Goal: Task Accomplishment & Management: Manage account settings

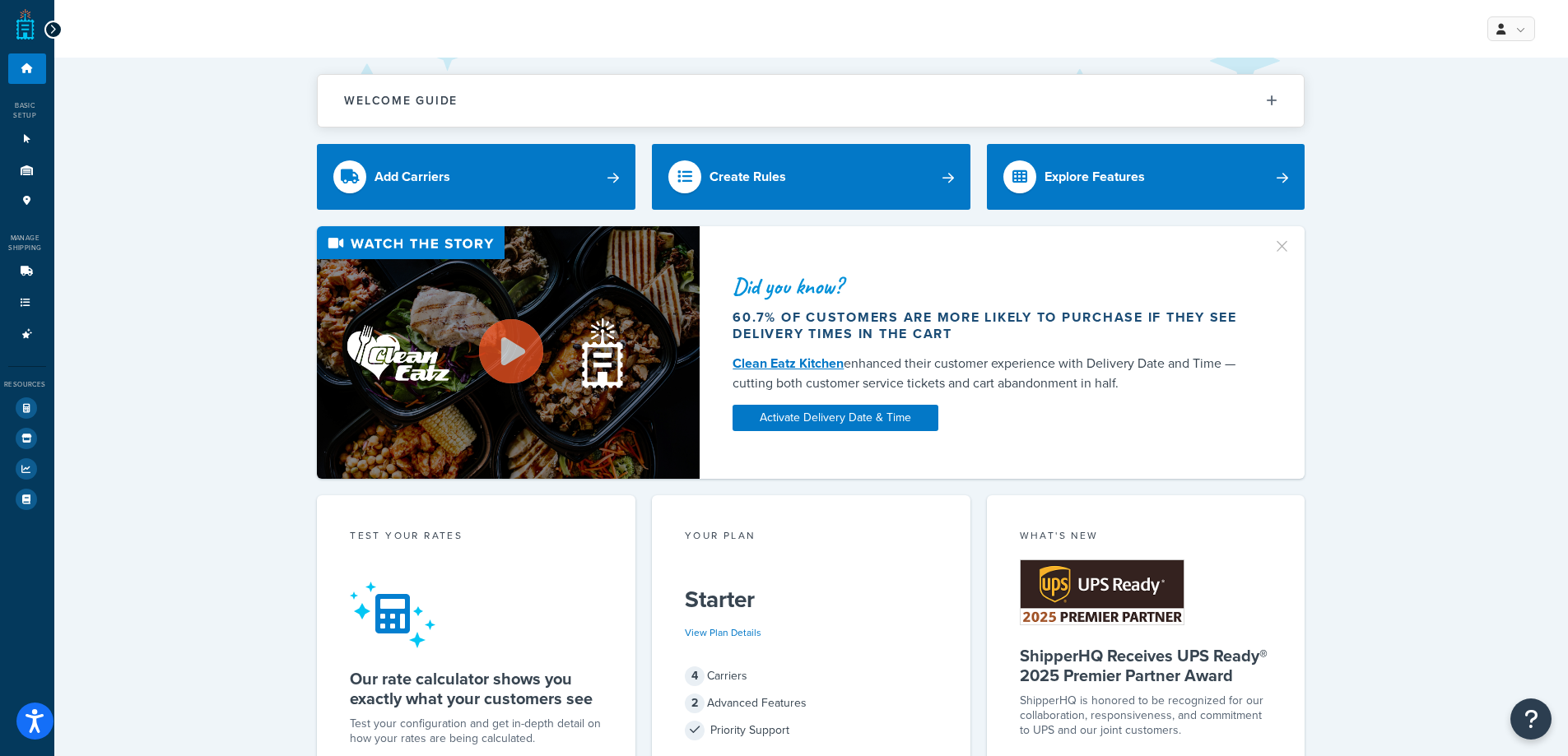
click at [48, 36] on div at bounding box center [53, 29] width 18 height 18
click at [51, 34] on icon at bounding box center [53, 29] width 7 height 11
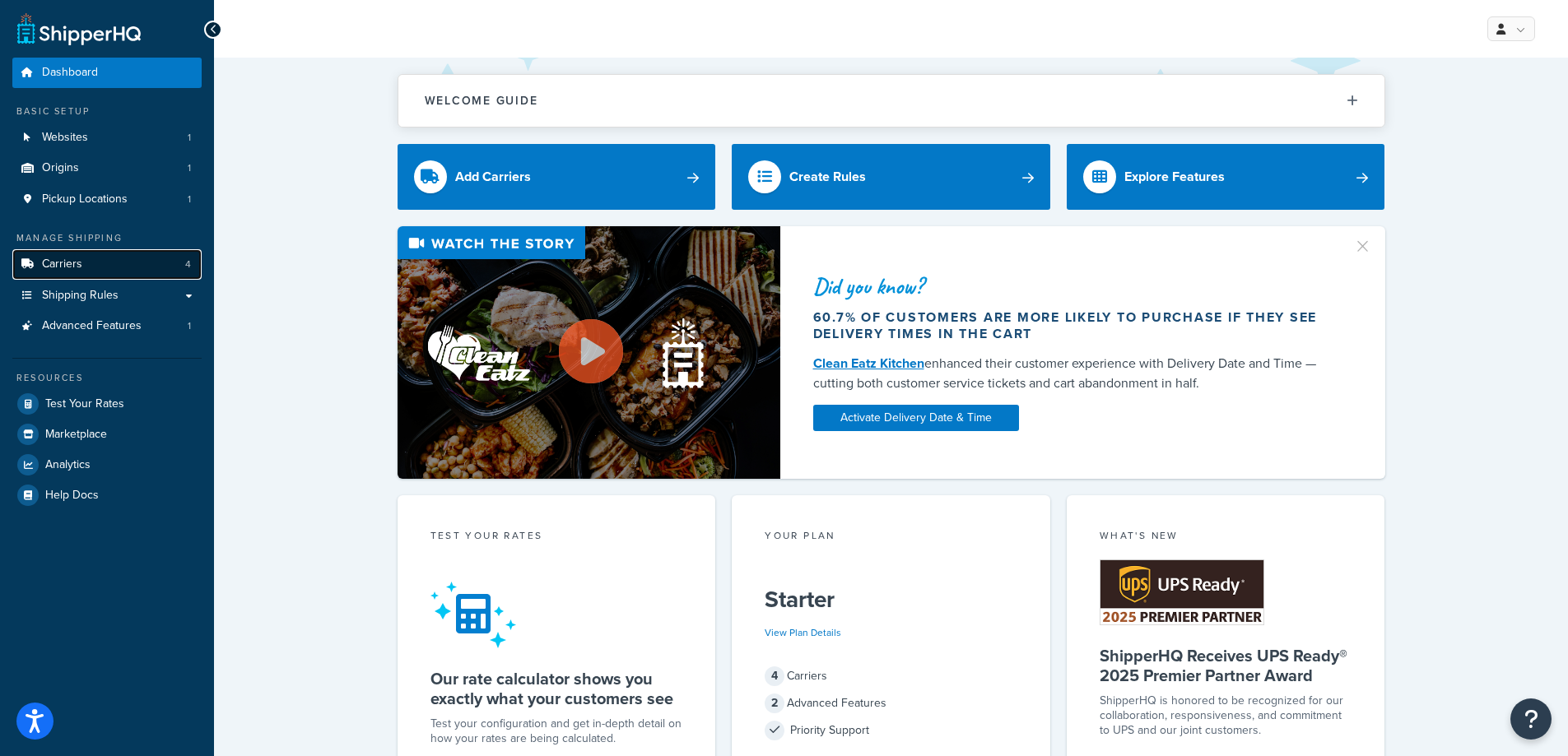
click at [122, 272] on link "Carriers 4" at bounding box center [107, 264] width 189 height 31
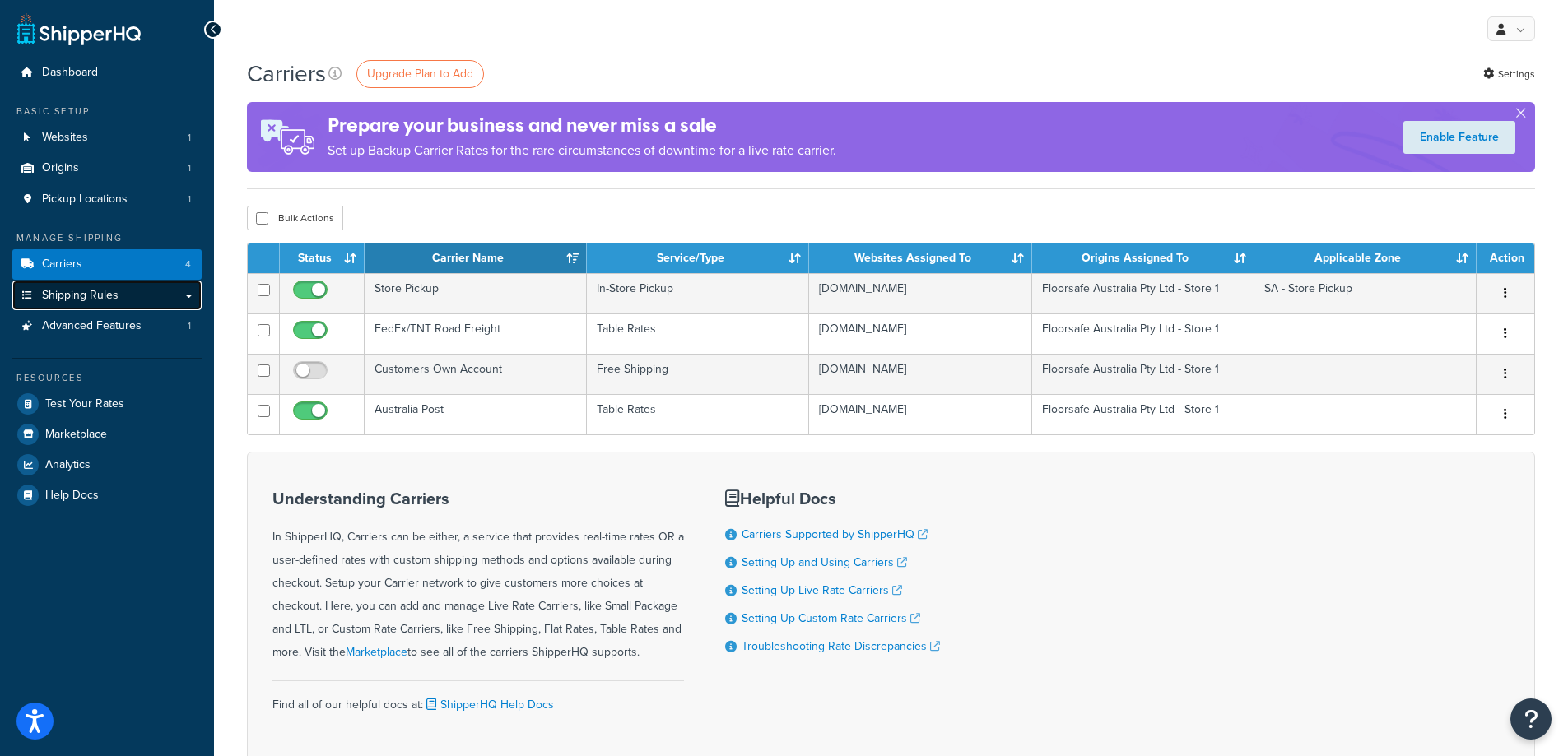
click at [115, 301] on span "Shipping Rules" at bounding box center [80, 296] width 76 height 14
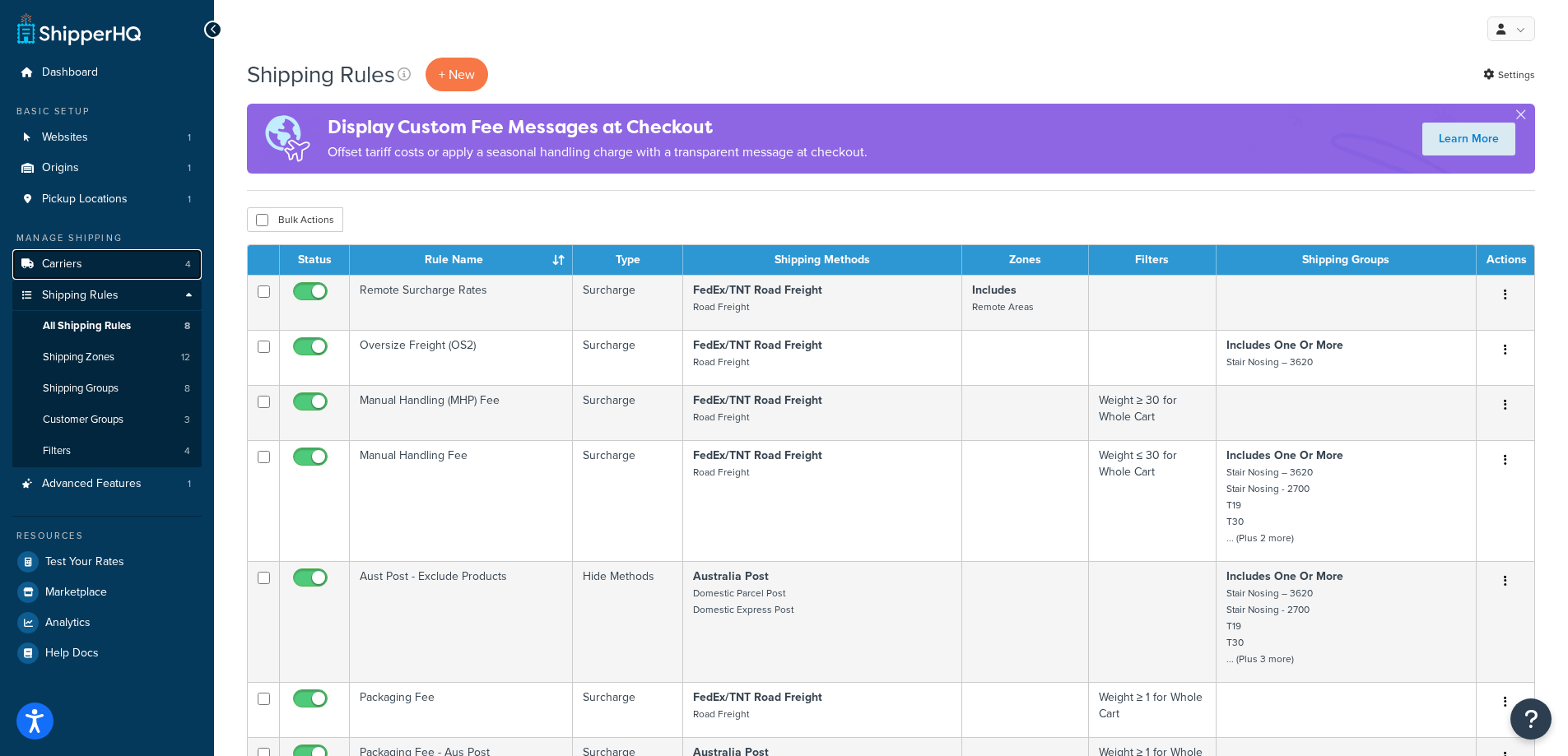
click at [91, 270] on link "Carriers 4" at bounding box center [107, 264] width 189 height 31
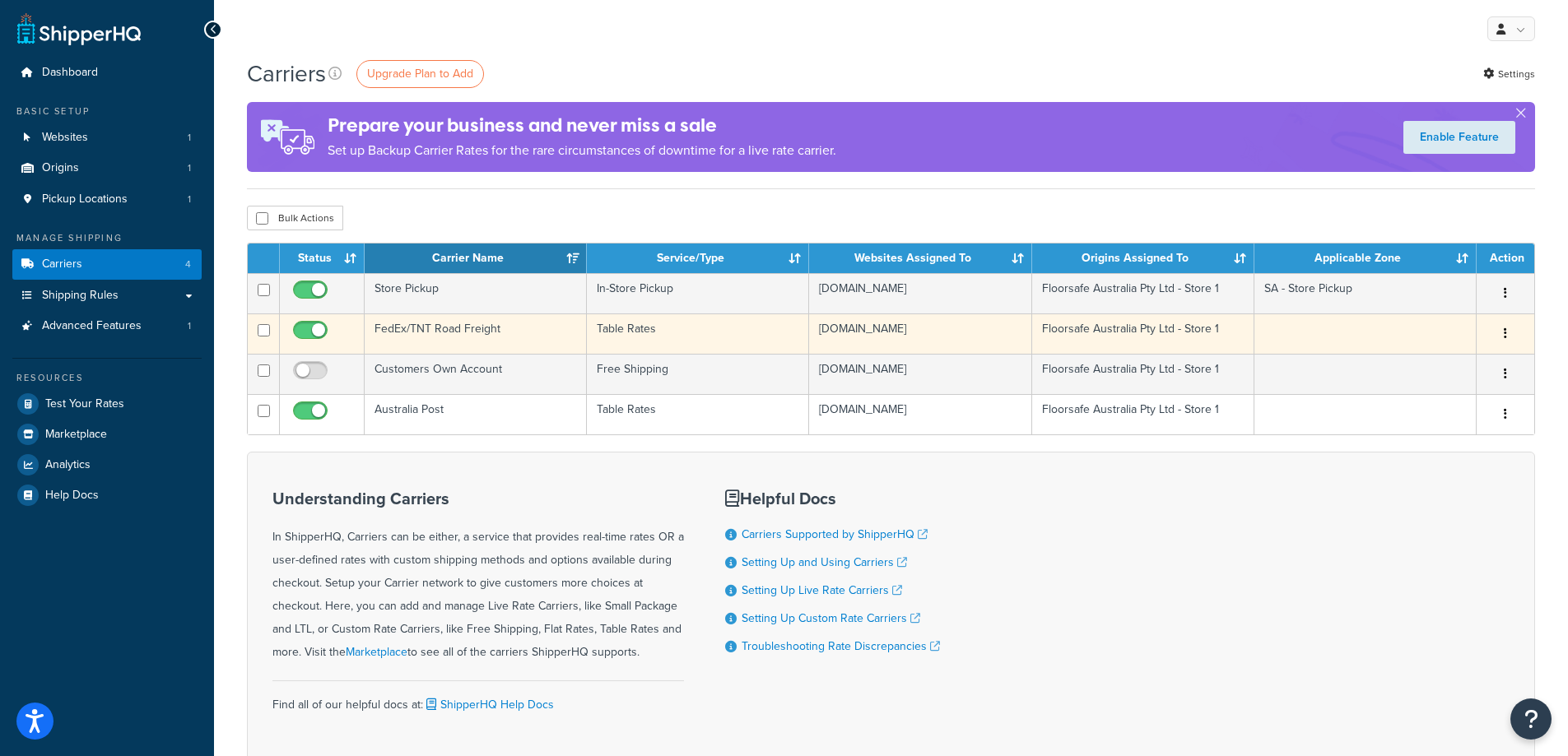
click at [422, 330] on td "FedEx/TNT Road Freight" at bounding box center [475, 333] width 222 height 40
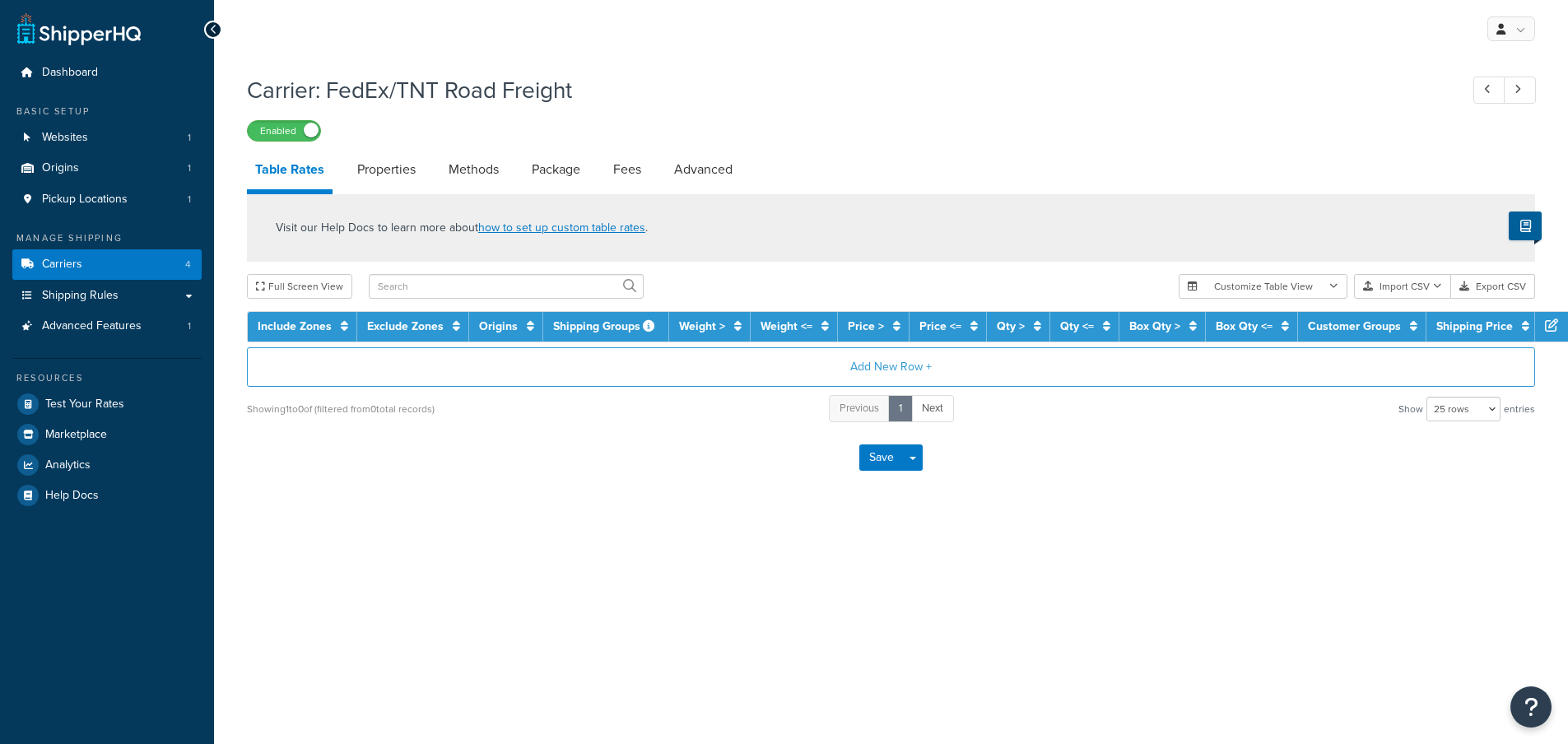
select select "25"
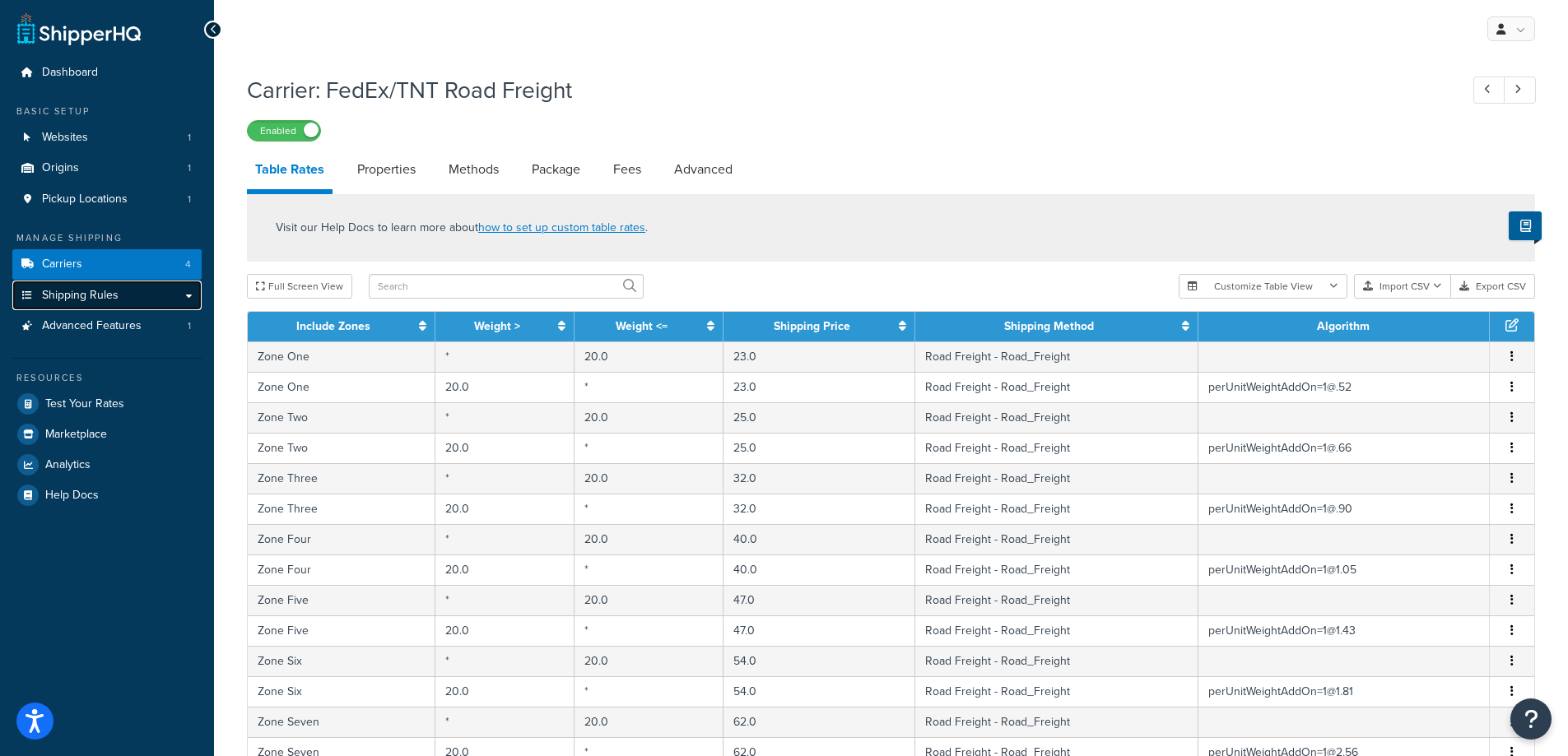
click at [145, 297] on link "Shipping Rules" at bounding box center [107, 296] width 189 height 31
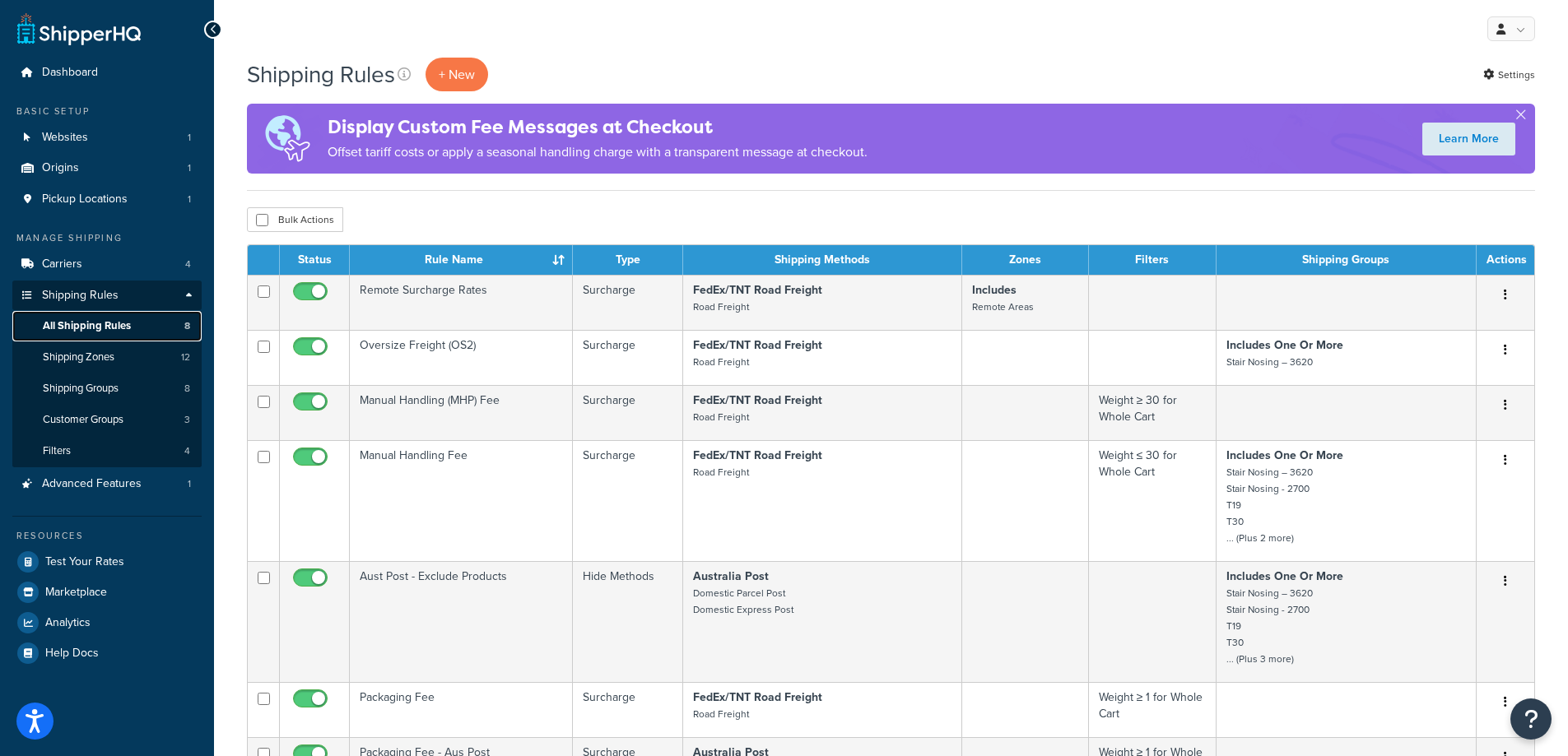
click at [82, 326] on span "All Shipping Rules" at bounding box center [87, 326] width 88 height 14
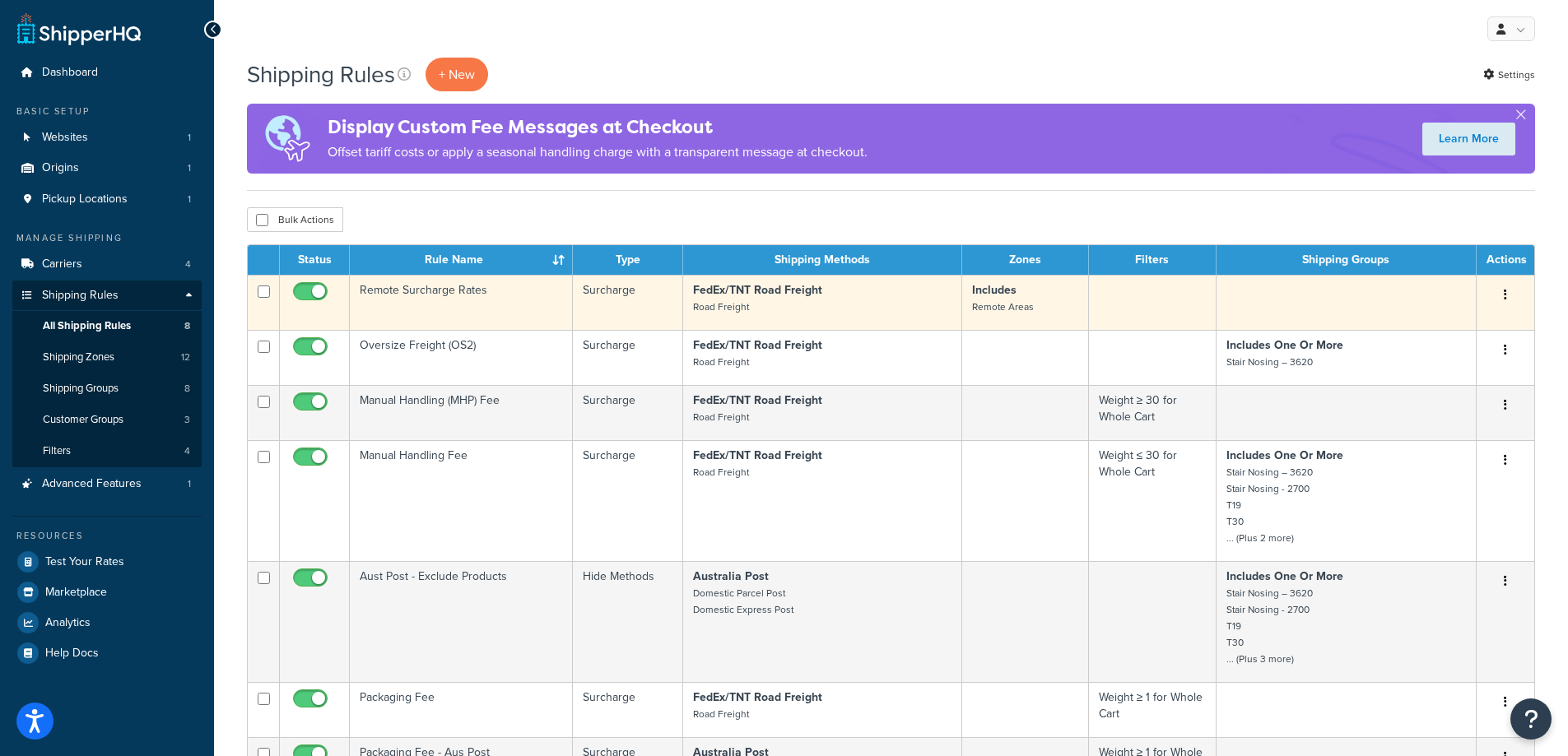
click at [494, 304] on td "Remote Surcharge Rates" at bounding box center [461, 302] width 223 height 55
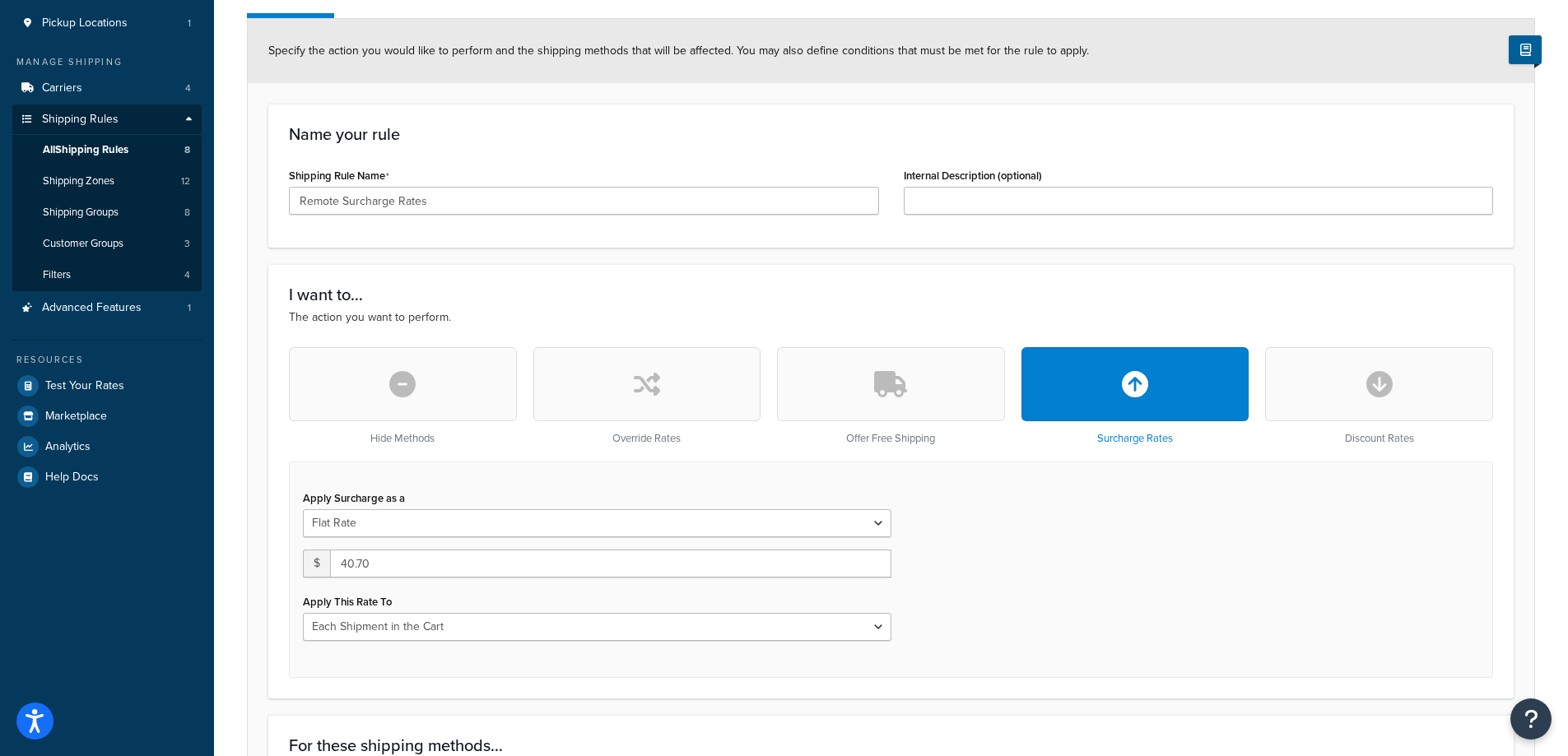
scroll to position [164, 0]
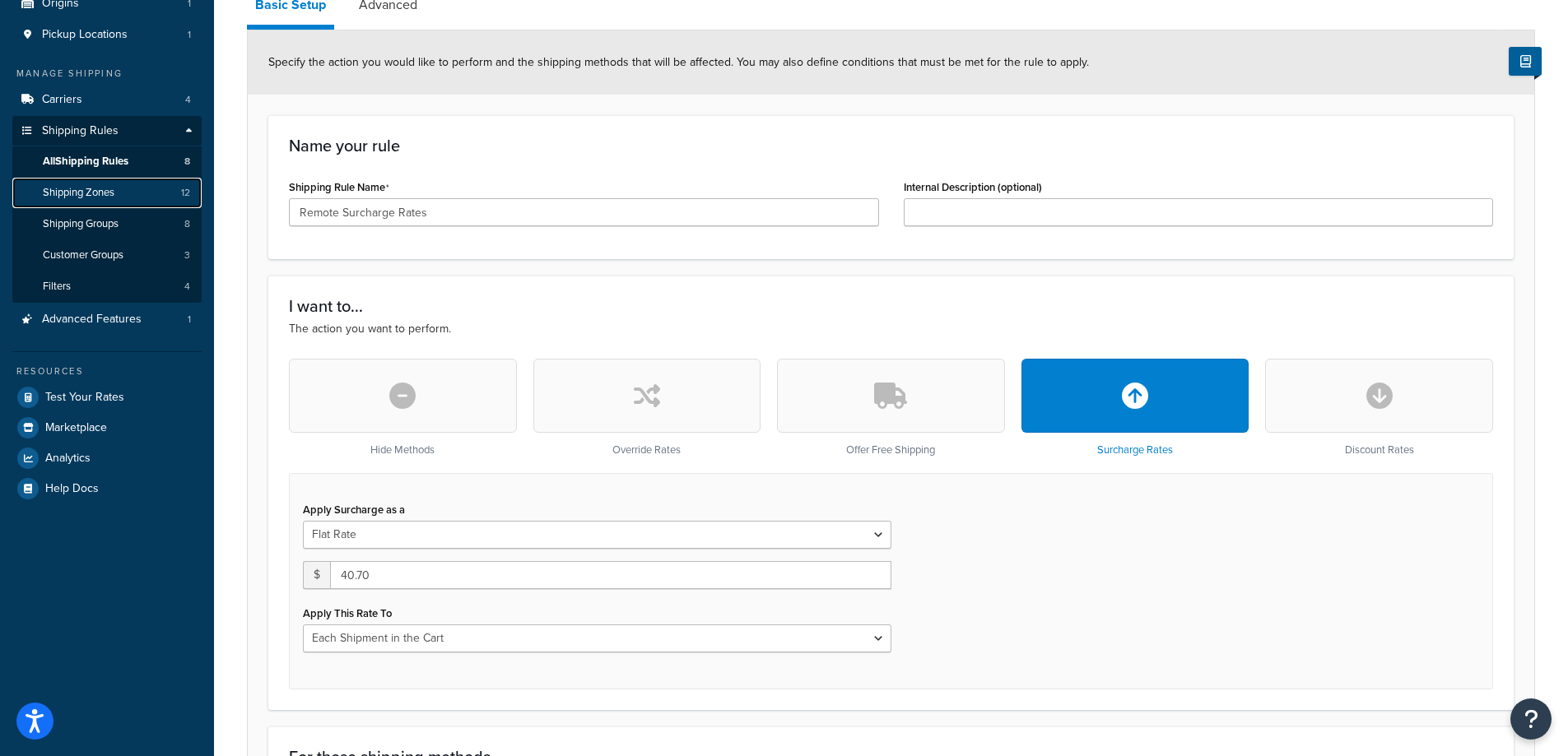
click at [121, 191] on link "Shipping Zones 12" at bounding box center [107, 192] width 189 height 31
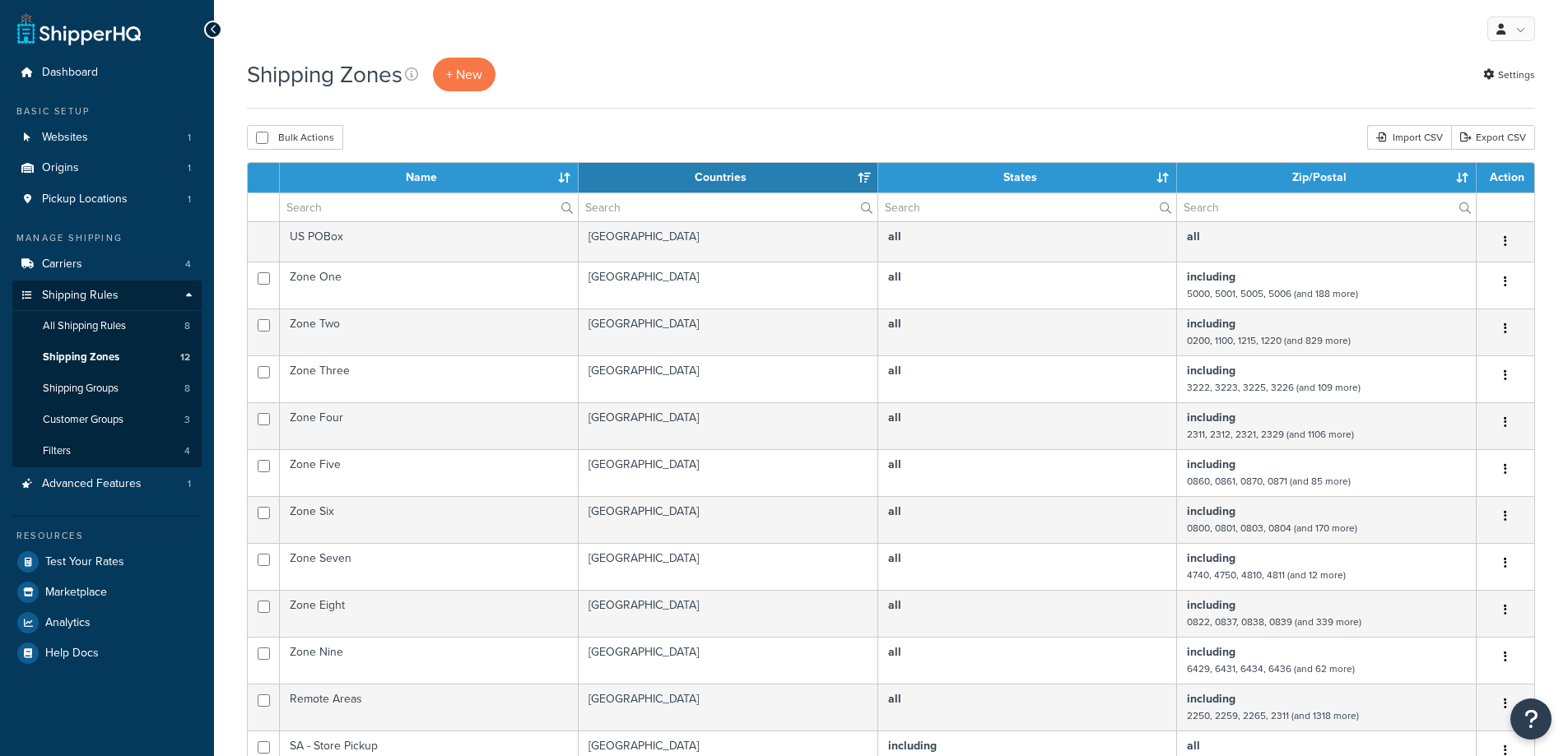
select select "15"
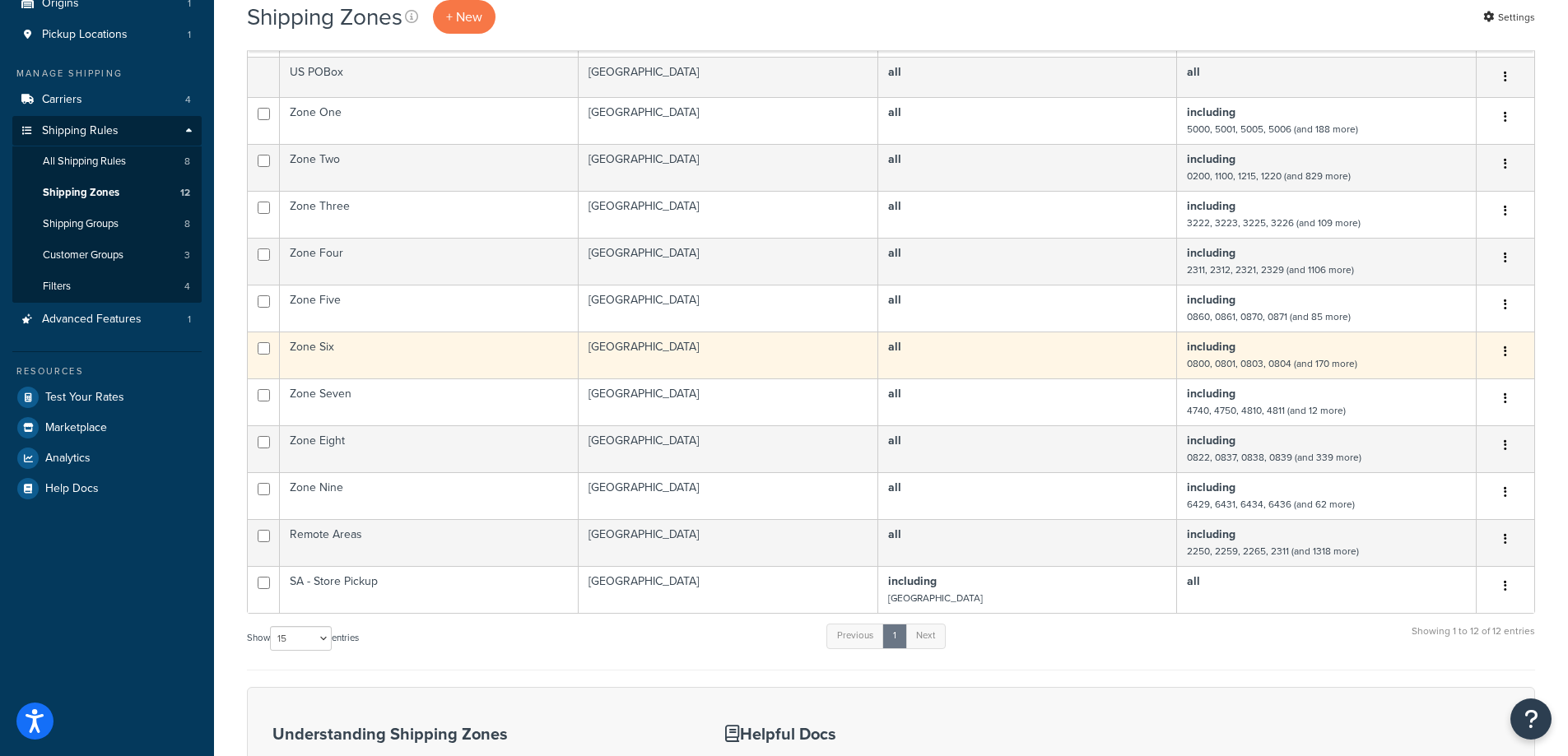
scroll to position [329, 0]
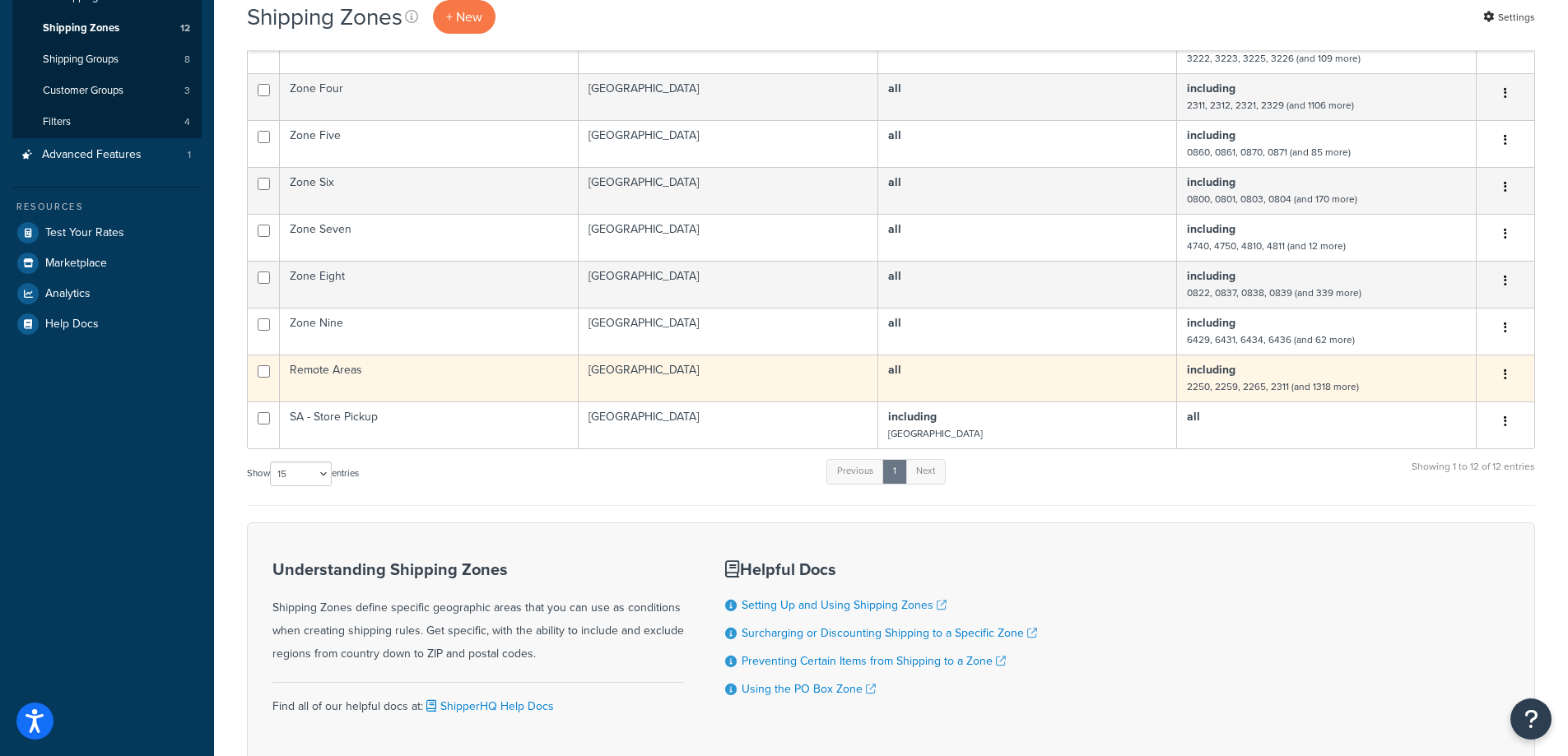
click at [385, 379] on td "Remote Areas" at bounding box center [429, 378] width 299 height 47
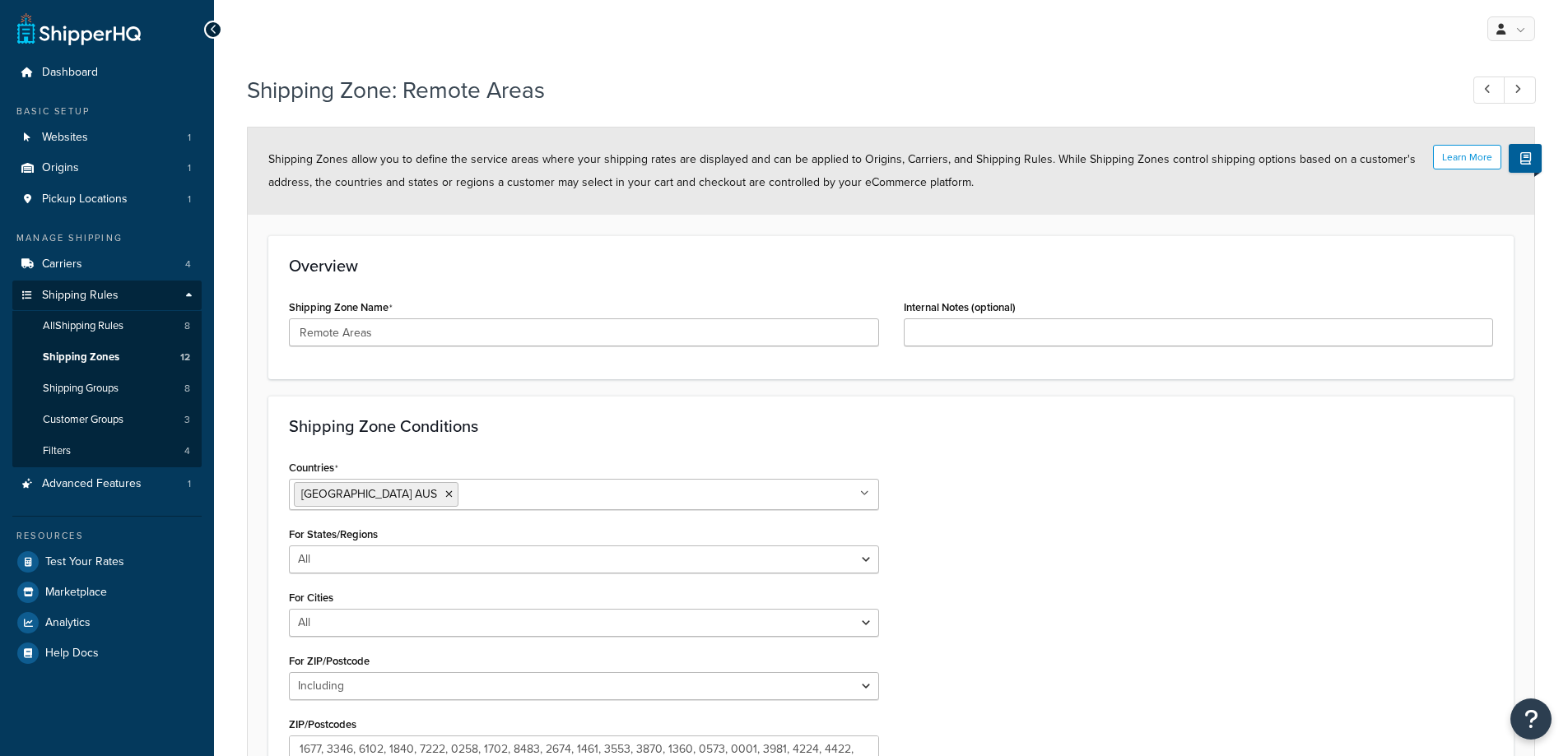
select select "including"
click at [95, 350] on span "Shipping Zones" at bounding box center [81, 357] width 76 height 14
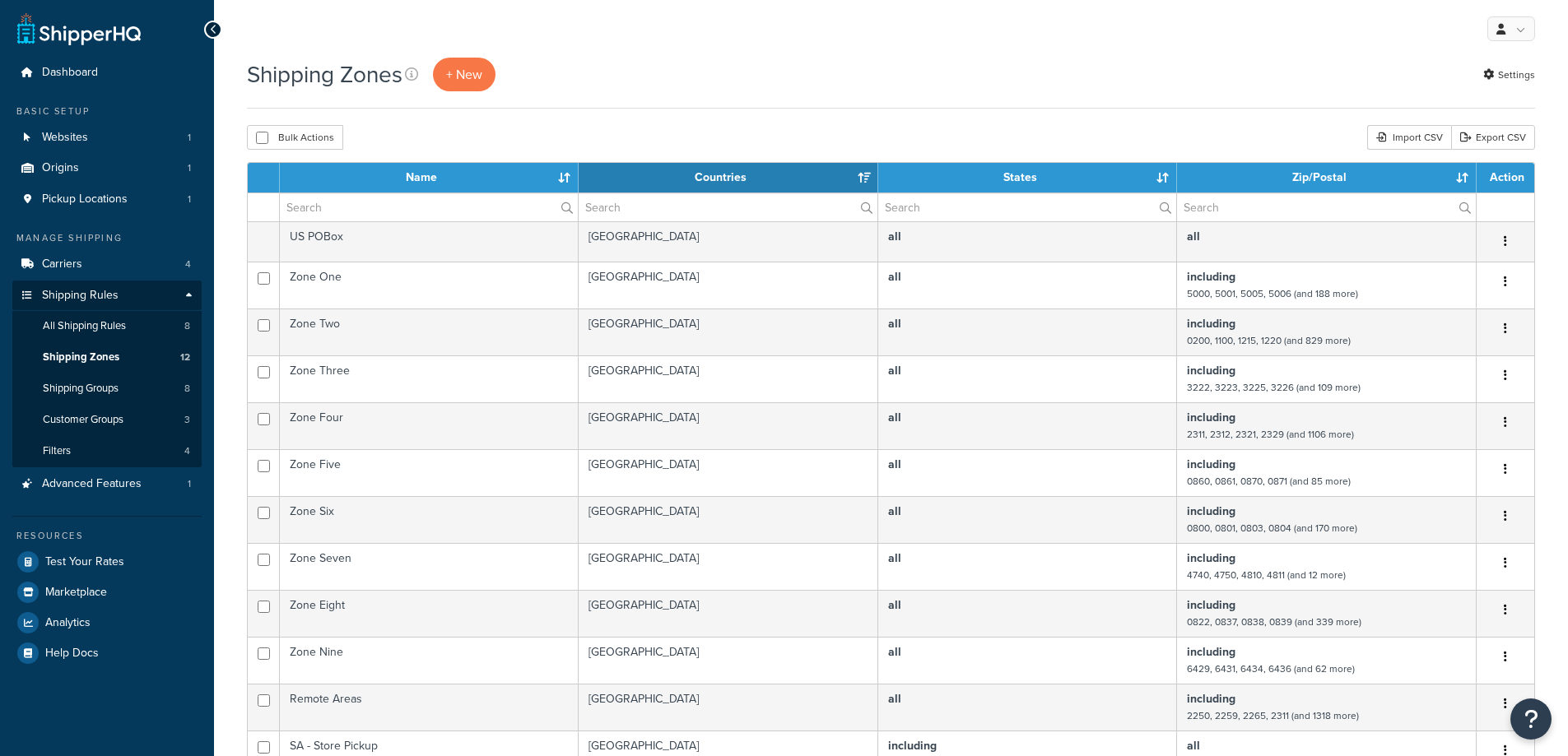
select select "15"
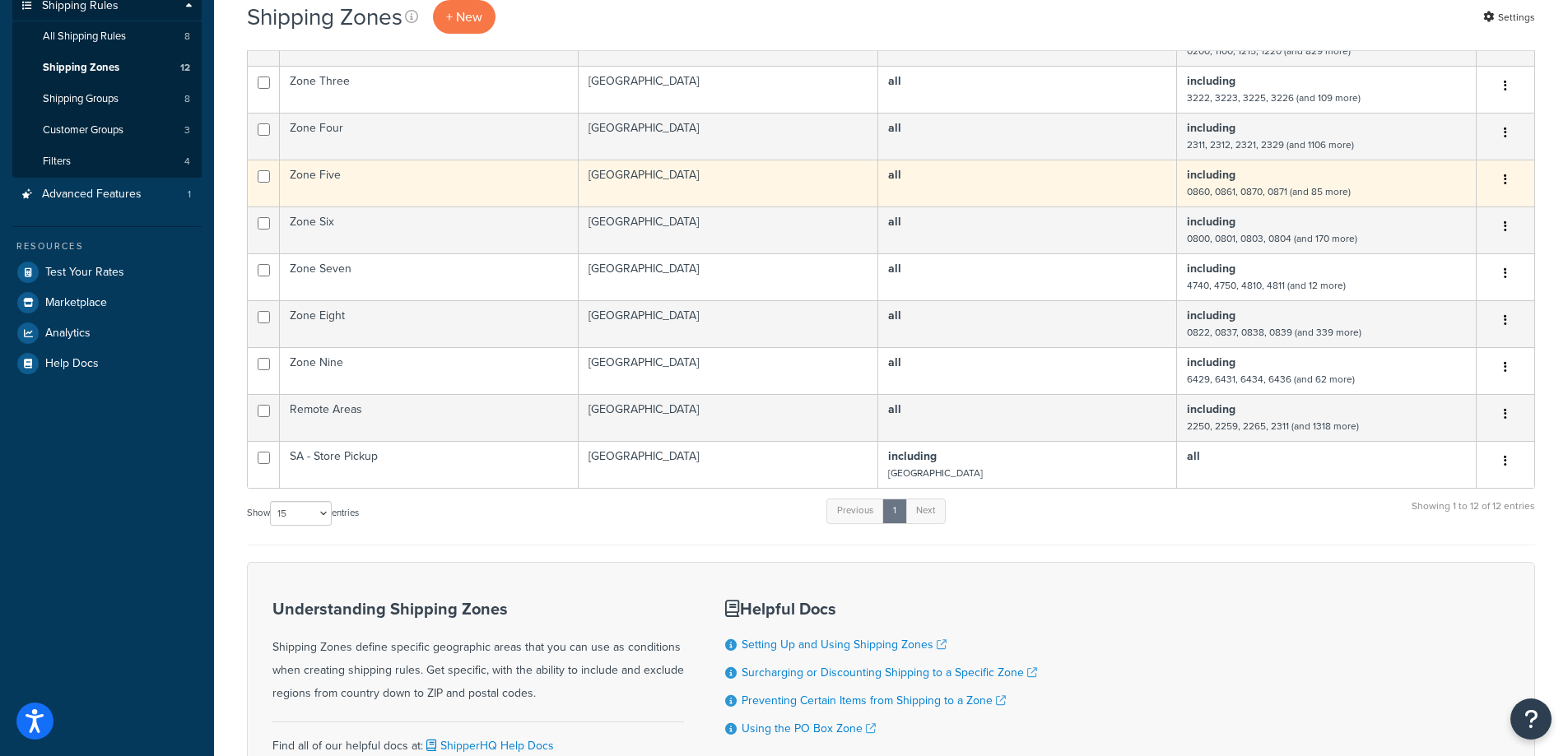
scroll to position [411, 0]
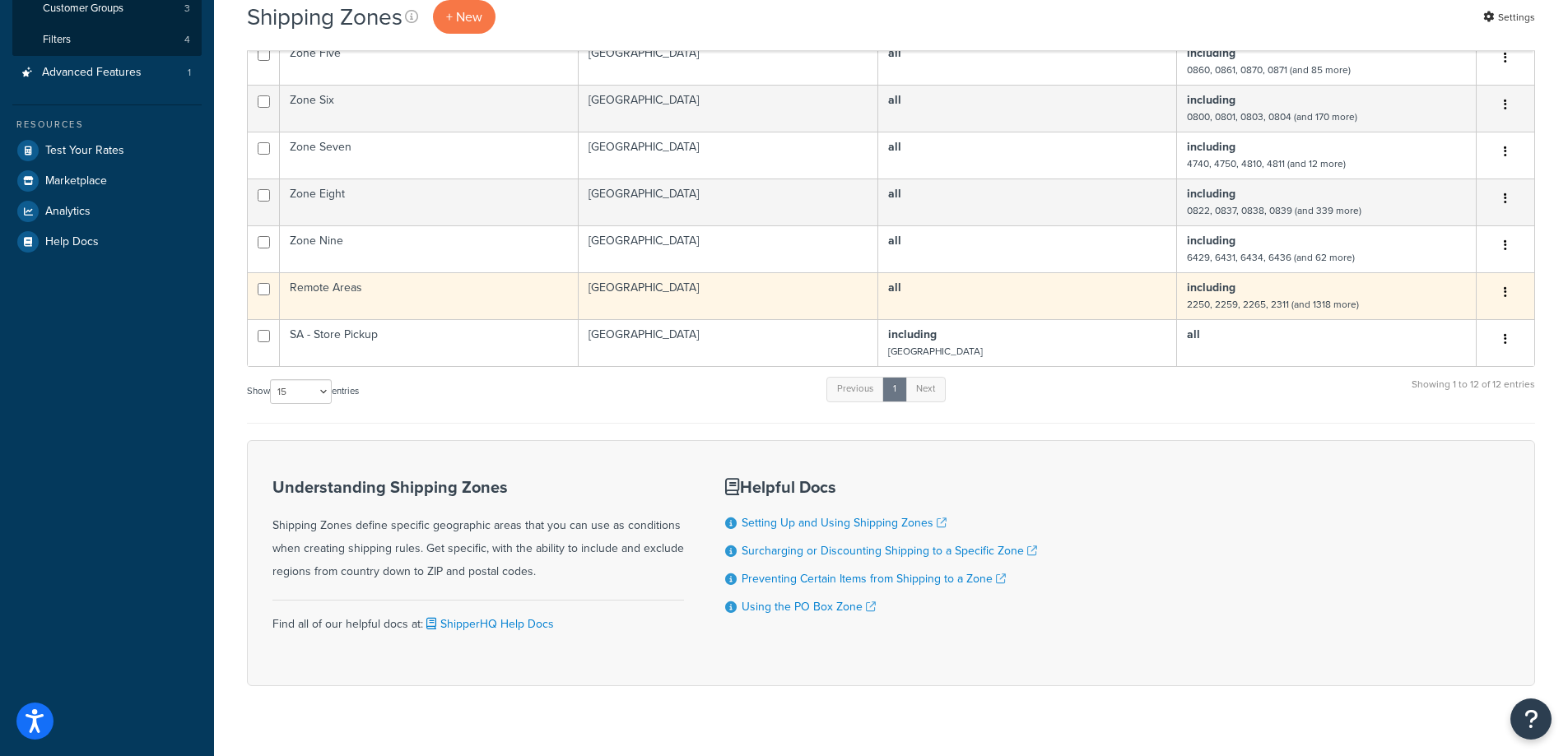
click at [361, 284] on td "Remote Areas" at bounding box center [429, 296] width 299 height 47
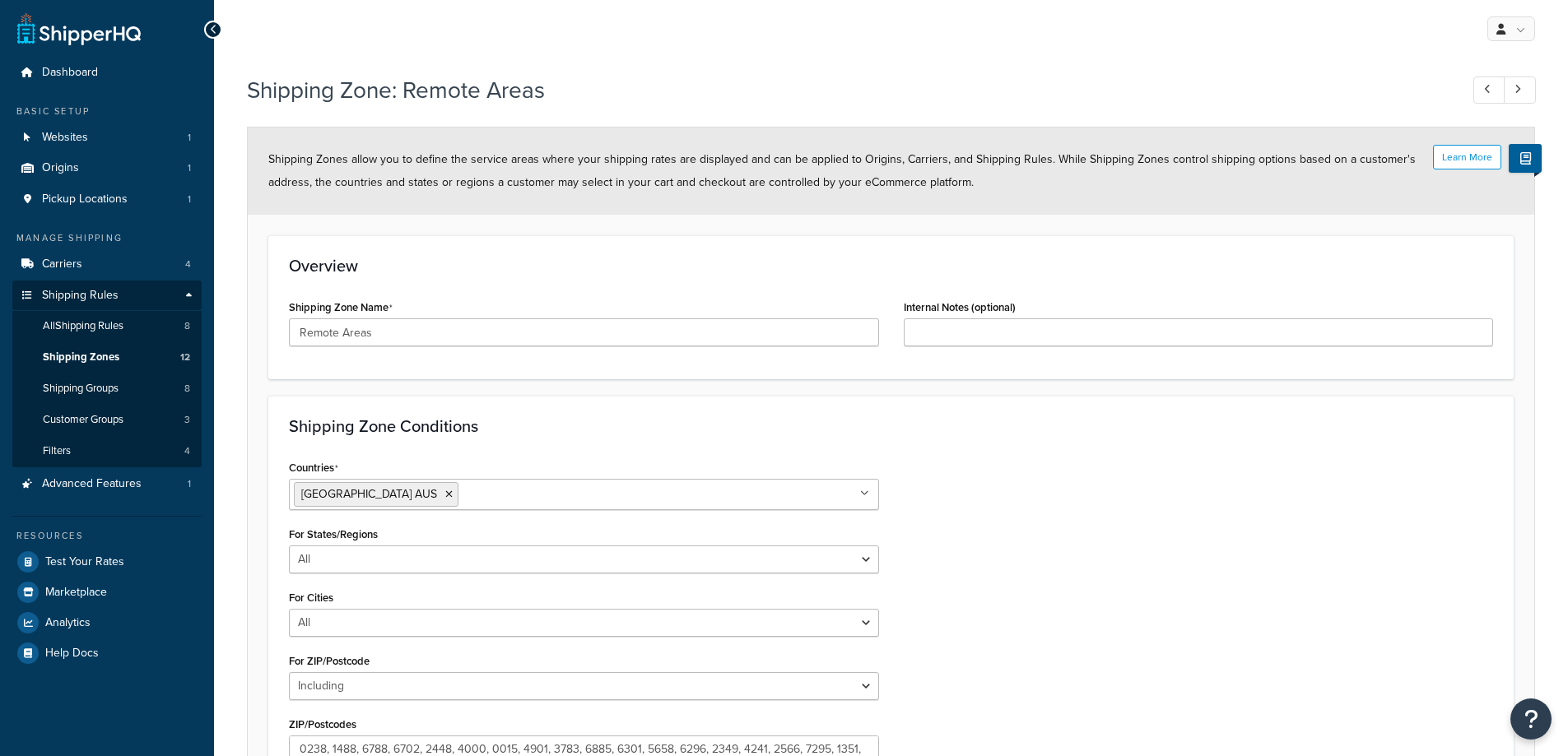
select select "including"
click at [404, 335] on input "Remote Areas" at bounding box center [584, 332] width 590 height 28
click at [419, 334] on input "Remote Areas" at bounding box center [584, 332] width 590 height 28
type input "Remote Areas - Zone 1"
click at [559, 425] on h3 "Shipping Zone Conditions" at bounding box center [890, 426] width 1204 height 18
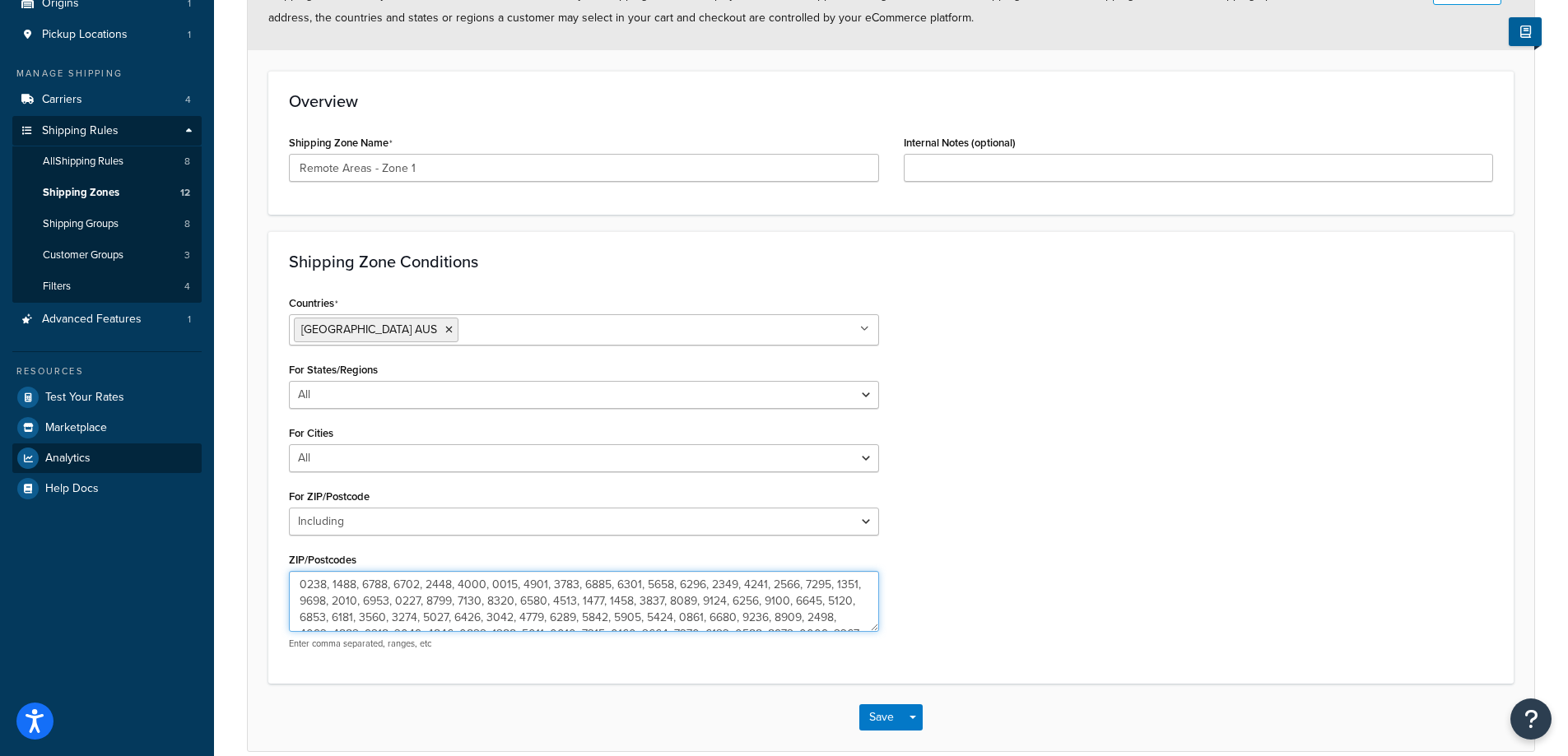
drag, startPoint x: 721, startPoint y: 621, endPoint x: 200, endPoint y: 458, distance: 545.9
click at [200, 458] on div "Dashboard Basic Setup Websites 1 Origins 1 Pickup Locations 1 Manage Shipping C…" at bounding box center [784, 334] width 1568 height 998
paste textarea "0600 0605 0606 0609 0610 0611 0612 0614 0615 0616 0618 0619 0822 0837 0838 0840…"
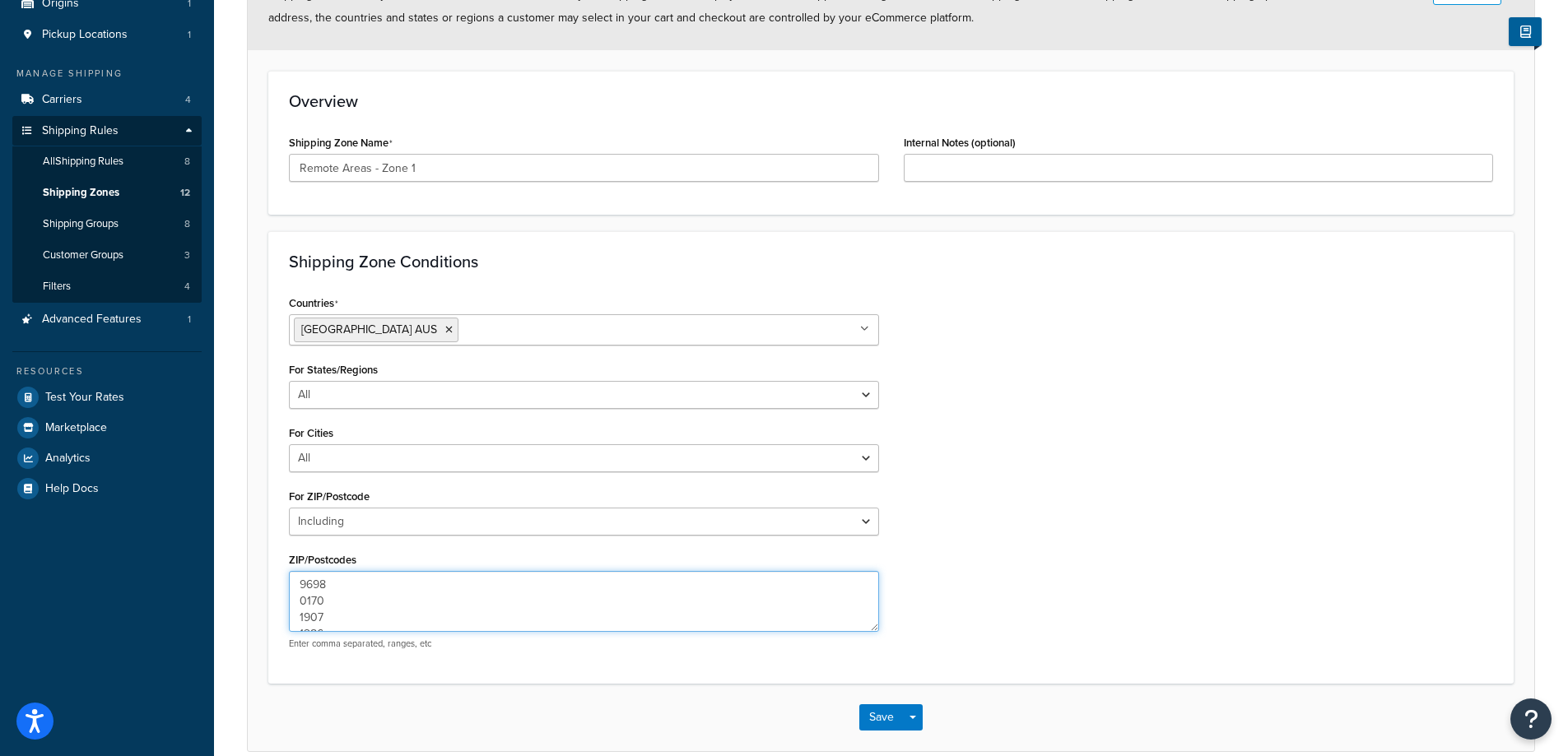
type textarea "0600 0605 0606 0609 0610 0611 0612 0614 0615 0616 0618 0619 0822 0837 0838 0840…"
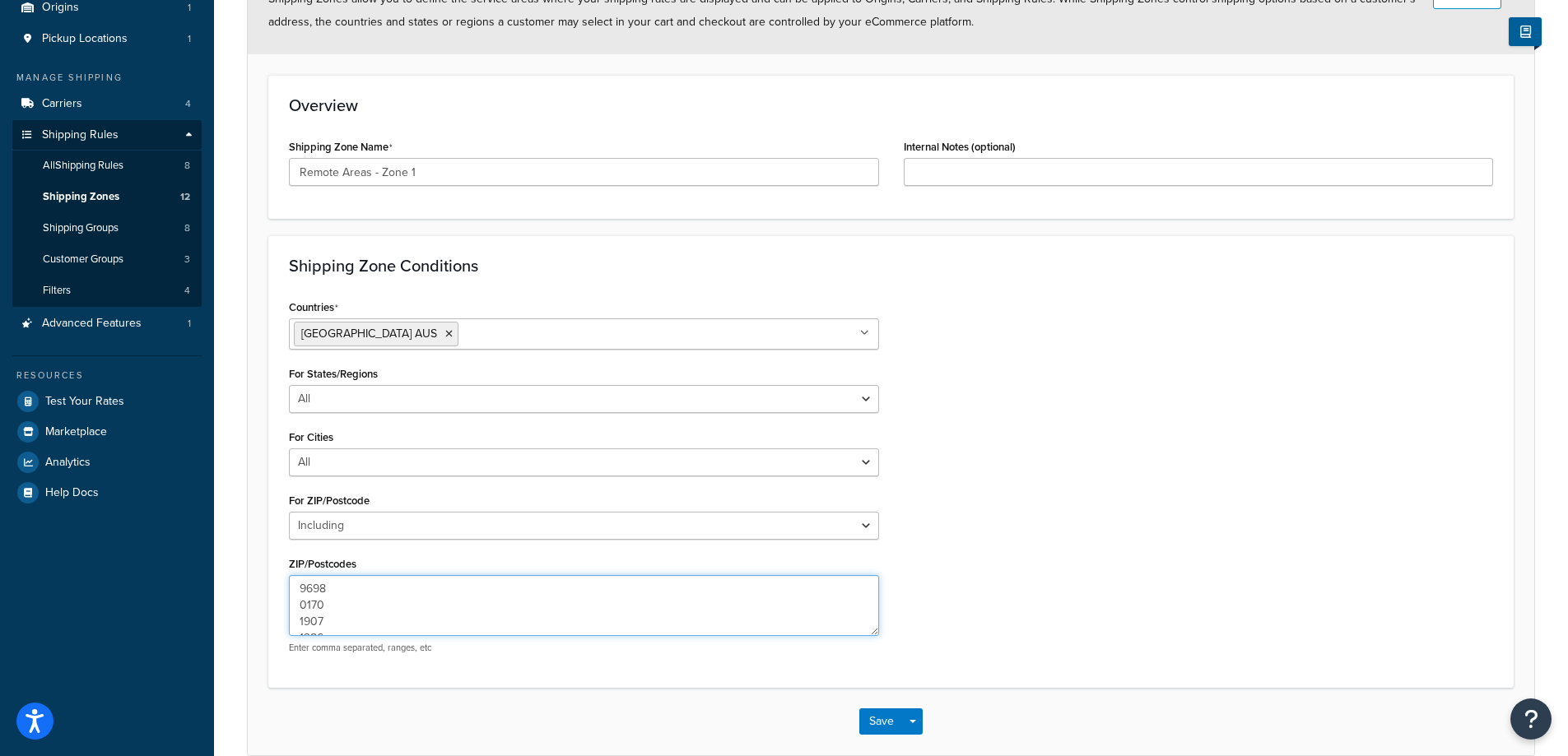
drag, startPoint x: 341, startPoint y: 620, endPoint x: 205, endPoint y: 377, distance: 278.5
click at [205, 377] on div "Dashboard Basic Setup Websites 1 Origins 1 Pickup Locations 1 Manage Shipping C…" at bounding box center [784, 339] width 1568 height 998
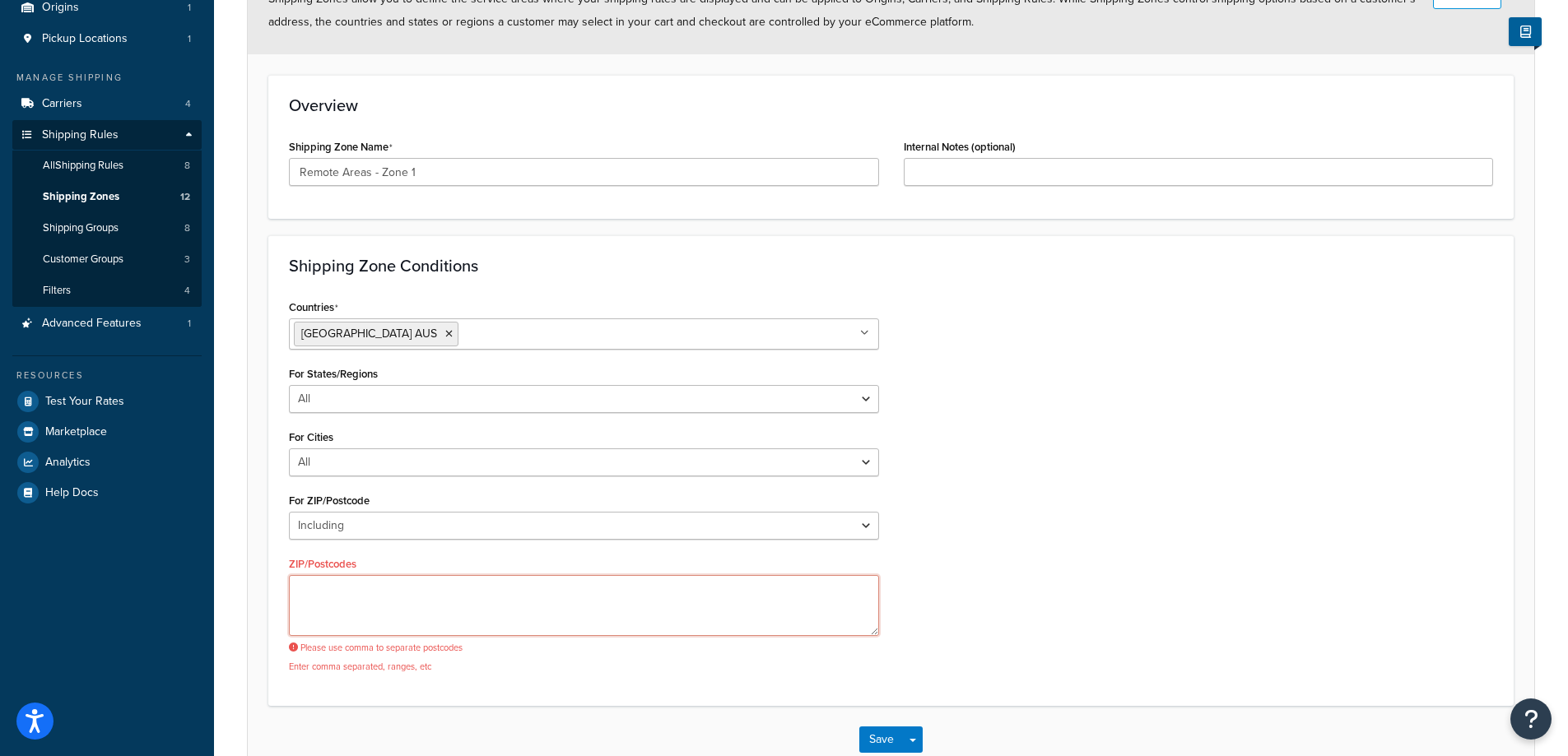
paste textarea "0600,0605,0606,0609,0610,0611,0612,0614,0615,0616,0618,0619,0822,0837,0838,0840…"
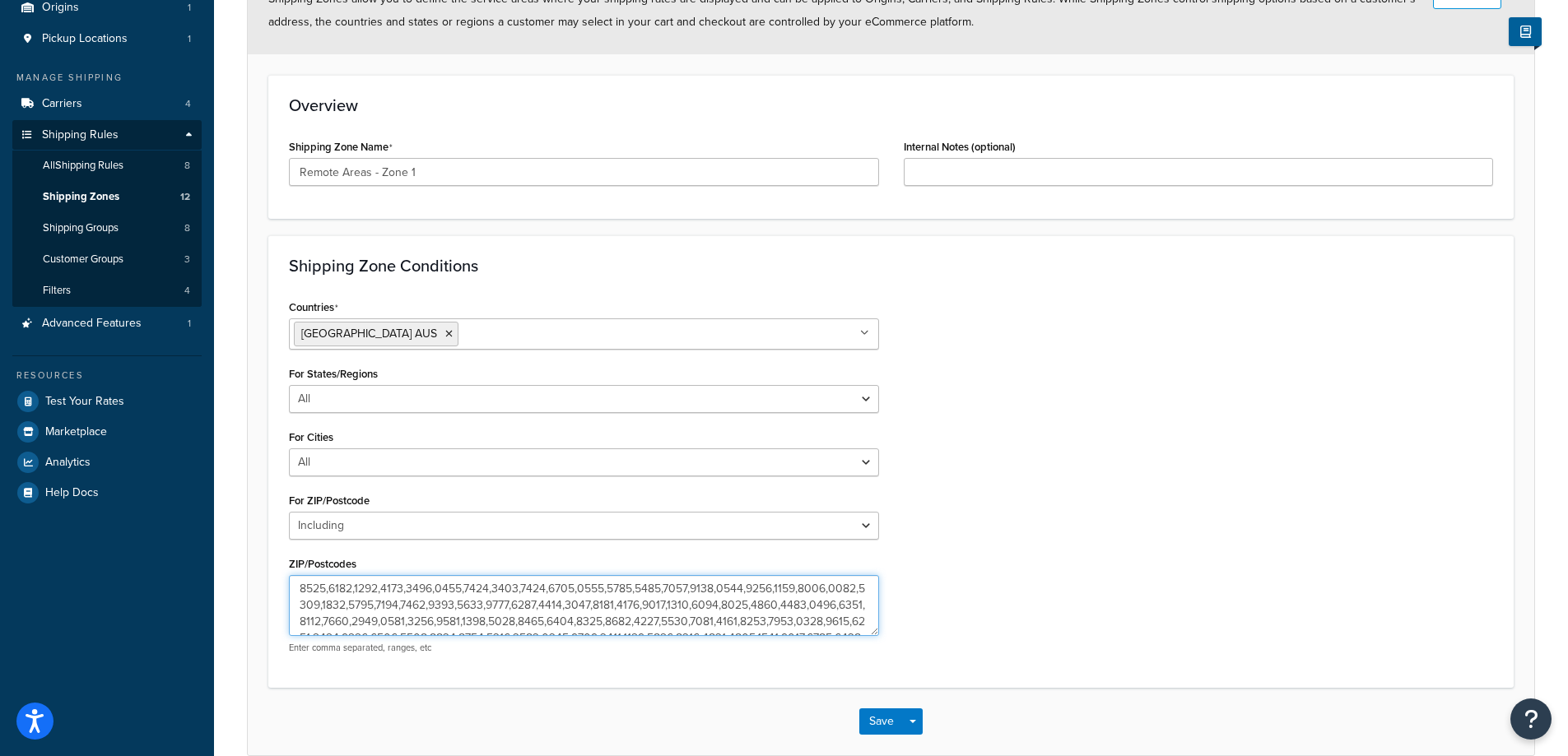
scroll to position [966, 0]
type textarea "0600,0605,0606,0609,0610,0611,0612,0614,0615,0616,0618,0619,0822,0837,0838,0840…"
click at [877, 718] on button "Save" at bounding box center [881, 721] width 45 height 26
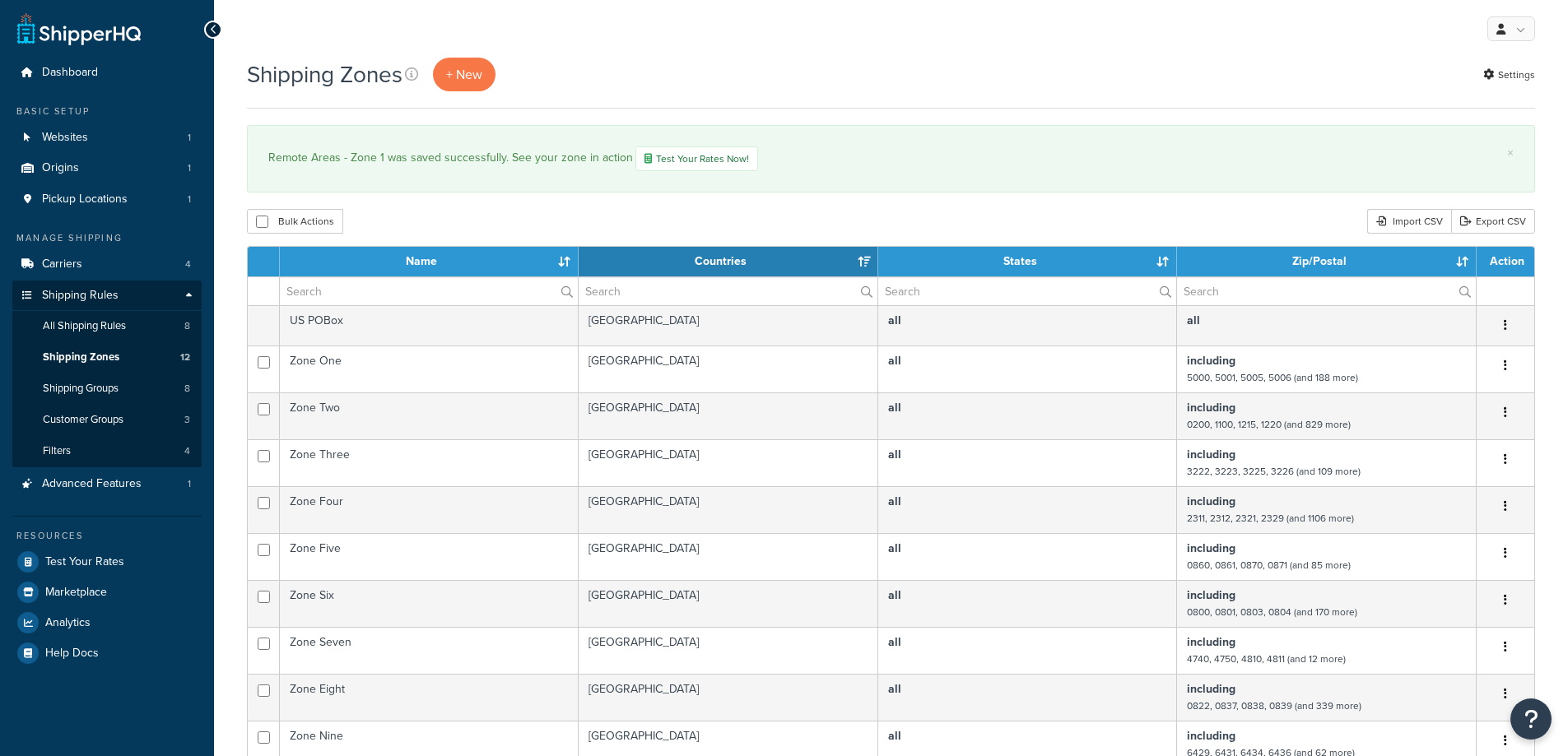
select select "15"
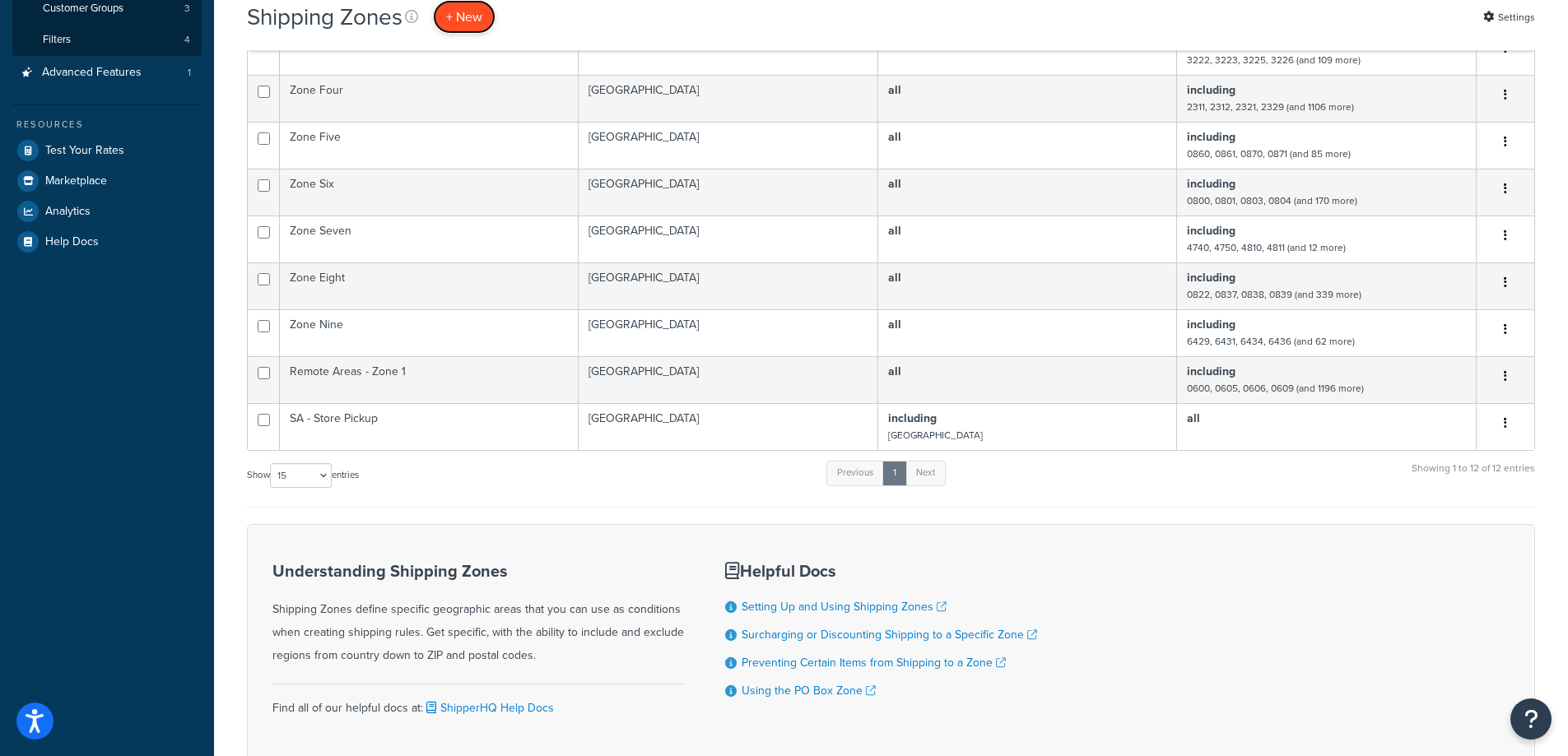
click at [461, 11] on span "+ New" at bounding box center [463, 17] width 36 height 19
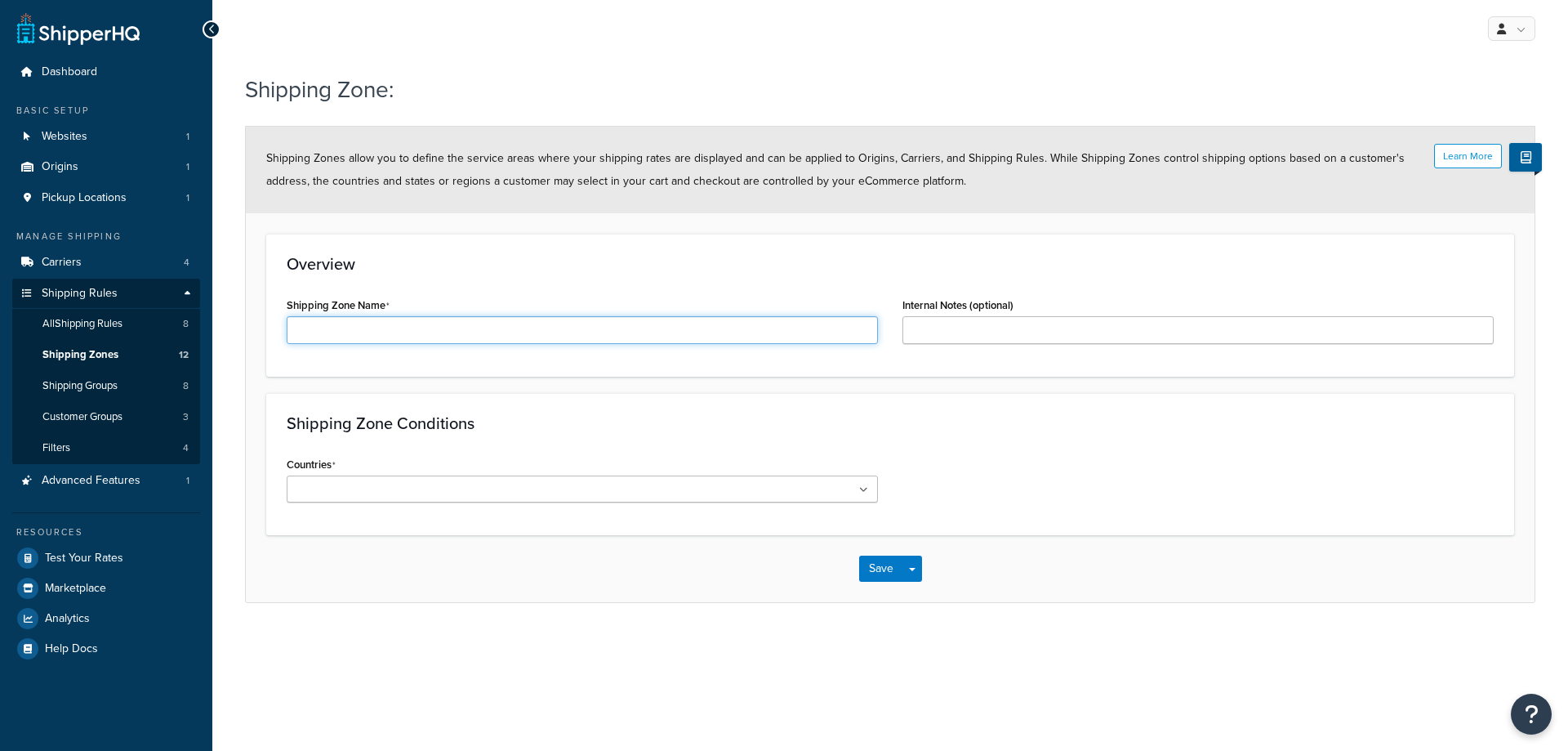
click at [372, 336] on input "Shipping Zone Name" at bounding box center [582, 330] width 592 height 28
click at [427, 329] on input "Remote Areas - Zone 1" at bounding box center [582, 330] width 592 height 28
type input "Remote Areas - Zone 2"
click at [440, 489] on ul at bounding box center [582, 488] width 592 height 27
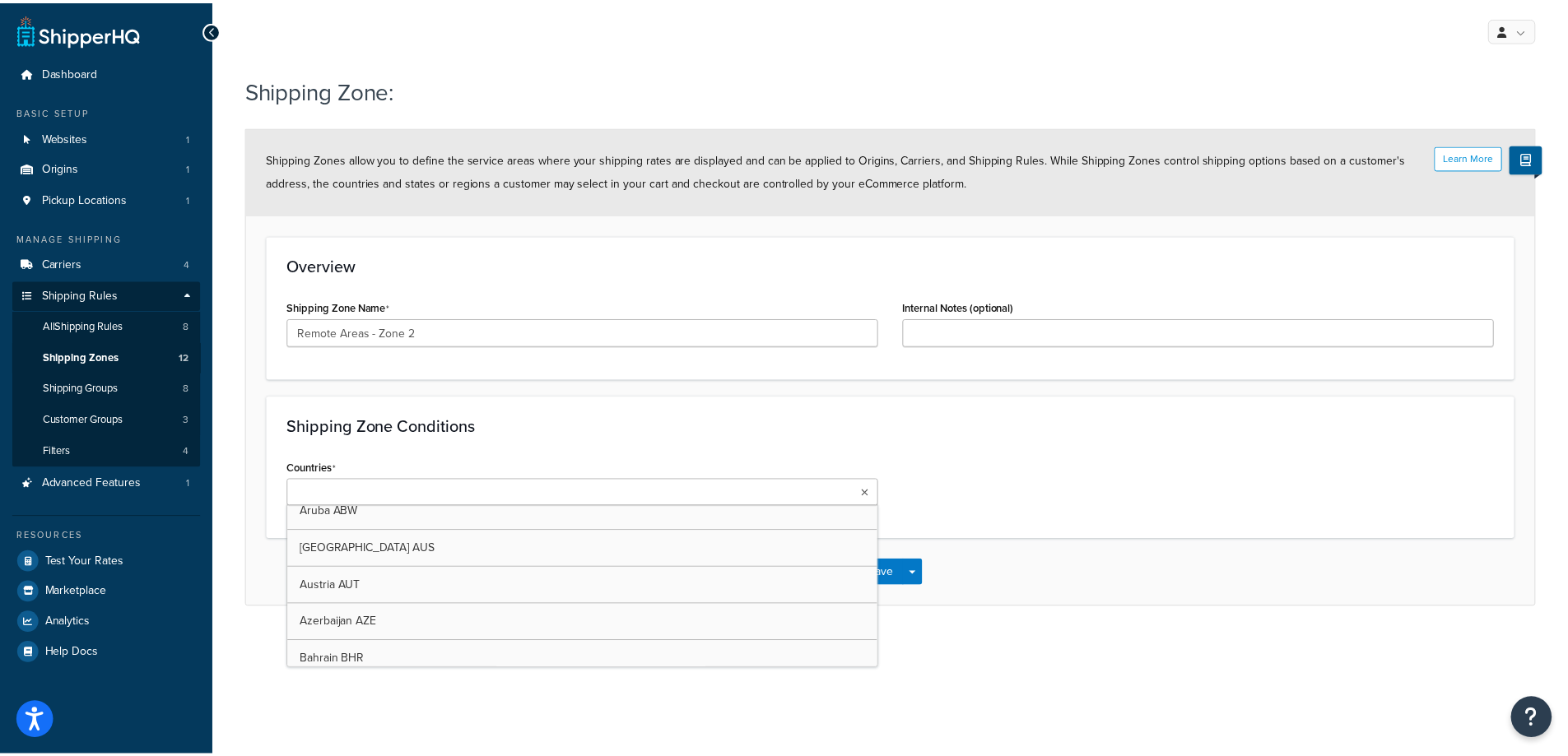
scroll to position [494, 0]
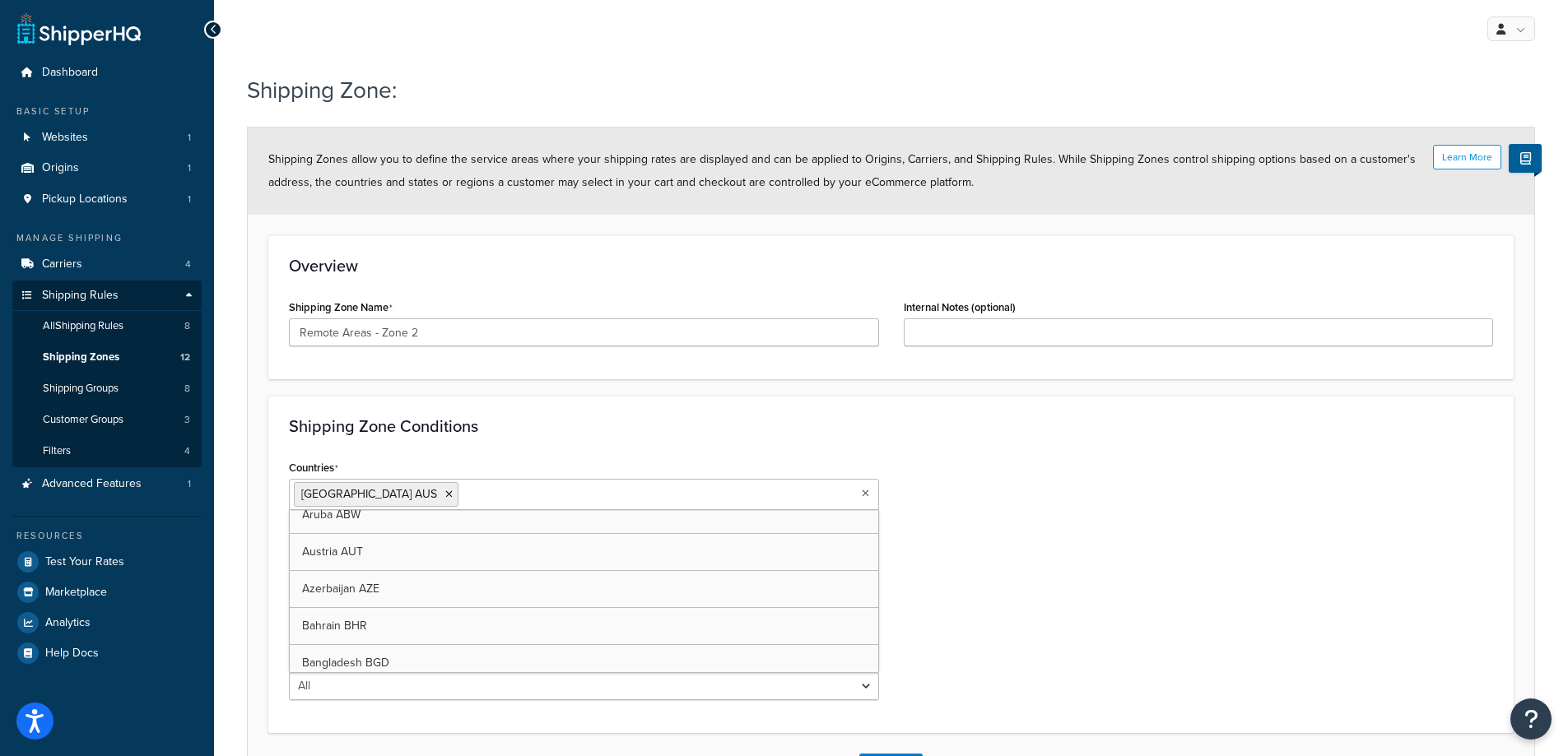
click at [963, 512] on div "Countries Australia AUS All Countries ALL United States USA Afghanistan AFG Alb…" at bounding box center [890, 584] width 1228 height 256
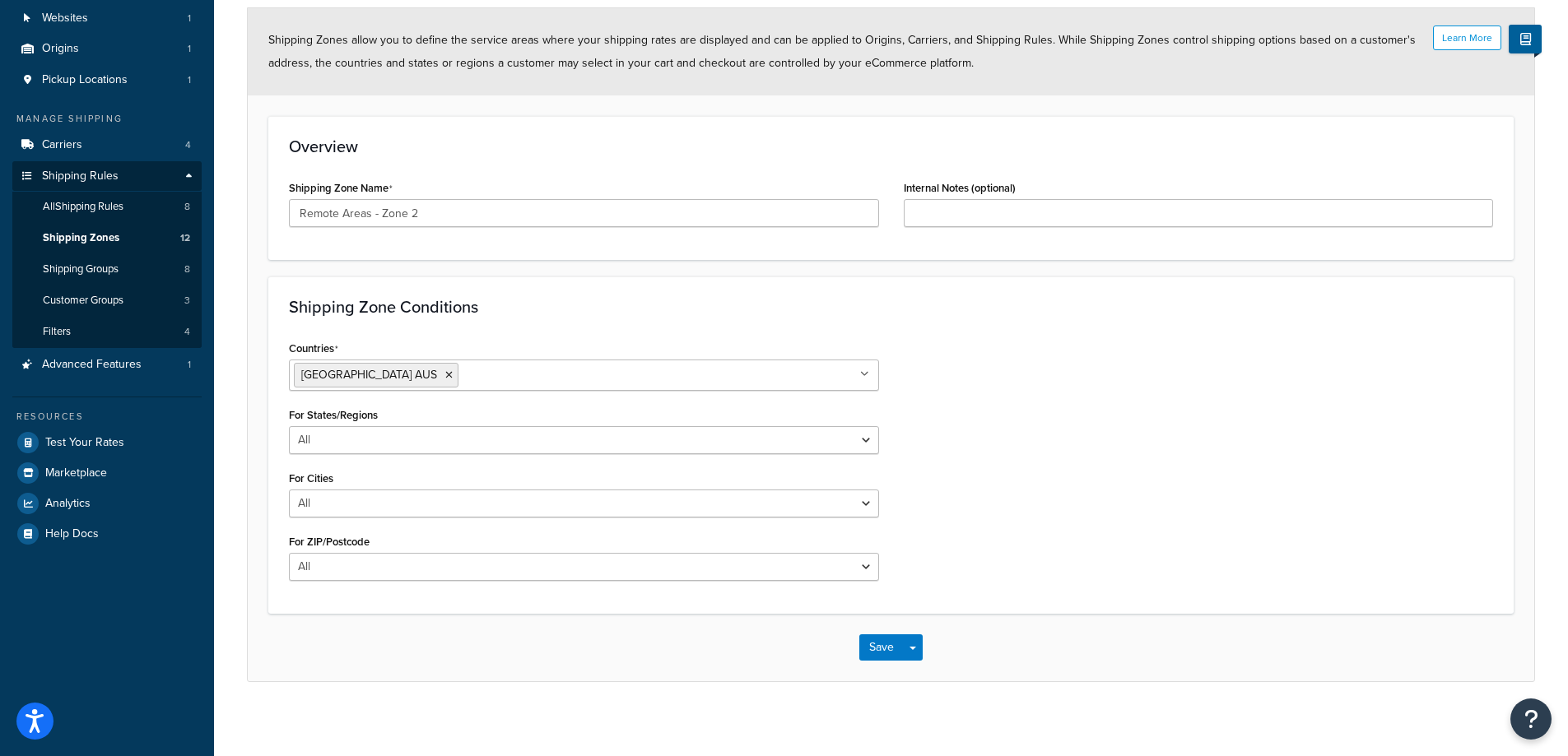
scroll to position [128, 0]
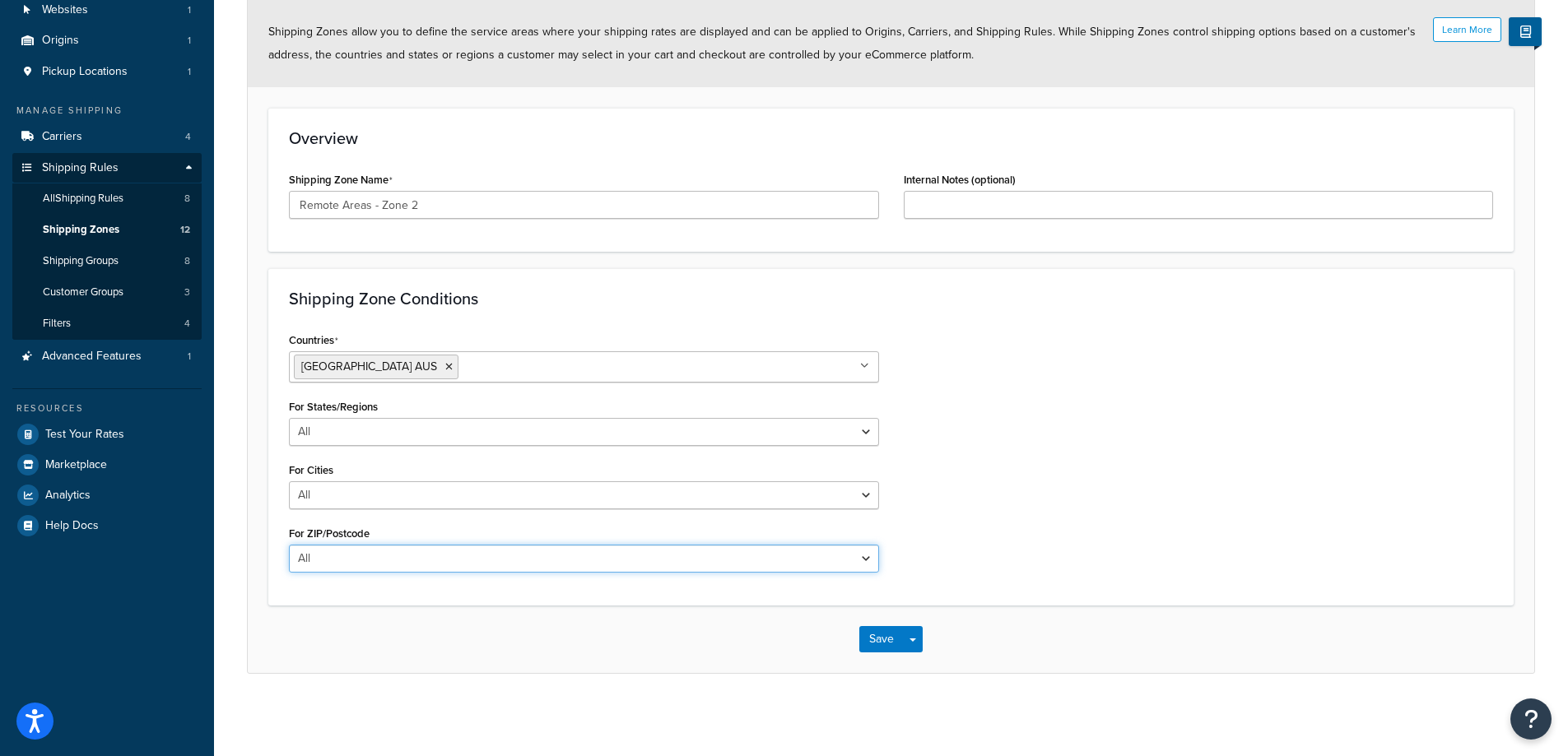
click at [407, 567] on select "All Including Excluding" at bounding box center [584, 558] width 590 height 28
select select "including"
click at [289, 544] on select "All Including Excluding" at bounding box center [584, 558] width 590 height 28
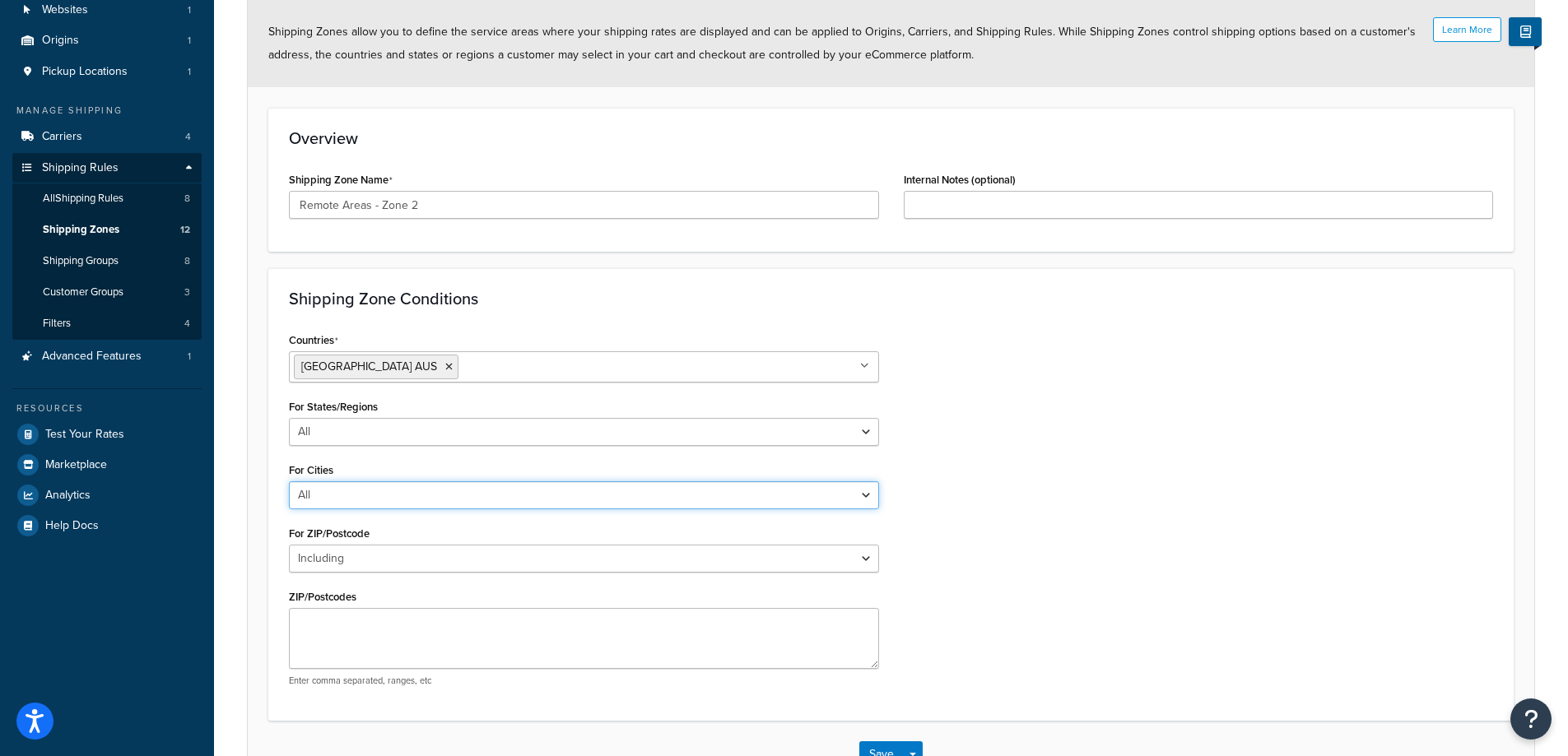
click at [387, 500] on select "All Including Excluding" at bounding box center [584, 495] width 590 height 28
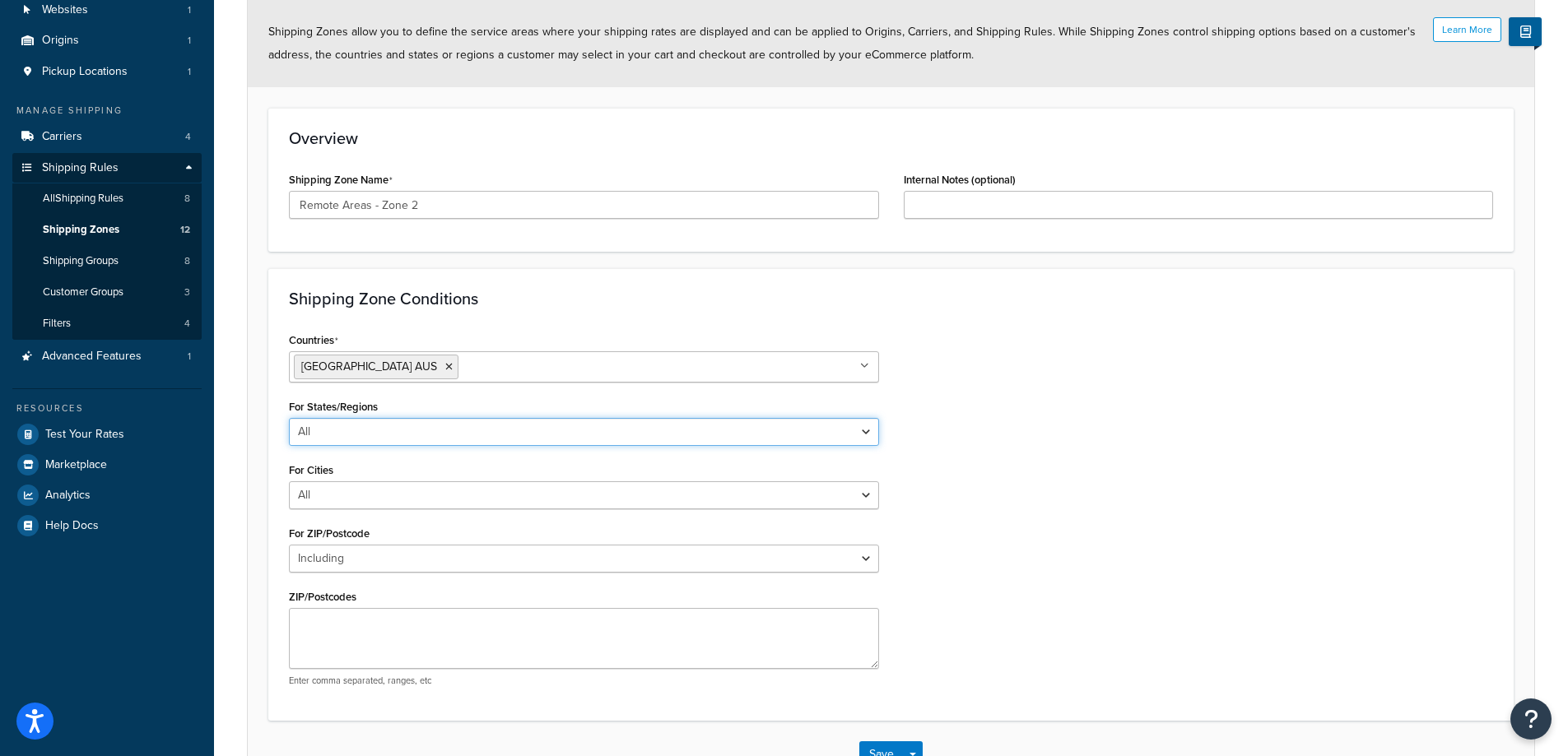
click at [389, 436] on select "All Including Excluding" at bounding box center [584, 431] width 590 height 28
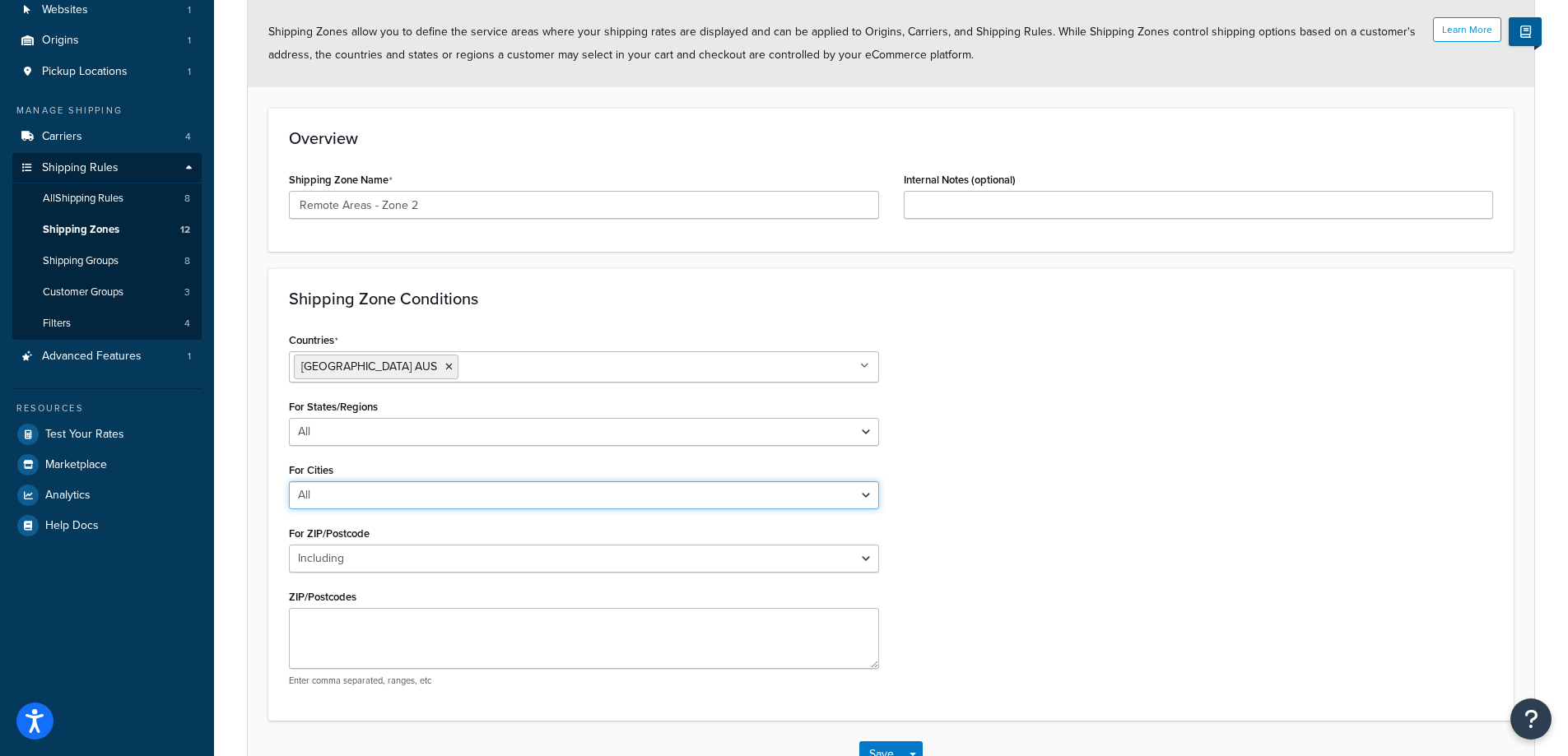
click at [322, 504] on select "All Including Excluding" at bounding box center [584, 495] width 590 height 28
select select "including"
click at [289, 481] on select "All Including Excluding" at bounding box center [584, 495] width 590 height 28
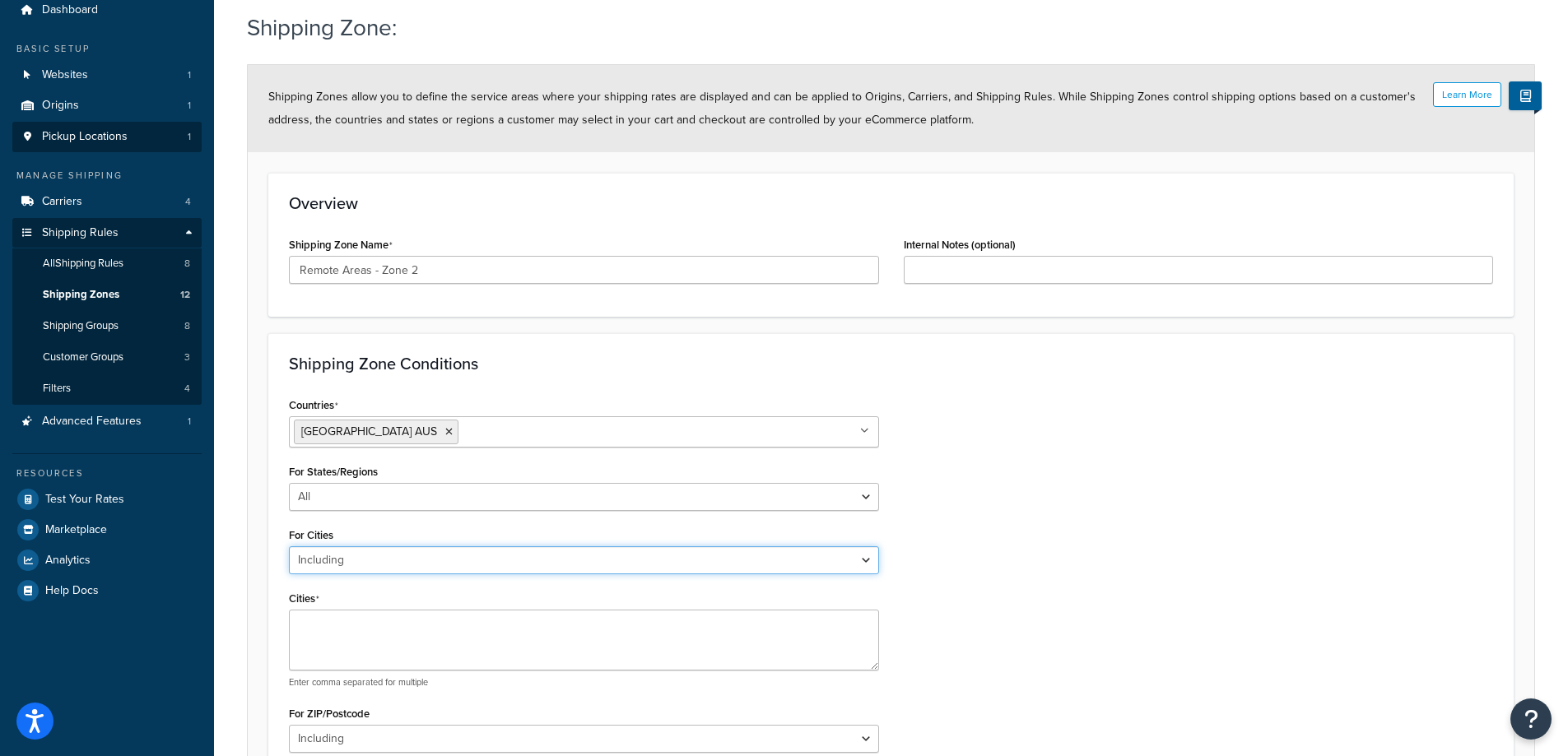
scroll to position [0, 0]
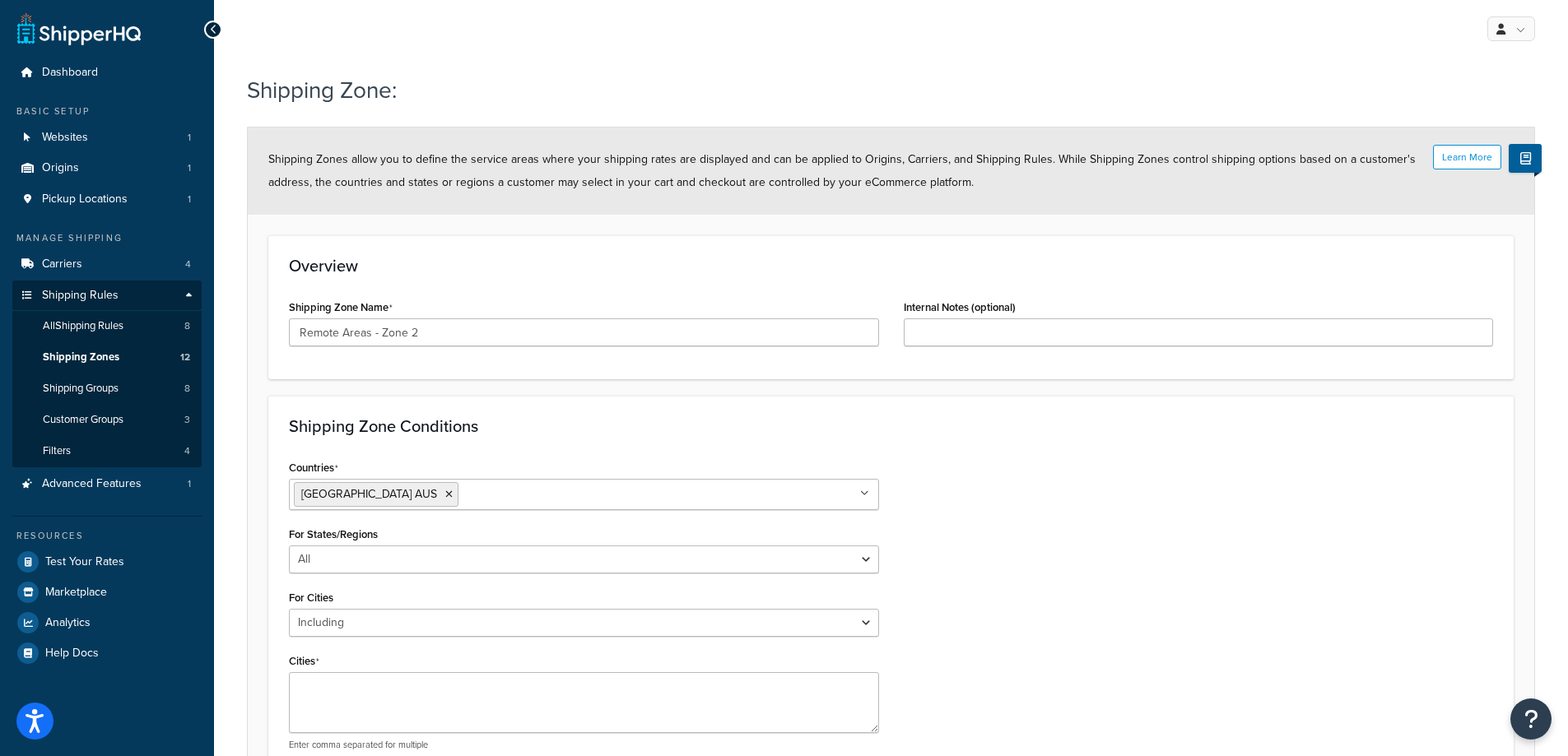
click at [207, 24] on div at bounding box center [213, 29] width 18 height 18
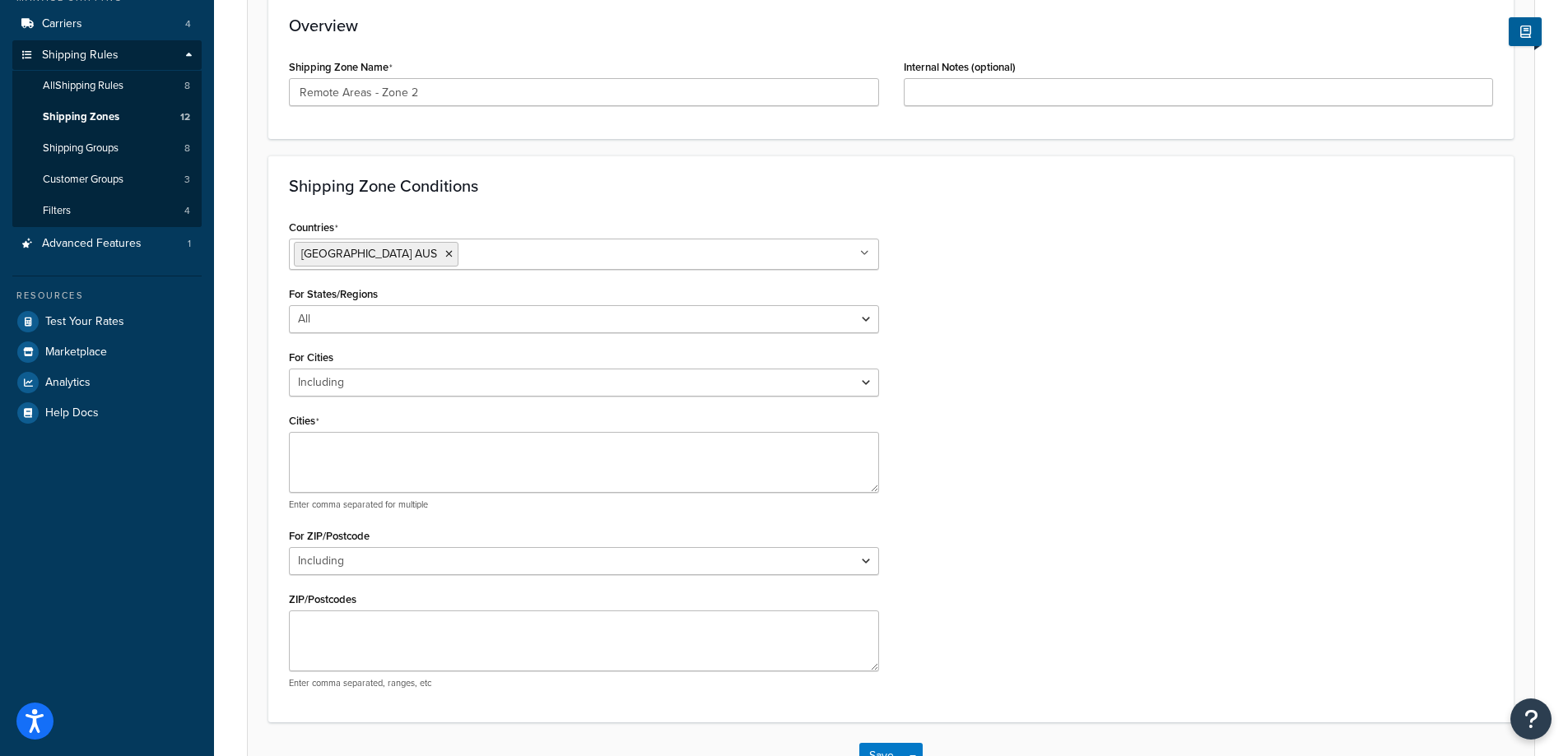
scroll to position [247, 0]
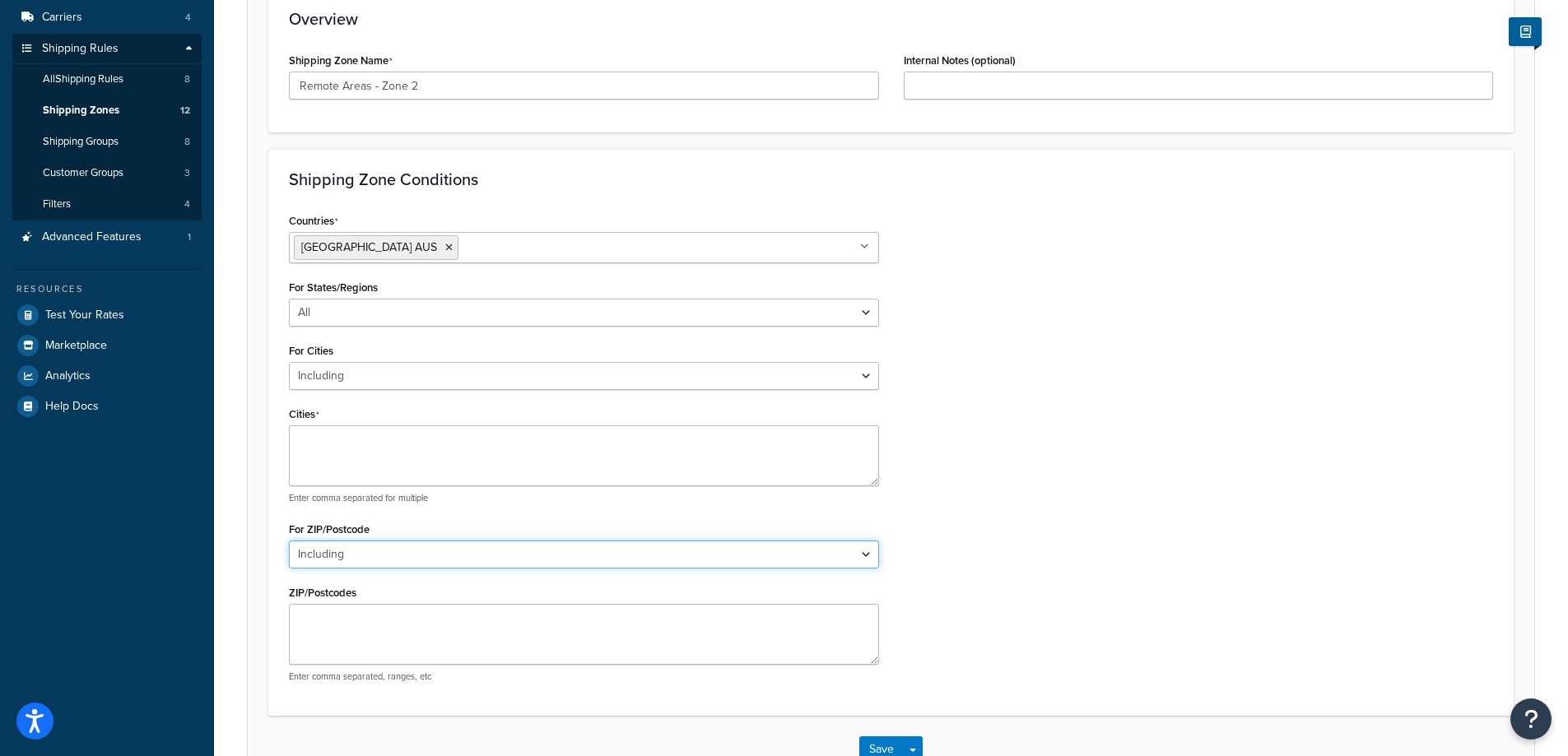
click at [387, 559] on select "All Including Excluding" at bounding box center [584, 555] width 590 height 28
select select "all"
click at [289, 543] on select "All Including Excluding" at bounding box center [584, 555] width 590 height 28
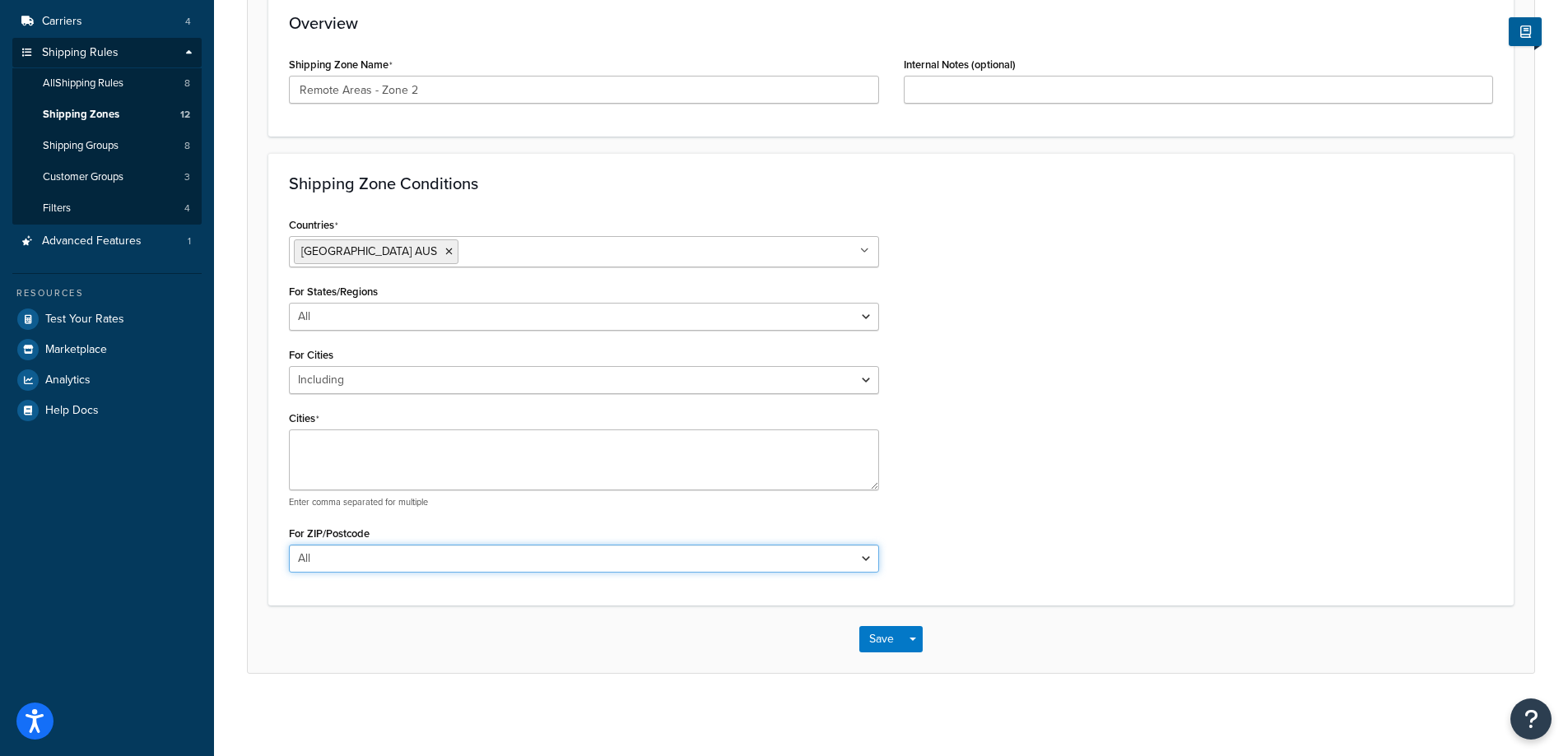
scroll to position [242, 0]
click at [355, 460] on textarea "Cities" at bounding box center [584, 460] width 590 height 61
paste textarea "HOPE DOWNS,CHRISTMAS CREEK,ROY HILL,RHODES RIDGE,JIMBLEBAR,WHEELARRA,EASTERN,BR…"
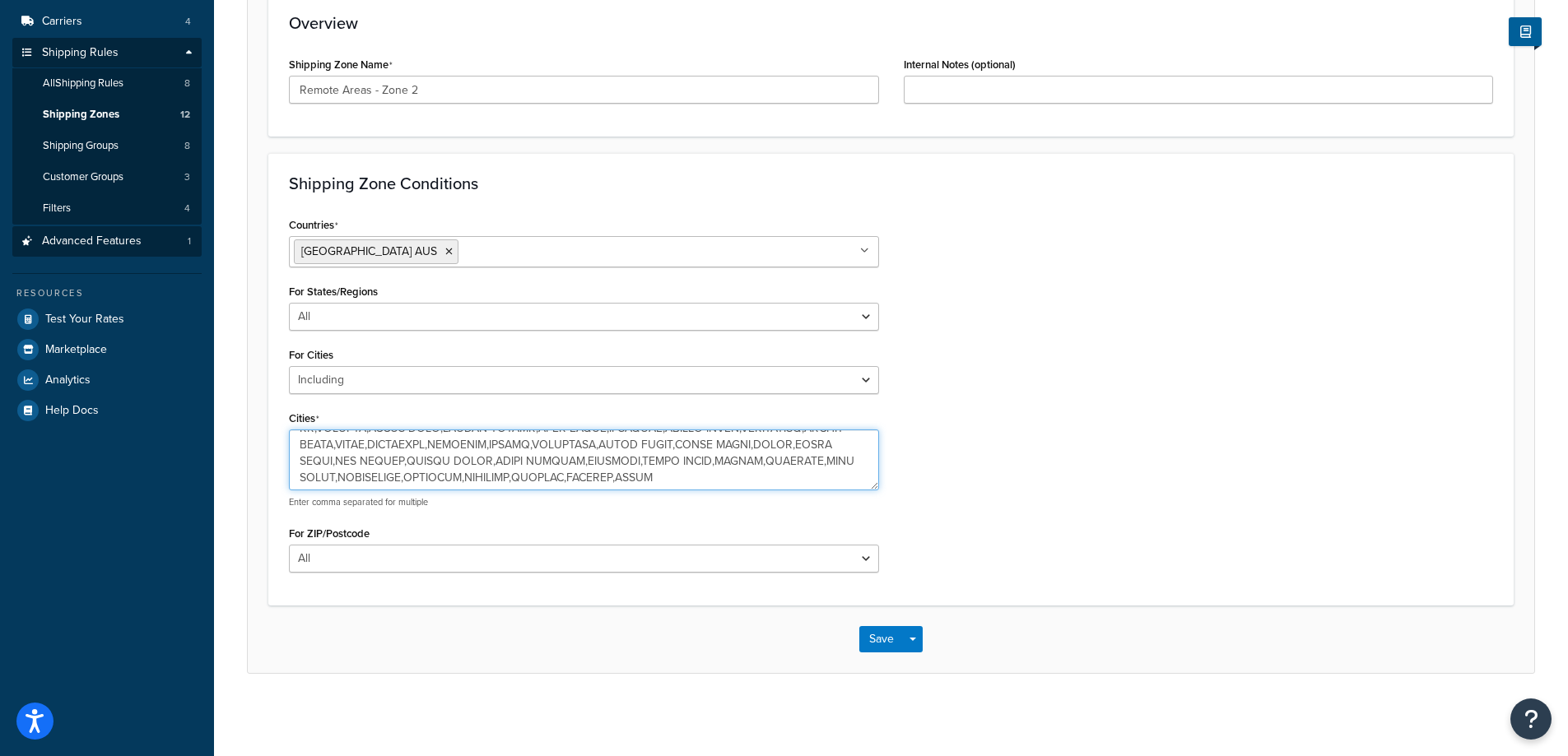
scroll to position [0, 0]
drag, startPoint x: 386, startPoint y: 480, endPoint x: 170, endPoint y: 253, distance: 313.3
click at [170, 253] on div "Dashboard Basic Setup Websites 1 Origins 1 Pickup Locations 1 Manage Shipping C…" at bounding box center [784, 256] width 1568 height 998
type textarea "HOPE DOWNS,CHRISTMAS CREEK,ROY HILL,RHODES RIDGE,JIMBLEBAR,WHEELARRA,EASTERN,BR…"
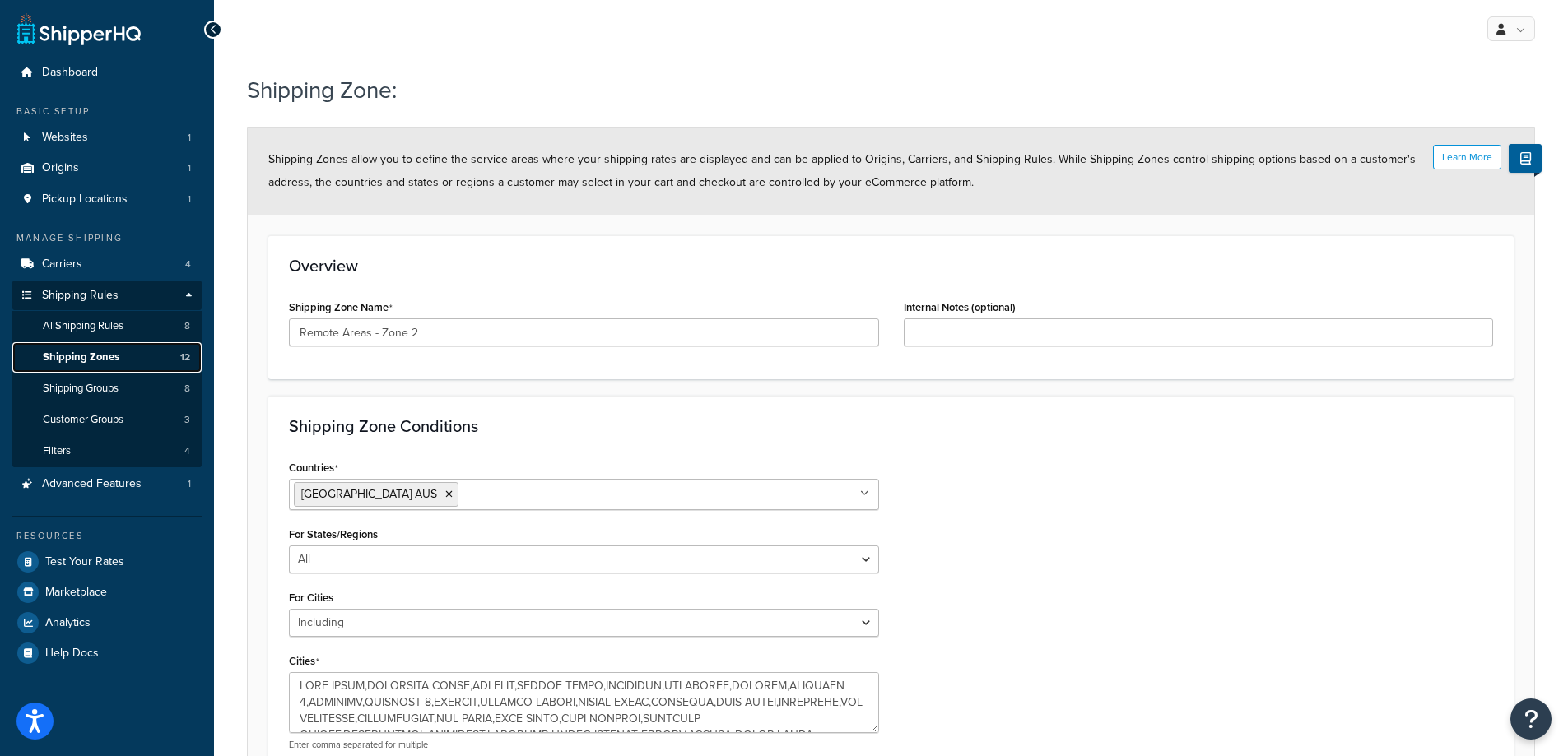
click at [101, 356] on span "Shipping Zones" at bounding box center [81, 357] width 76 height 14
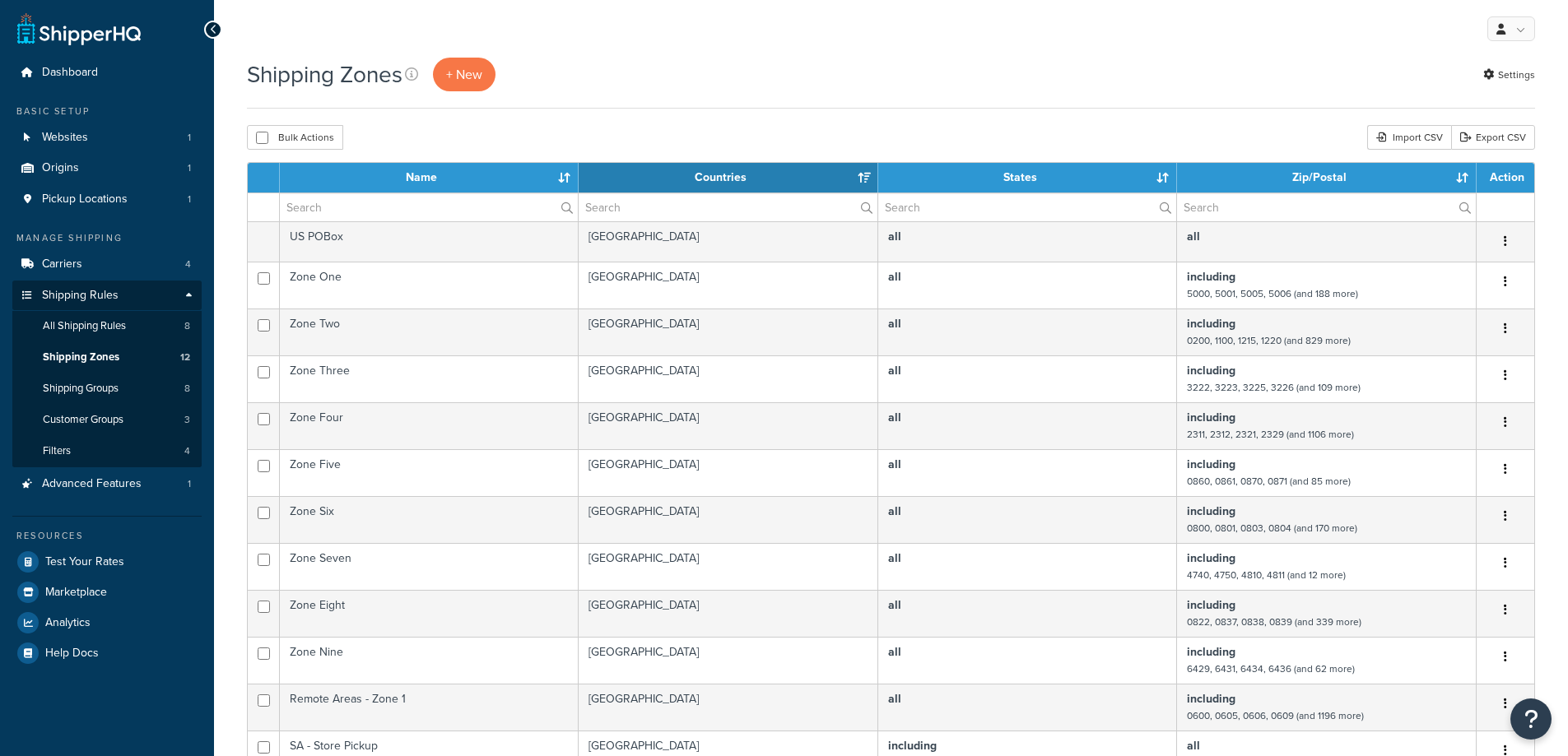
select select "15"
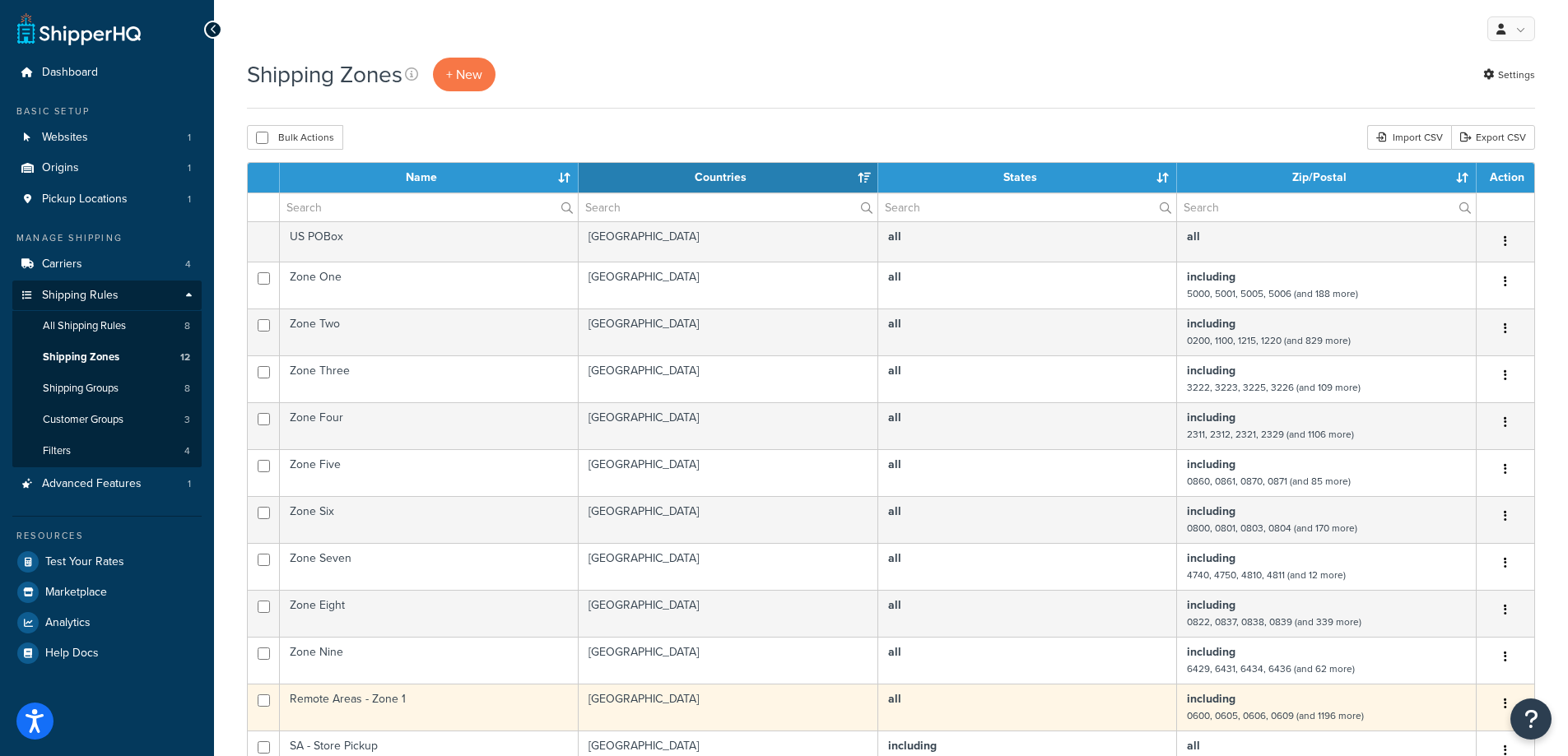
click at [383, 700] on td "Remote Areas - Zone 1" at bounding box center [429, 707] width 299 height 47
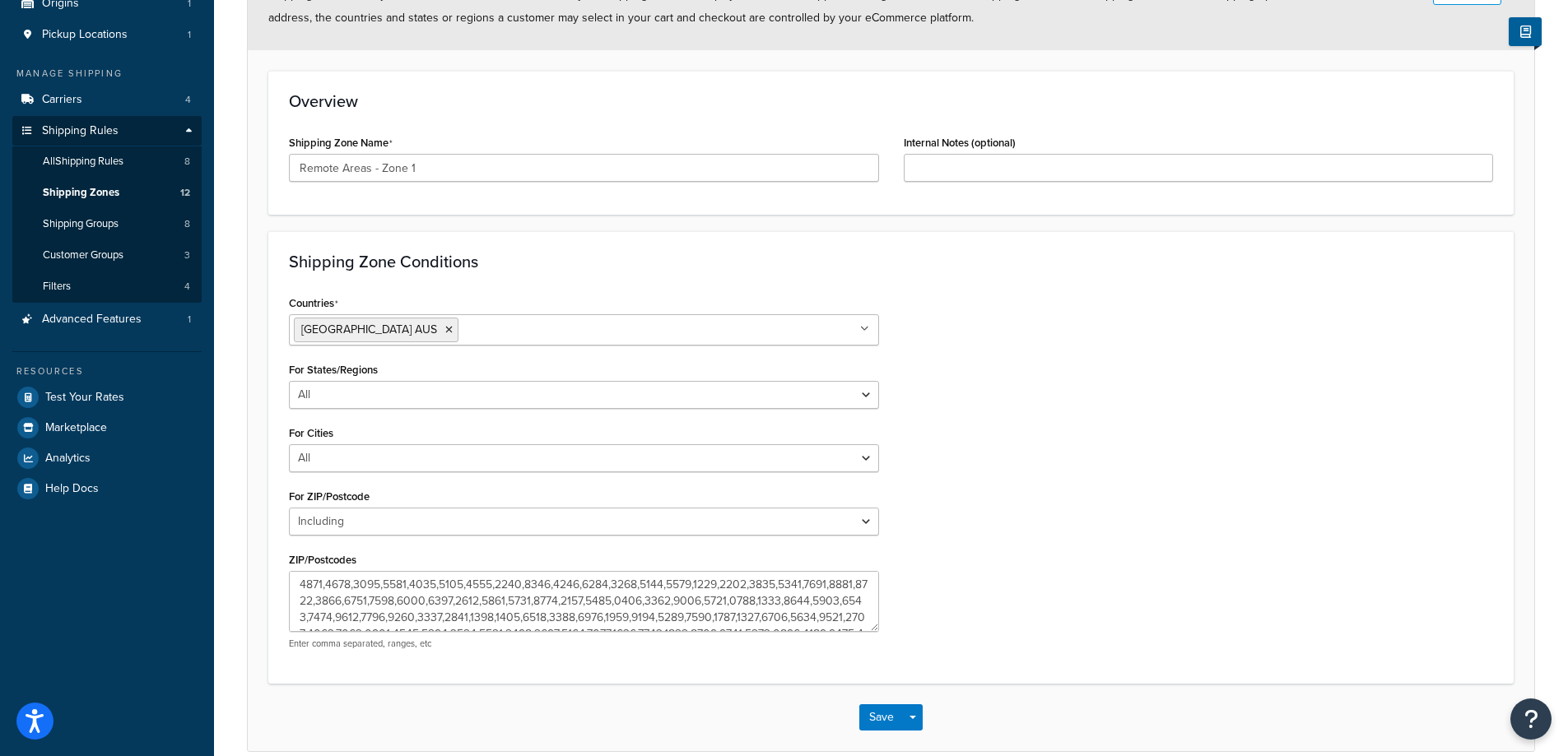
scroll to position [242, 0]
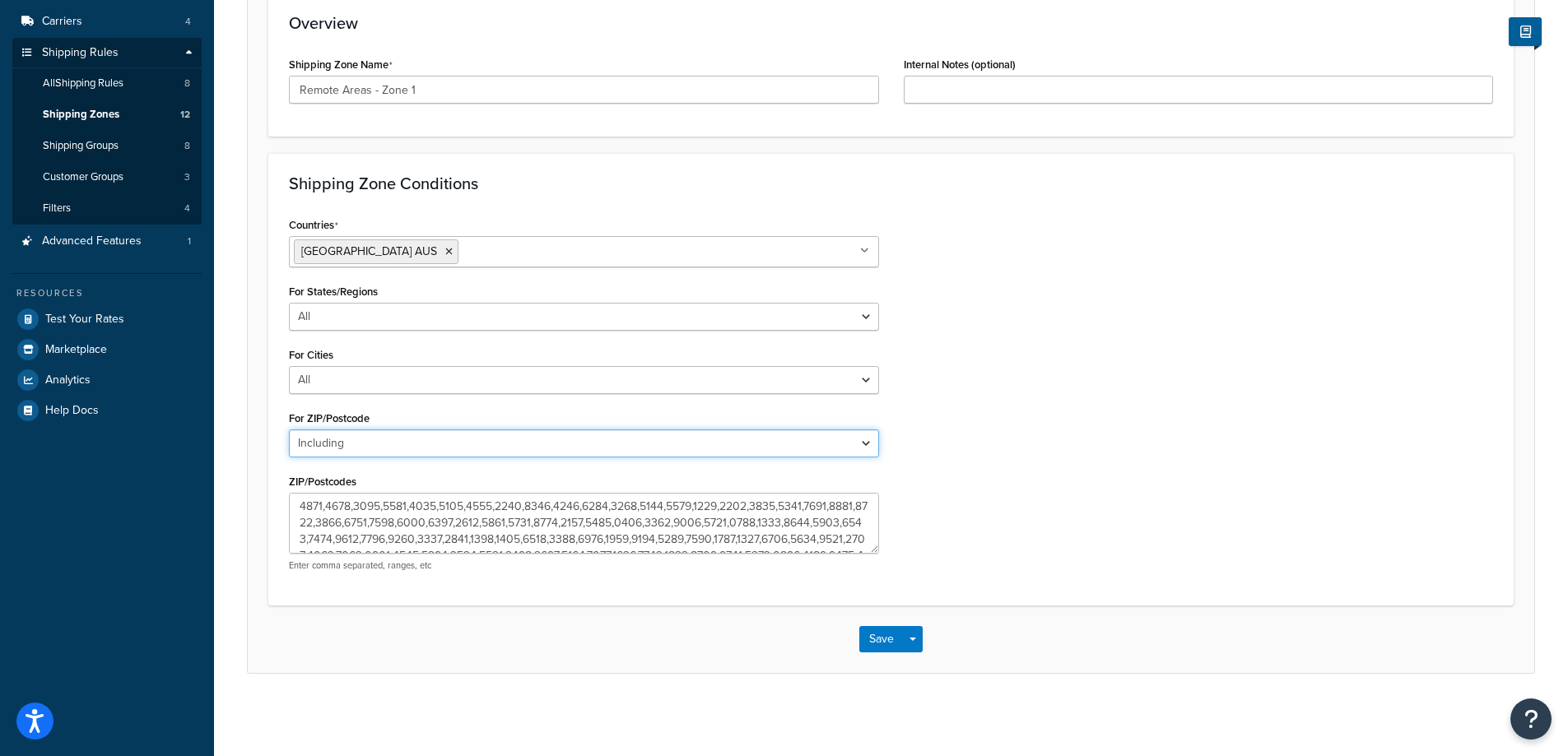
click at [369, 442] on select "All Including Excluding" at bounding box center [584, 444] width 590 height 28
select select "all"
click at [289, 458] on select "All Including Excluding" at bounding box center [584, 444] width 590 height 28
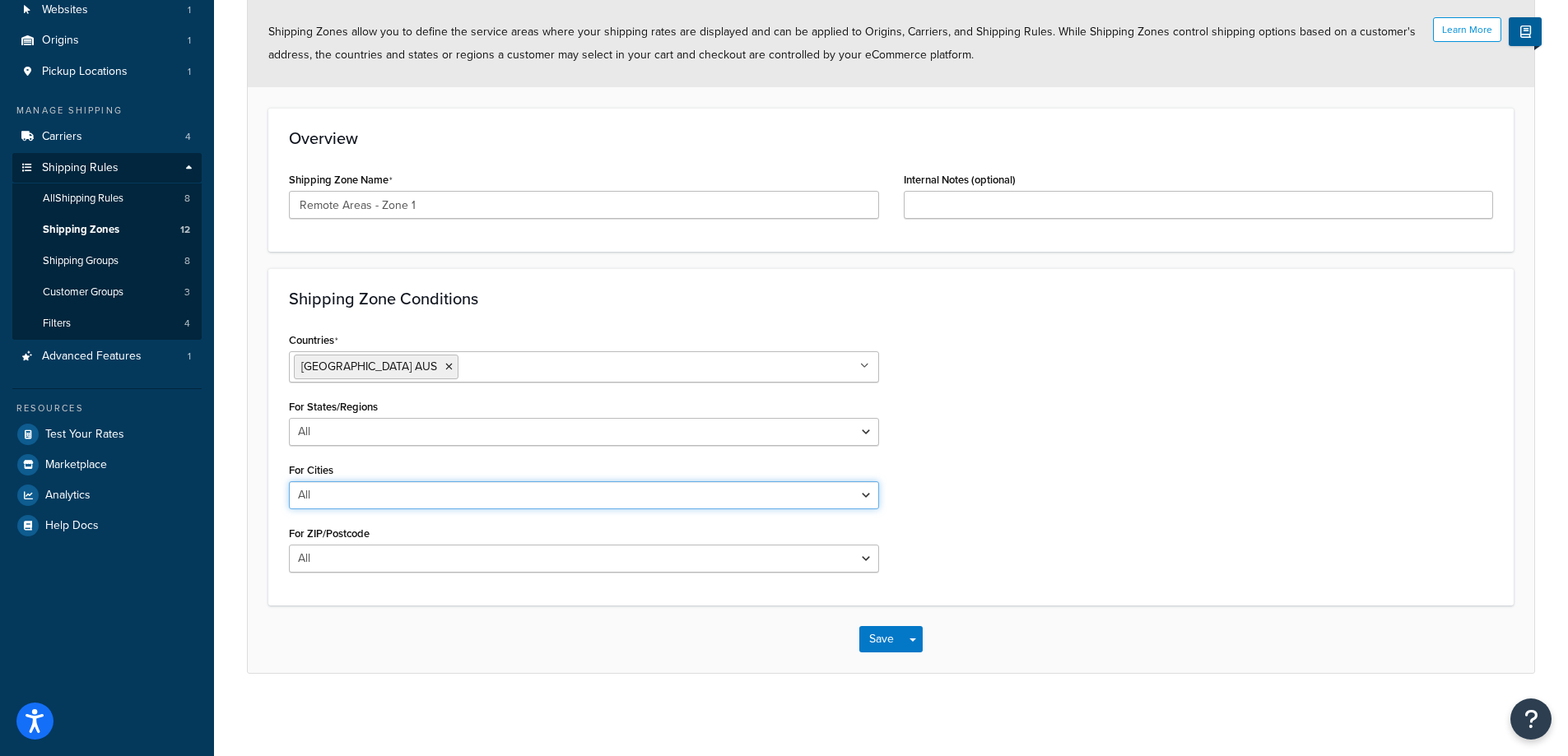
click at [392, 494] on select "All Including Excluding" at bounding box center [584, 495] width 590 height 28
select select "including"
click at [289, 481] on select "All Including Excluding" at bounding box center [584, 495] width 590 height 28
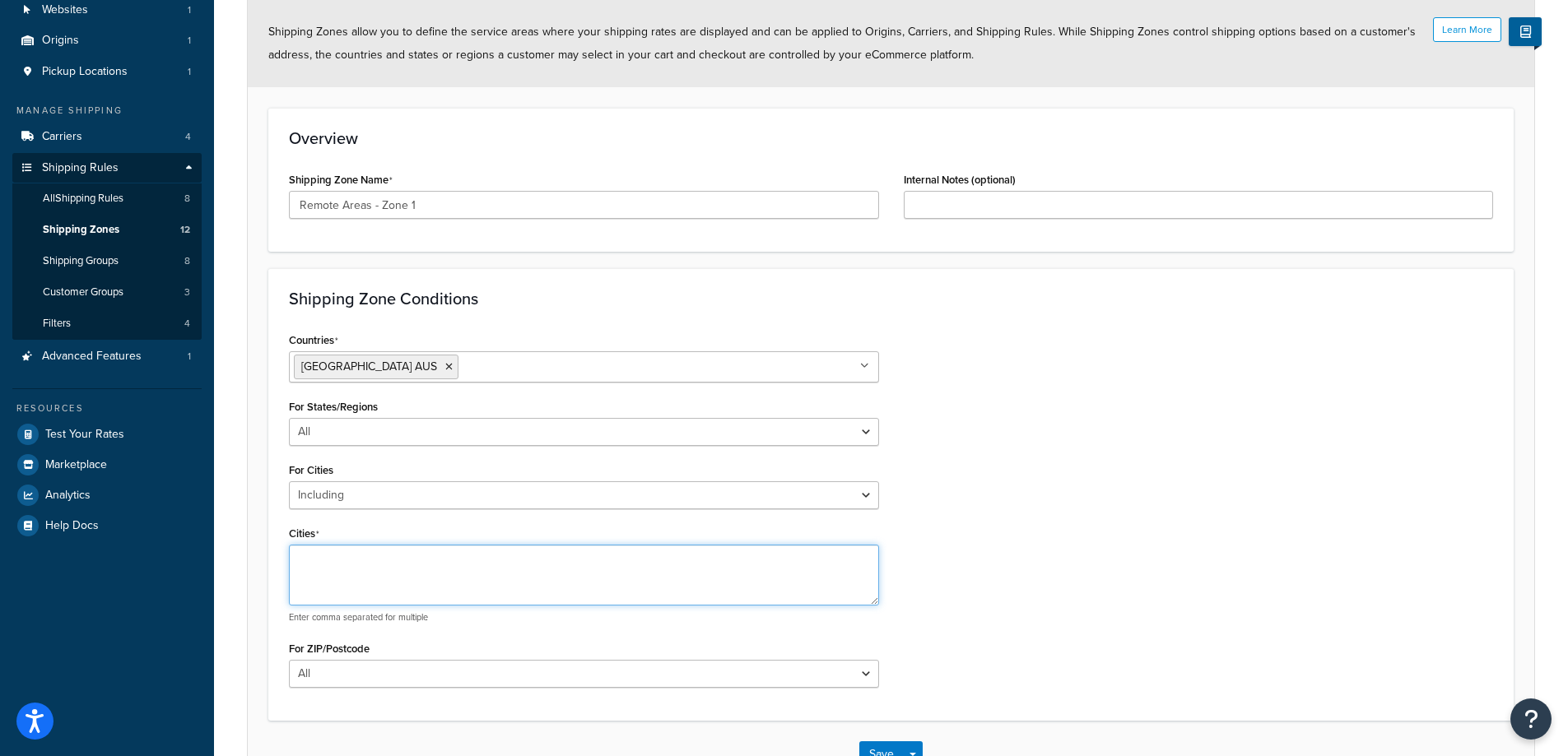
click at [360, 568] on textarea "Cities" at bounding box center [584, 575] width 590 height 61
paste textarea "HOPE DOWNS,CHRISTMAS CREEK,ROY HILL,RHODES RIDGE,JIMBLEBAR,WHEELARRA,EASTERN,BR…"
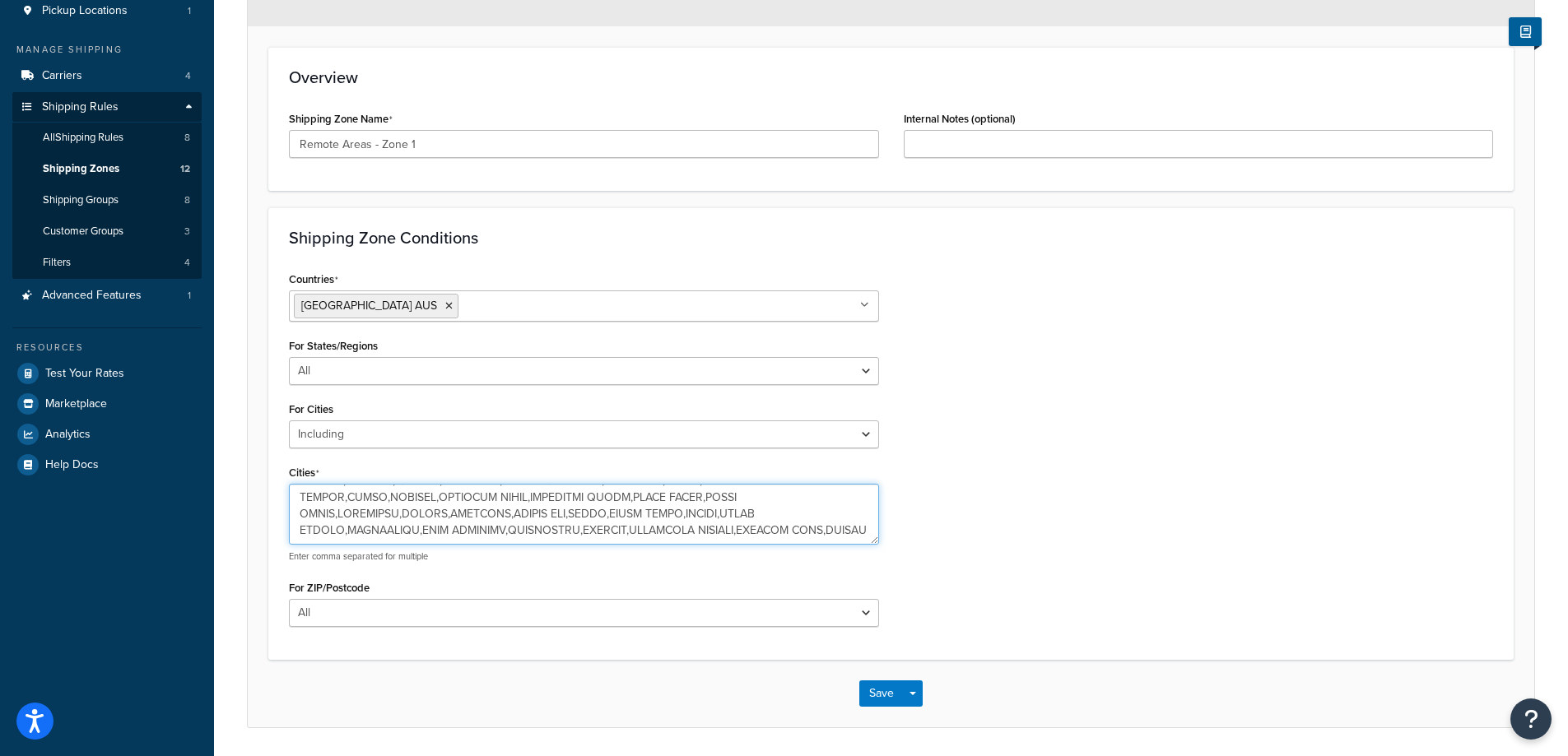
scroll to position [242, 0]
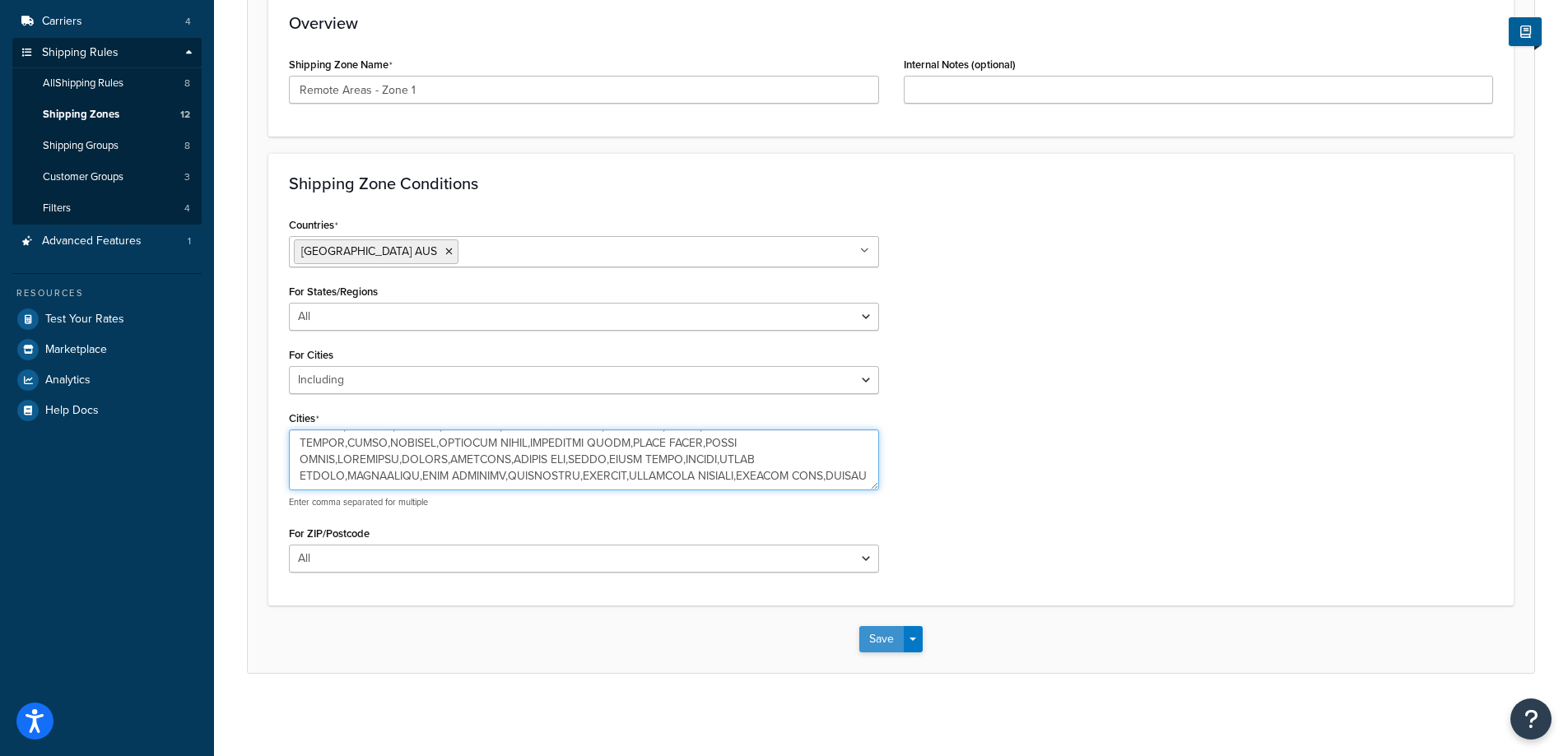
type textarea "HOPE DOWNS,CHRISTMAS CREEK,ROY HILL,RHODES RIDGE,JIMBLEBAR,WHEELARRA,EASTERN,BR…"
click at [878, 638] on button "Save" at bounding box center [881, 639] width 45 height 26
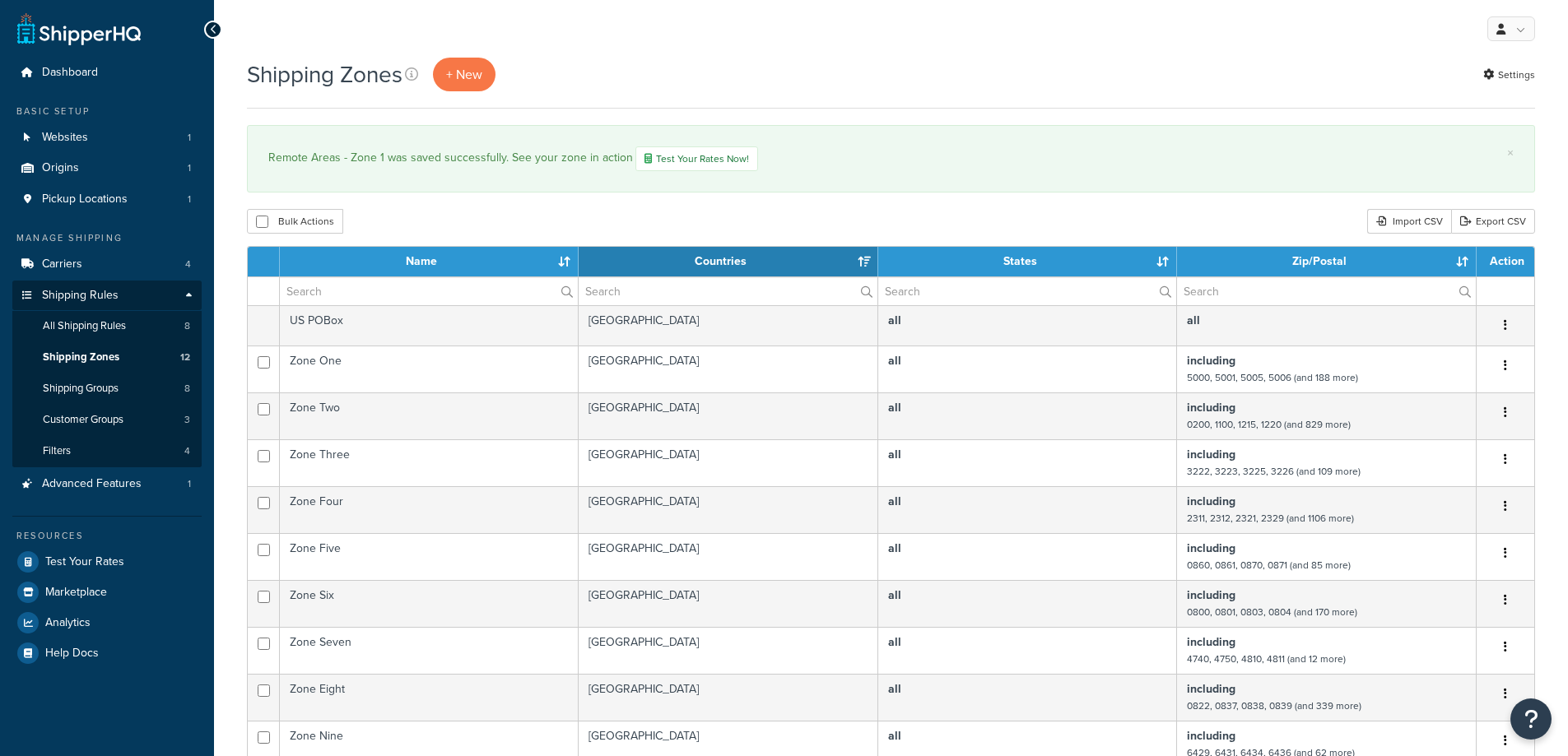
select select "15"
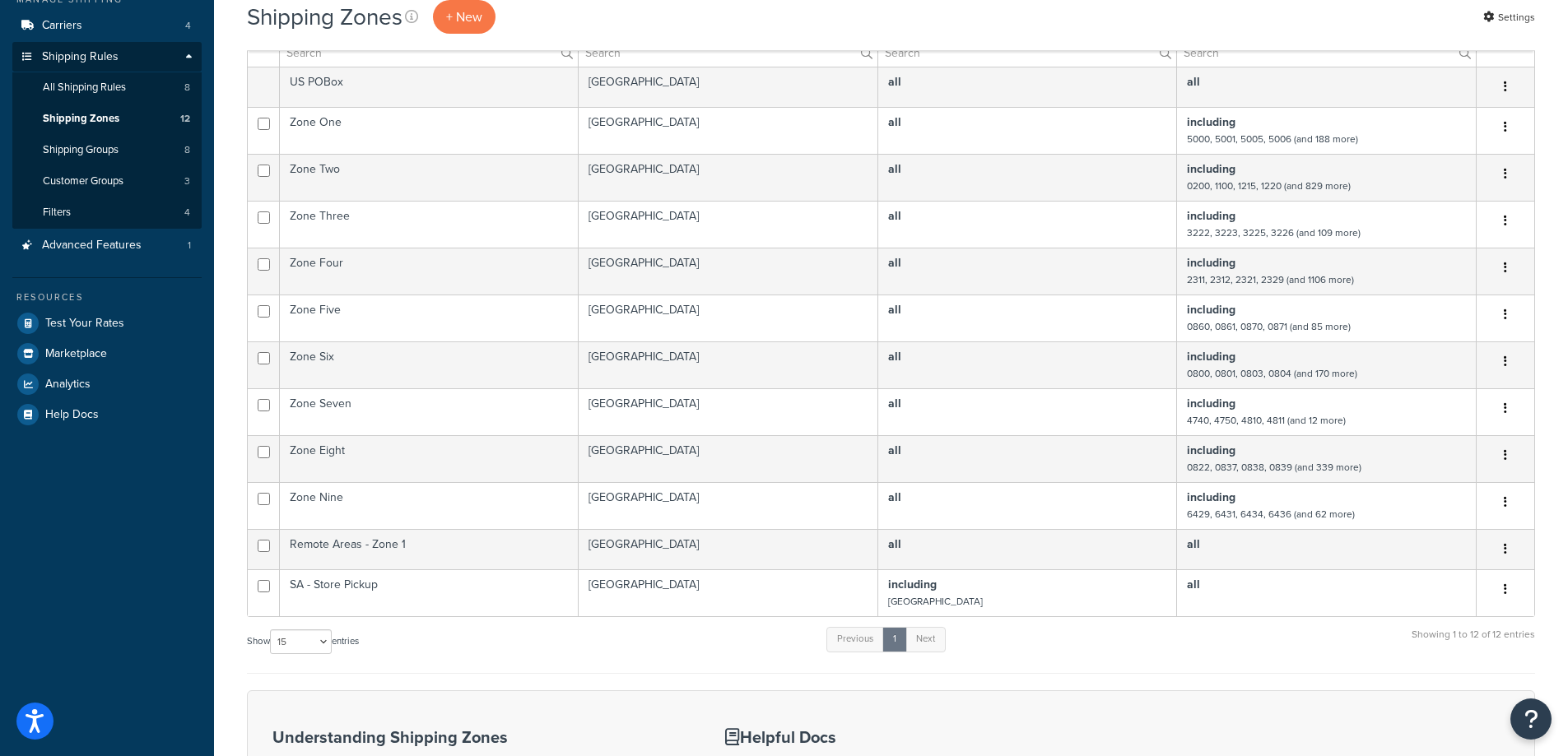
scroll to position [247, 0]
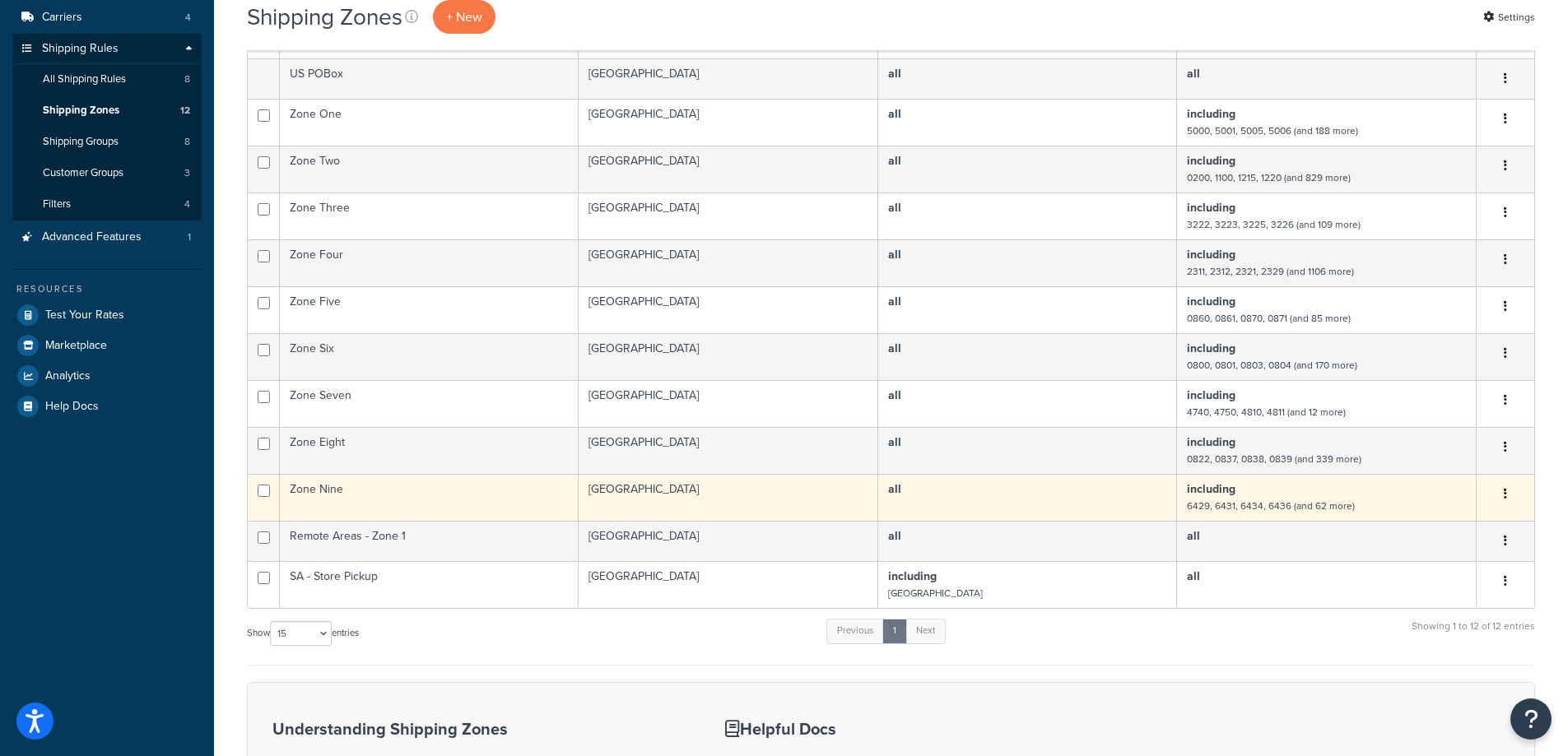
click at [360, 488] on td "Zone Nine" at bounding box center [429, 497] width 299 height 47
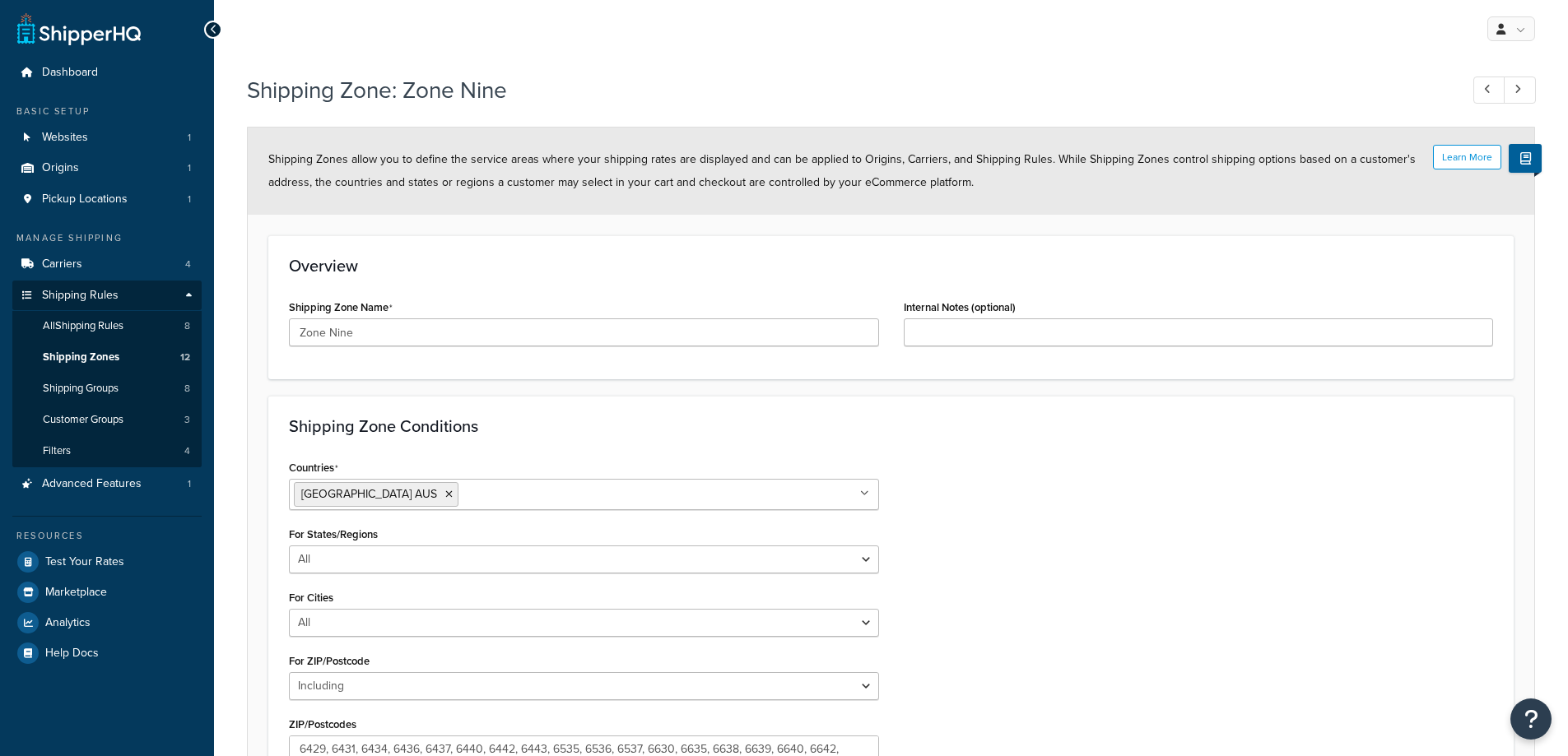
select select "including"
click at [96, 326] on span "All Shipping Rules" at bounding box center [83, 326] width 81 height 14
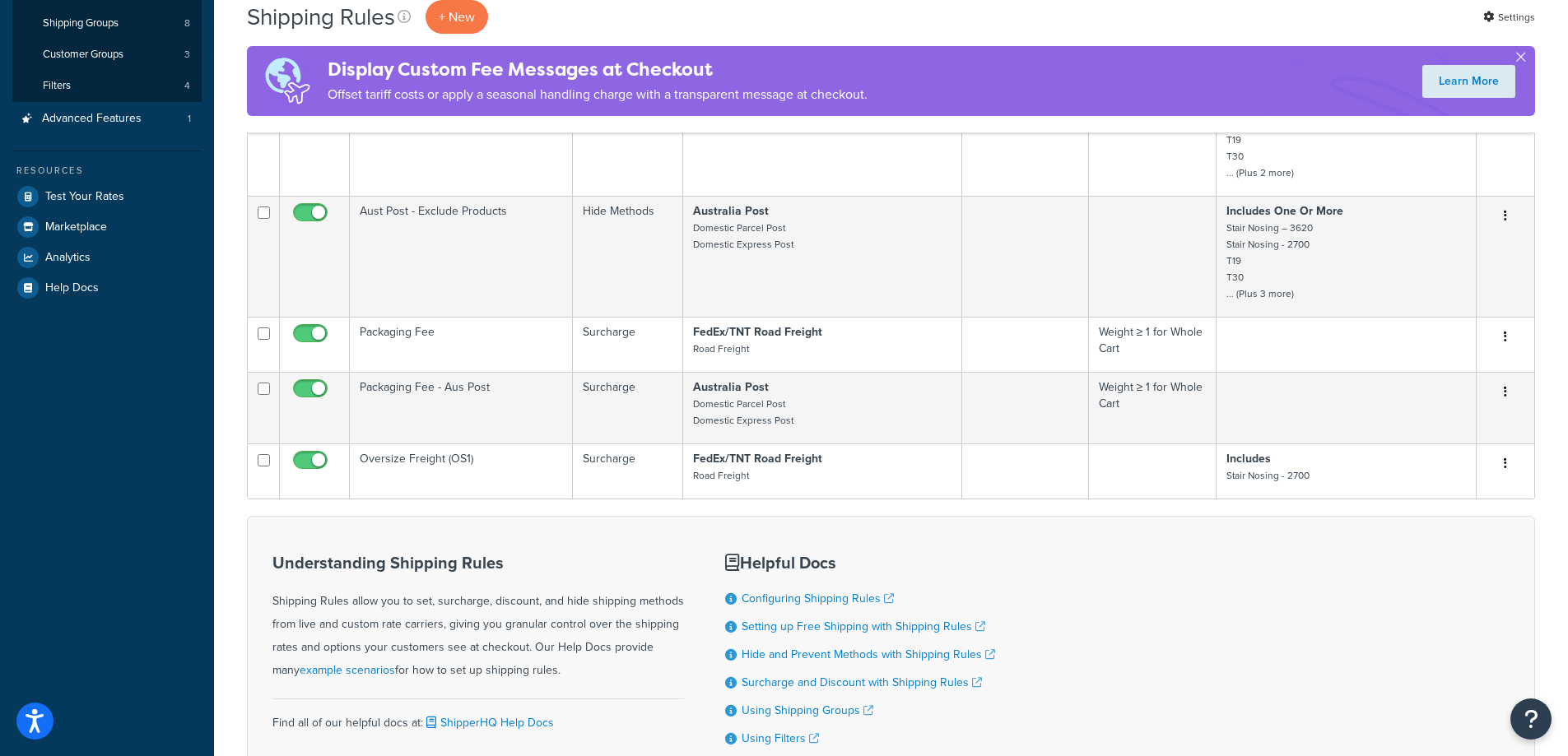
scroll to position [247, 0]
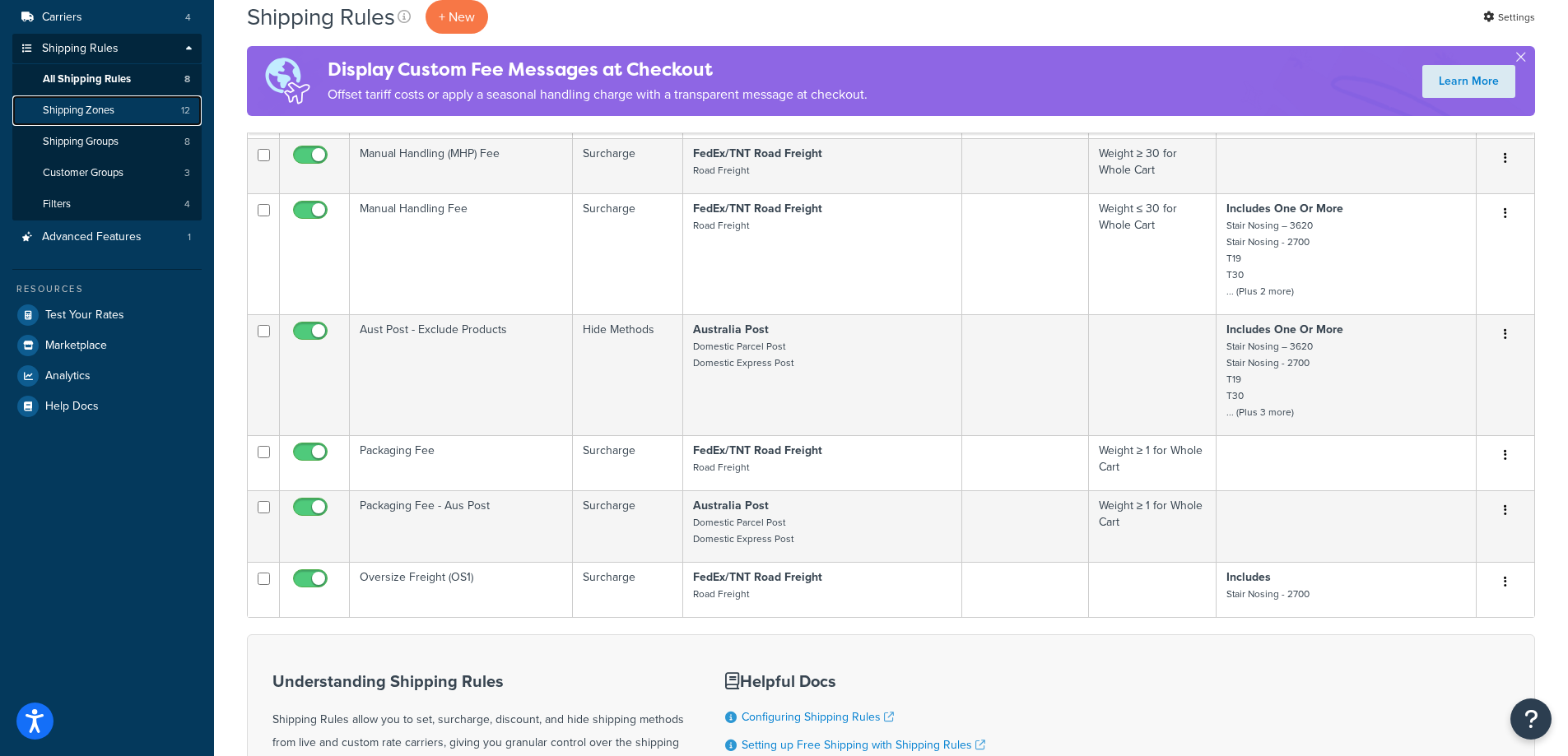
click at [81, 114] on span "Shipping Zones" at bounding box center [79, 110] width 72 height 14
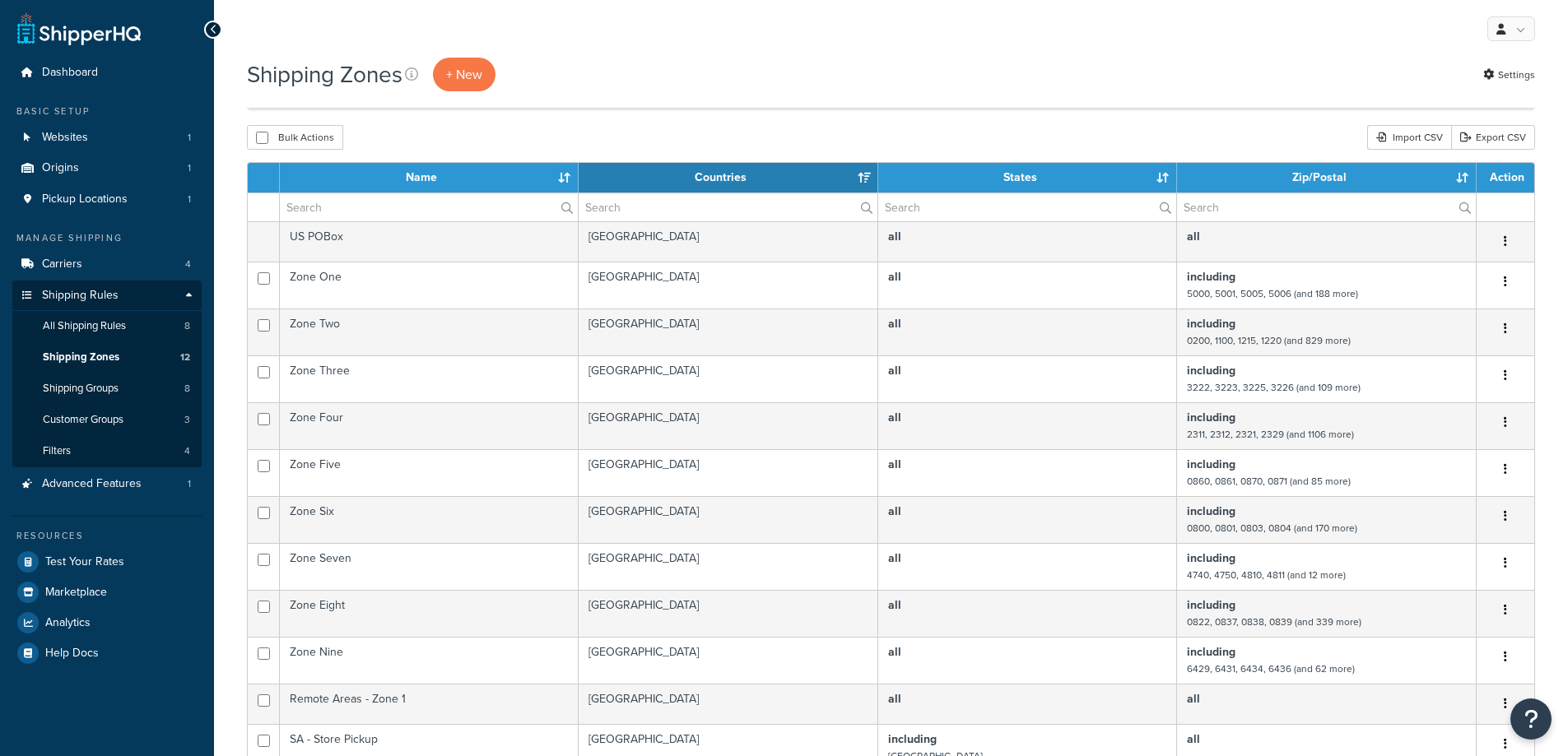
select select "15"
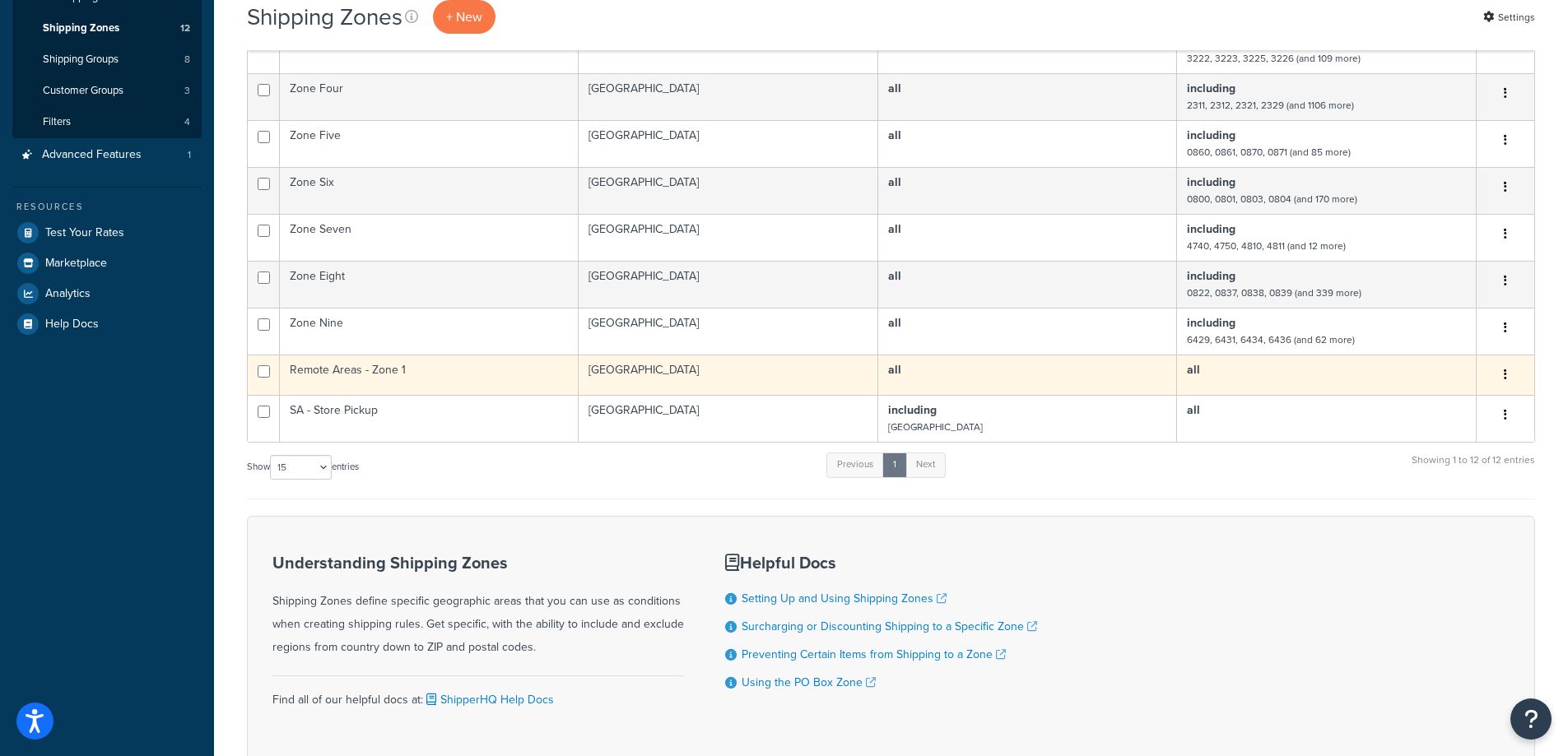
click at [511, 373] on td "Remote Areas - Zone 1" at bounding box center [429, 374] width 299 height 40
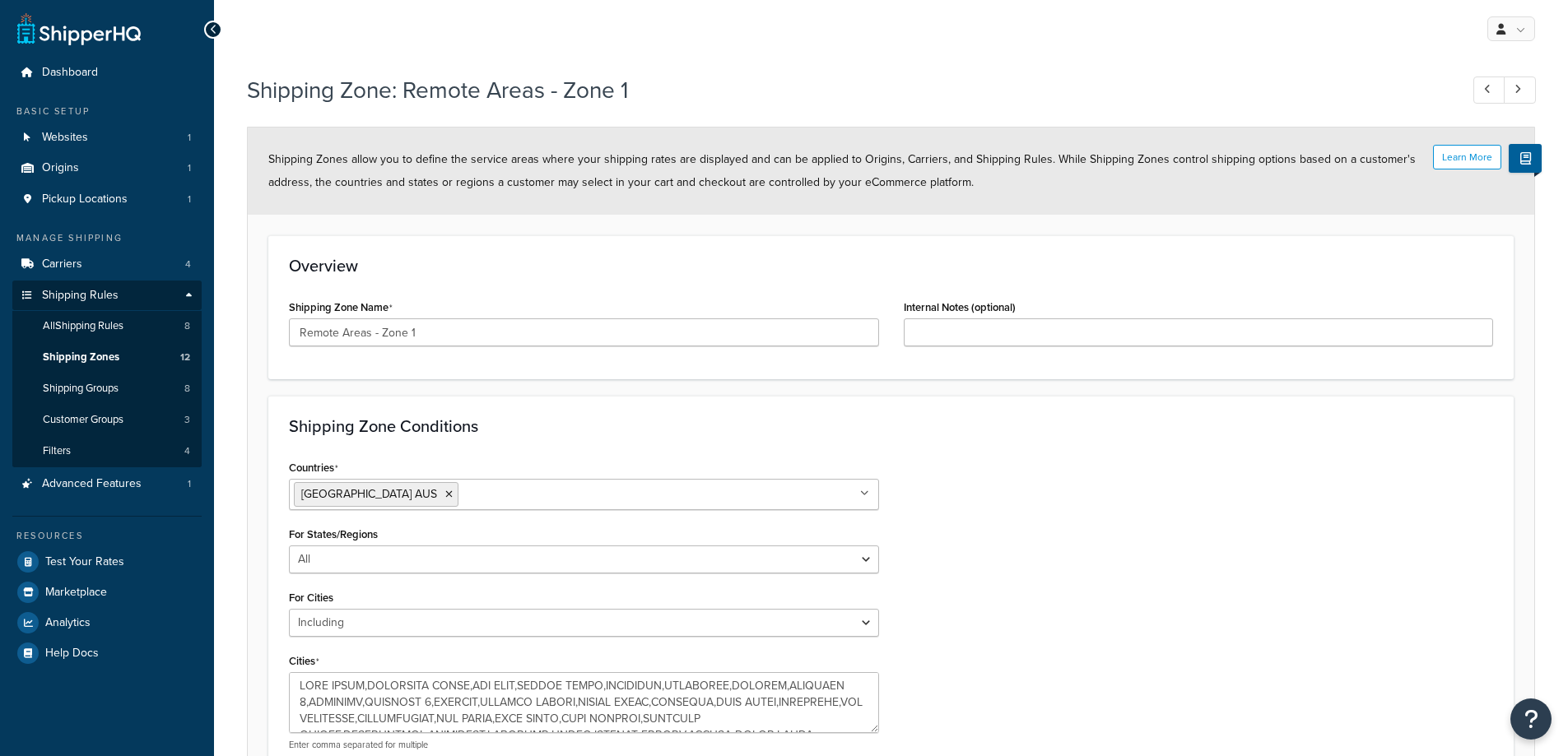
select select "including"
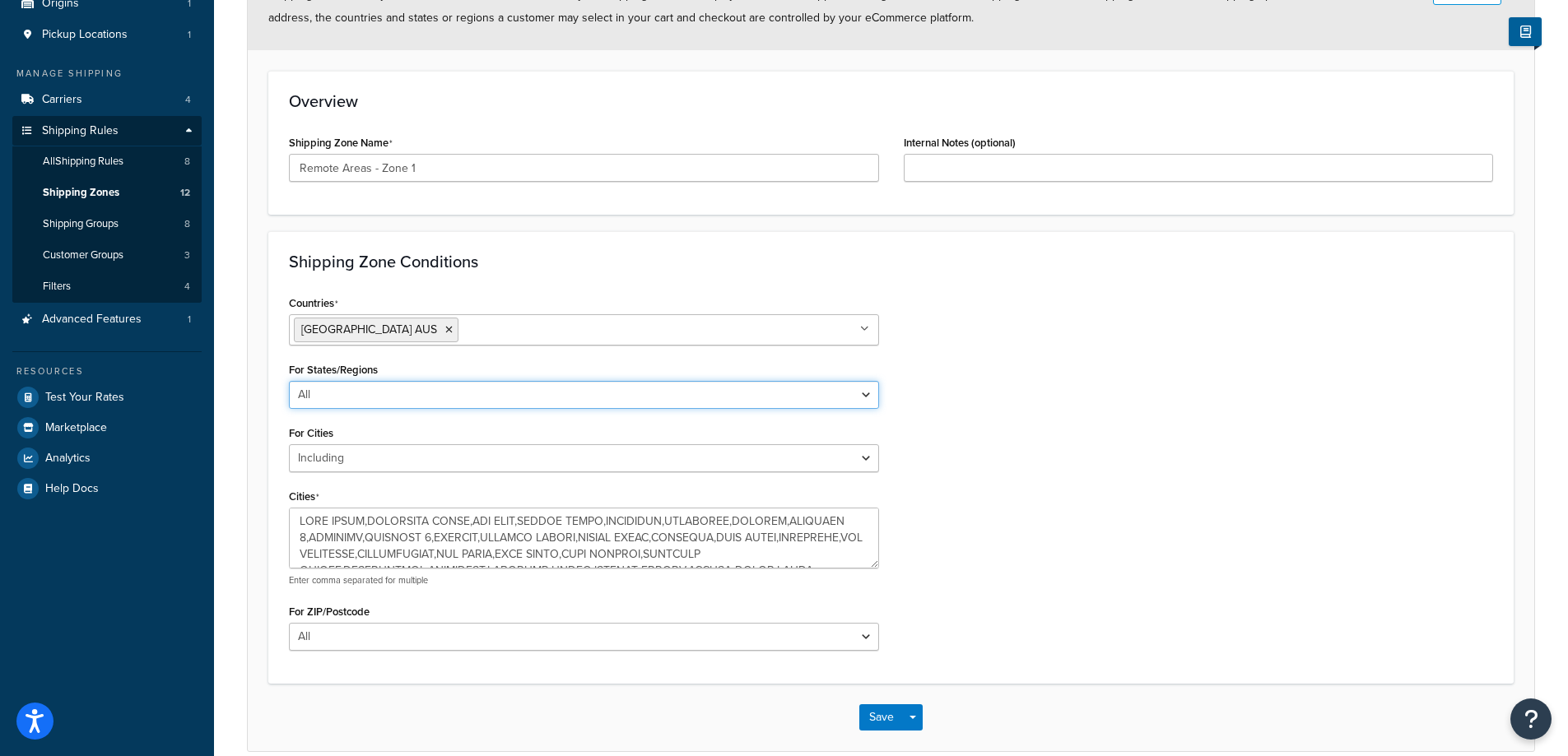
click at [586, 392] on select "All Including Excluding" at bounding box center [584, 395] width 590 height 28
click at [591, 469] on select "All Including Excluding" at bounding box center [584, 458] width 590 height 28
click at [1143, 428] on div "Countries Australia AUS All Countries ALL United States USA Afghanistan AFG Alb…" at bounding box center [890, 477] width 1228 height 371
click at [881, 718] on button "Save" at bounding box center [881, 718] width 45 height 26
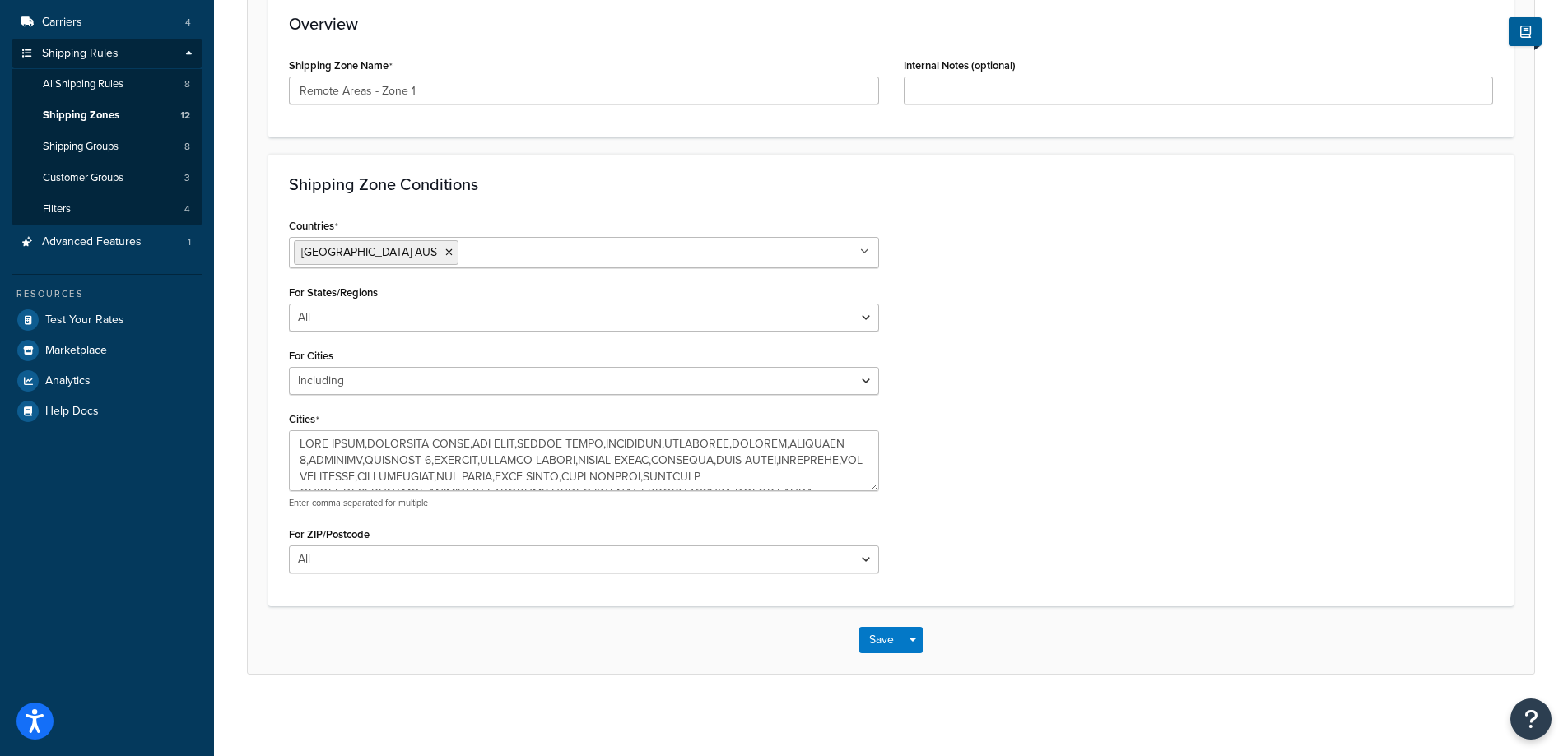
scroll to position [160, 0]
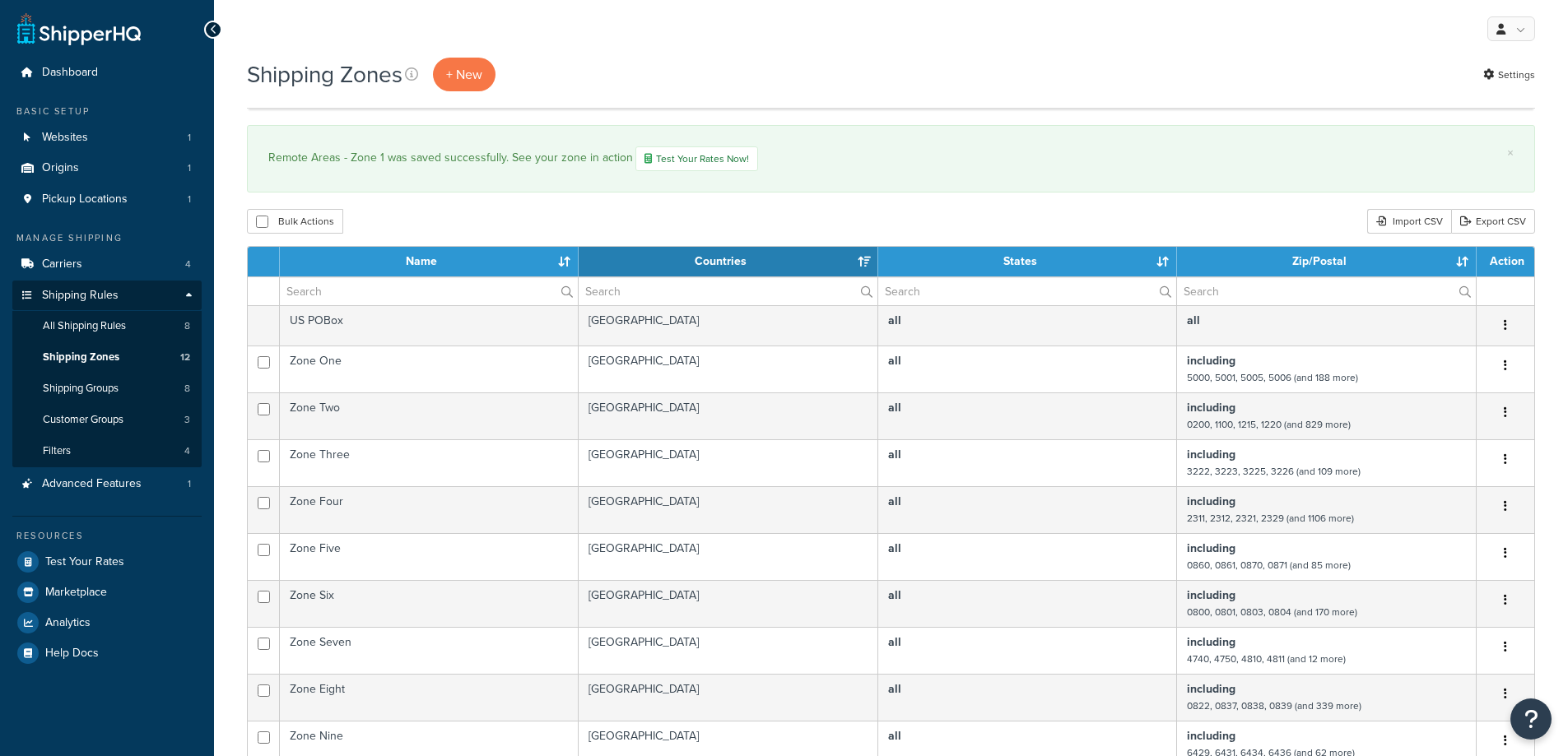
select select "15"
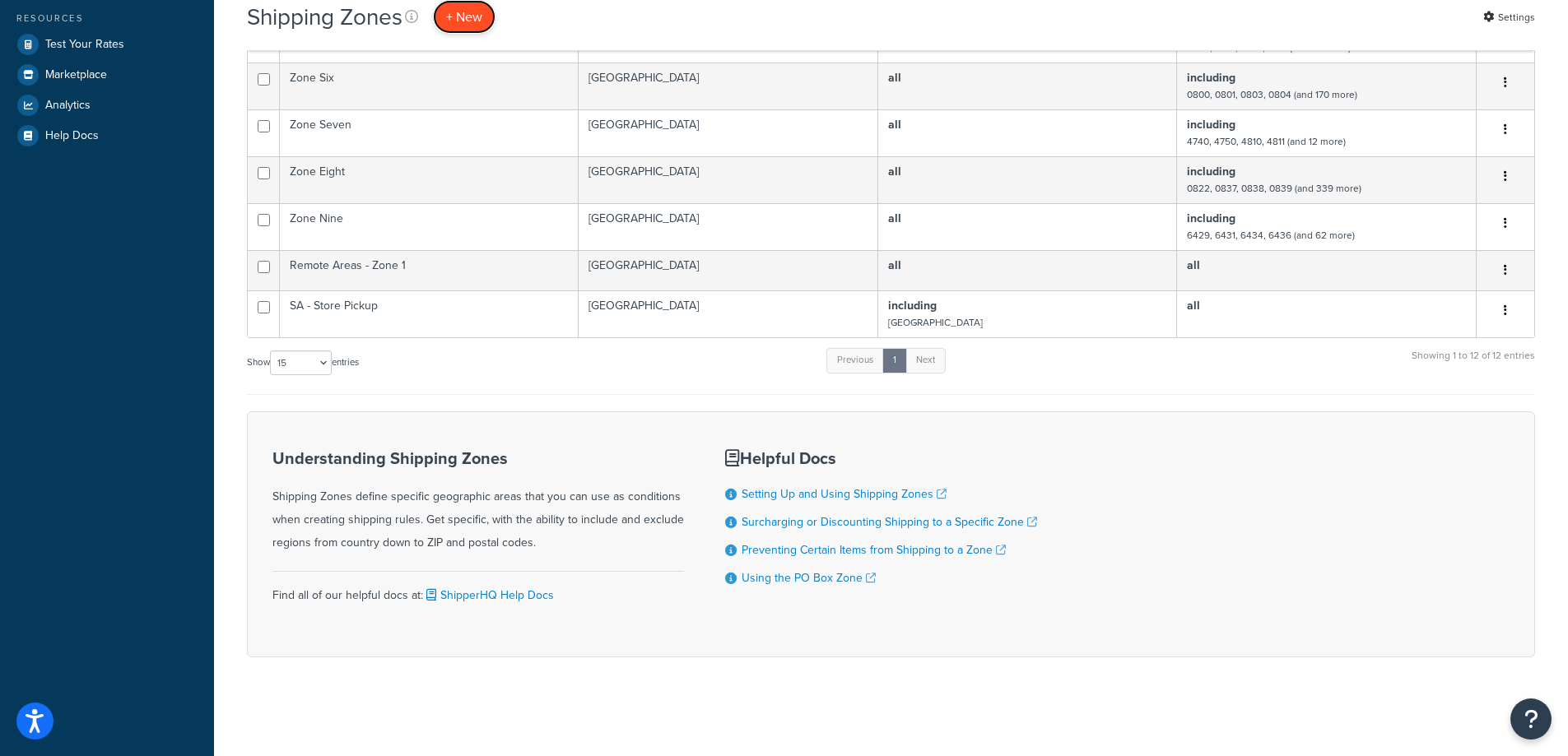
click at [460, 14] on span "+ New" at bounding box center [463, 17] width 36 height 19
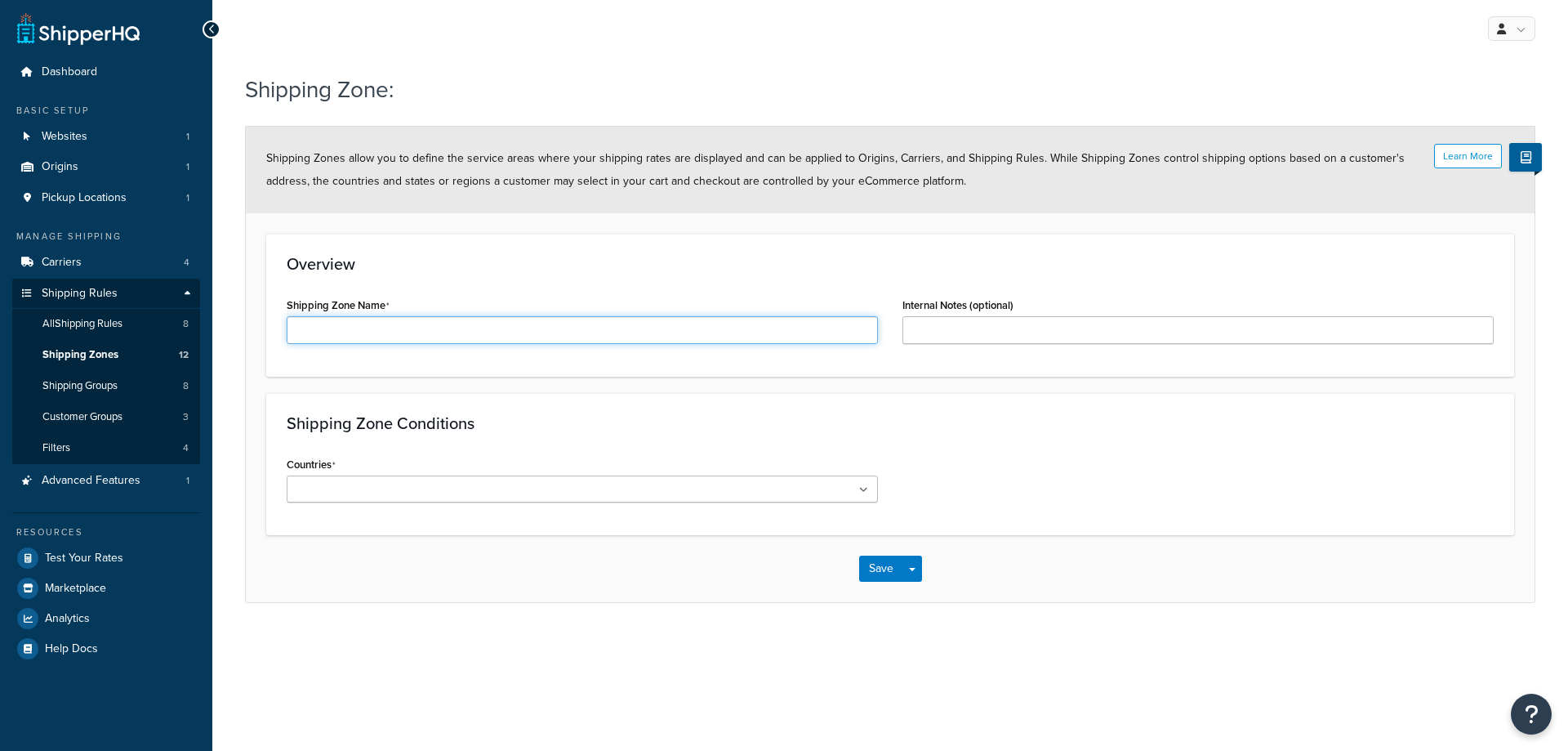
click at [371, 332] on input "Shipping Zone Name" at bounding box center [582, 330] width 592 height 28
type input "Remote Areas - Zone 2"
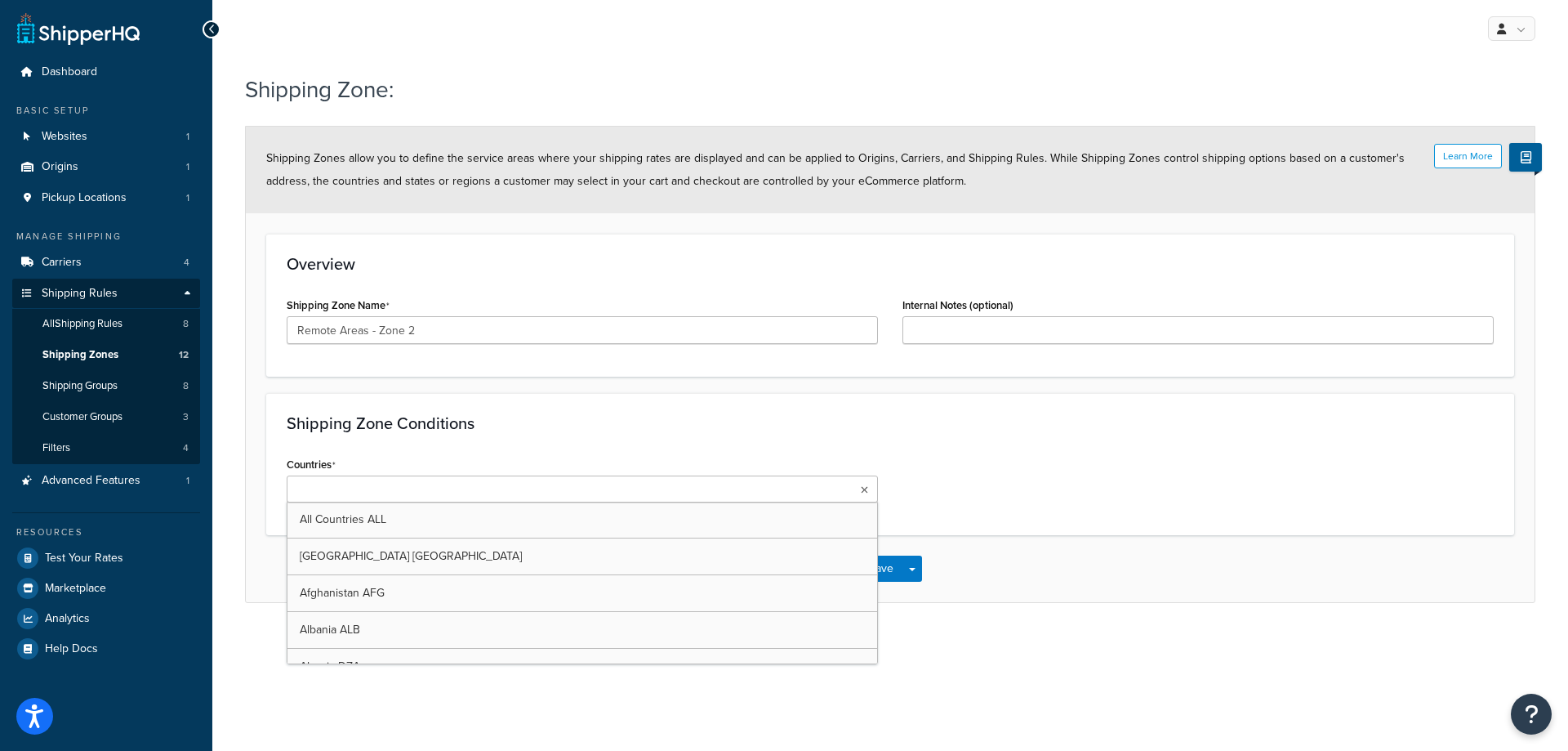
click at [605, 475] on ul at bounding box center [582, 488] width 592 height 27
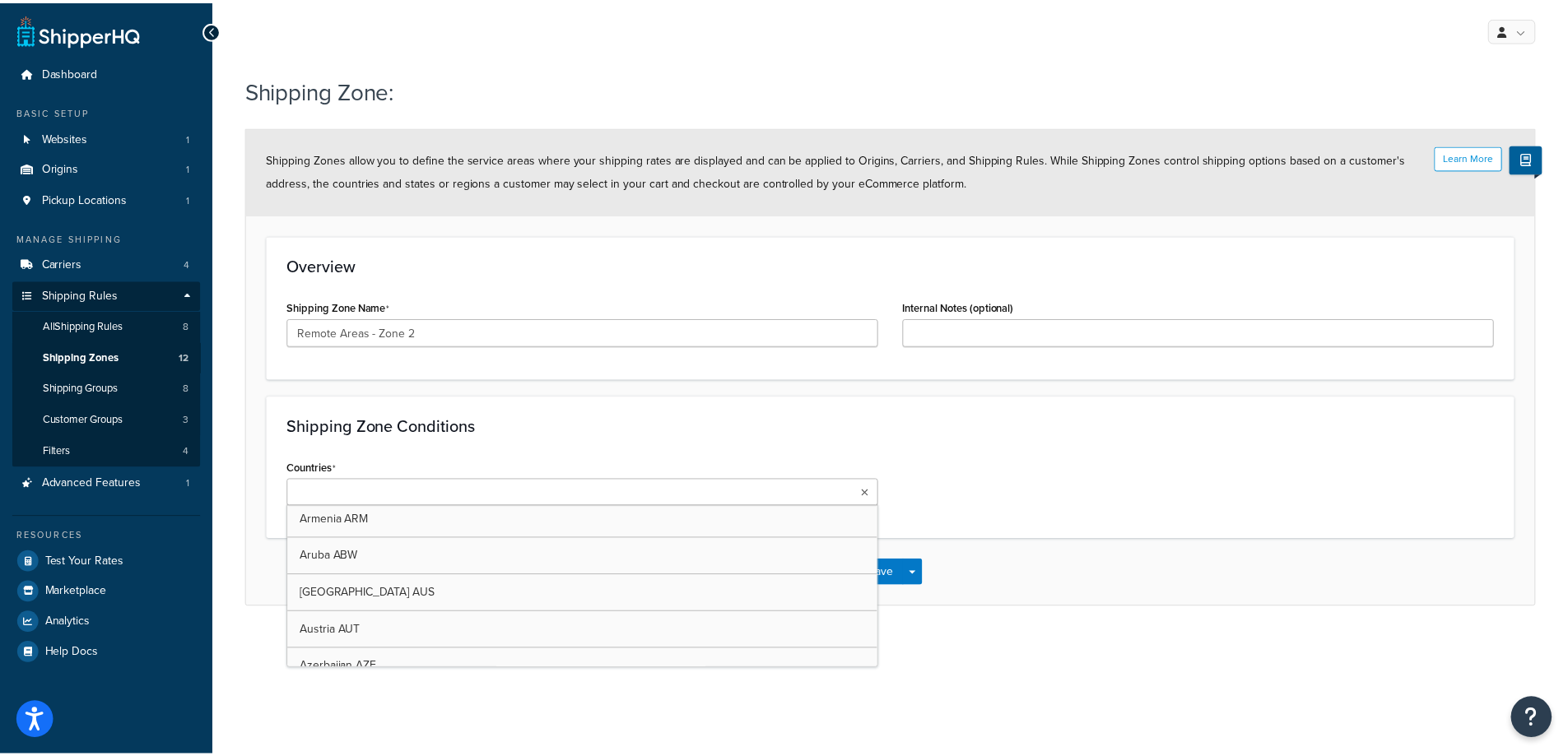
scroll to position [411, 0]
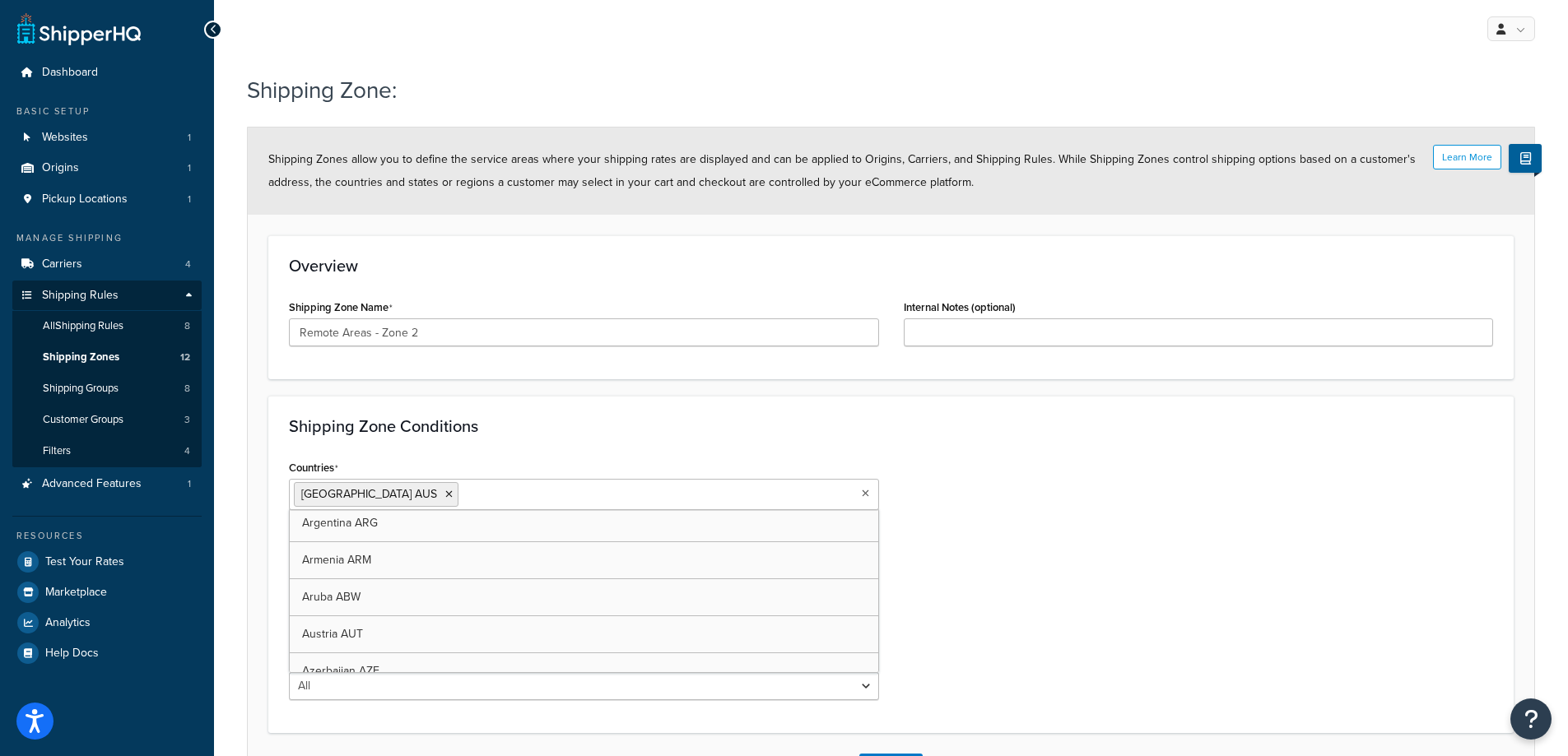
click at [932, 472] on div "Countries Australia AUS All Countries ALL United States USA Afghanistan AFG Alb…" at bounding box center [890, 584] width 1228 height 256
click at [390, 616] on select "All Including Excluding" at bounding box center [584, 623] width 590 height 28
select select "including"
click at [289, 609] on select "All Including Excluding" at bounding box center [584, 623] width 590 height 28
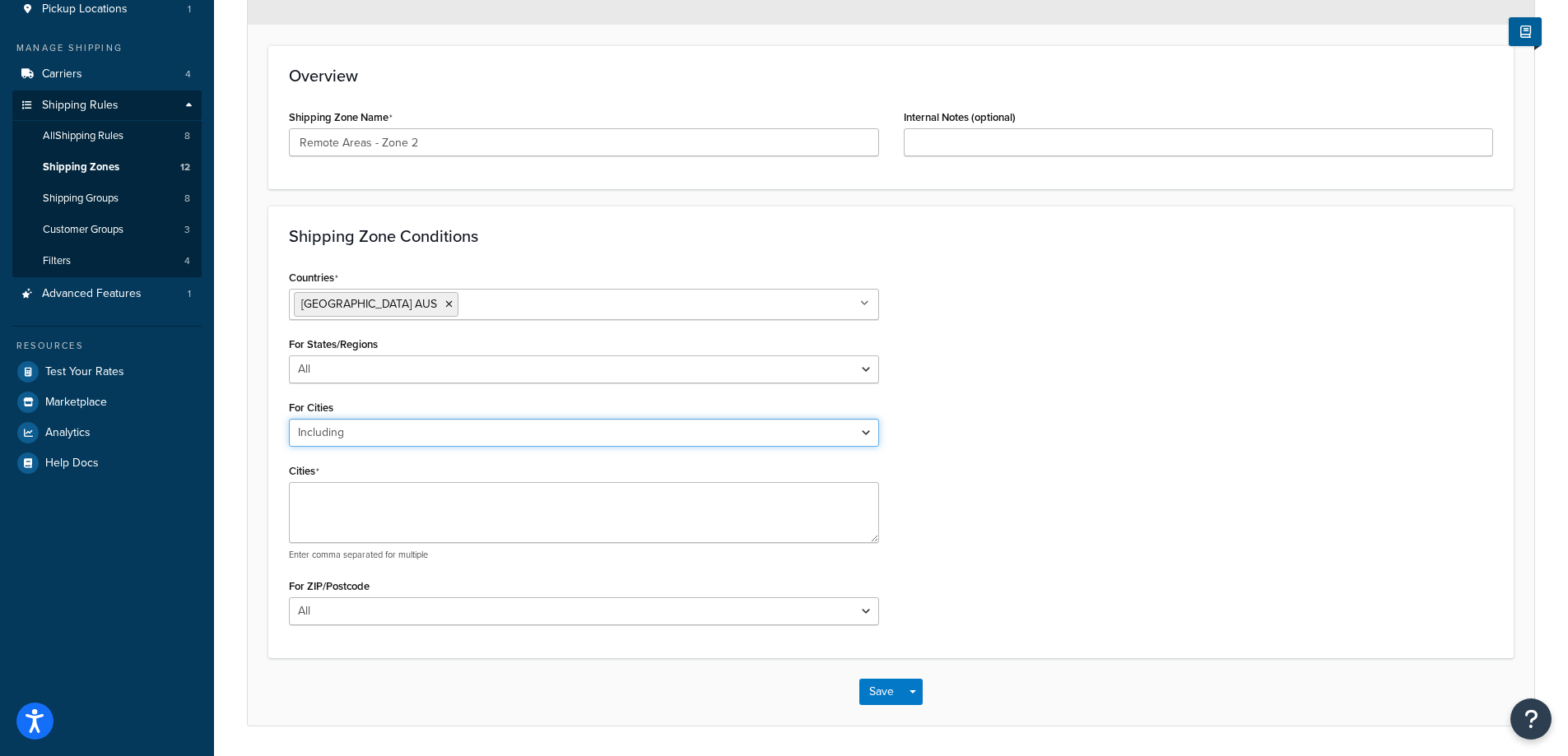
scroll to position [242, 0]
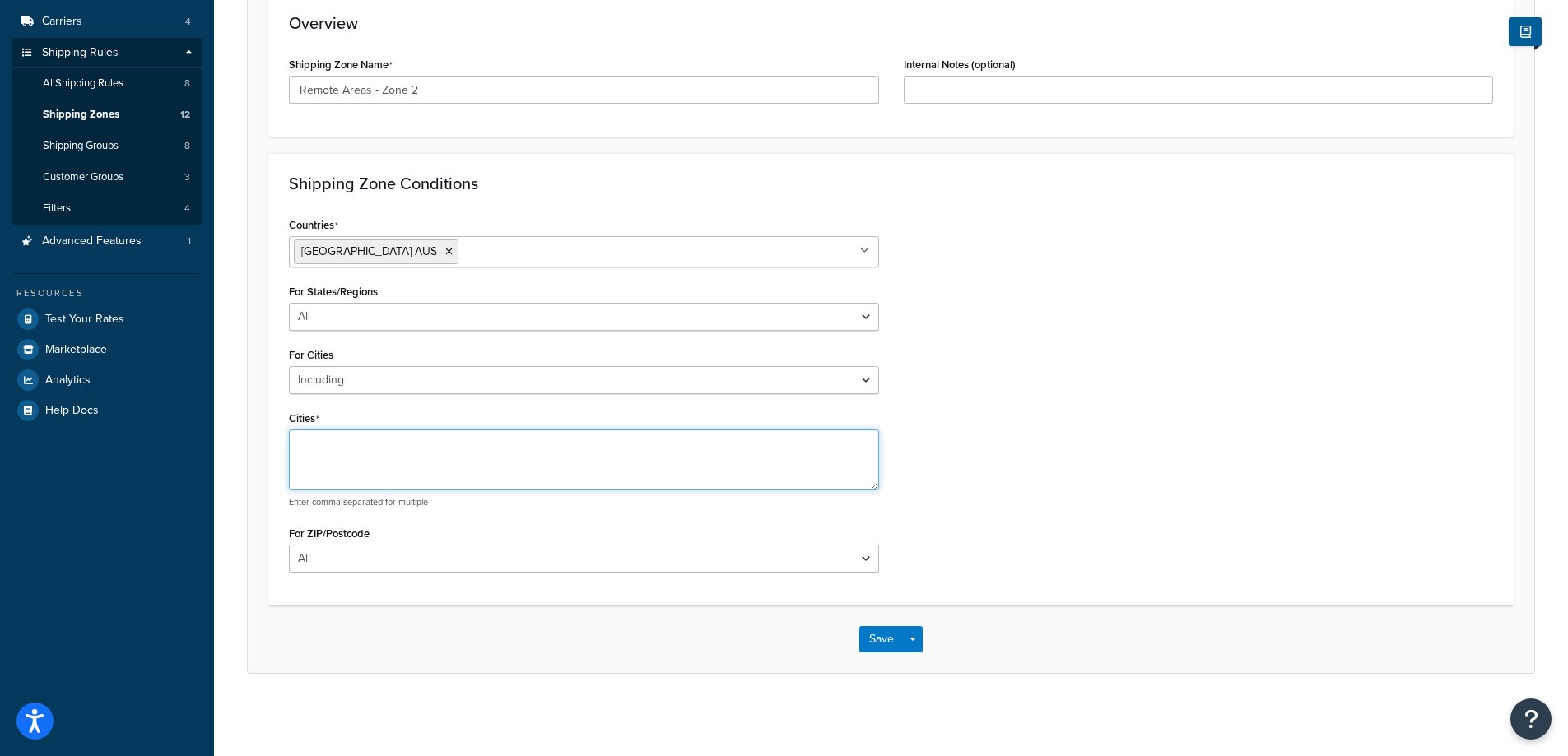
click at [373, 457] on textarea "Cities" at bounding box center [584, 460] width 590 height 61
click at [353, 446] on textarea "Cities" at bounding box center [584, 460] width 590 height 61
paste textarea "WEST ANGELES, PRAIRIE DOWNS, BATHURST ISLAND, COBOURG, DOUGLAS-DALY, NAUIYU, PO…"
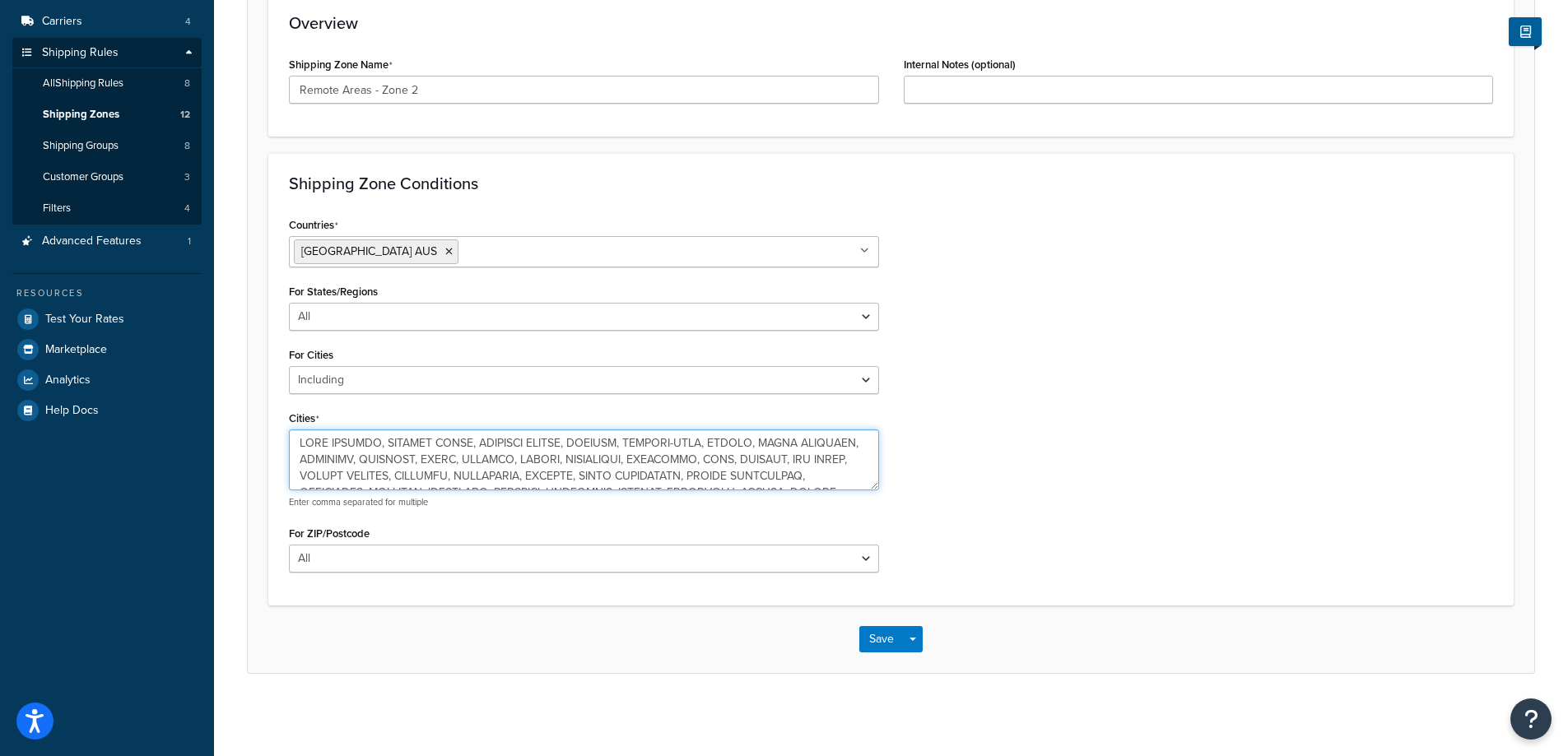
scroll to position [802, 0]
type textarea "WEST ANGELES, PRAIRIE DOWNS, BATHURST ISLAND, COBOURG, DOUGLAS-DALY, NAUIYU, PO…"
click at [887, 647] on button "Save" at bounding box center [881, 639] width 45 height 26
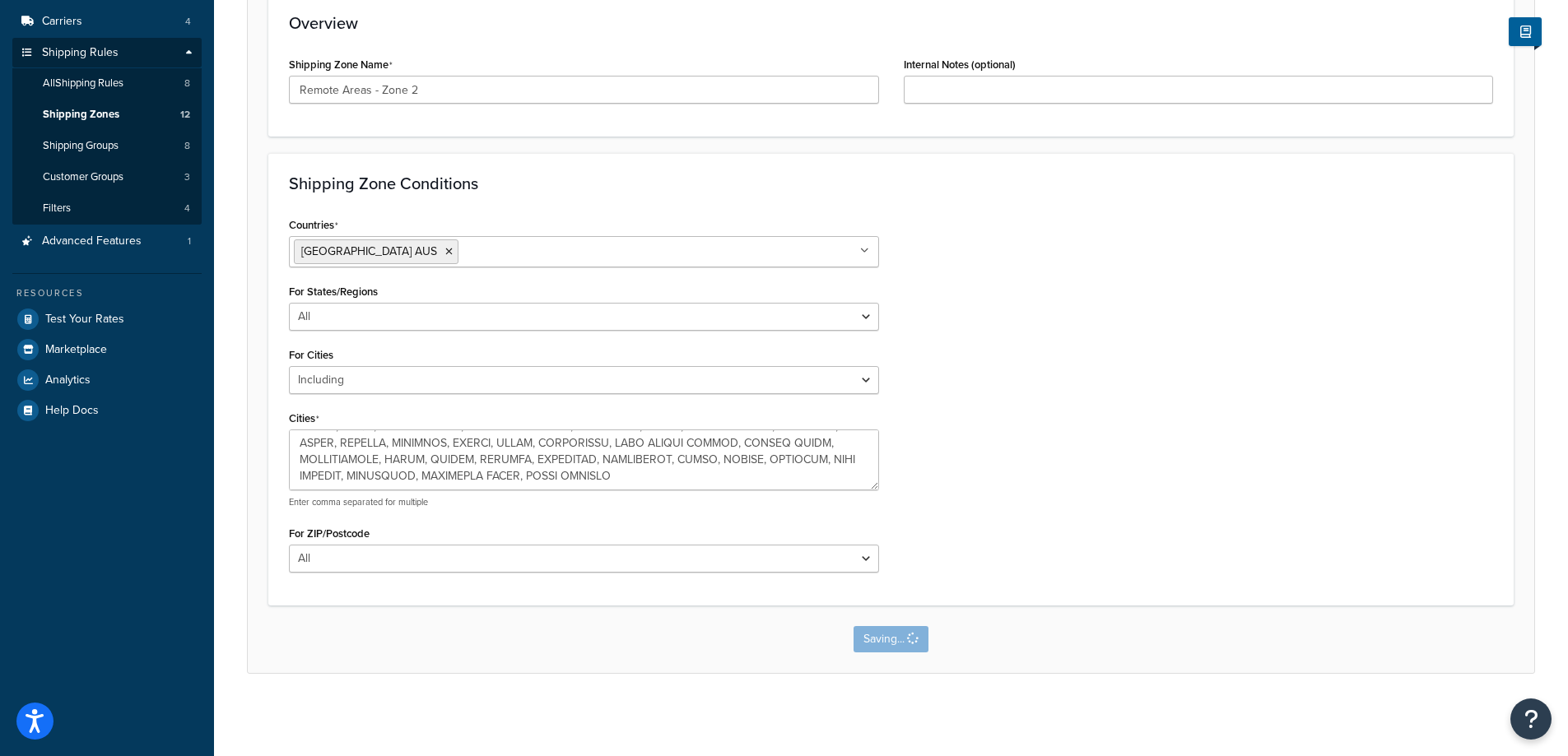
scroll to position [0, 0]
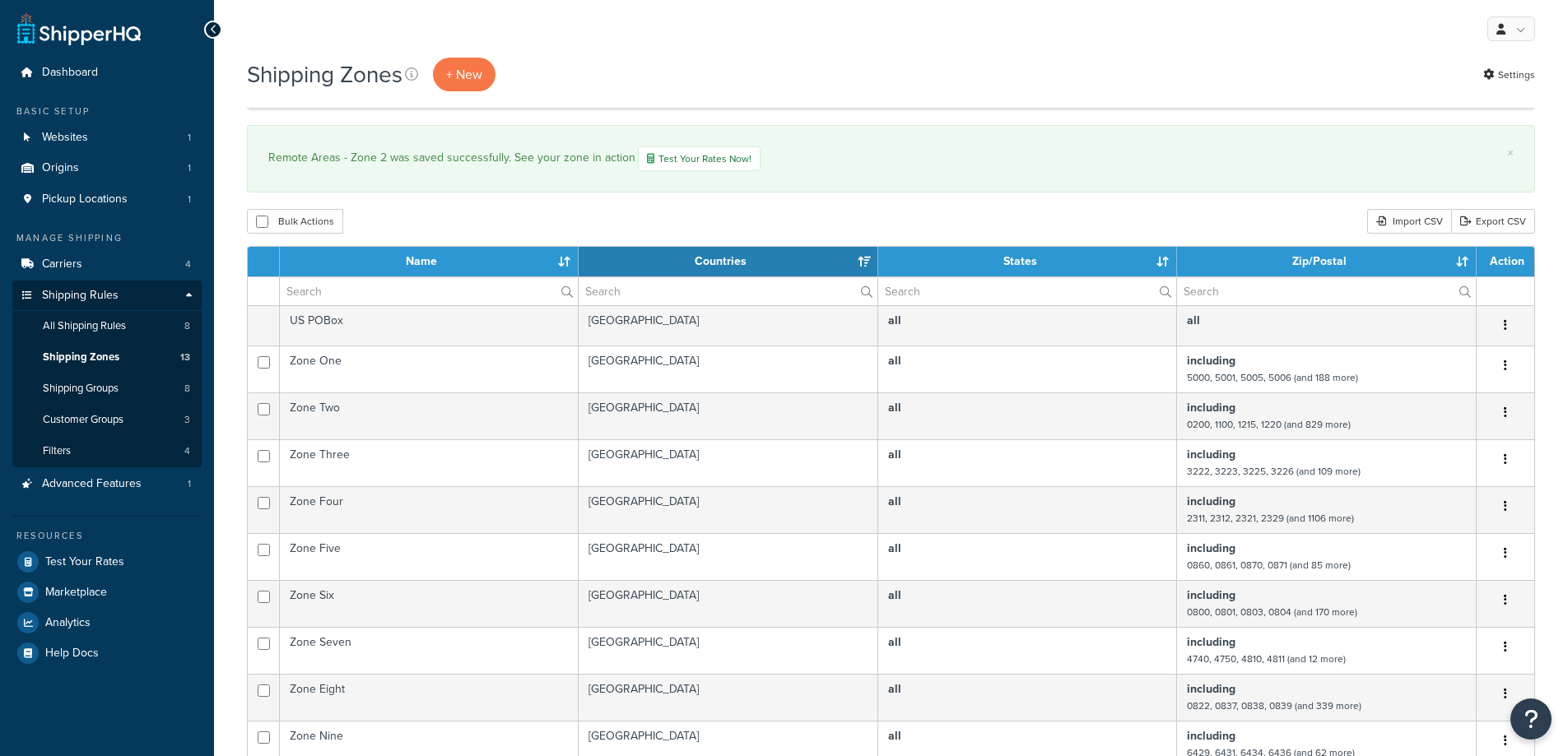
select select "15"
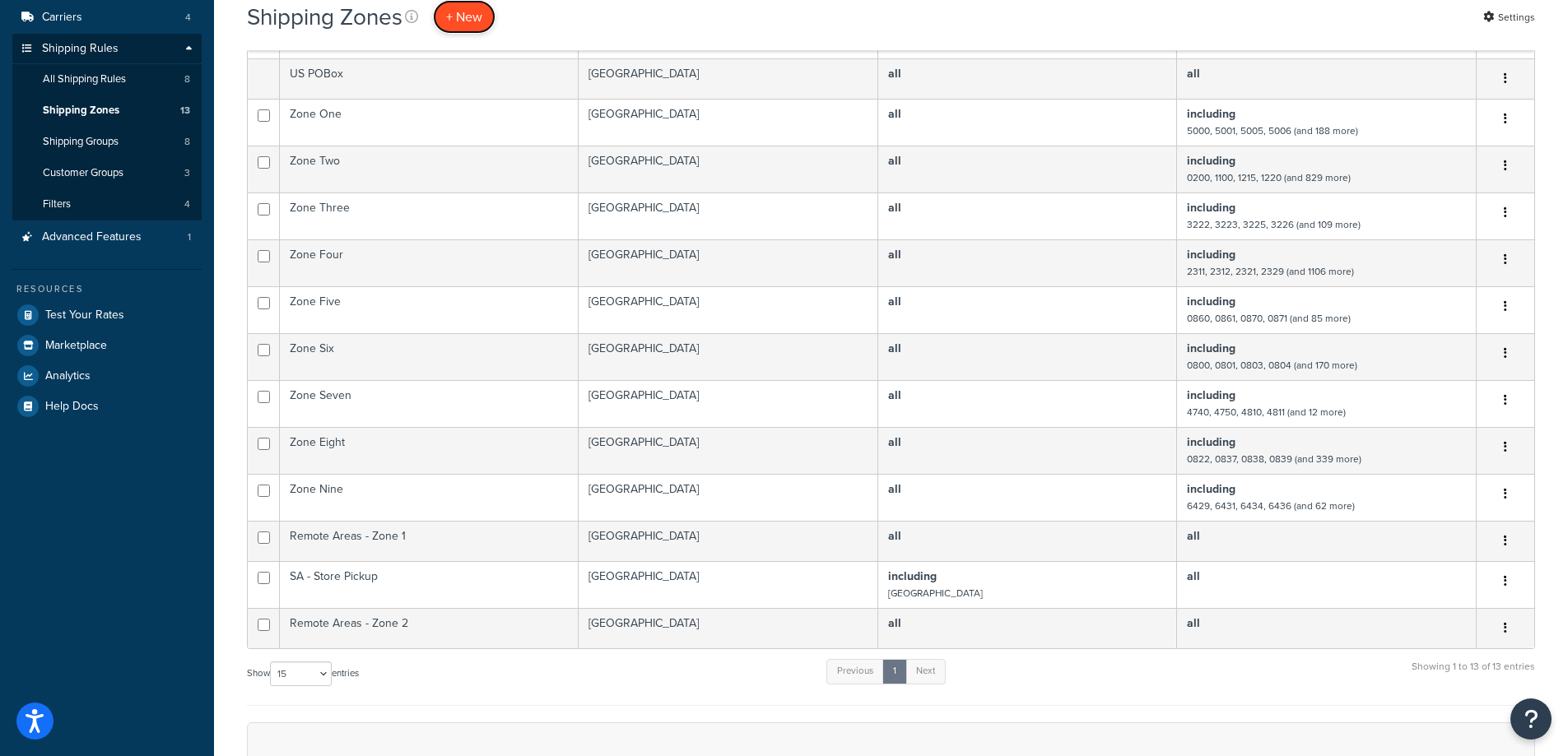
click at [468, 18] on span "+ New" at bounding box center [463, 17] width 36 height 19
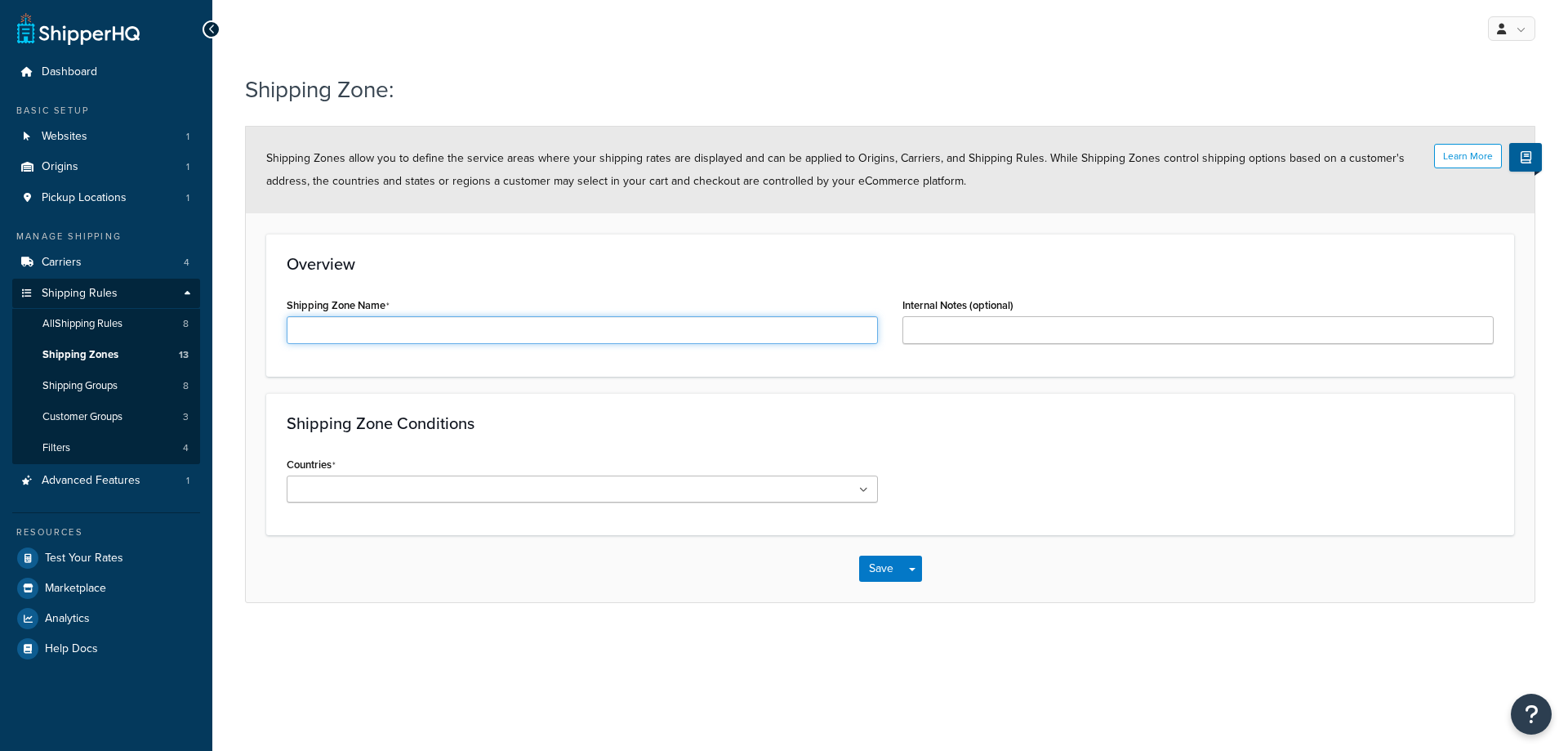
drag, startPoint x: 0, startPoint y: 0, endPoint x: 327, endPoint y: 331, distance: 465.3
click at [327, 331] on input "Shipping Zone Name" at bounding box center [582, 330] width 592 height 28
click at [439, 332] on input "Remote Areas - Zone 2" at bounding box center [582, 330] width 592 height 28
type input "Remote Areas - Zone 3"
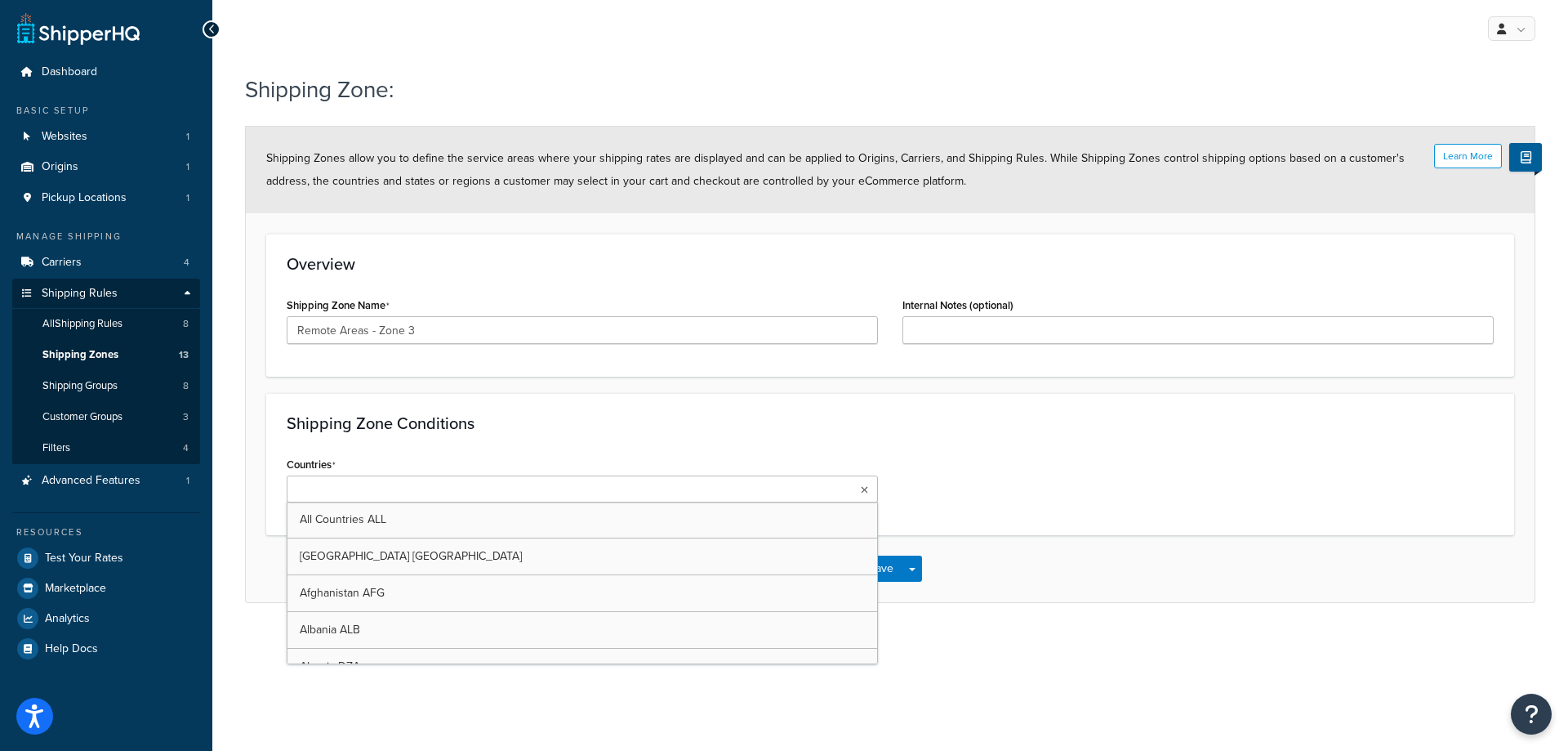
click at [813, 491] on ul at bounding box center [582, 488] width 592 height 27
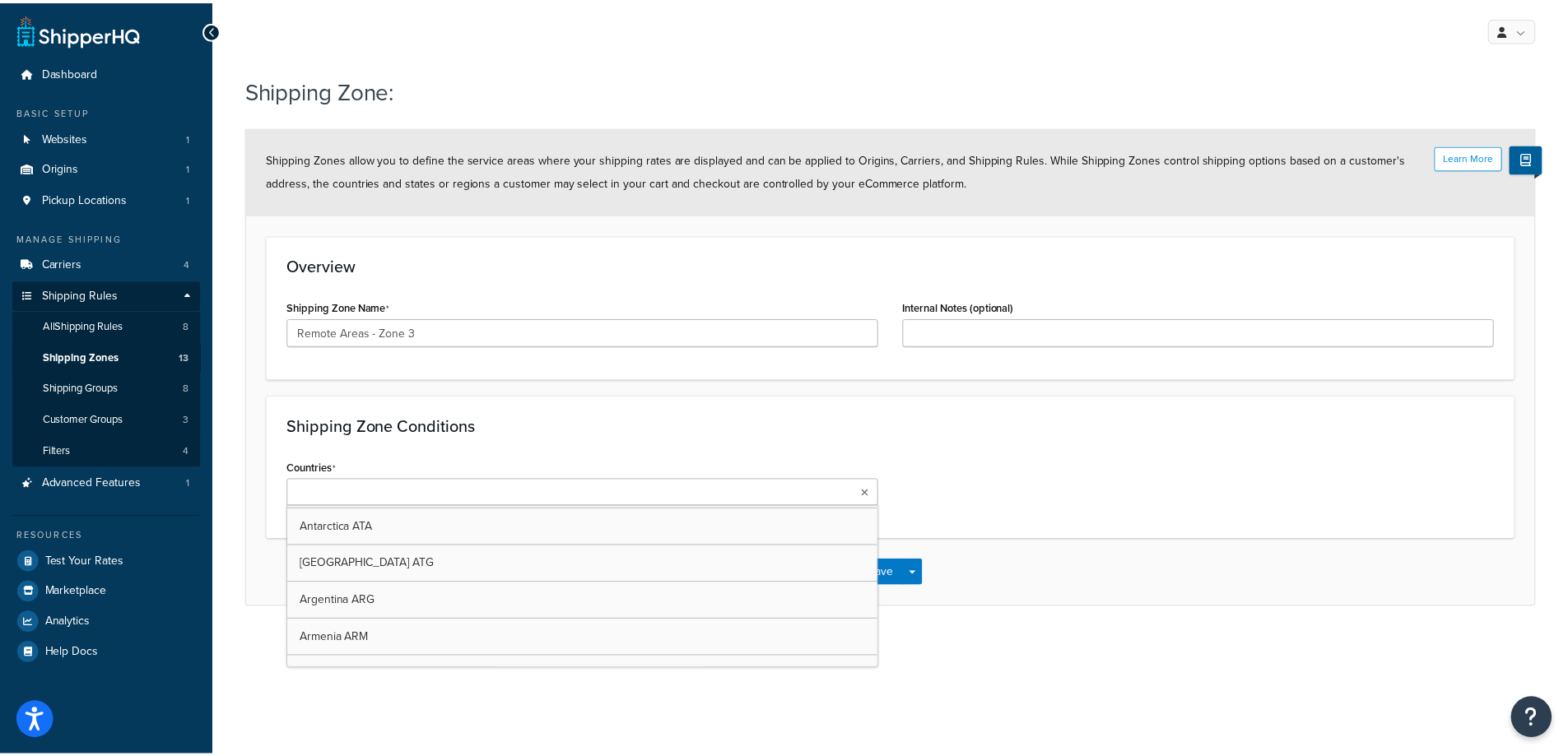
scroll to position [411, 0]
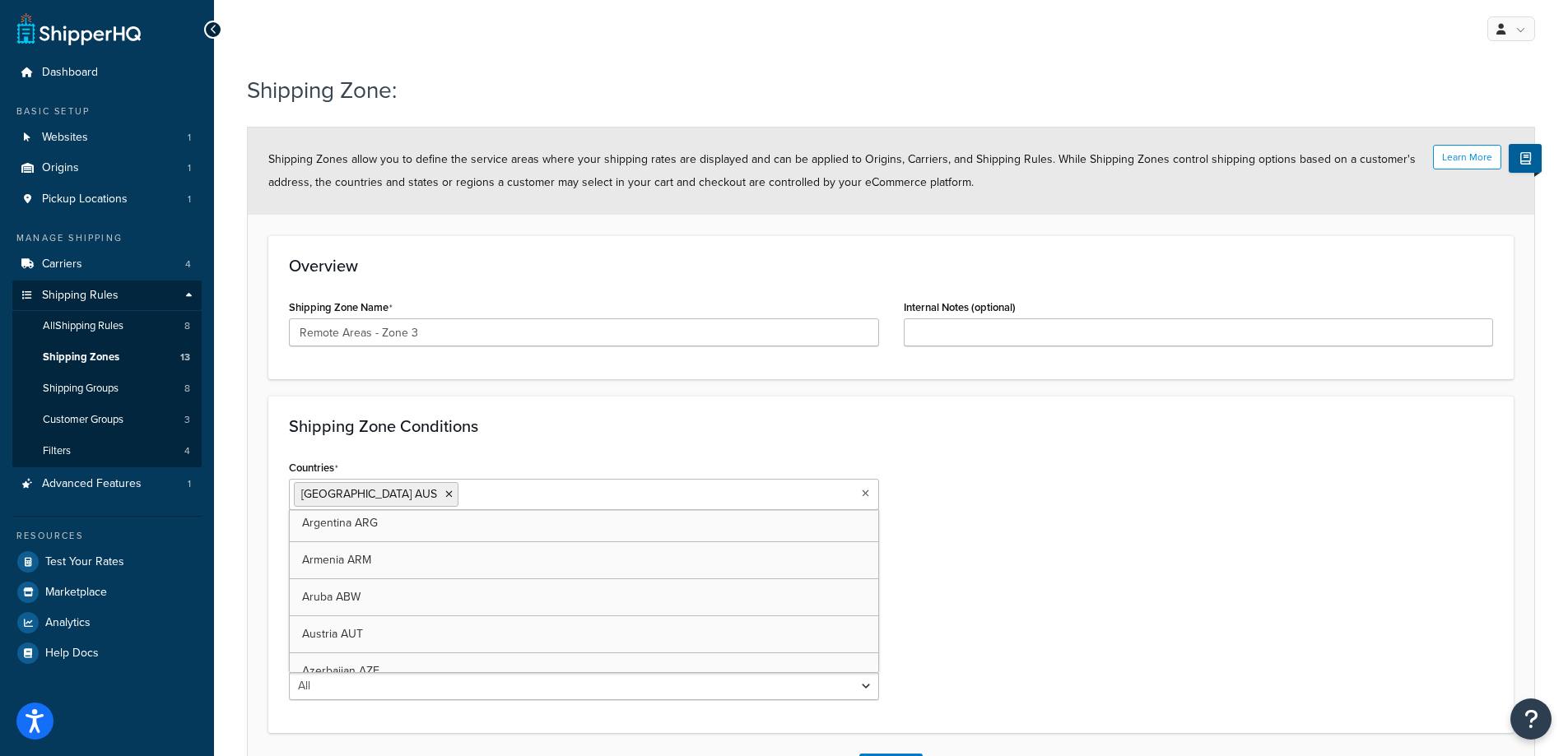
click at [1069, 436] on div "Shipping Zone Conditions Countries Australia AUS All Countries ALL United State…" at bounding box center [890, 564] width 1245 height 337
click at [422, 614] on select "All Including Excluding" at bounding box center [584, 623] width 590 height 28
select select "including"
click at [289, 609] on select "All Including Excluding" at bounding box center [584, 623] width 590 height 28
click at [1057, 502] on div "Countries Australia AUS All Countries ALL United States USA Afghanistan AFG Alb…" at bounding box center [890, 641] width 1228 height 371
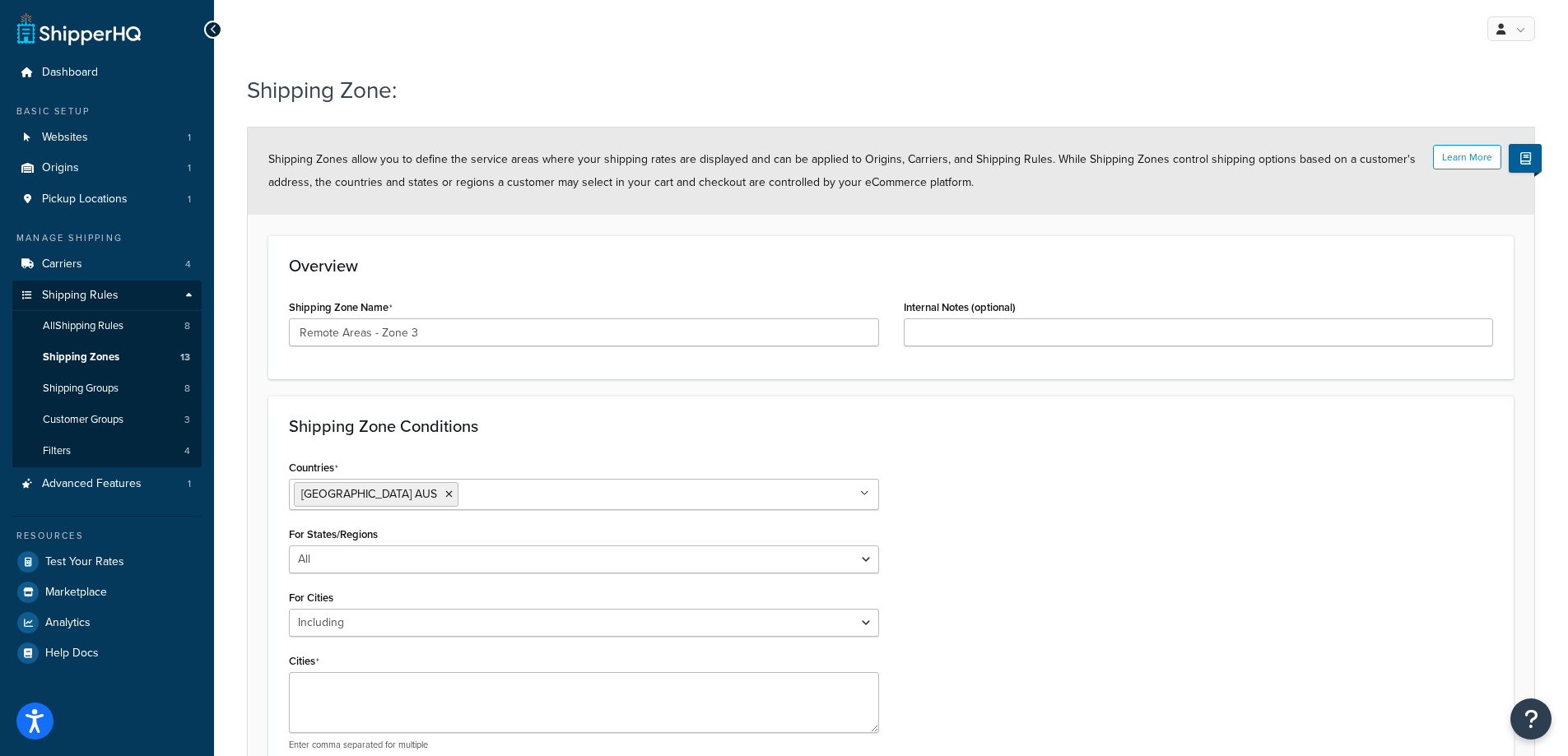
scroll to position [242, 0]
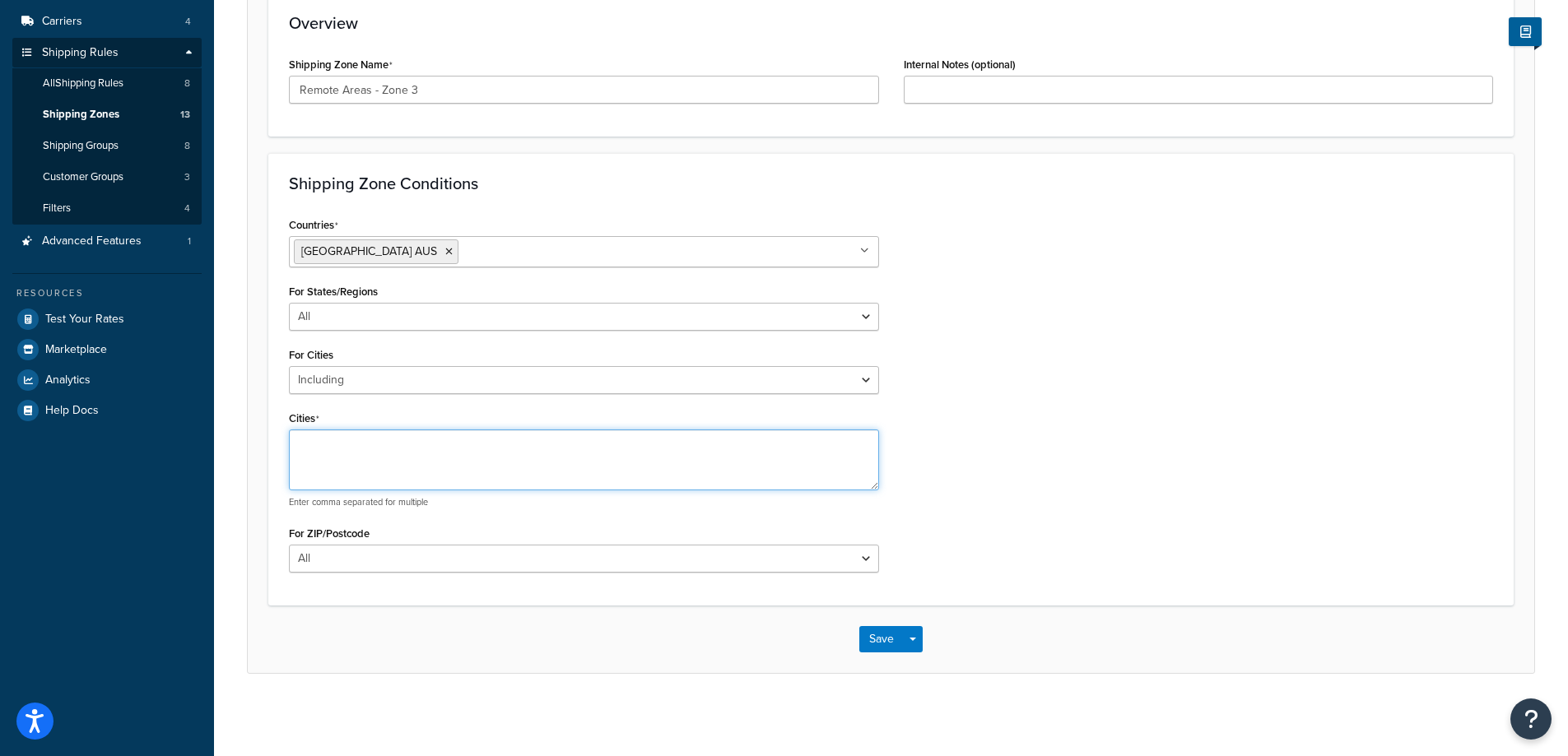
click at [578, 447] on textarea "Cities" at bounding box center [584, 460] width 590 height 61
paste textarea "AREA C, YANDI, MURRAY DOWNS, YANDICOOGINA, WEELAMURRA, ANNIE RIVER, CLARAVALE, …"
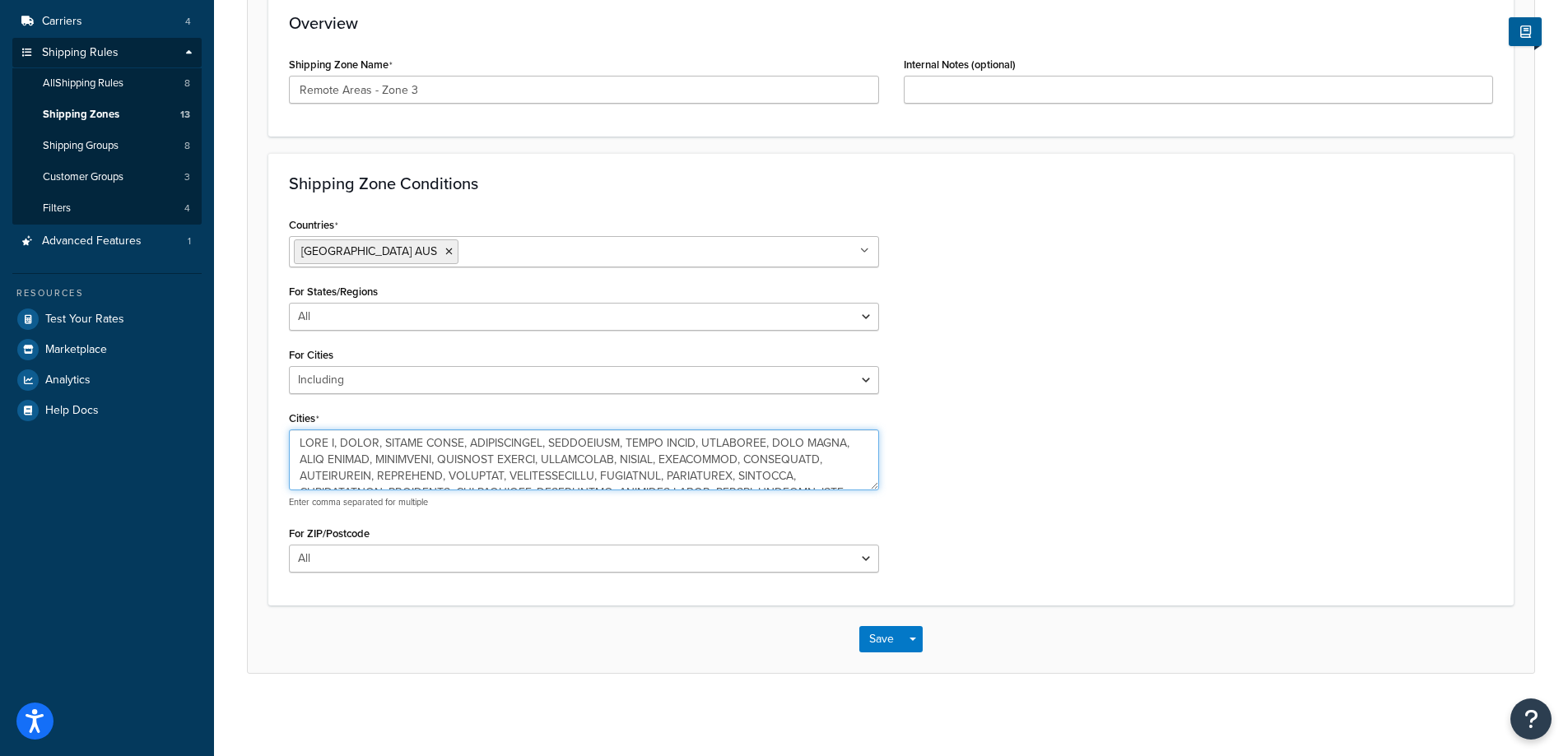
scroll to position [1229, 0]
type textarea "AREA C, YANDI, MURRAY DOWNS, YANDICOOGINA, WEELAMURRA, ANNIE RIVER, CLARAVALE, …"
click at [883, 634] on button "Save" at bounding box center [881, 639] width 45 height 26
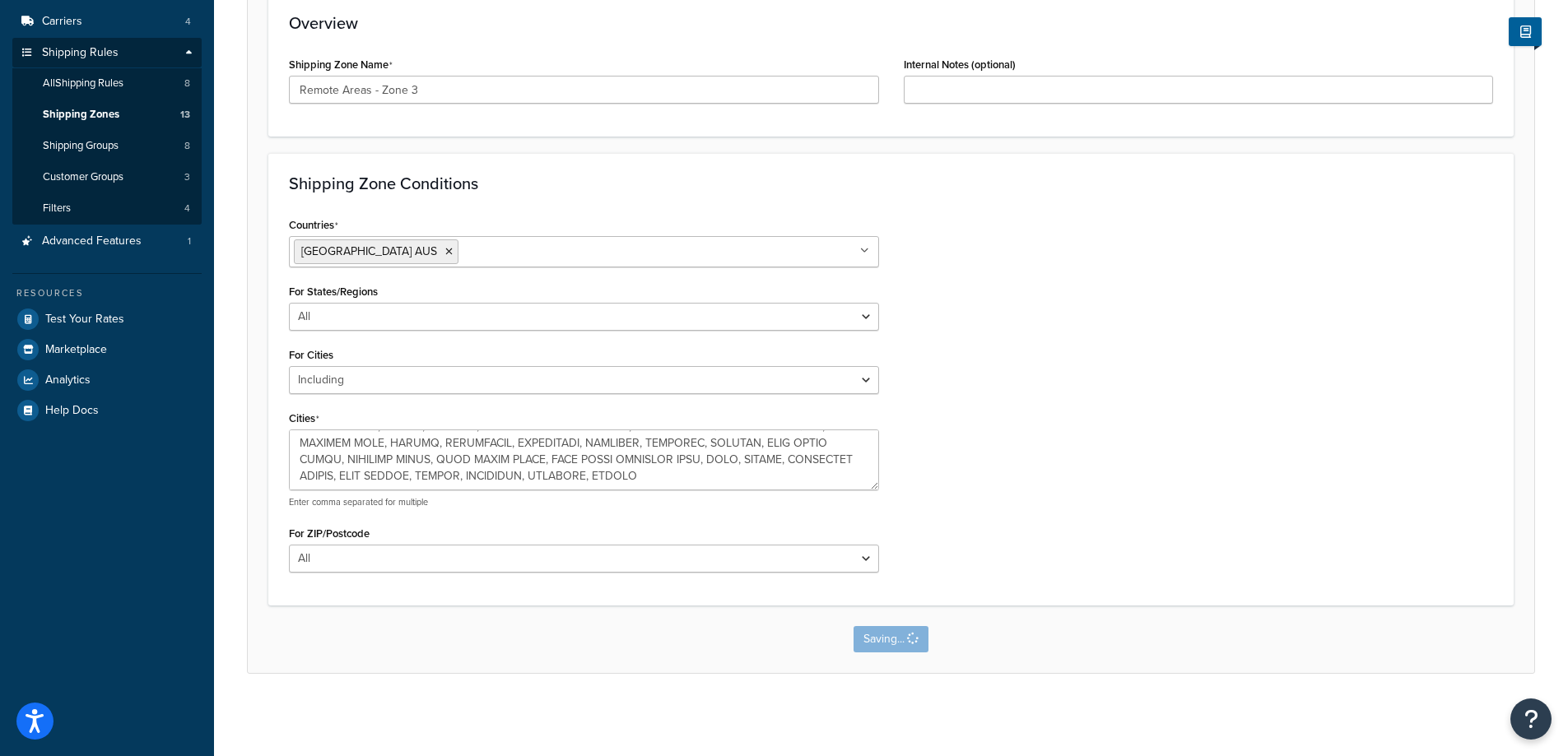
scroll to position [0, 0]
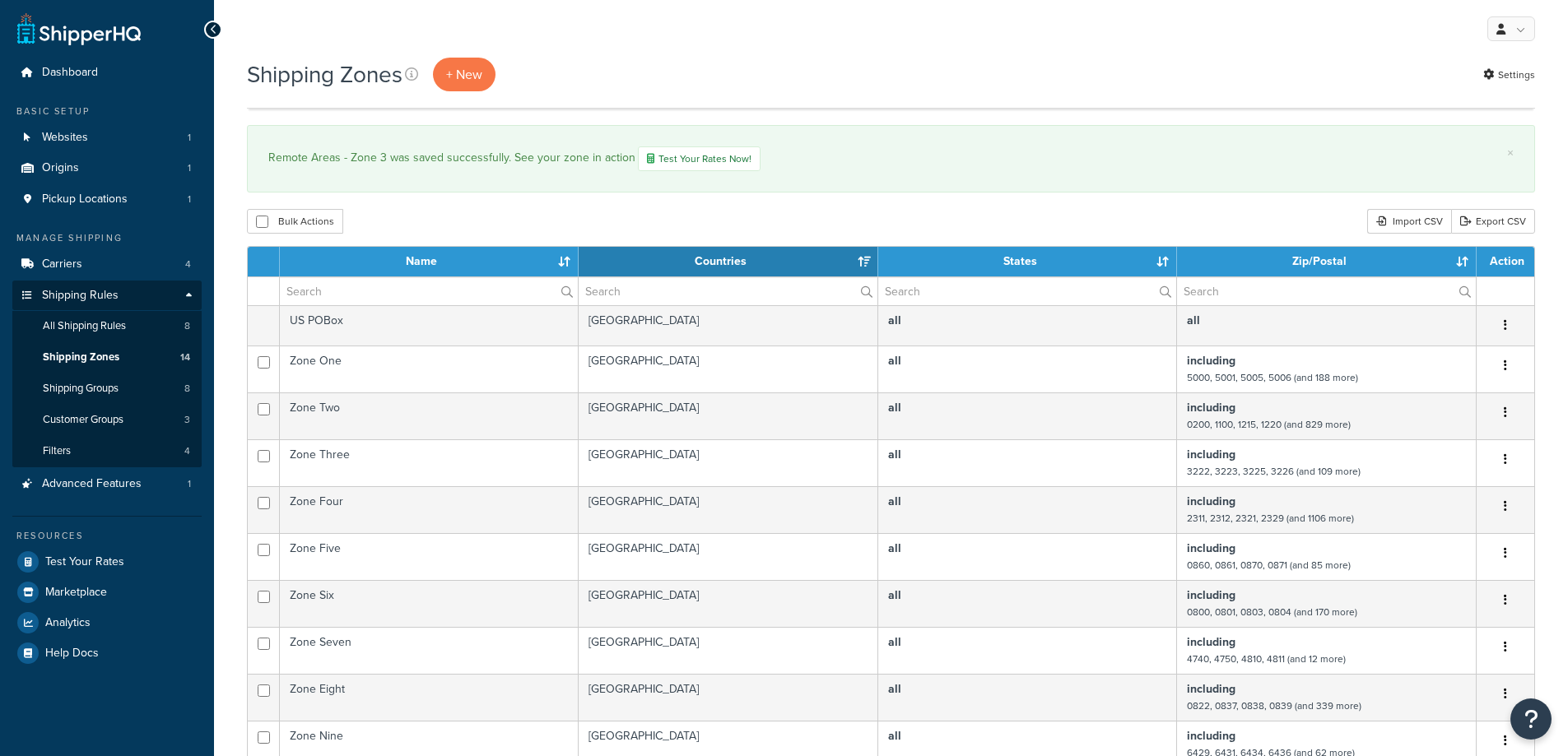
select select "15"
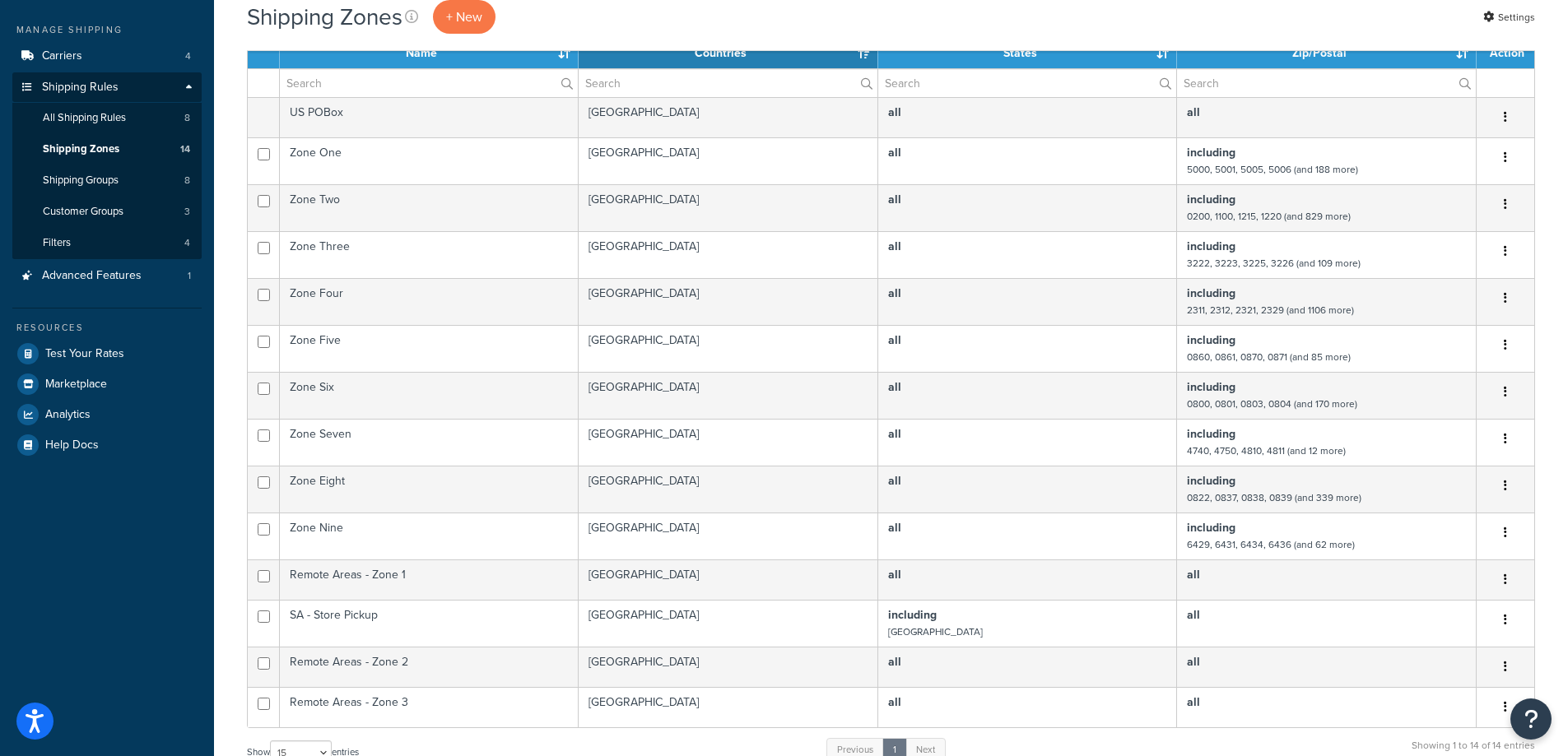
scroll to position [82, 0]
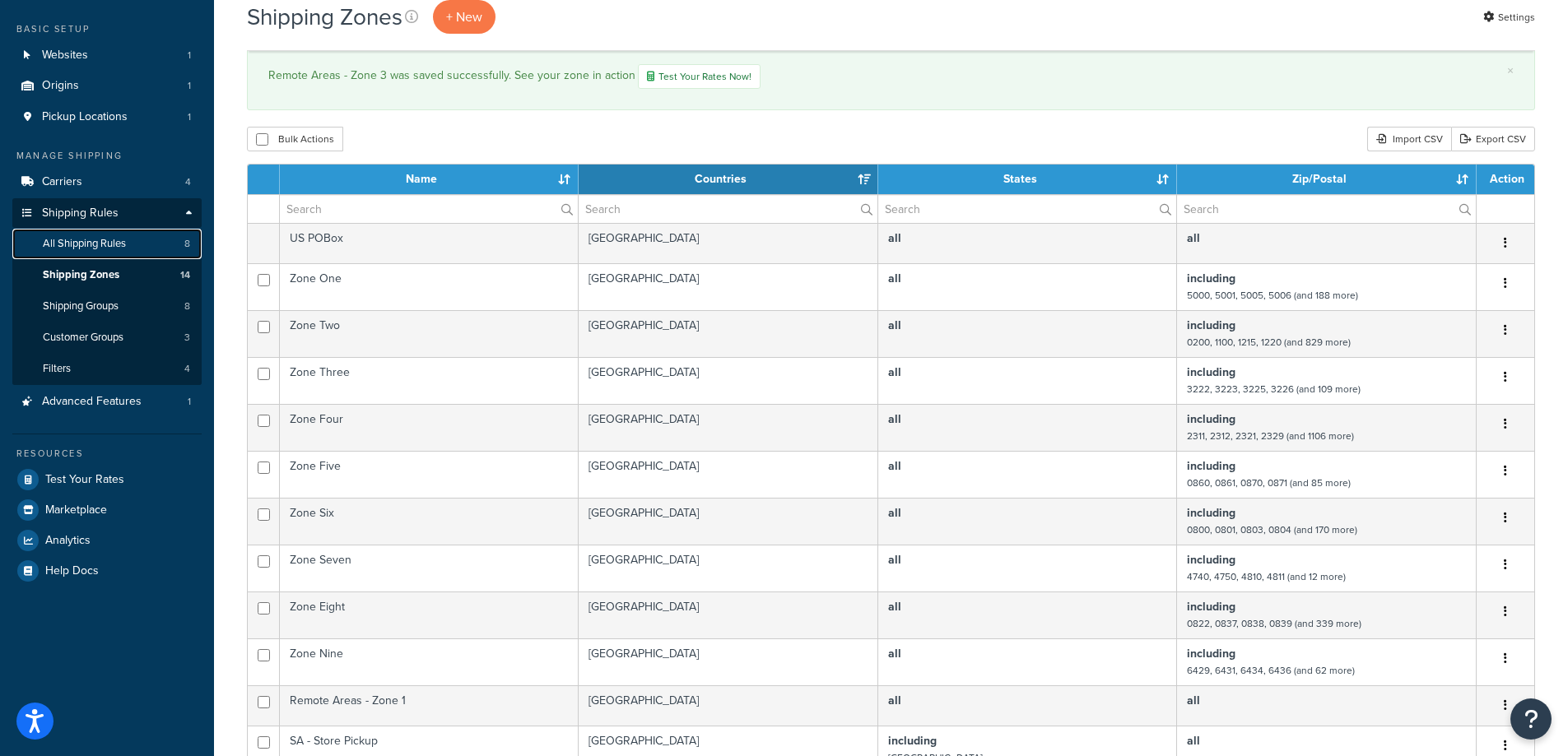
click at [114, 246] on span "All Shipping Rules" at bounding box center [84, 244] width 83 height 14
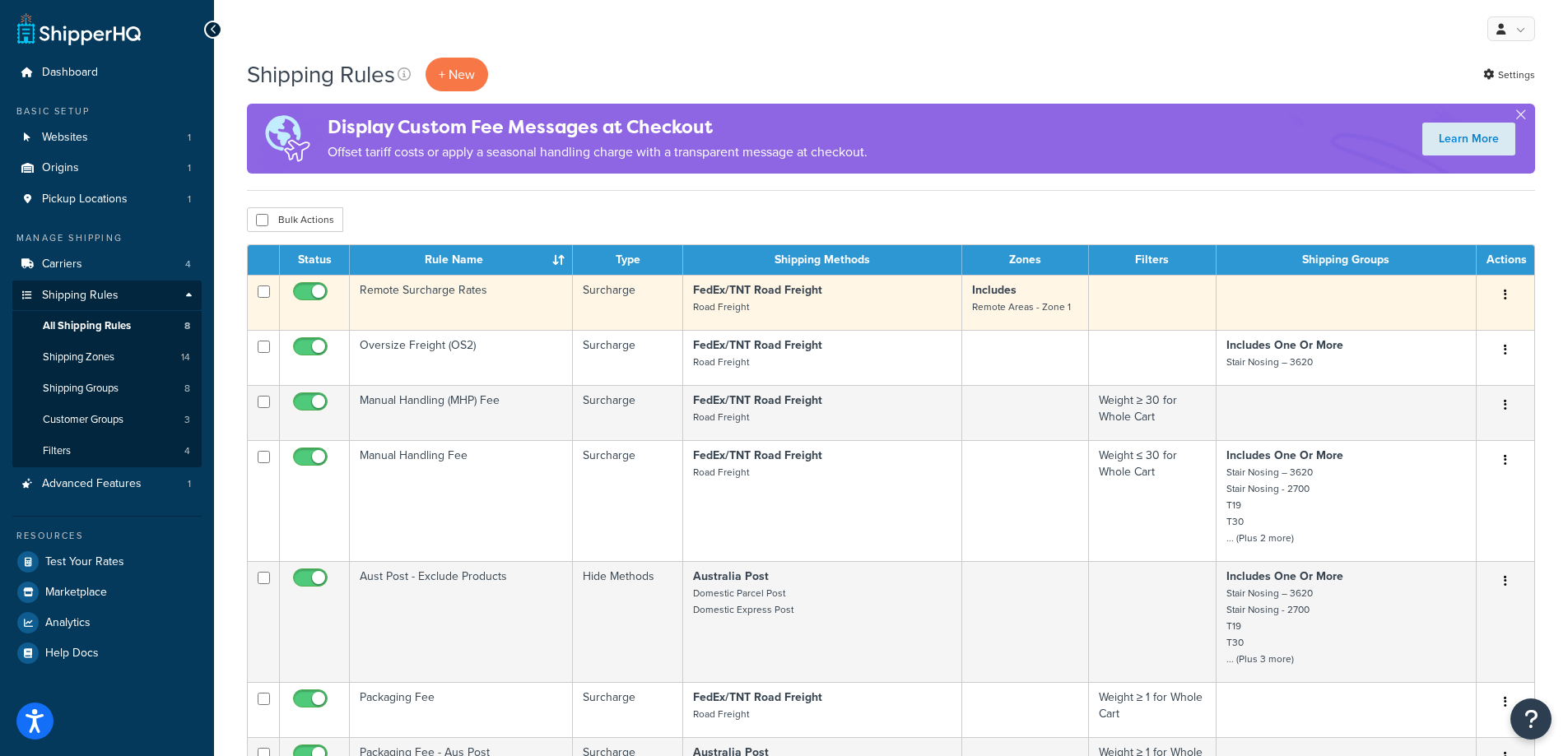
click at [492, 305] on td "Remote Surcharge Rates" at bounding box center [461, 302] width 223 height 55
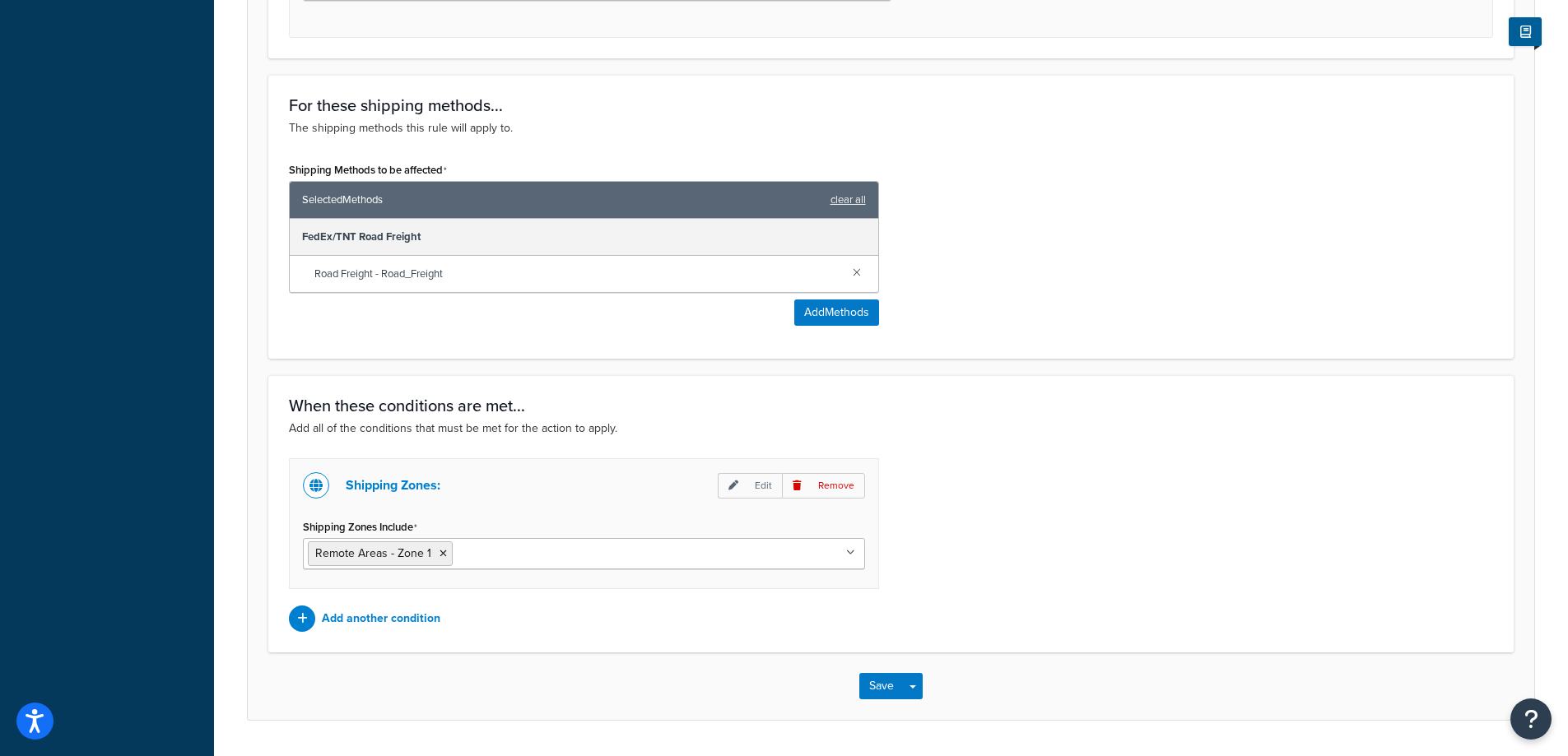
scroll to position [822, 0]
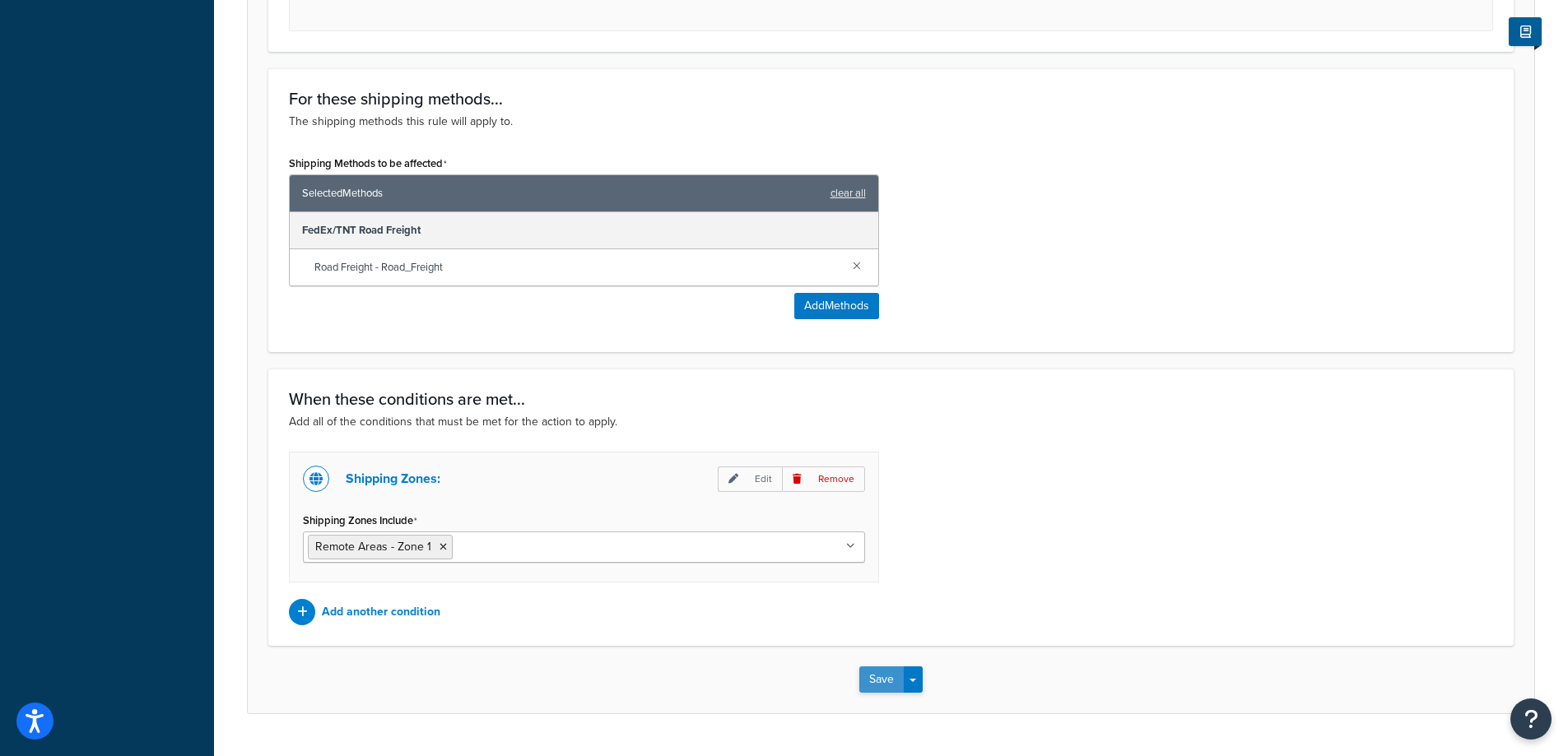
click at [875, 685] on button "Save" at bounding box center [881, 679] width 45 height 26
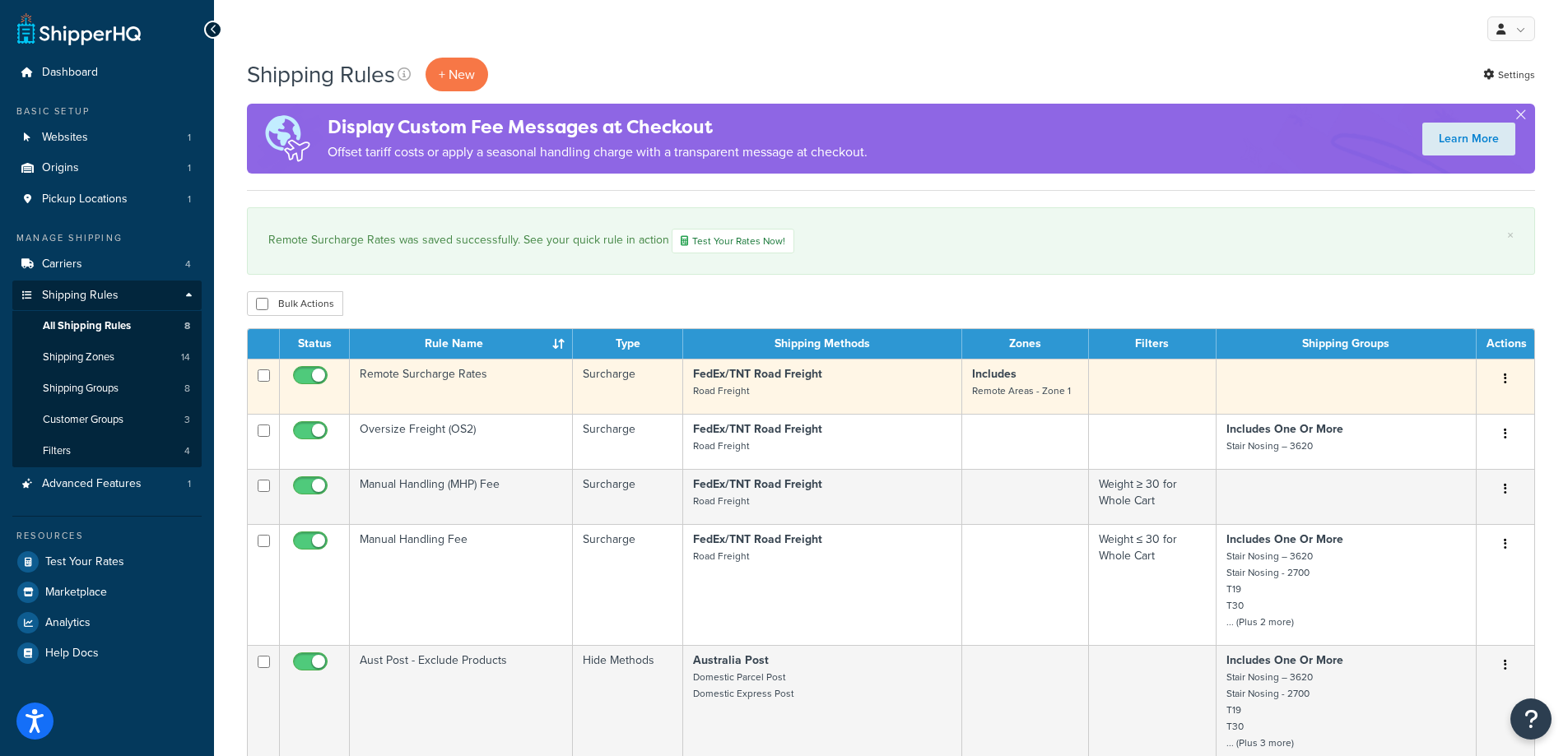
click at [1506, 376] on icon "button" at bounding box center [1505, 378] width 4 height 11
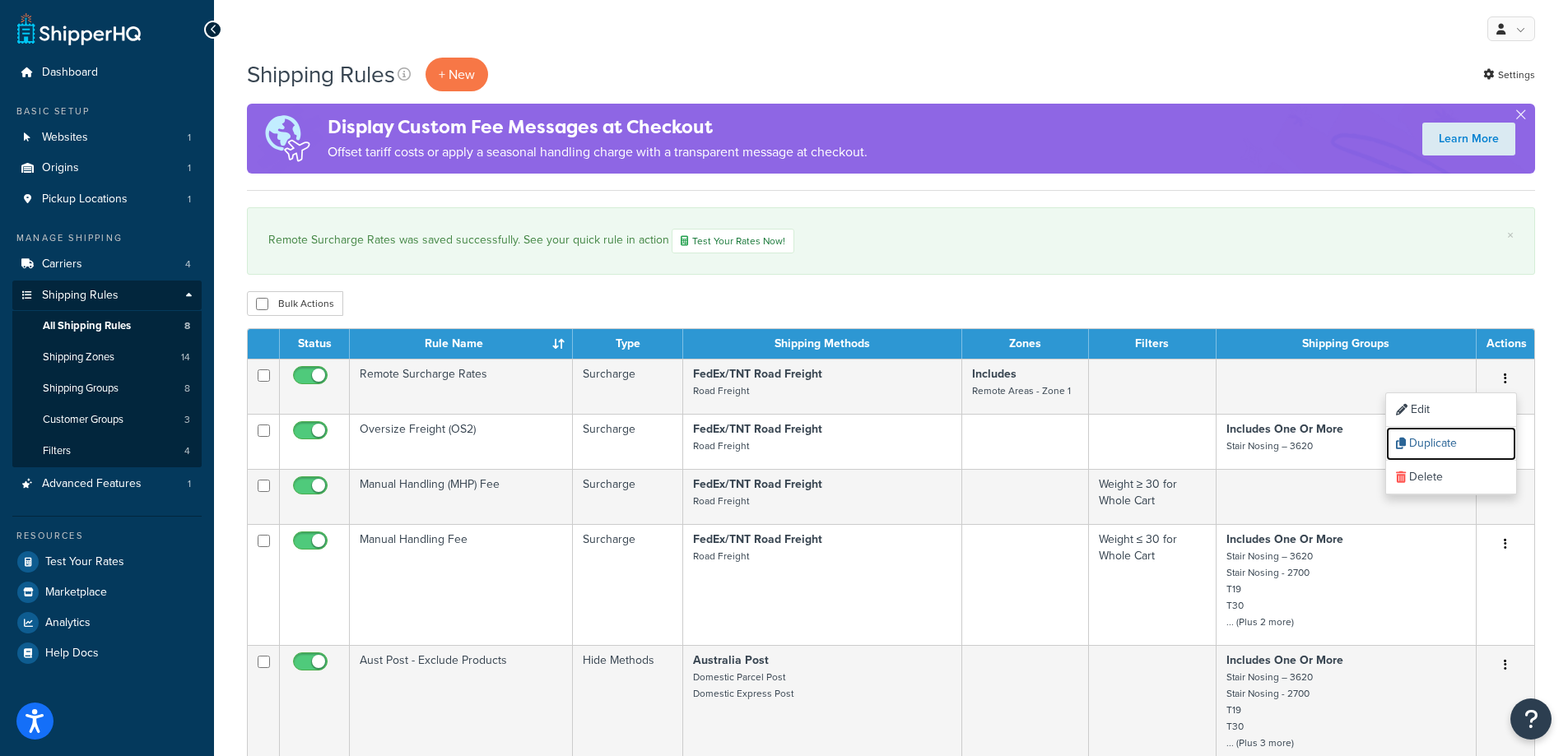
drag, startPoint x: 1463, startPoint y: 440, endPoint x: 845, endPoint y: 57, distance: 727.1
click at [1463, 440] on link "Duplicate" at bounding box center [1451, 444] width 130 height 34
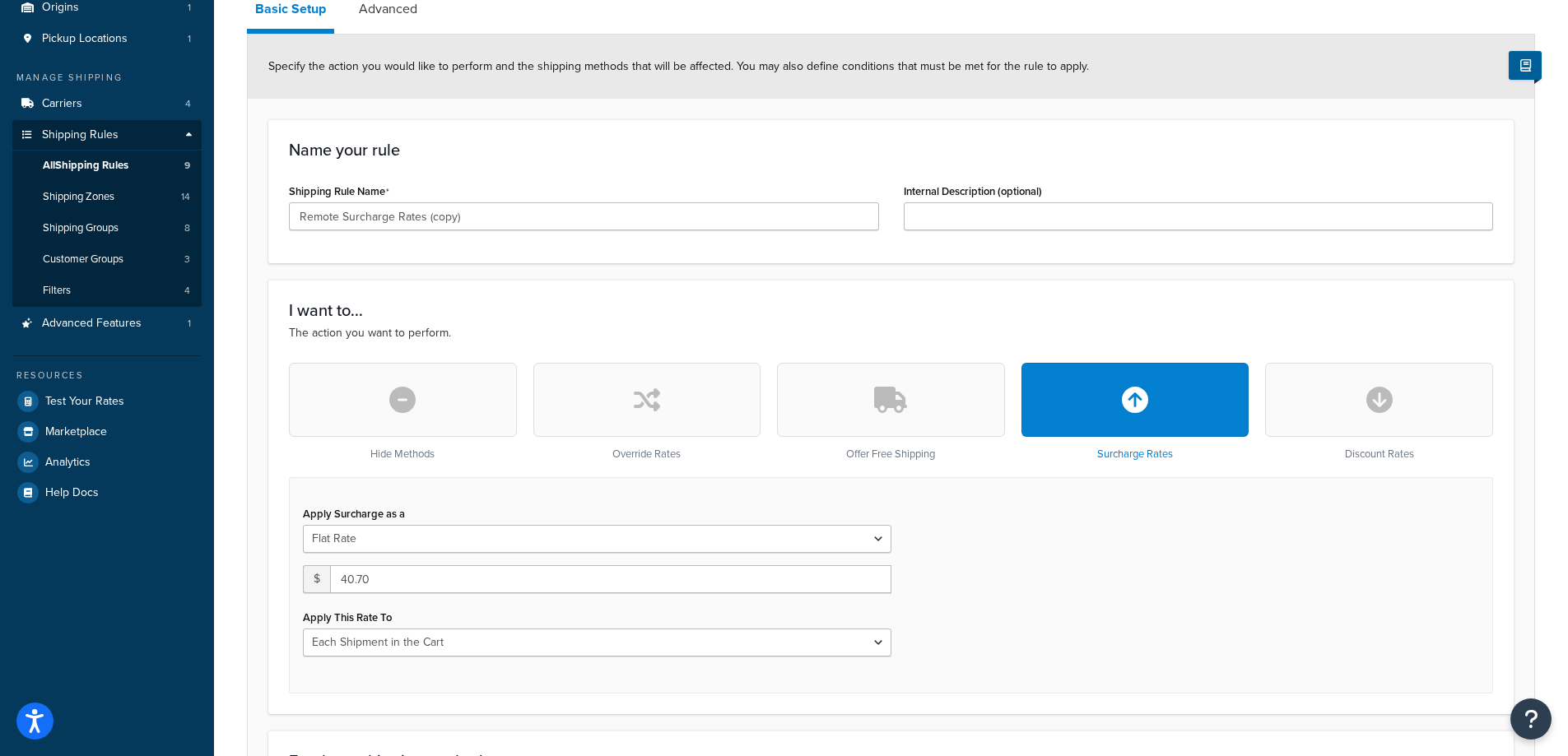
scroll to position [164, 0]
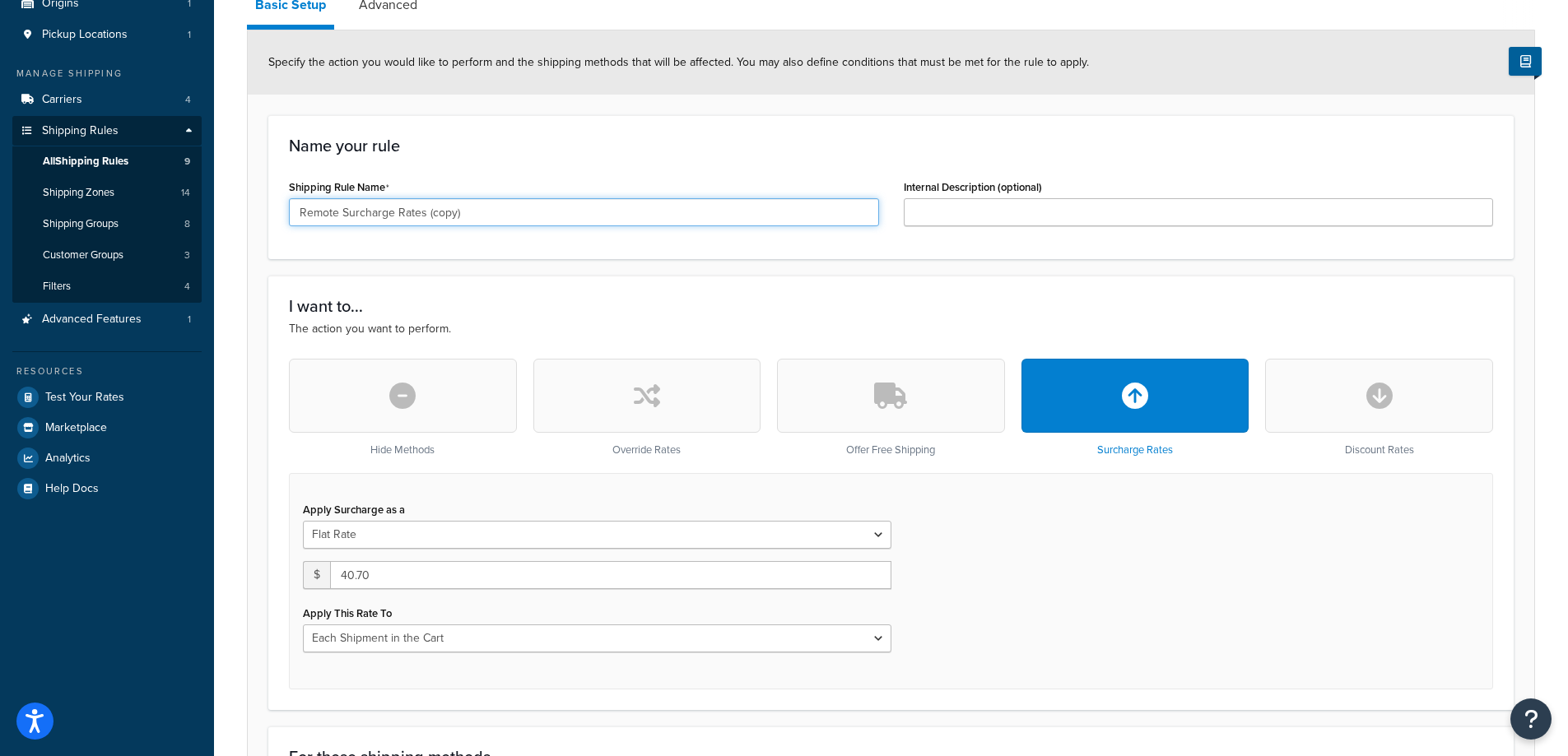
drag, startPoint x: 474, startPoint y: 215, endPoint x: 426, endPoint y: 212, distance: 48.1
click at [426, 212] on input "Remote Surcharge Rates (copy)" at bounding box center [584, 213] width 590 height 28
type input "Remote Surcharge Rates - Zone 2"
click at [574, 268] on form "Specify the action you would like to perform and the shipping methods that will…" at bounding box center [890, 701] width 1286 height 1340
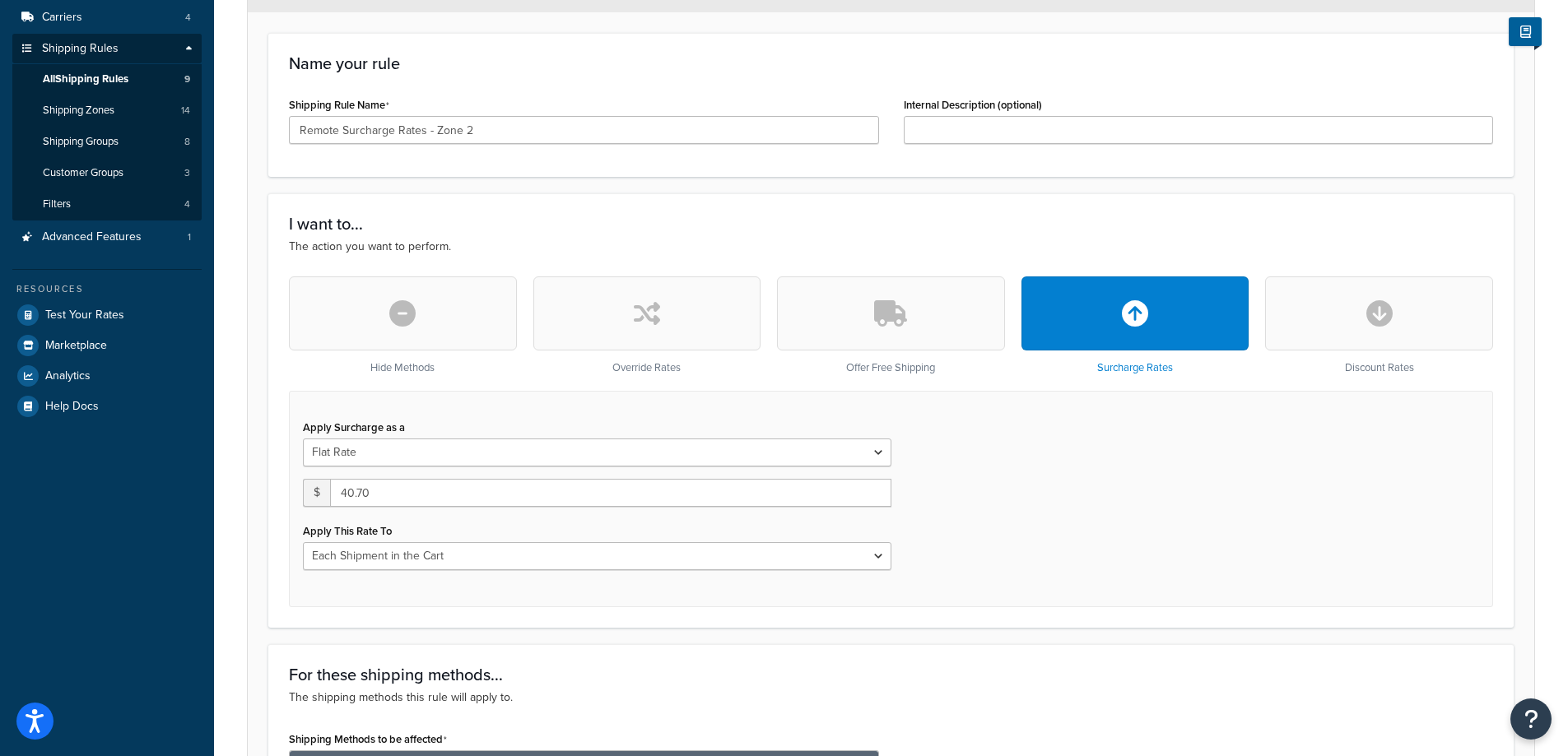
scroll to position [329, 0]
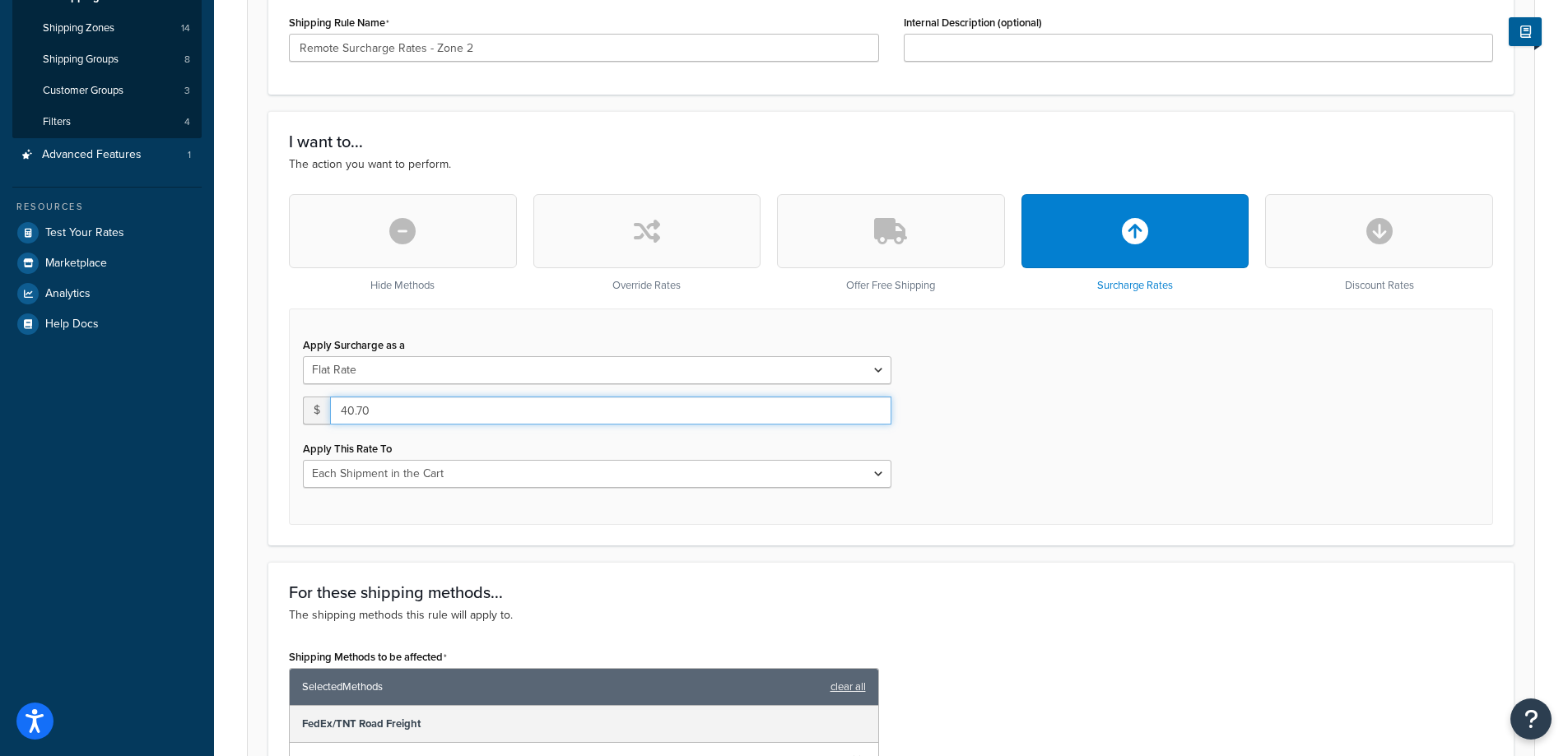
drag, startPoint x: 407, startPoint y: 405, endPoint x: 309, endPoint y: 411, distance: 98.2
click at [309, 411] on div "$ 40.70" at bounding box center [597, 410] width 588 height 28
type input "49.50"
click at [547, 530] on div "I want to... The action you want to perform. Hide Methods Override Rates Offer …" at bounding box center [890, 328] width 1245 height 434
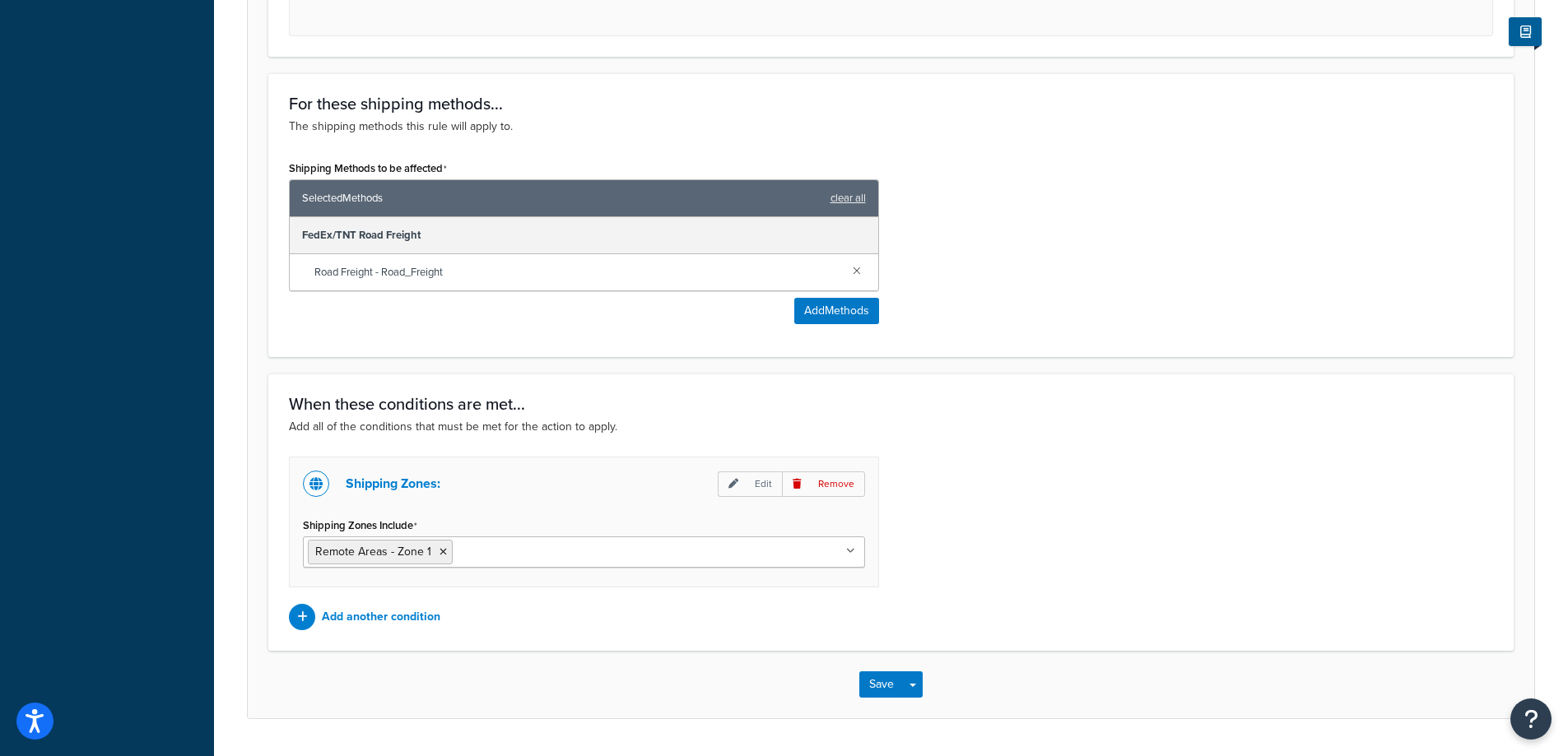
scroll to position [822, 0]
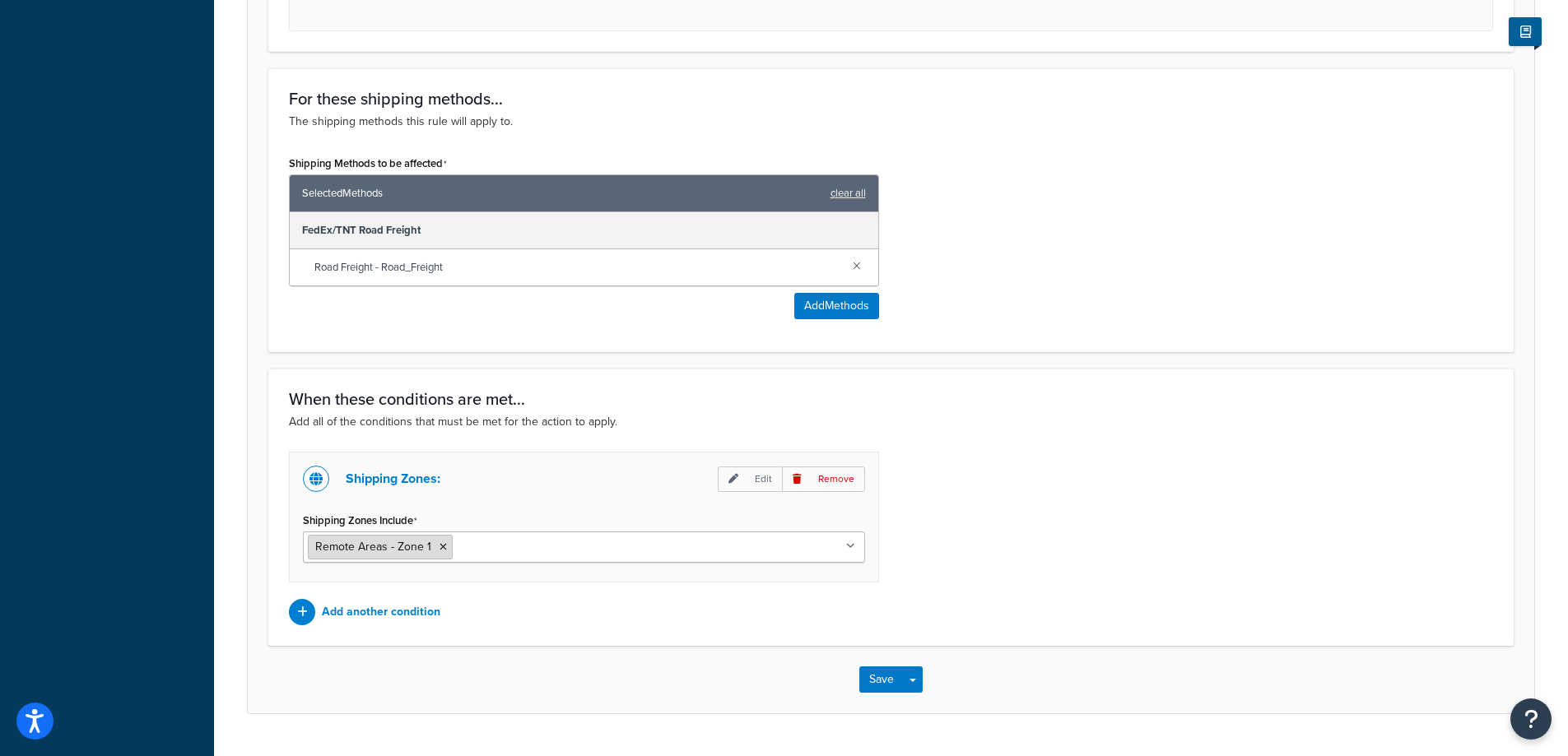
click at [445, 546] on icon at bounding box center [443, 546] width 7 height 10
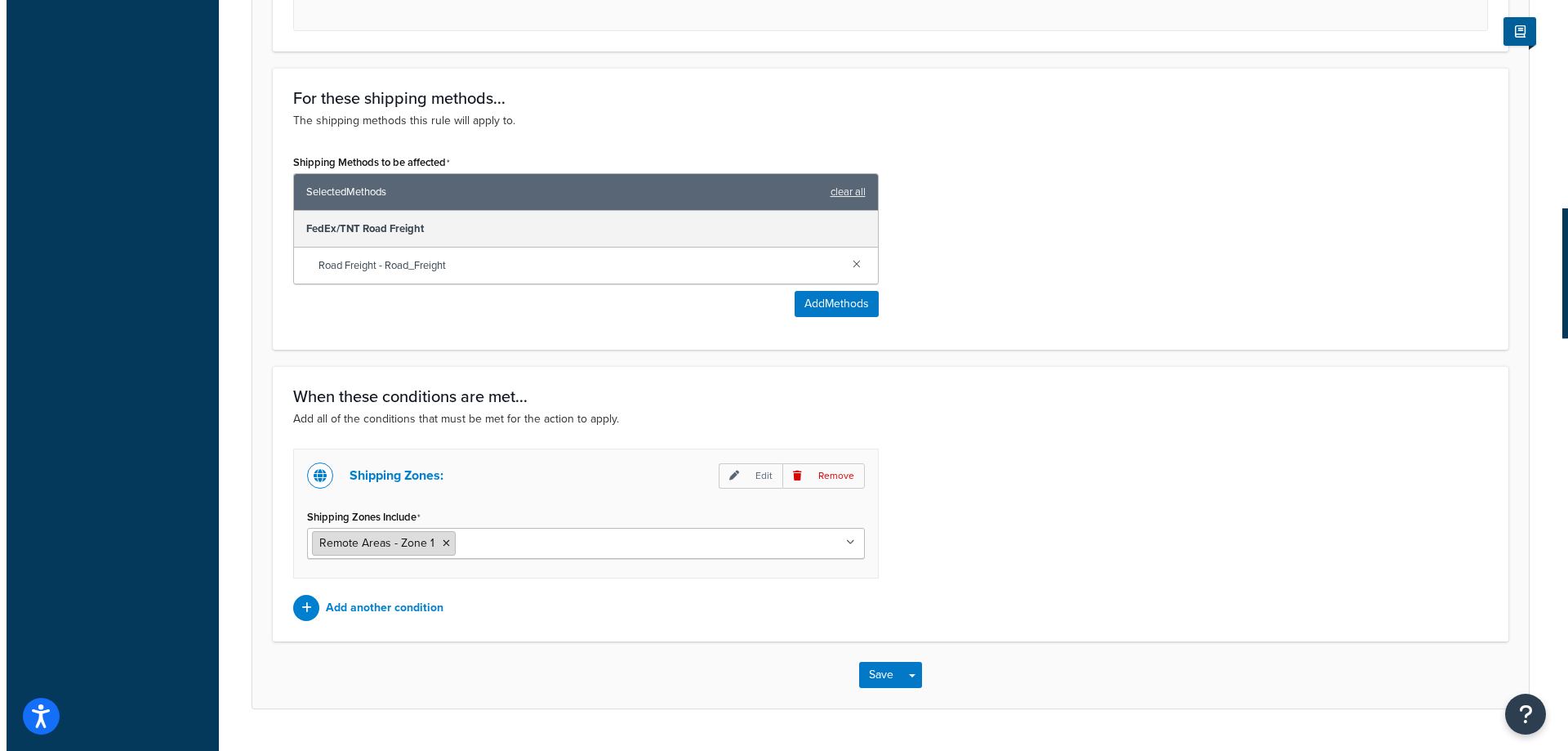
scroll to position [711, 0]
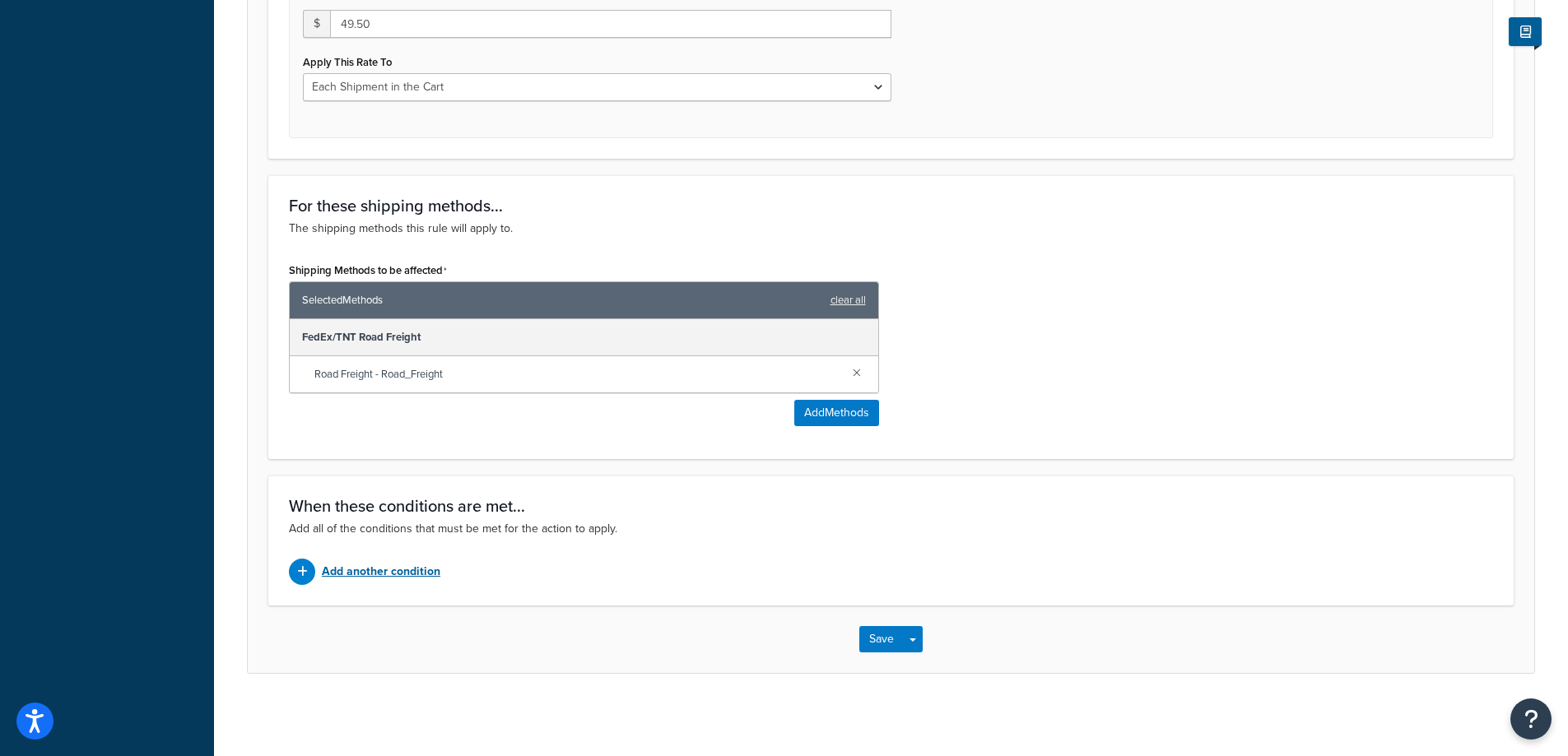
click at [397, 571] on p "Add another condition" at bounding box center [381, 571] width 118 height 23
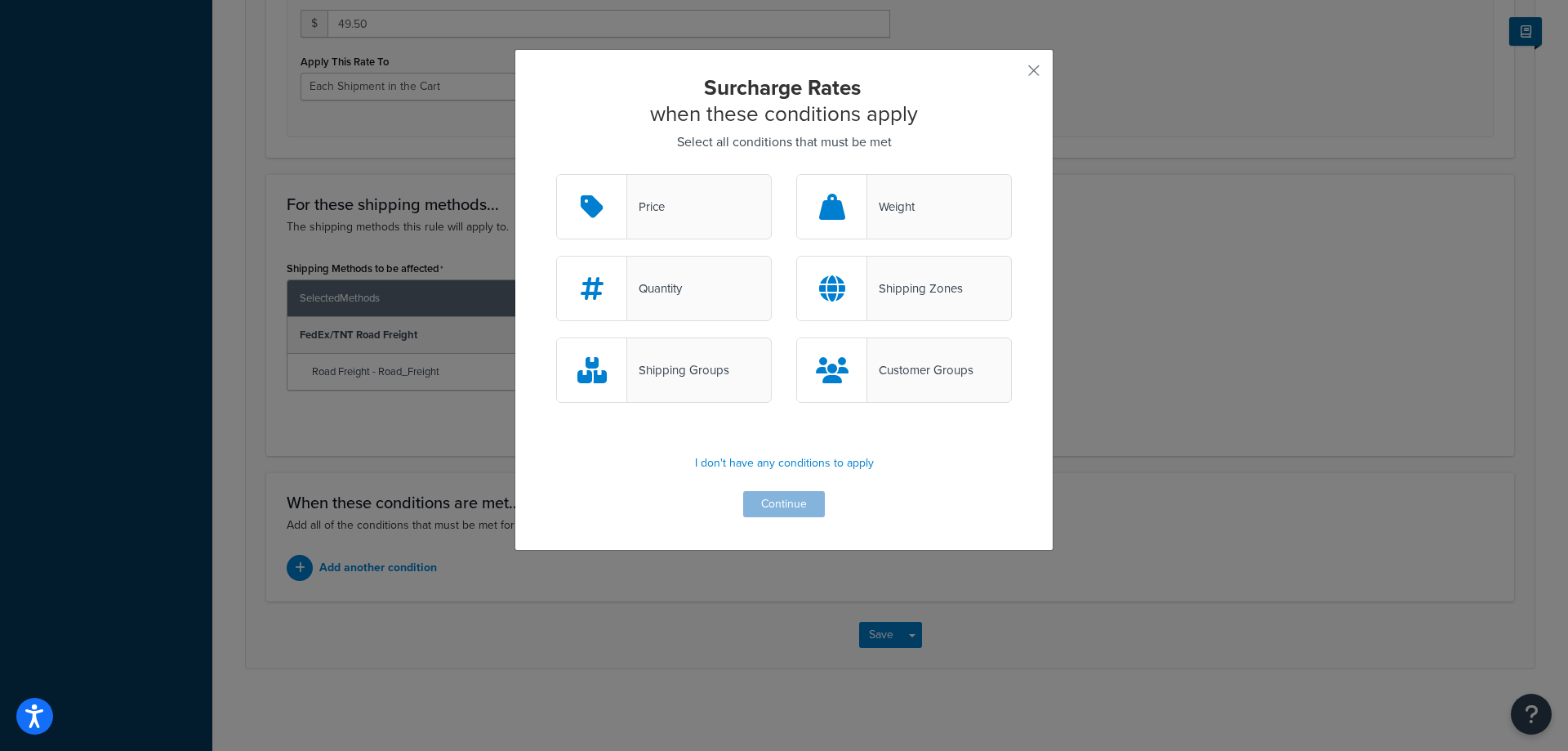
click at [949, 290] on div "Shipping Zones" at bounding box center [915, 289] width 96 height 23
click at [0, 0] on input "Shipping Zones" at bounding box center [0, 0] width 0 height 0
click at [787, 502] on button "Continue" at bounding box center [784, 504] width 82 height 26
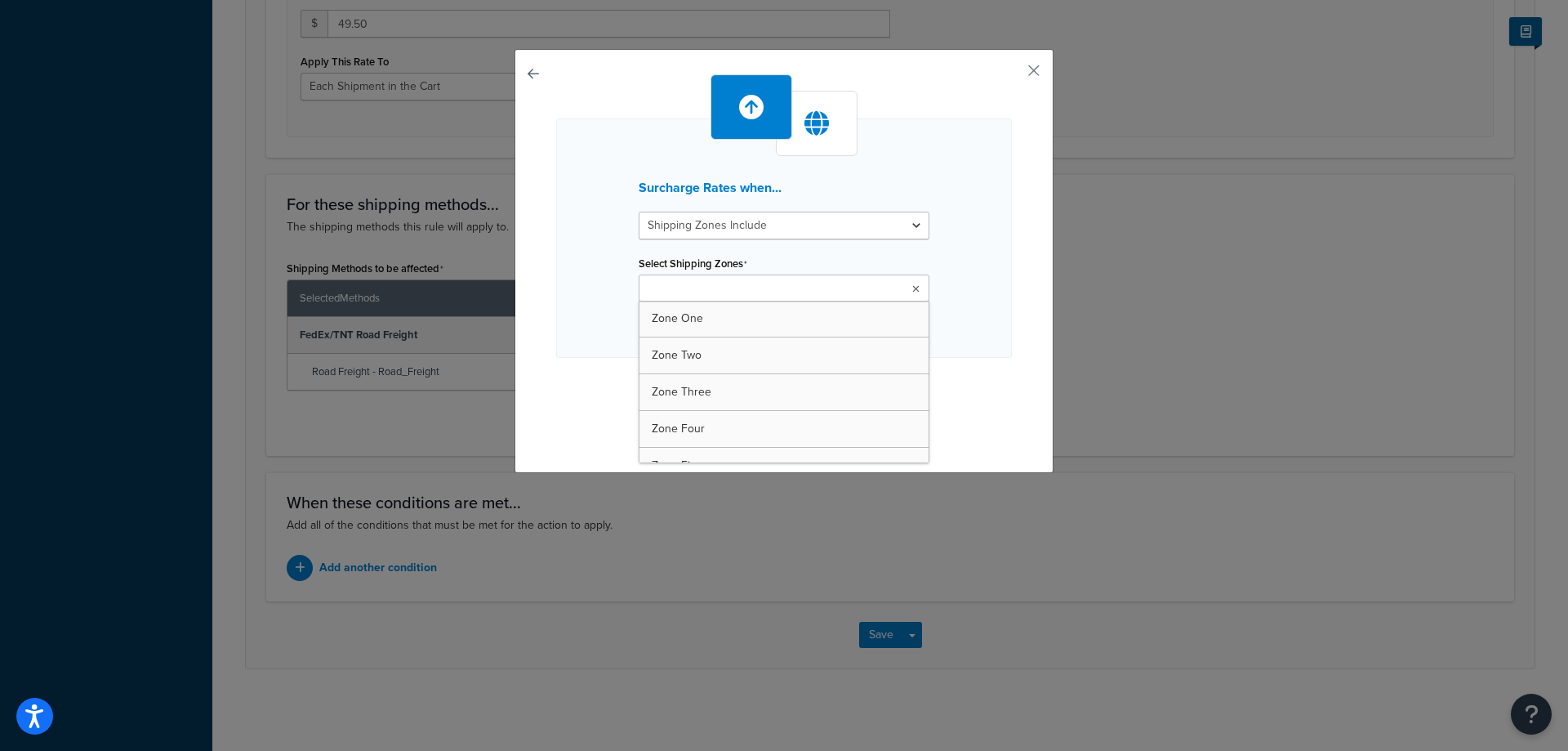
click at [725, 279] on ul at bounding box center [784, 288] width 291 height 27
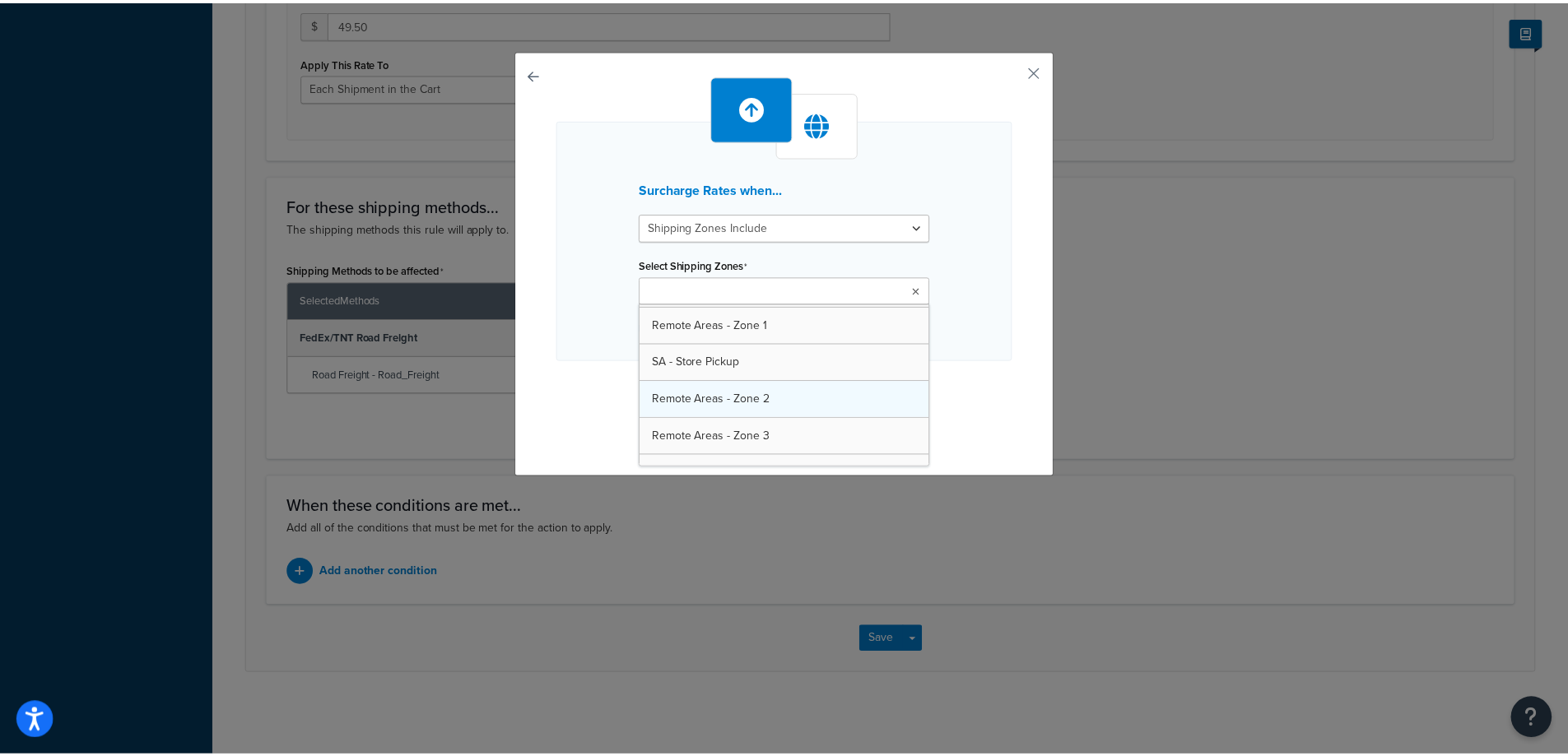
scroll to position [318, 0]
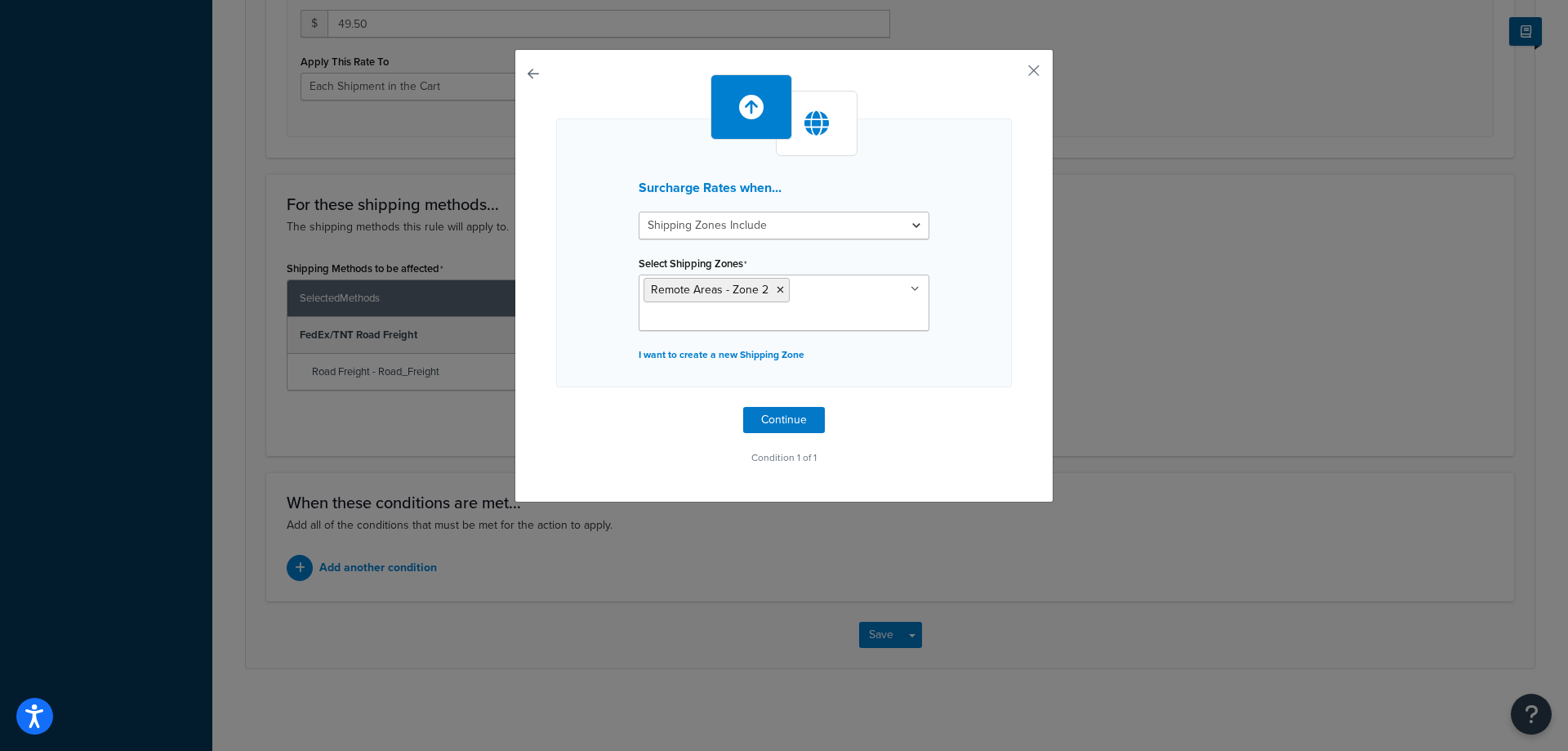
click at [1102, 439] on div "Surcharge Rates when... Shipping Zones Include Shipping Zones Do Not Include Se…" at bounding box center [784, 376] width 1568 height 751
click at [758, 419] on button "Continue" at bounding box center [784, 420] width 82 height 26
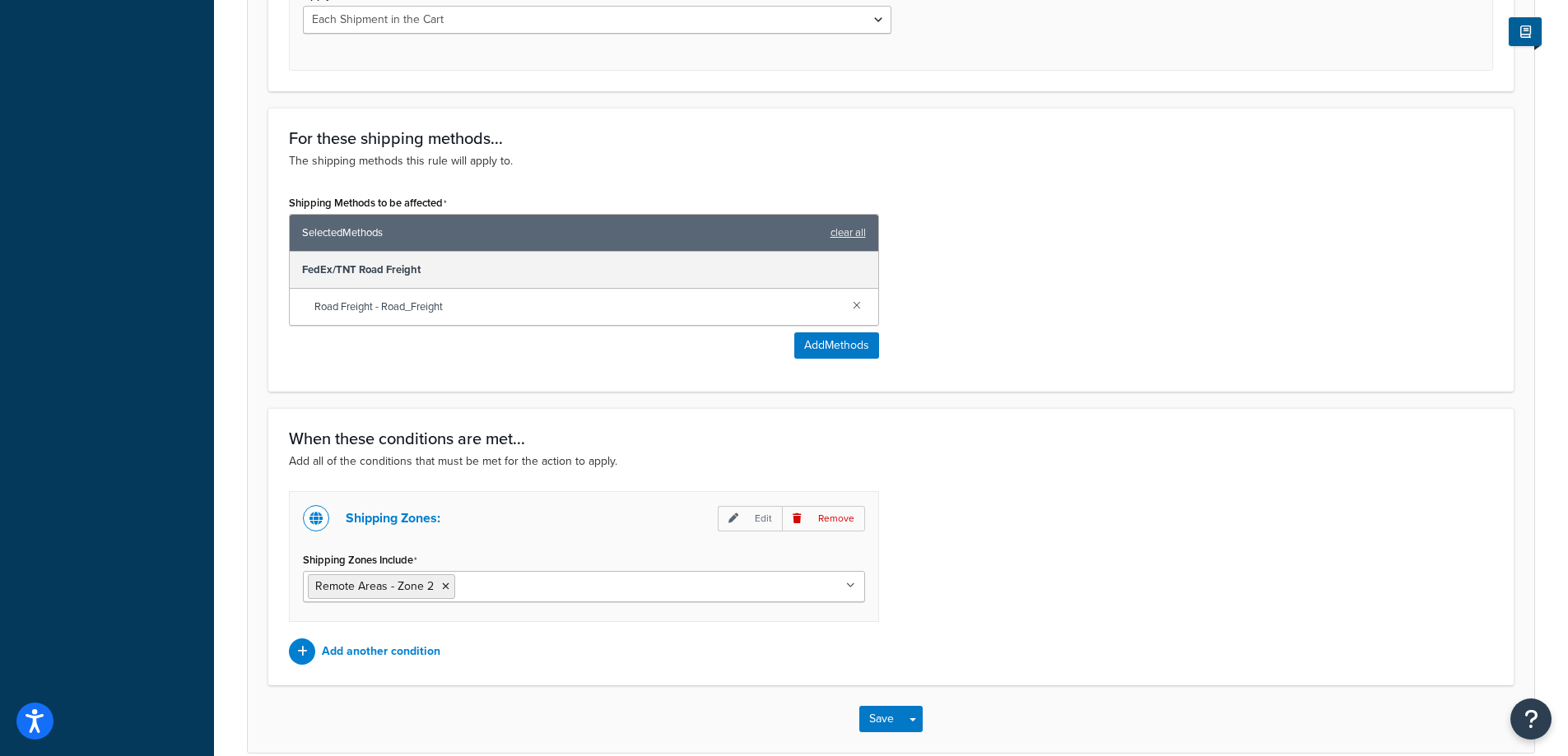
scroll to position [863, 0]
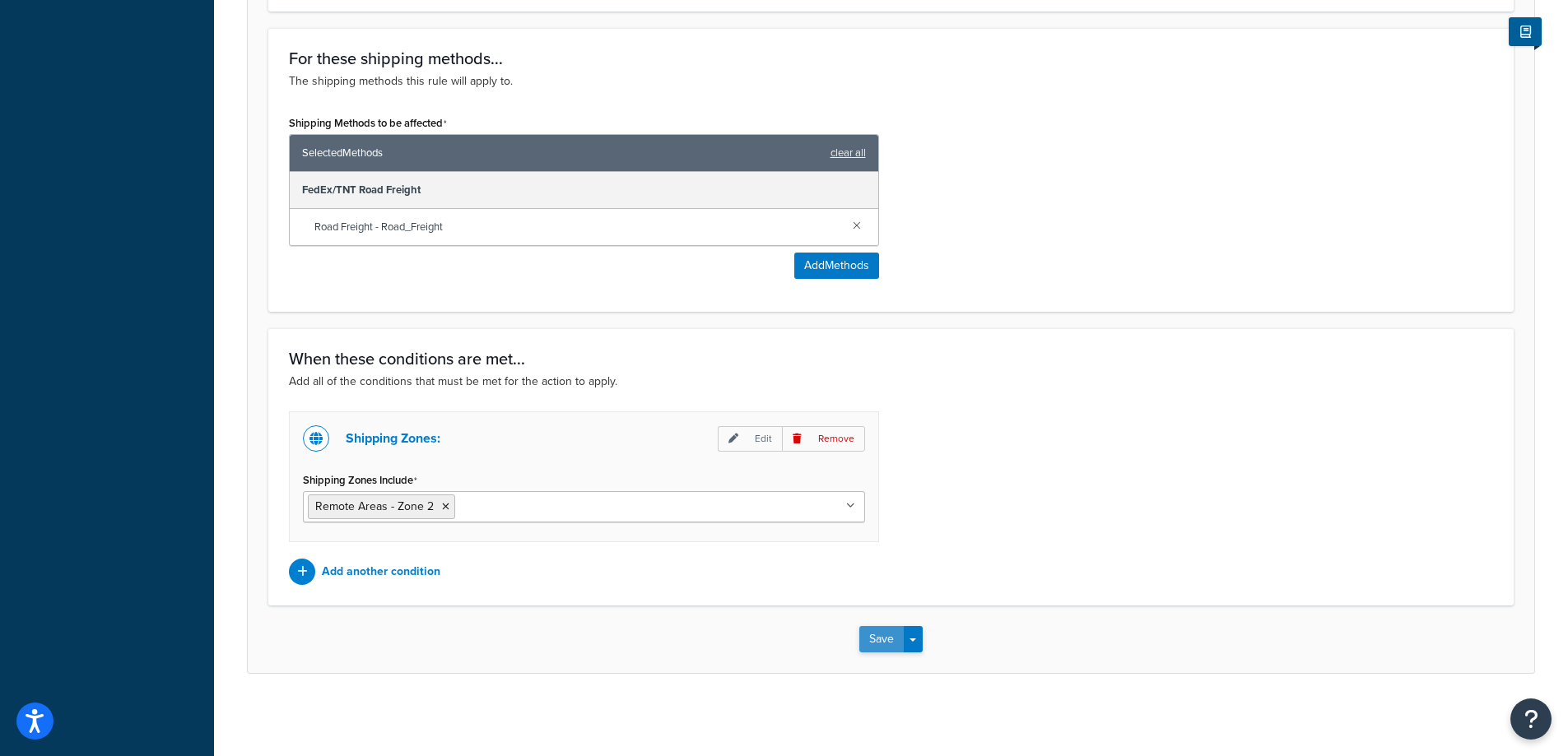
click at [869, 639] on button "Save" at bounding box center [881, 639] width 45 height 26
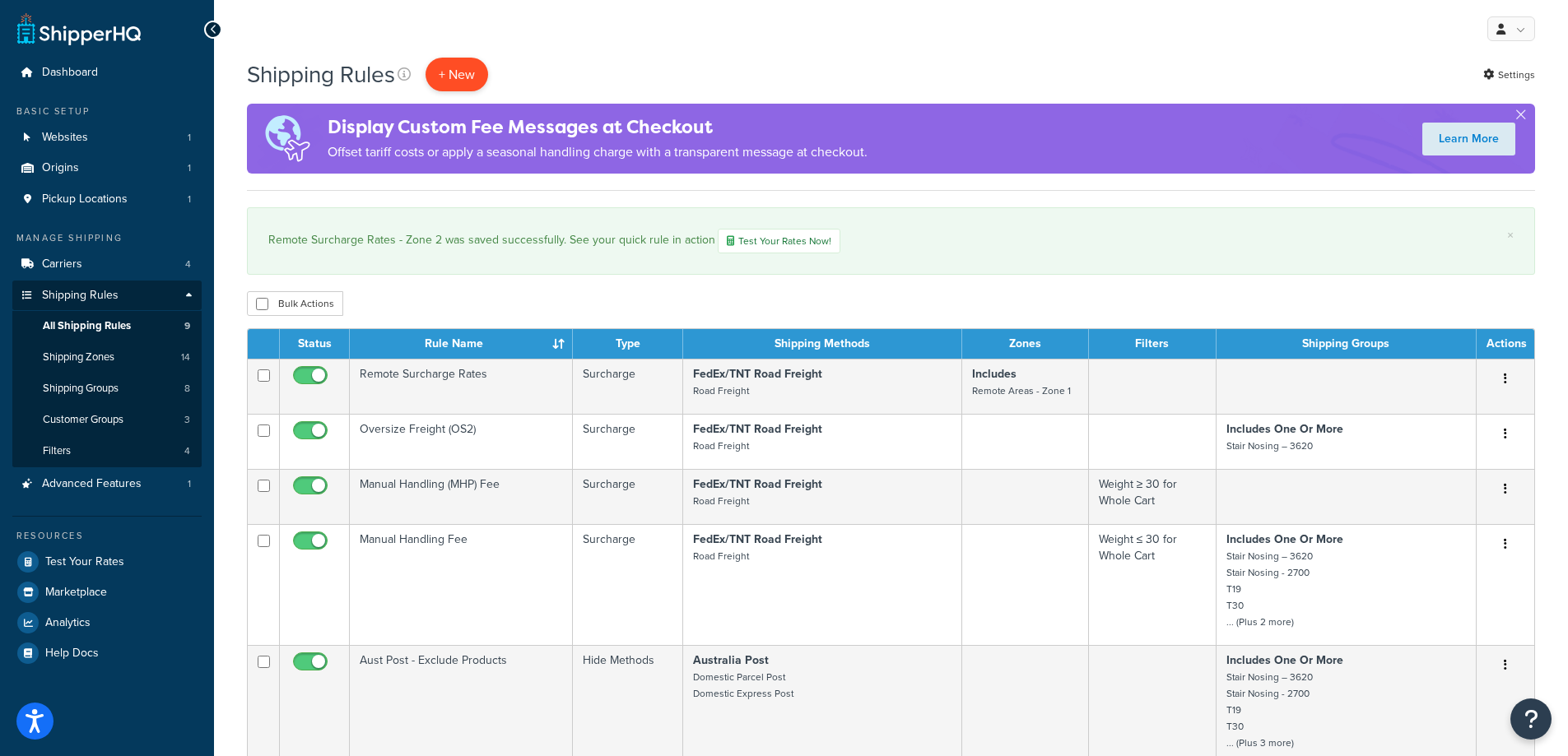
click at [450, 62] on p "+ New" at bounding box center [456, 74] width 62 height 34
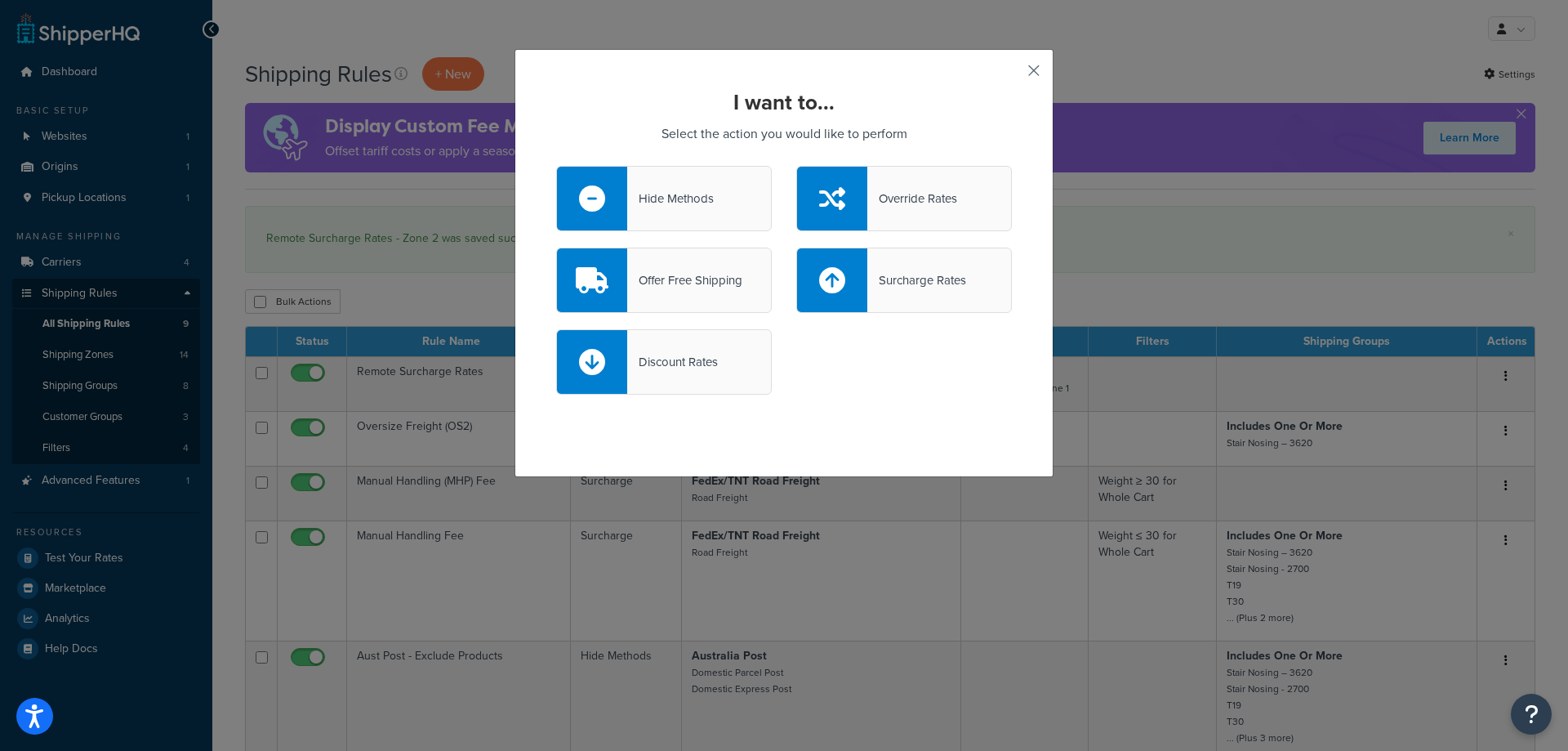
click at [1012, 75] on button "button" at bounding box center [1009, 76] width 4 height 4
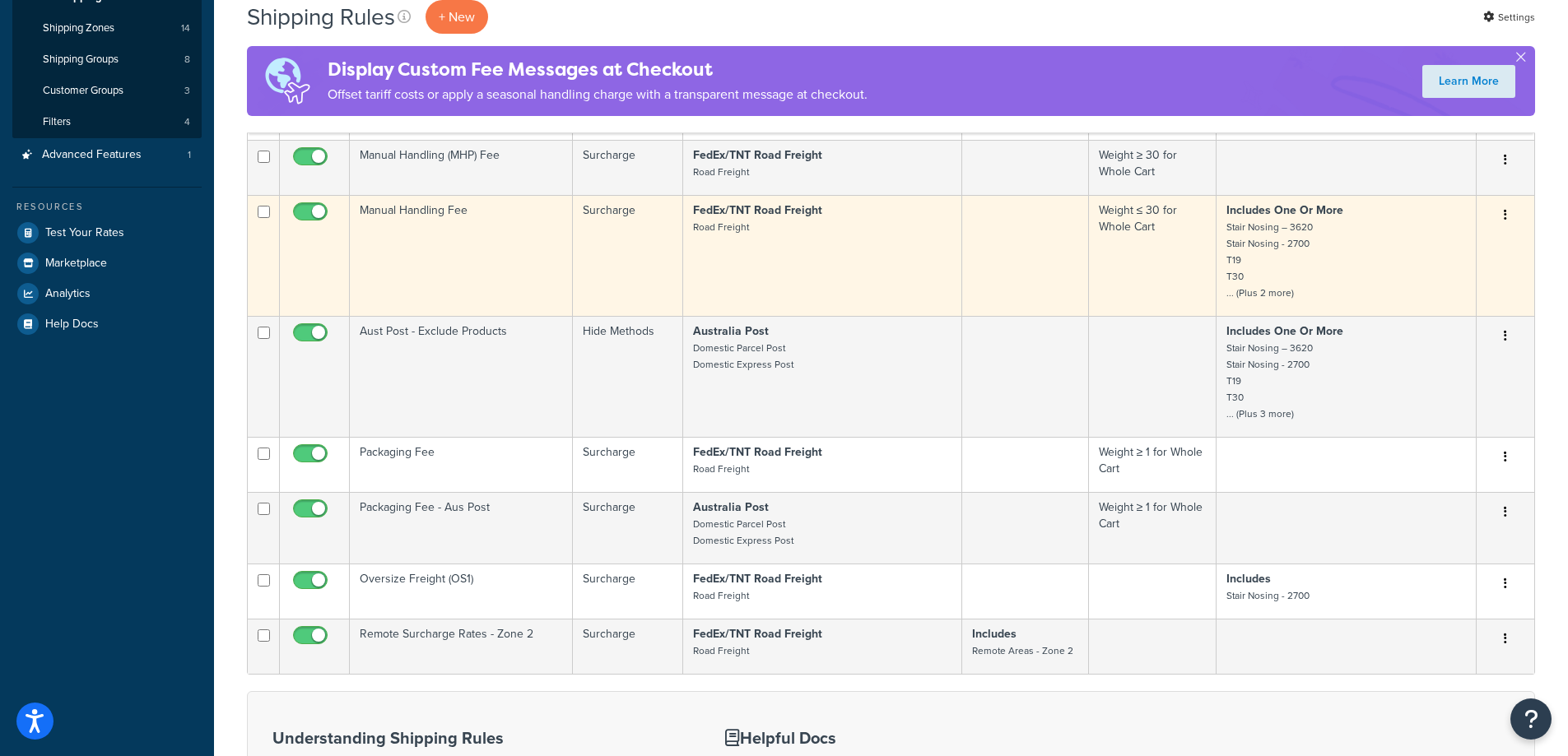
scroll to position [658, 0]
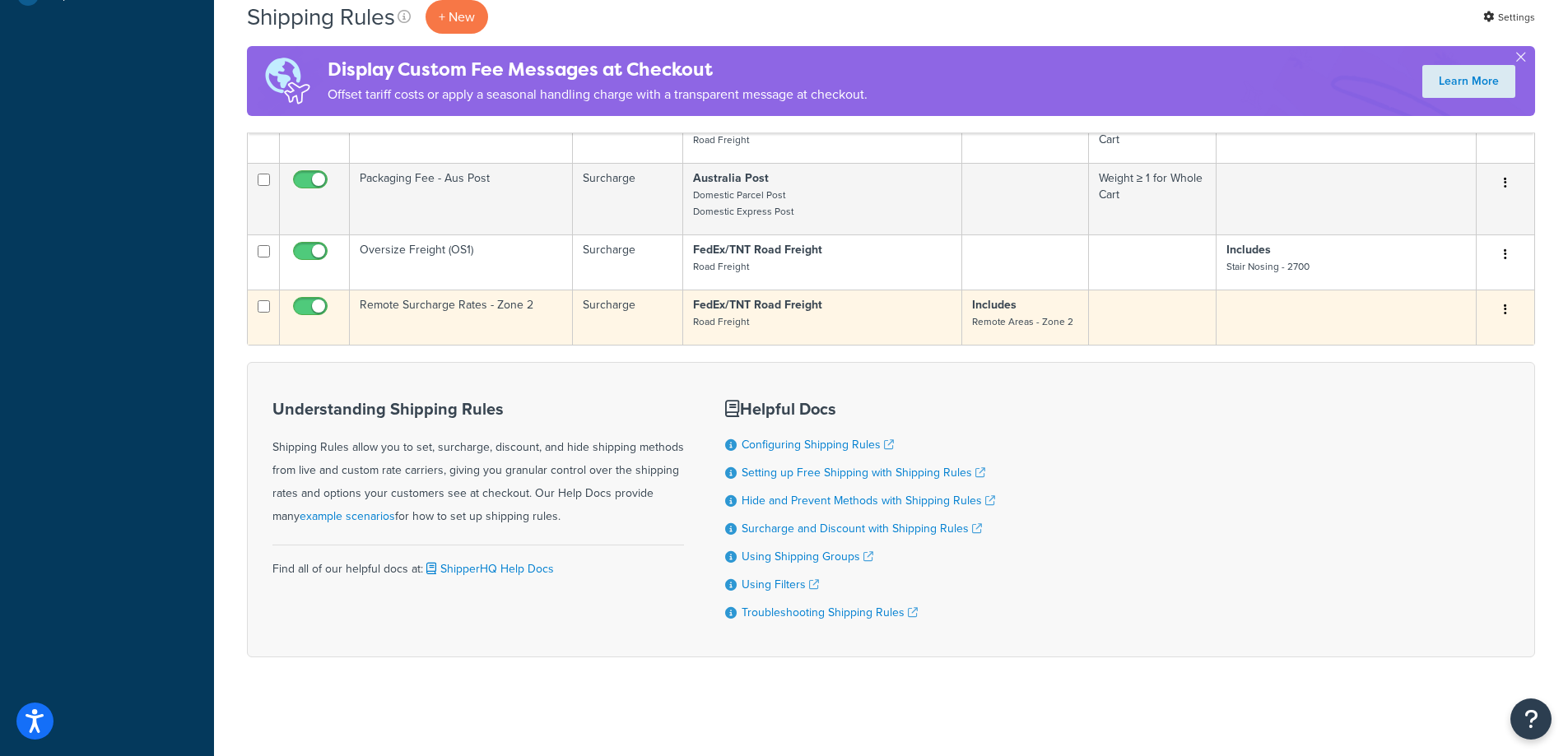
click at [1505, 310] on icon "button" at bounding box center [1505, 309] width 4 height 11
click at [1452, 369] on link "Duplicate" at bounding box center [1451, 374] width 130 height 34
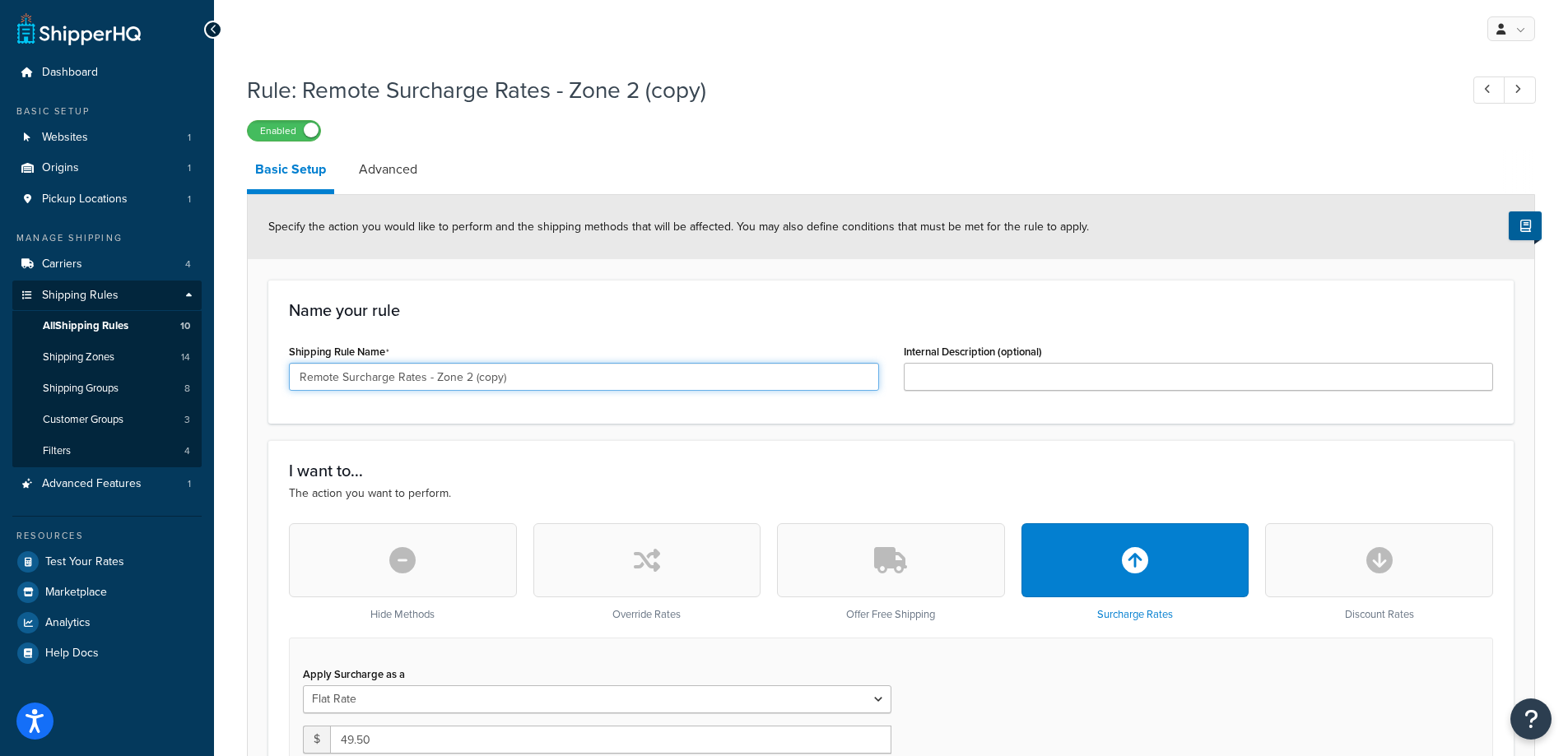
drag, startPoint x: 517, startPoint y: 371, endPoint x: 465, endPoint y: 377, distance: 52.3
click at [465, 377] on input "Remote Surcharge Rates - Zone 2 (copy)" at bounding box center [584, 377] width 590 height 28
type input "Remote Surcharge Rates - Zone 3"
click at [608, 324] on div "Name your rule Shipping Rule Name Remote Surcharge Rates - Zone 3 Internal Desc…" at bounding box center [890, 352] width 1245 height 144
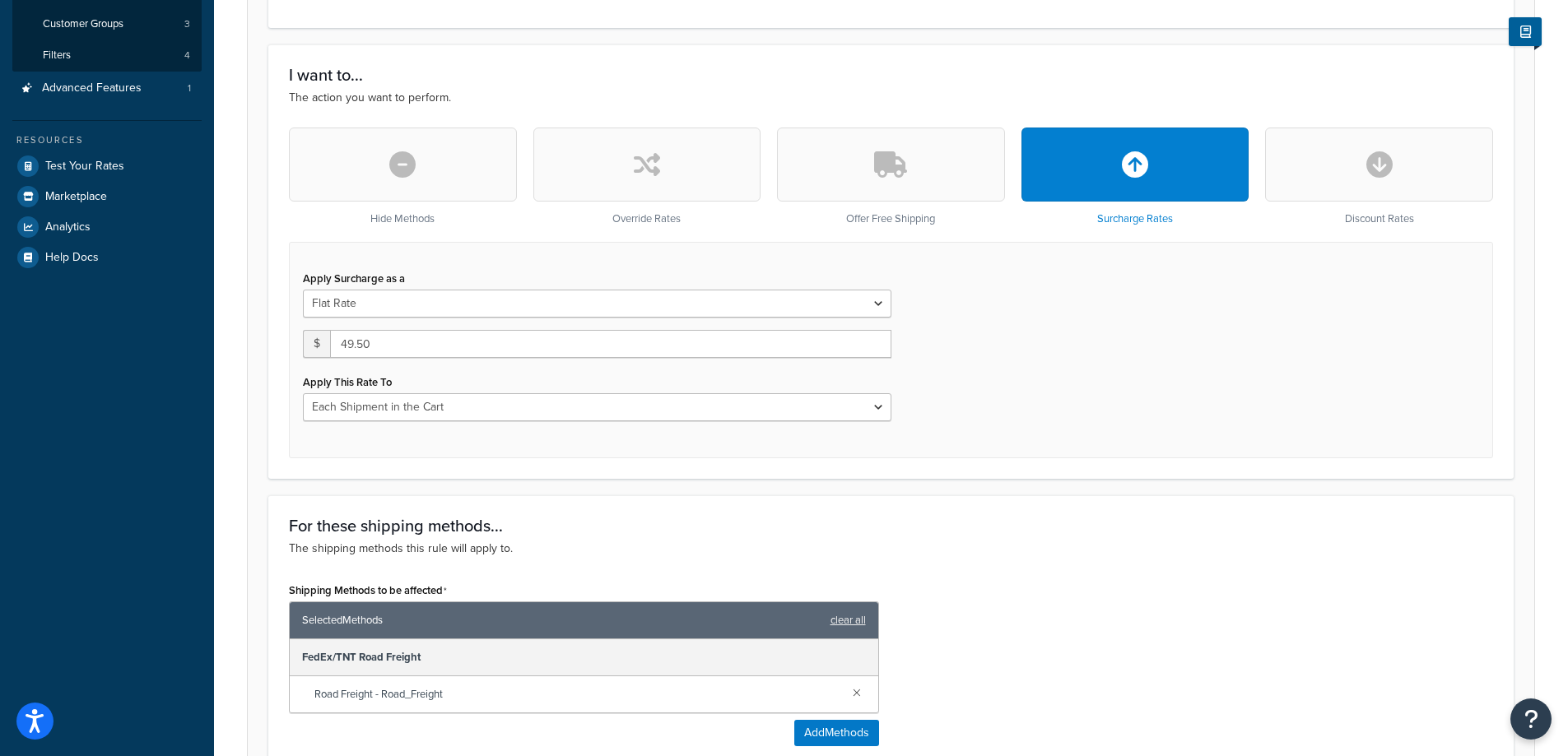
scroll to position [411, 0]
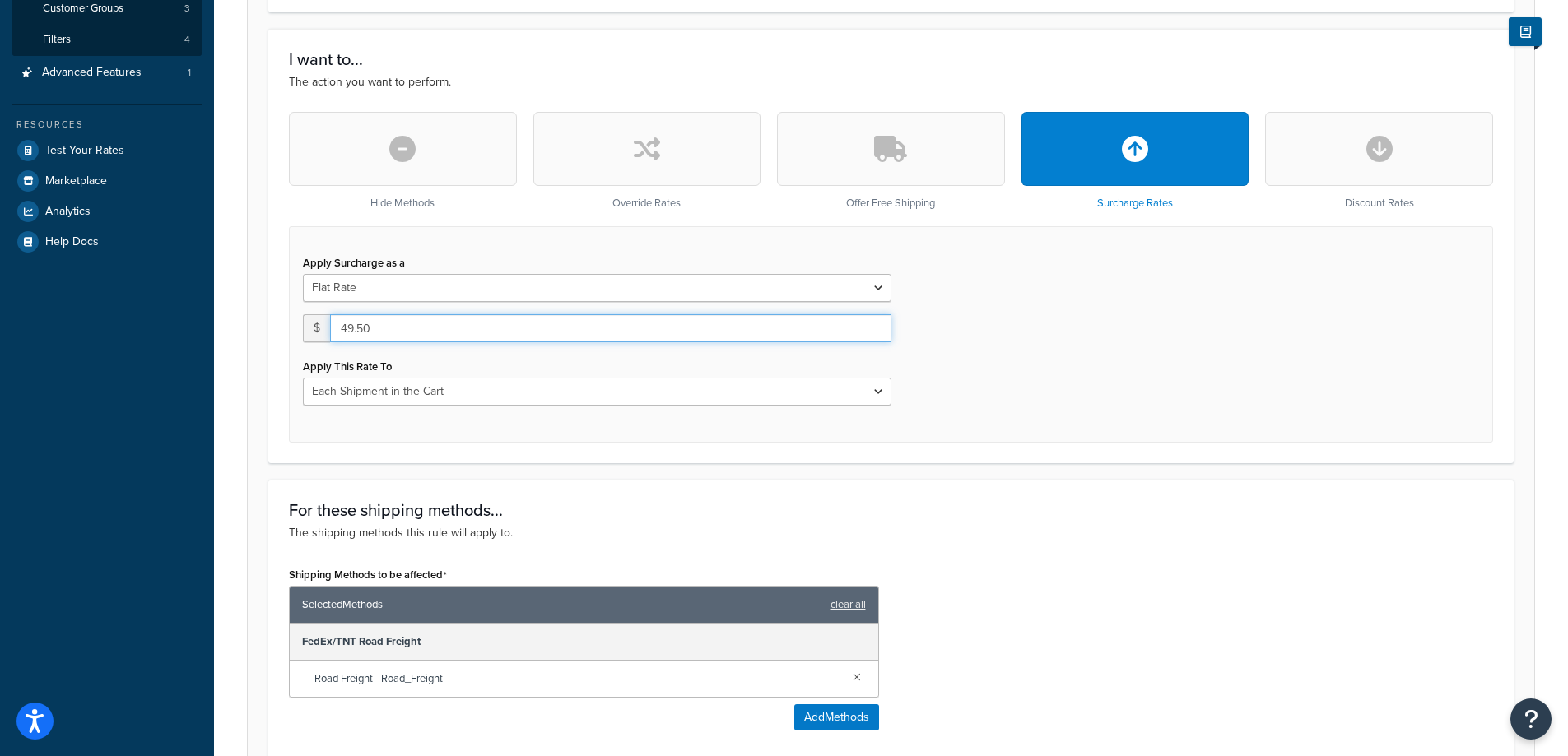
drag, startPoint x: 383, startPoint y: 331, endPoint x: 323, endPoint y: 331, distance: 60.0
click at [323, 331] on div "$ 49.50" at bounding box center [597, 328] width 588 height 28
type input "77"
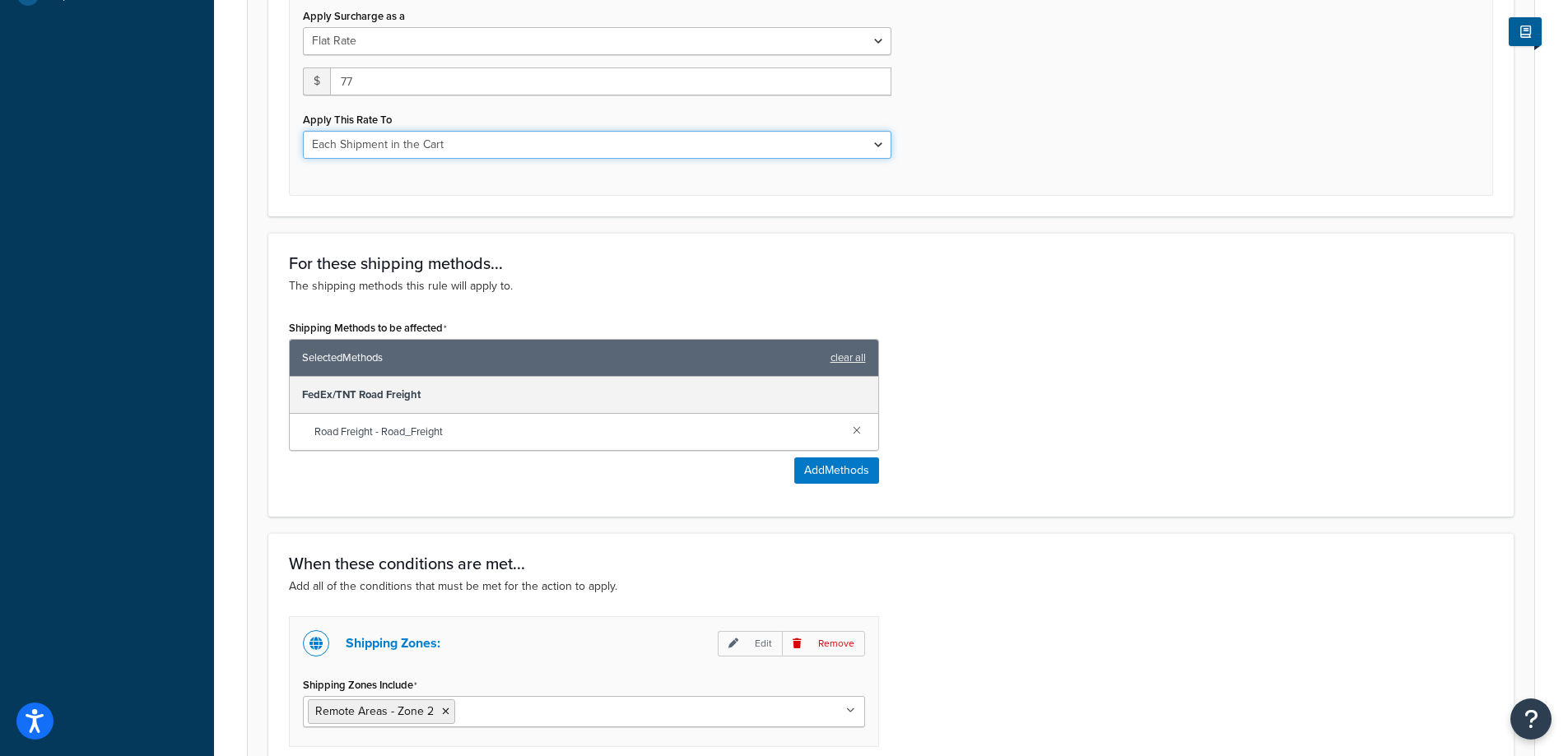
scroll to position [822, 0]
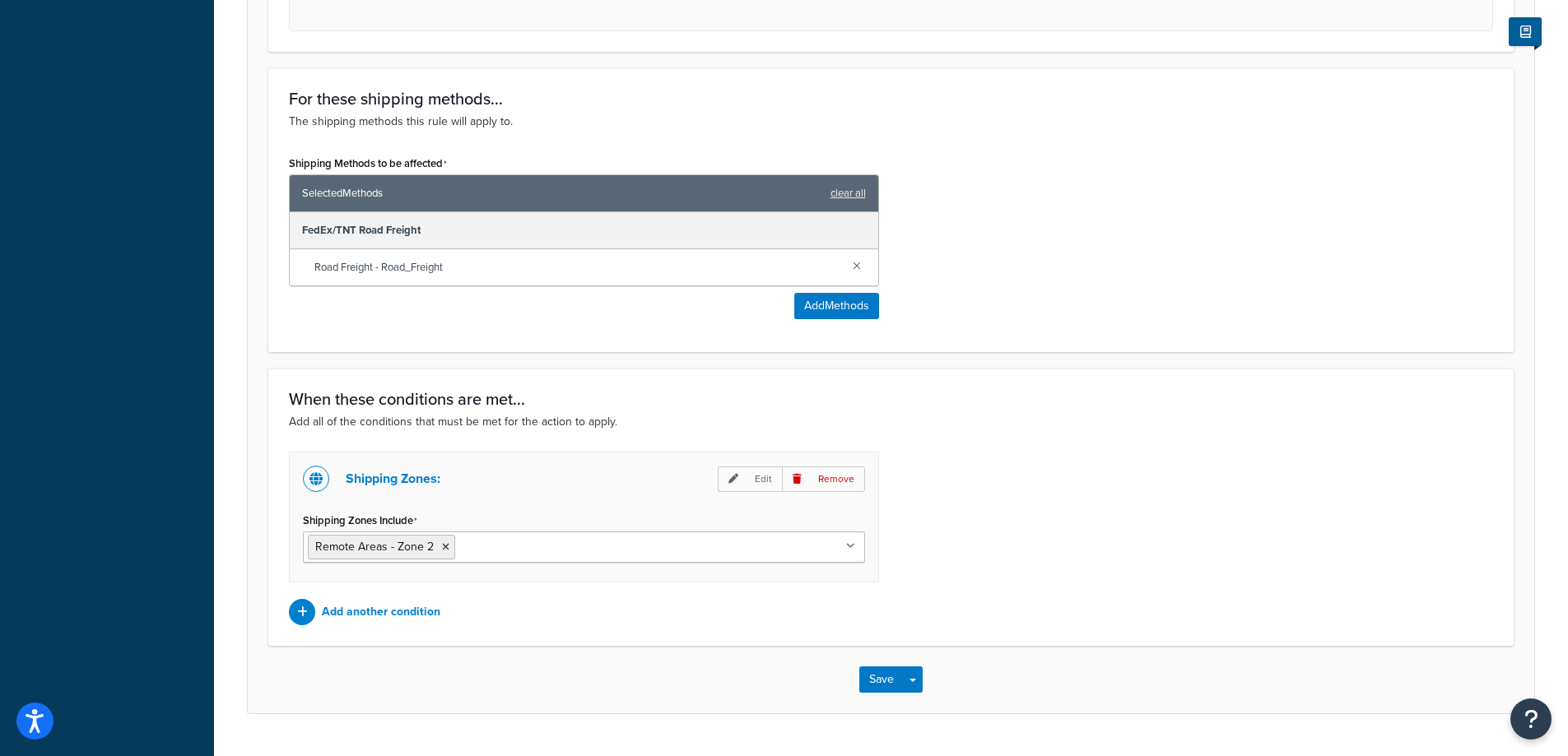
click at [497, 545] on input "Shipping Zones Include" at bounding box center [531, 546] width 145 height 18
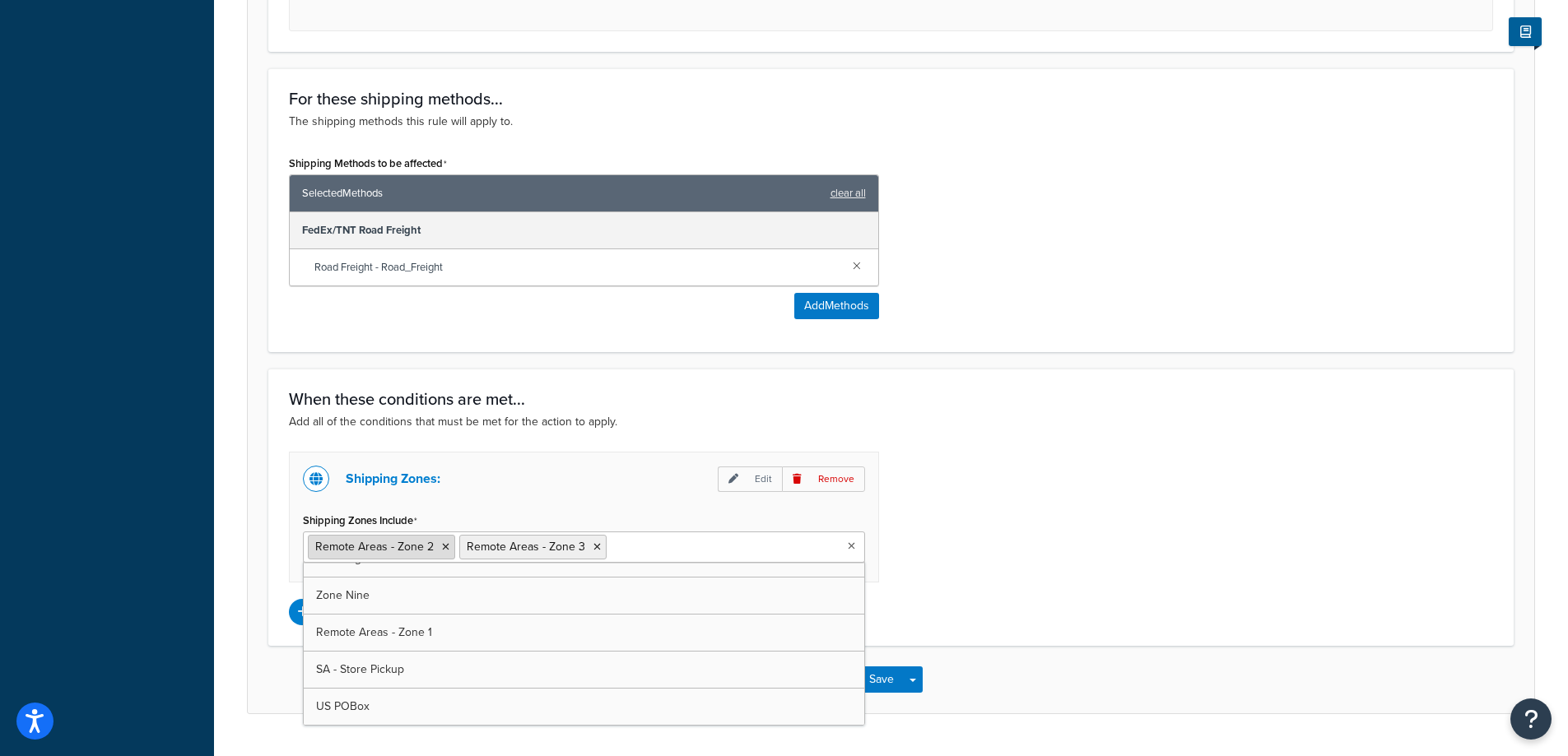
click at [442, 544] on icon at bounding box center [446, 546] width 7 height 10
click at [1241, 519] on div "Shipping Zones: Edit Remove Shipping Zones Include Remote Areas - Zone 3 Zone O…" at bounding box center [890, 538] width 1228 height 173
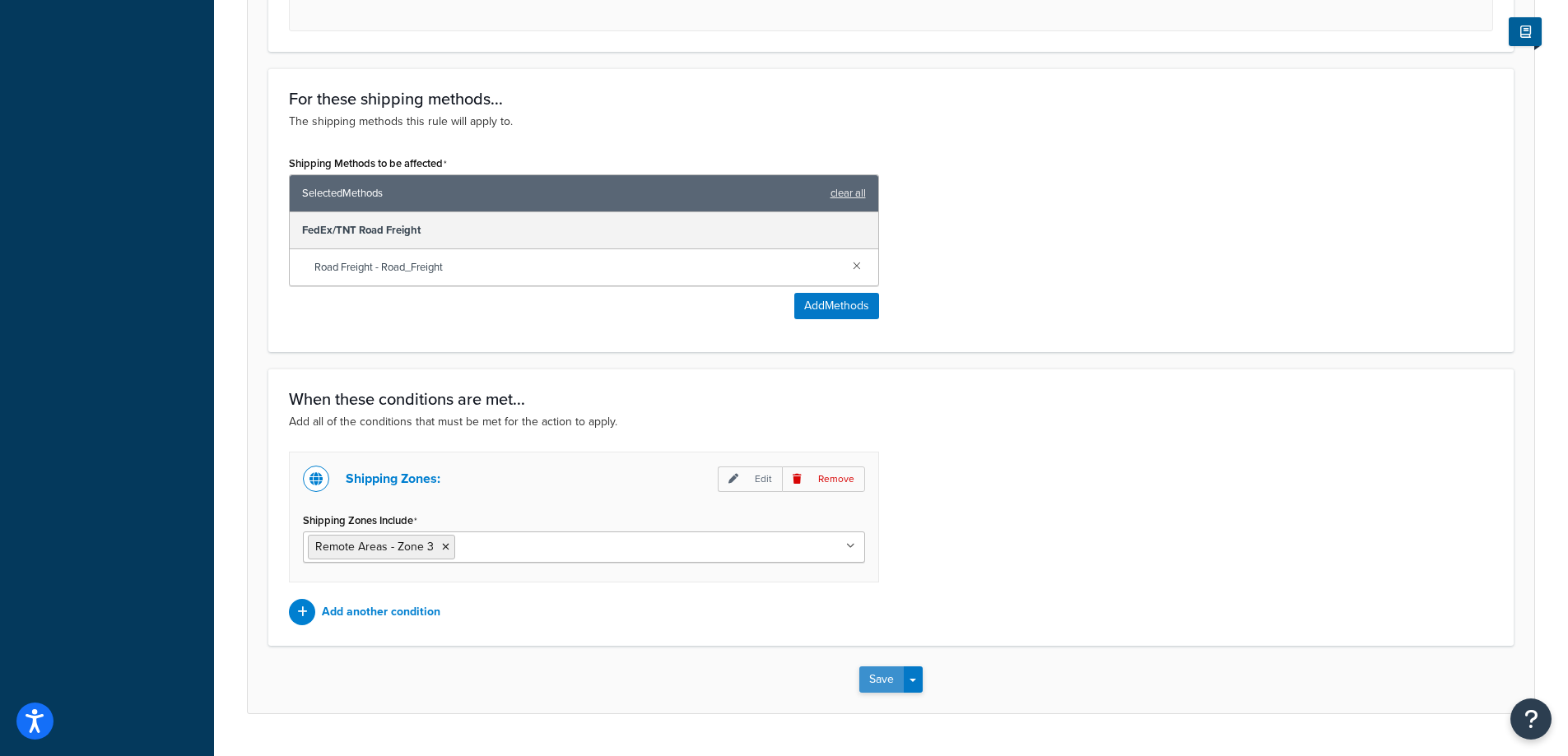
click at [884, 677] on button "Save" at bounding box center [881, 679] width 45 height 26
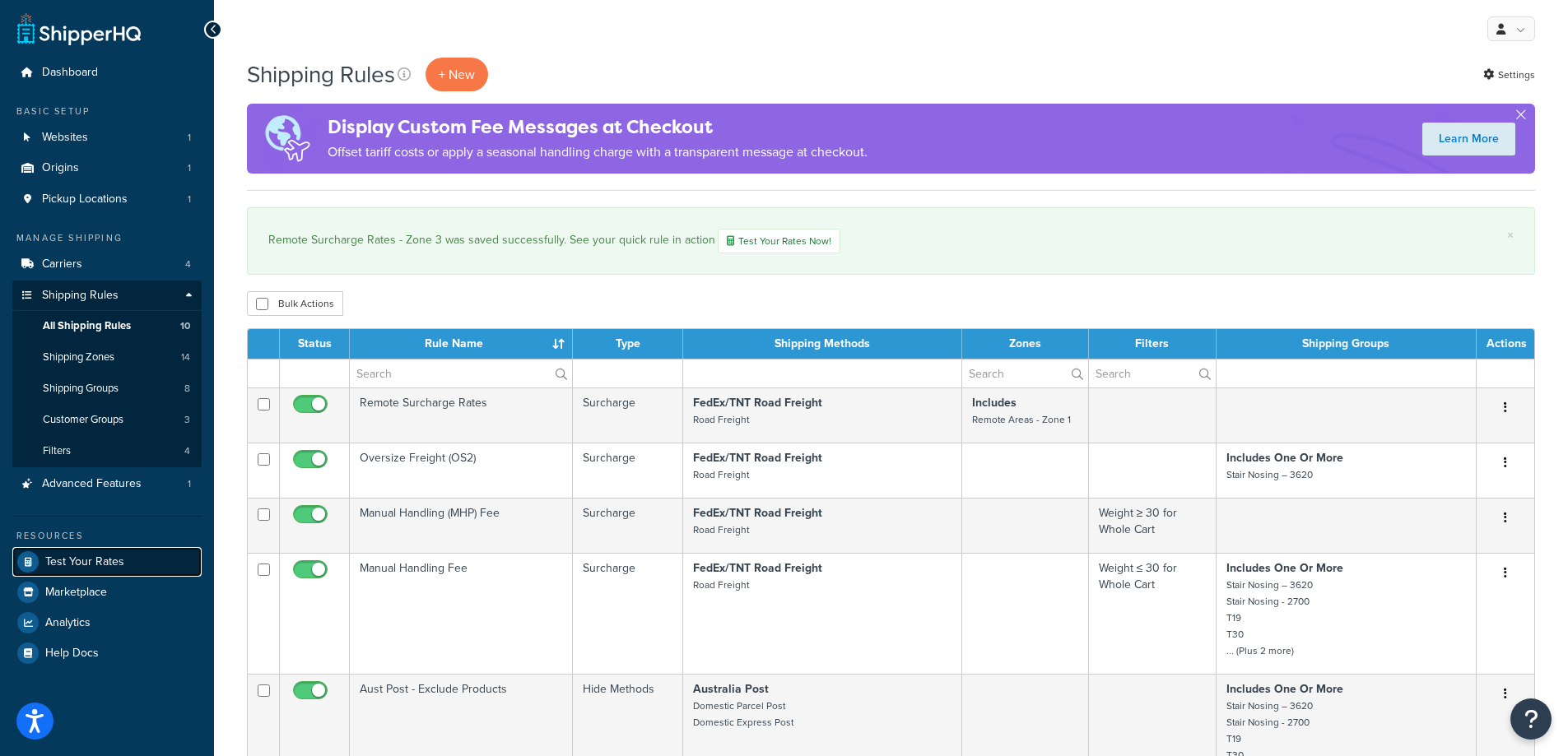
click at [73, 566] on span "Test Your Rates" at bounding box center [85, 562] width 79 height 14
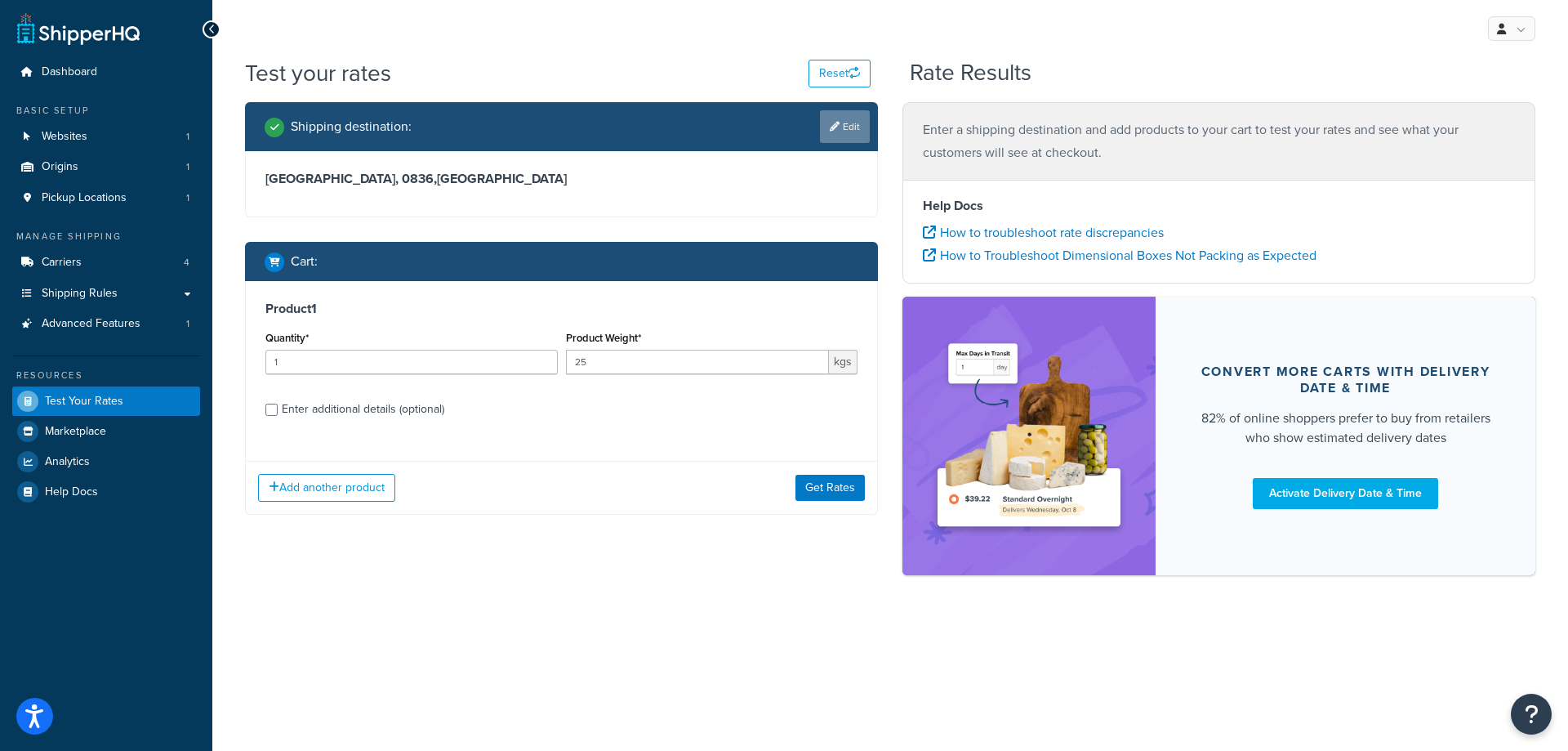
click at [844, 124] on link "Edit" at bounding box center [844, 127] width 50 height 33
select select "AU"
select select "NT"
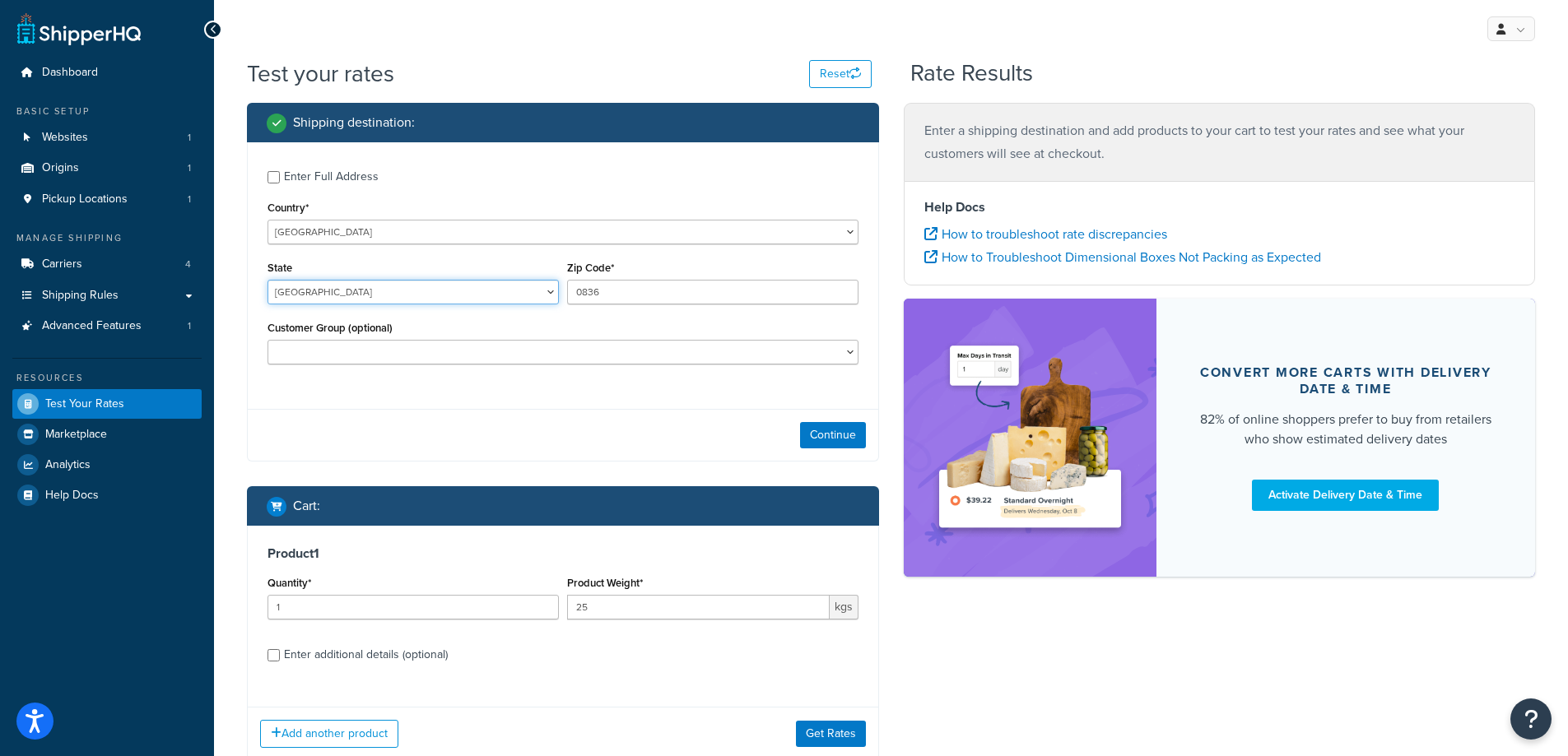
click at [425, 292] on select "Australian Capital Territory New South Wales Northern Territory Queensland Sout…" at bounding box center [412, 292] width 292 height 24
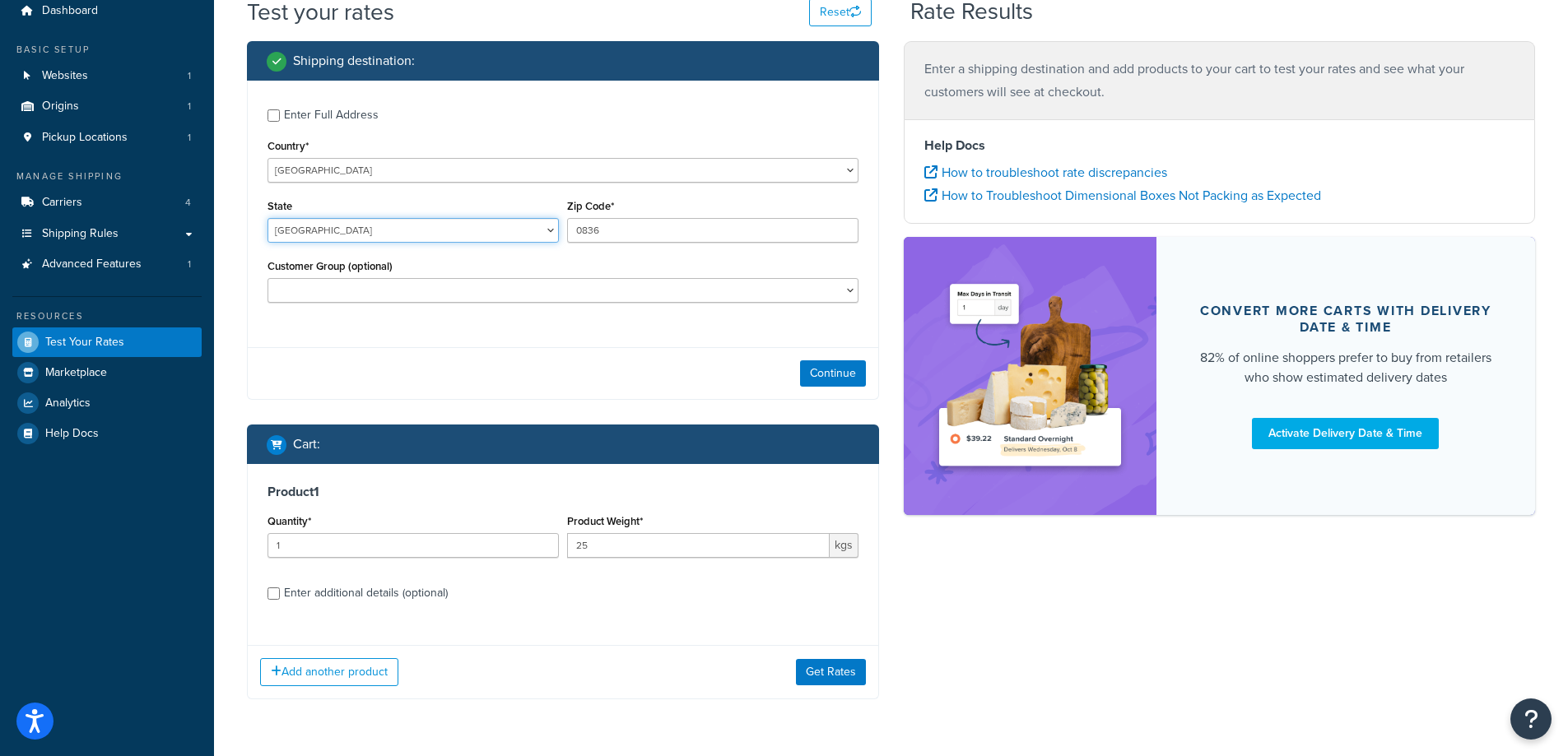
scroll to position [112, 0]
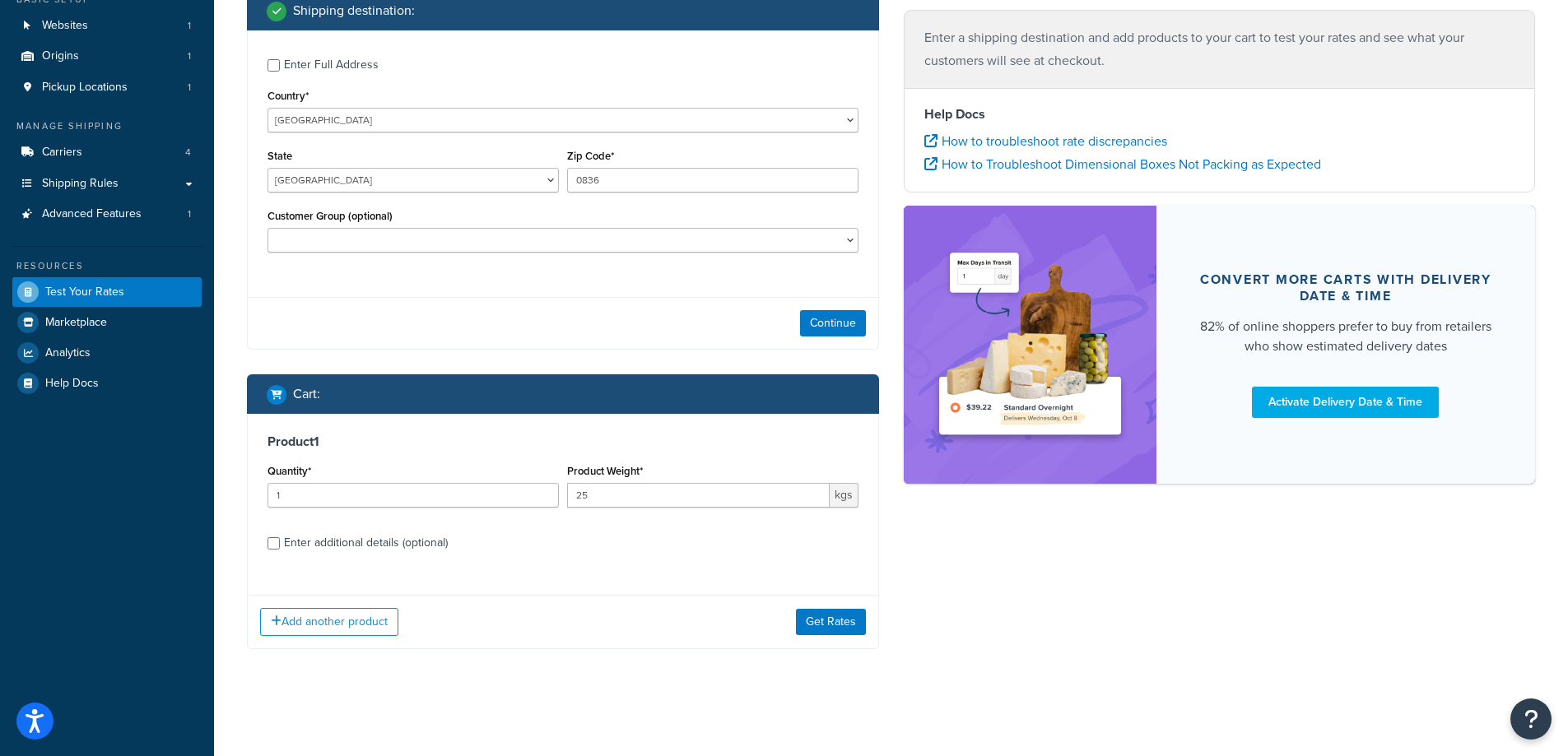
click at [348, 536] on div "Enter additional details (optional)" at bounding box center [365, 542] width 164 height 23
click at [280, 537] on input "Enter additional details (optional)" at bounding box center [273, 543] width 12 height 12
checkbox input "true"
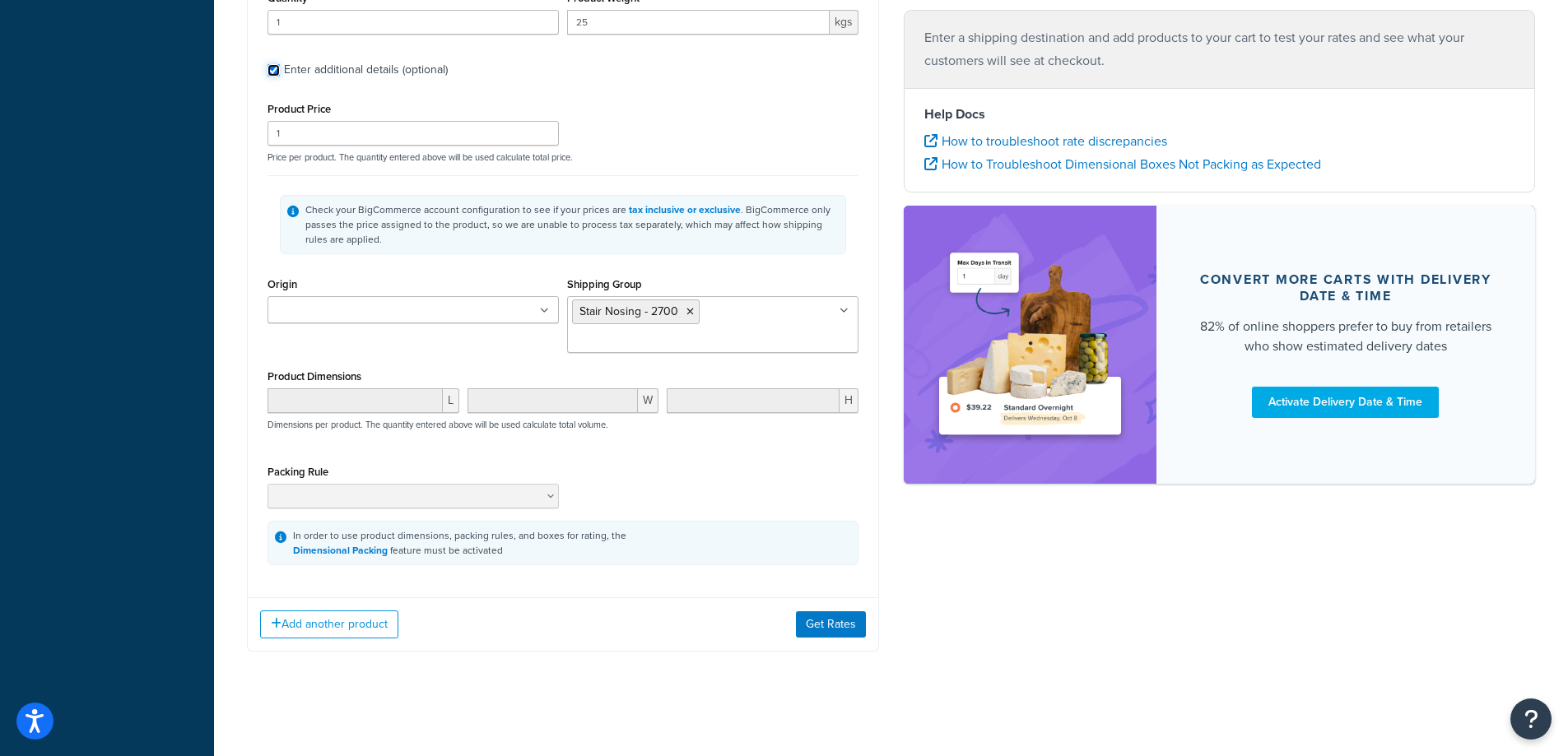
scroll to position [587, 0]
click at [687, 312] on icon at bounding box center [690, 309] width 7 height 10
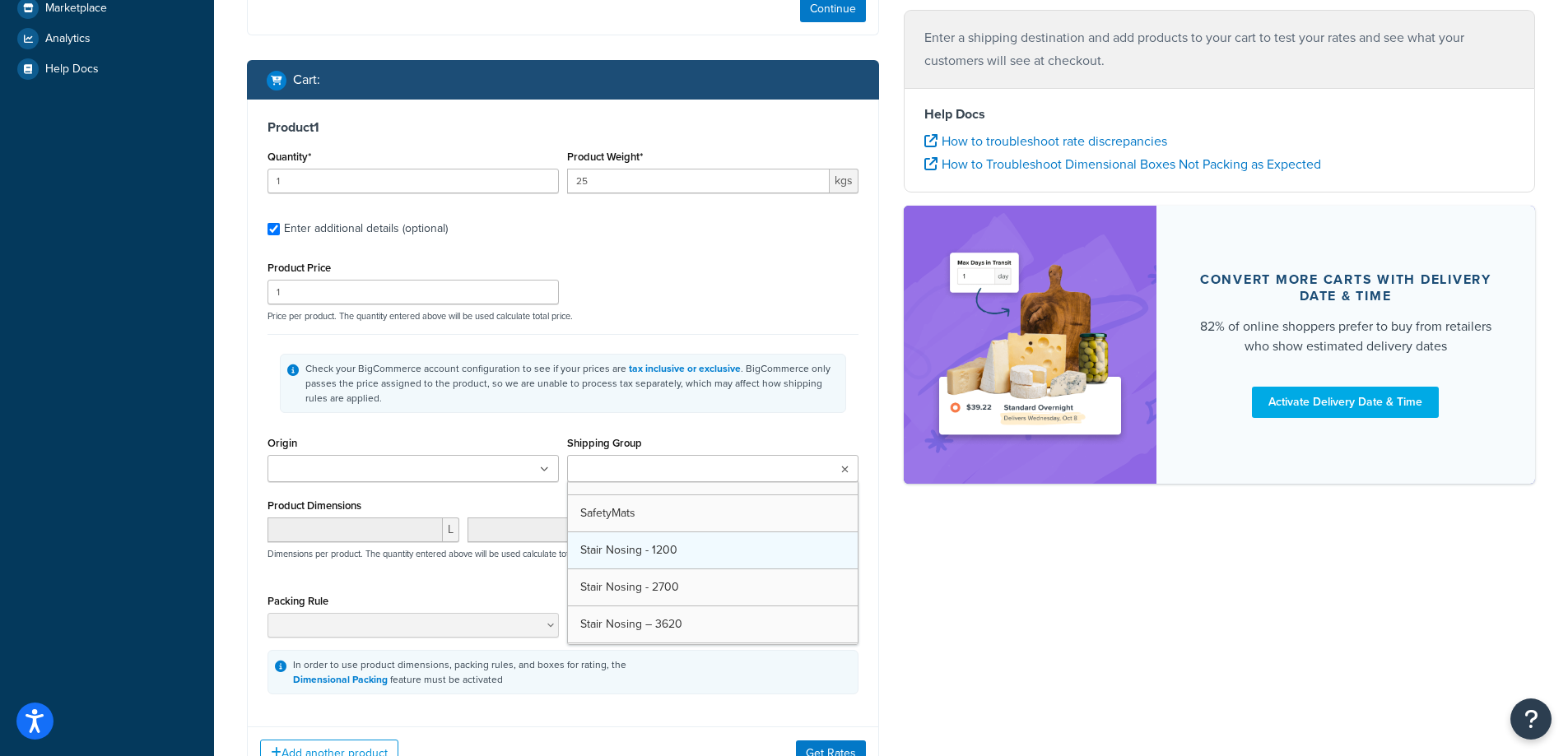
scroll to position [311, 0]
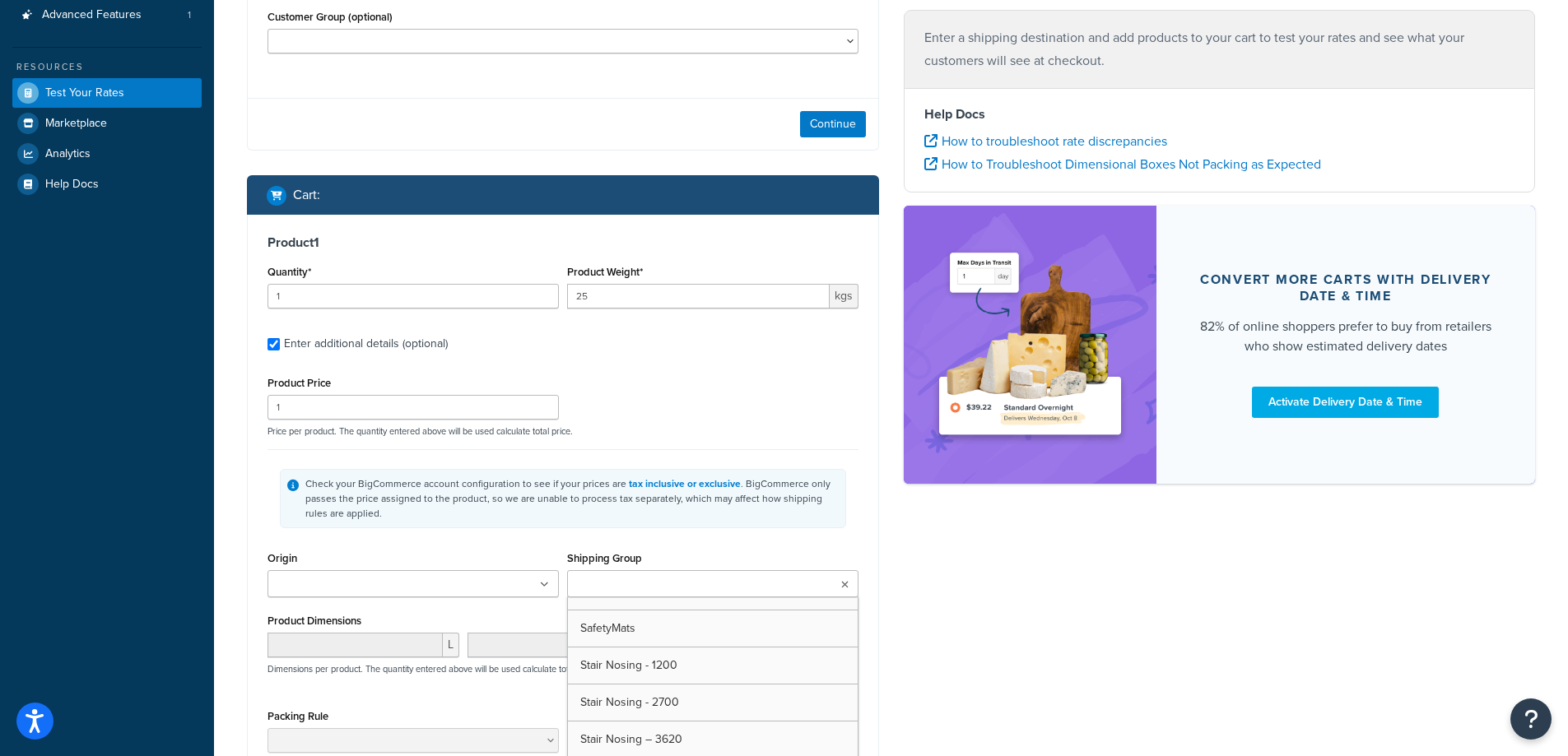
click at [691, 381] on div "Product Price 1 Price per product. The quantity entered above will be used calc…" at bounding box center [563, 404] width 599 height 65
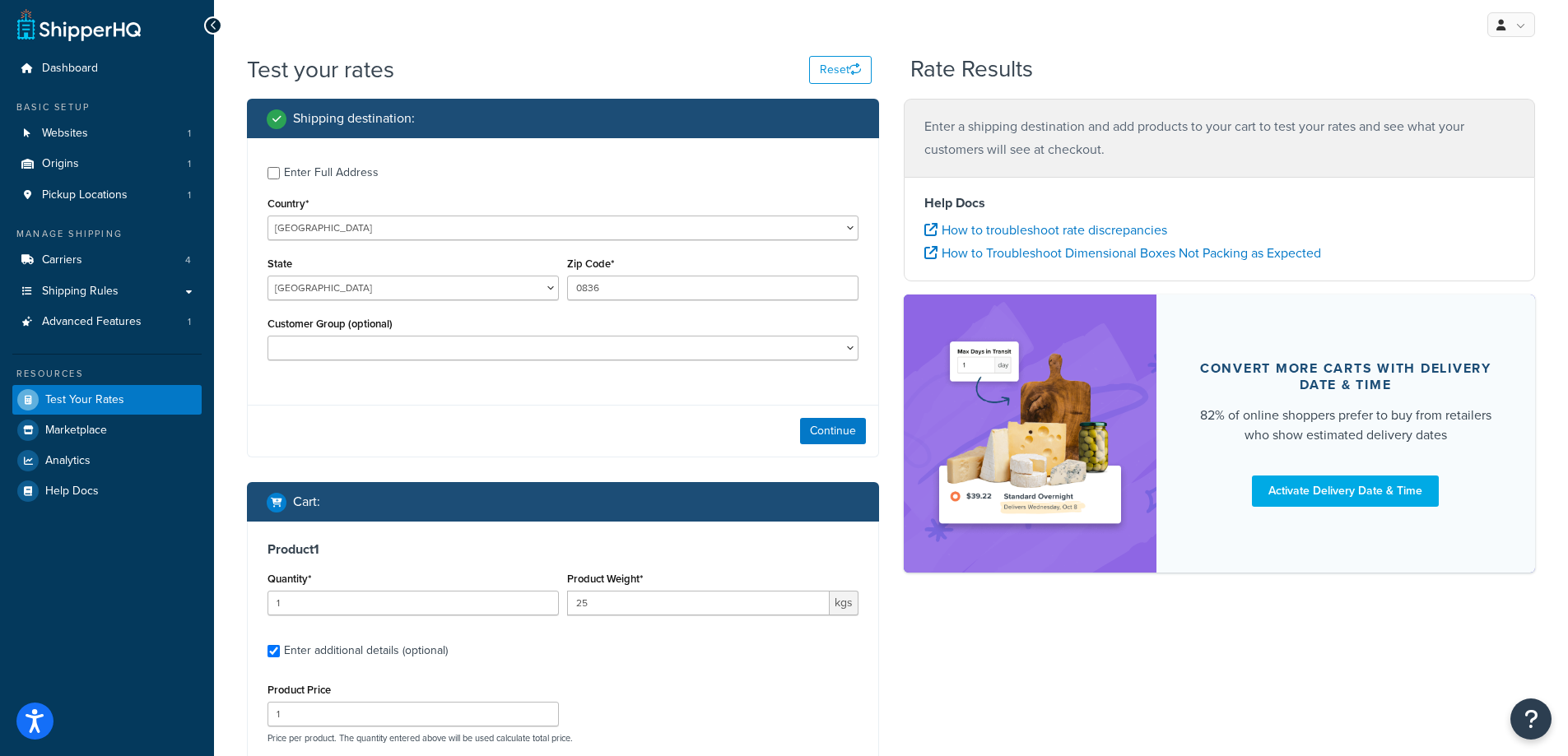
scroll to position [0, 0]
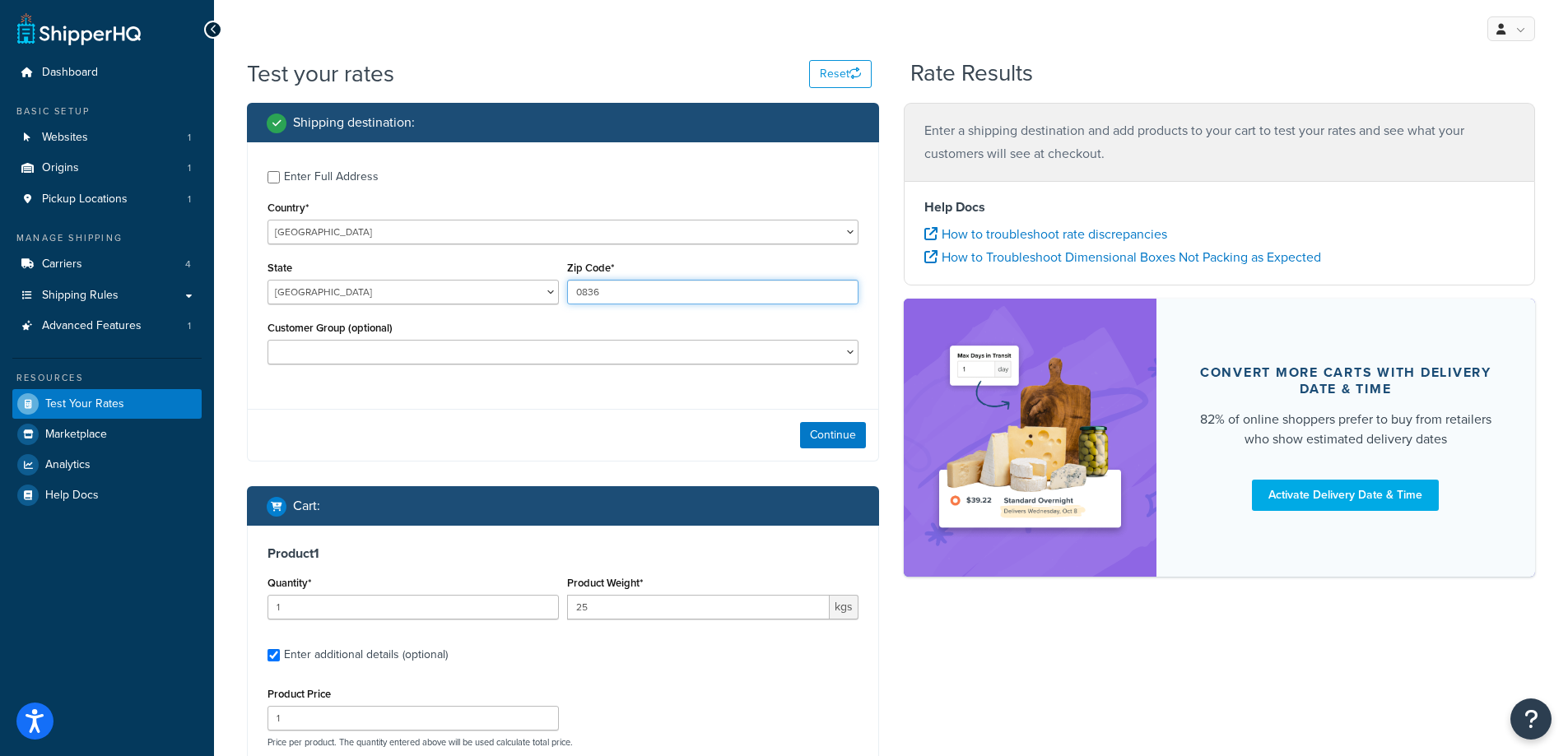
drag, startPoint x: 621, startPoint y: 295, endPoint x: 538, endPoint y: 295, distance: 83.0
click at [538, 295] on div "State Australian Capital Territory New South Wales Northern Territory Queenslan…" at bounding box center [563, 286] width 599 height 60
type input "7469"
click at [841, 437] on button "Continue" at bounding box center [833, 435] width 66 height 26
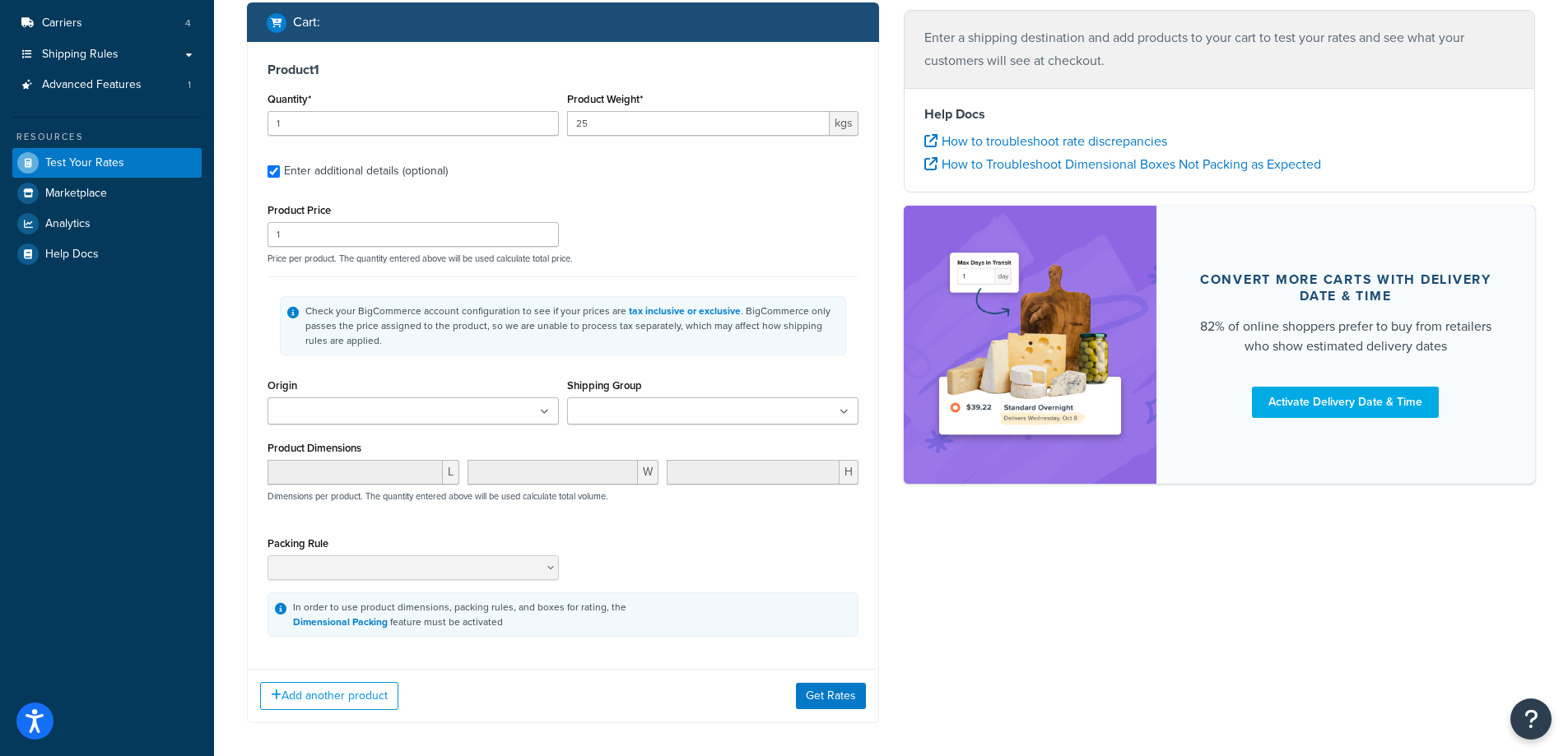
scroll to position [315, 0]
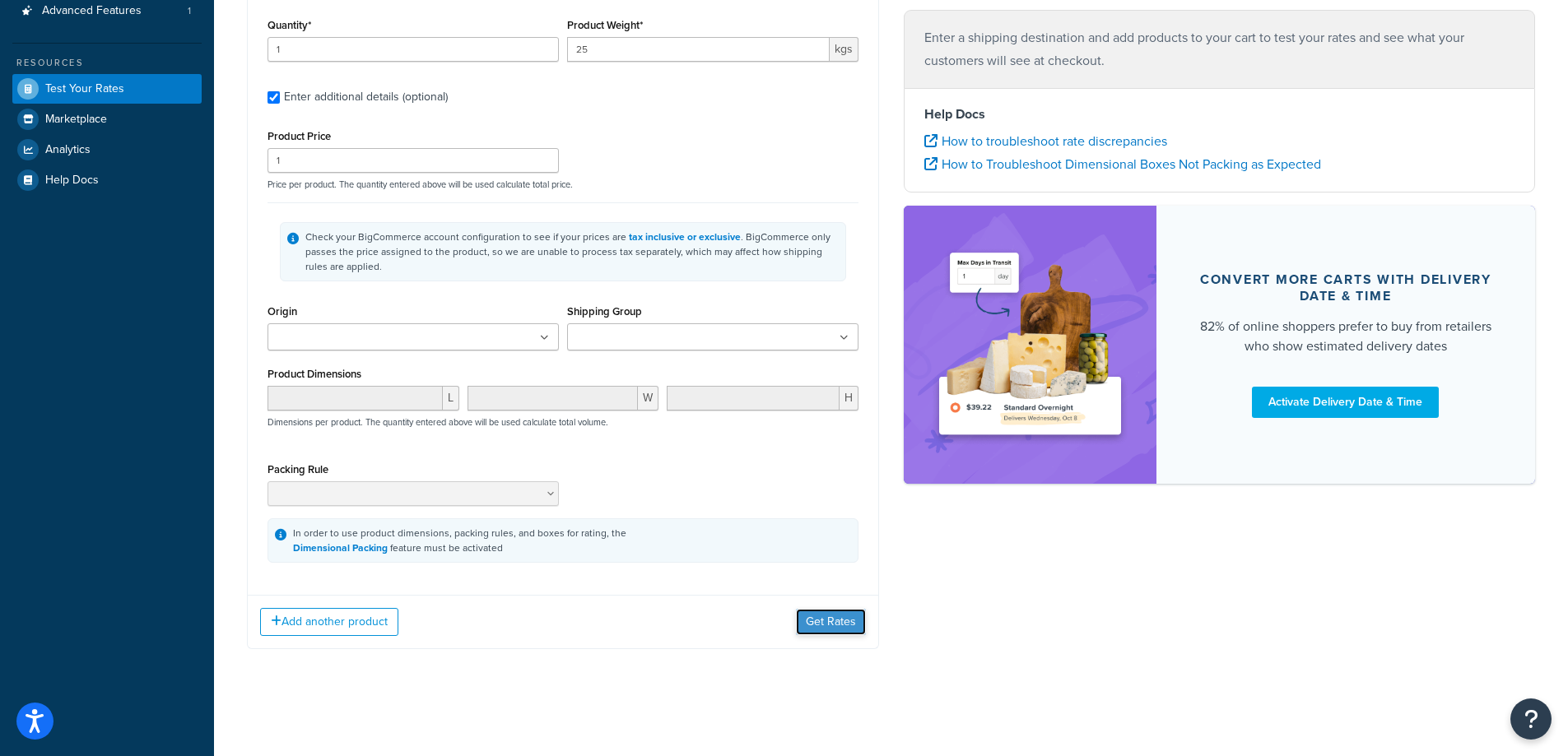
click at [822, 618] on button "Get Rates" at bounding box center [831, 622] width 70 height 26
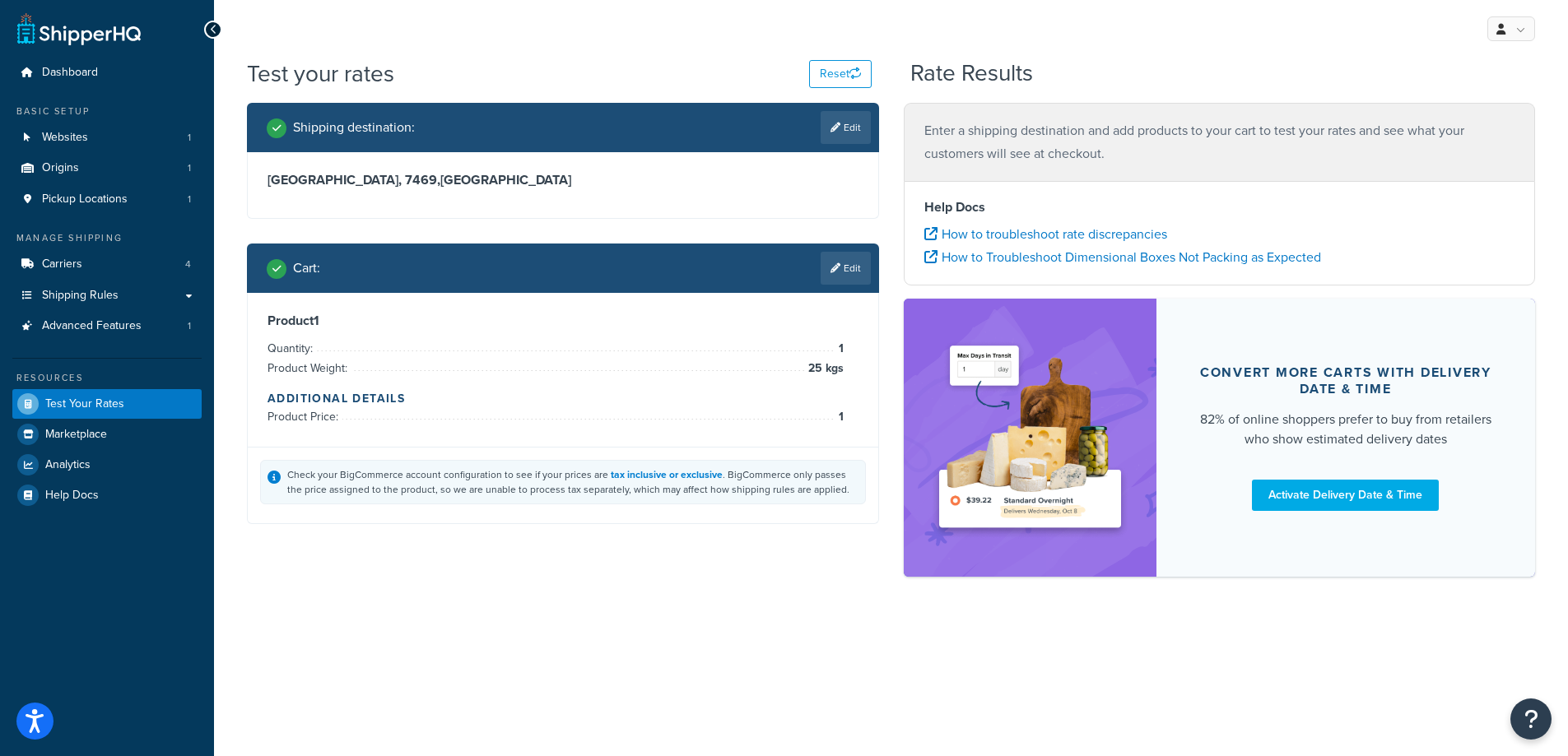
scroll to position [0, 0]
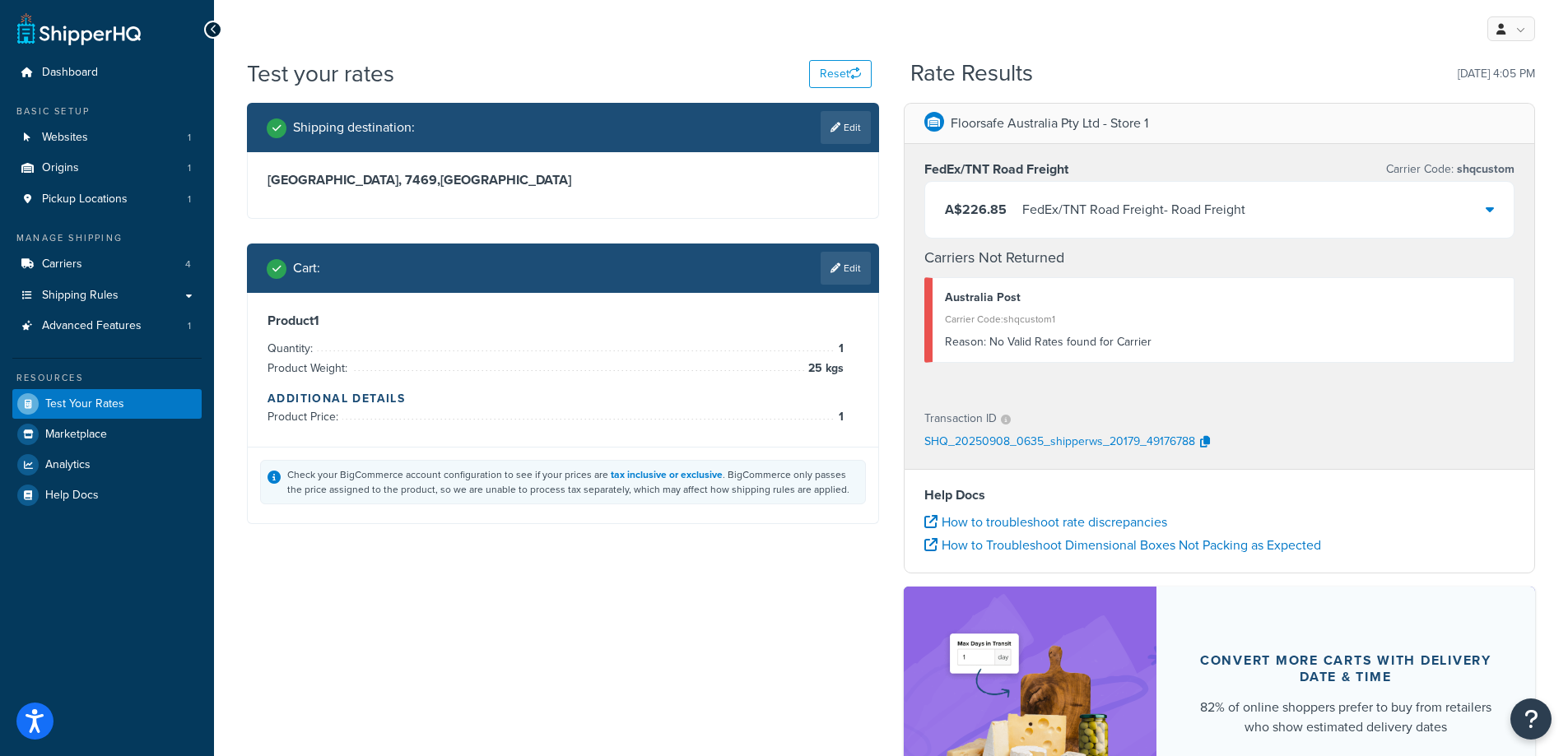
click at [1470, 208] on div "A$226.85 FedEx/TNT Road Freight - Road Freight" at bounding box center [1220, 210] width 589 height 56
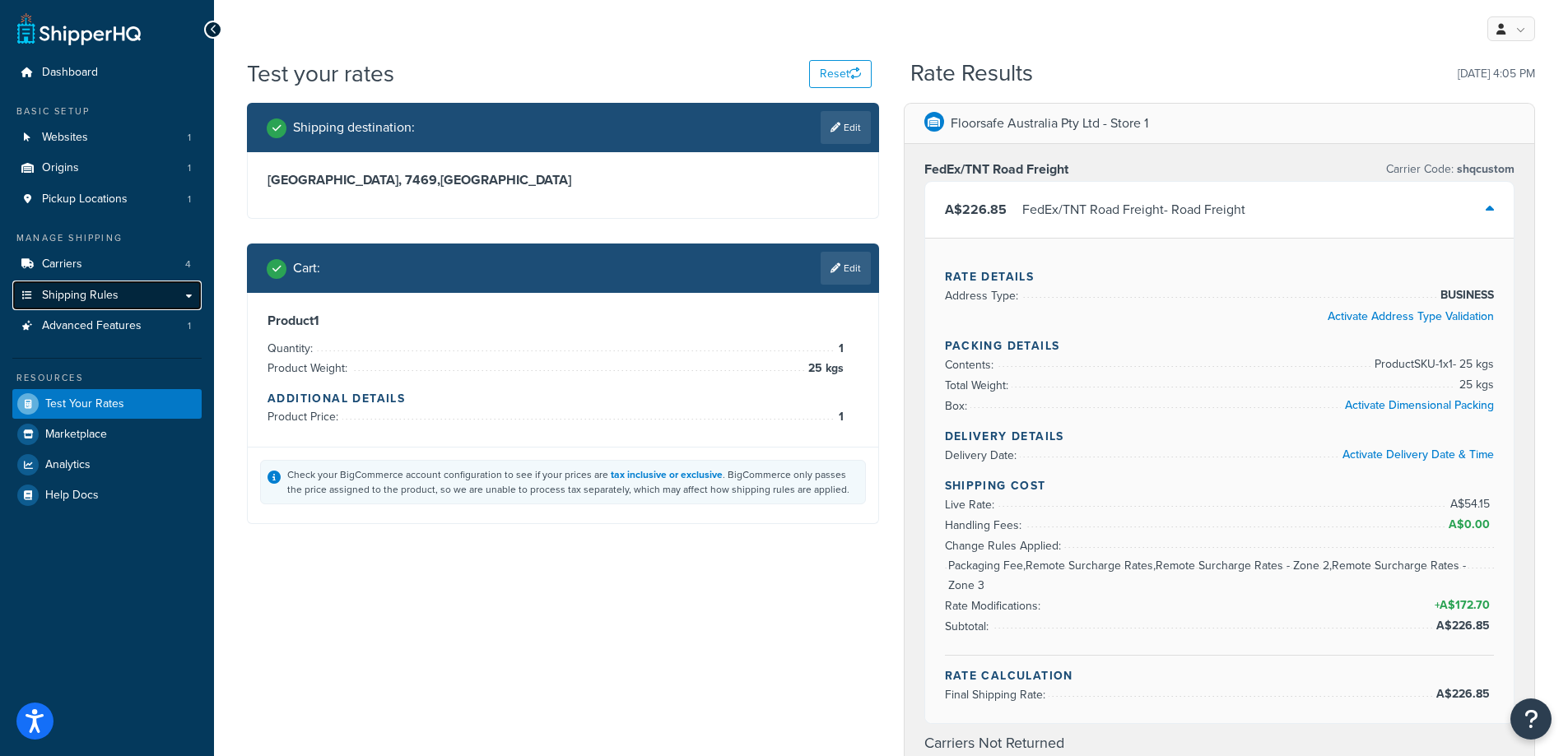
click at [64, 293] on span "Shipping Rules" at bounding box center [80, 296] width 76 height 14
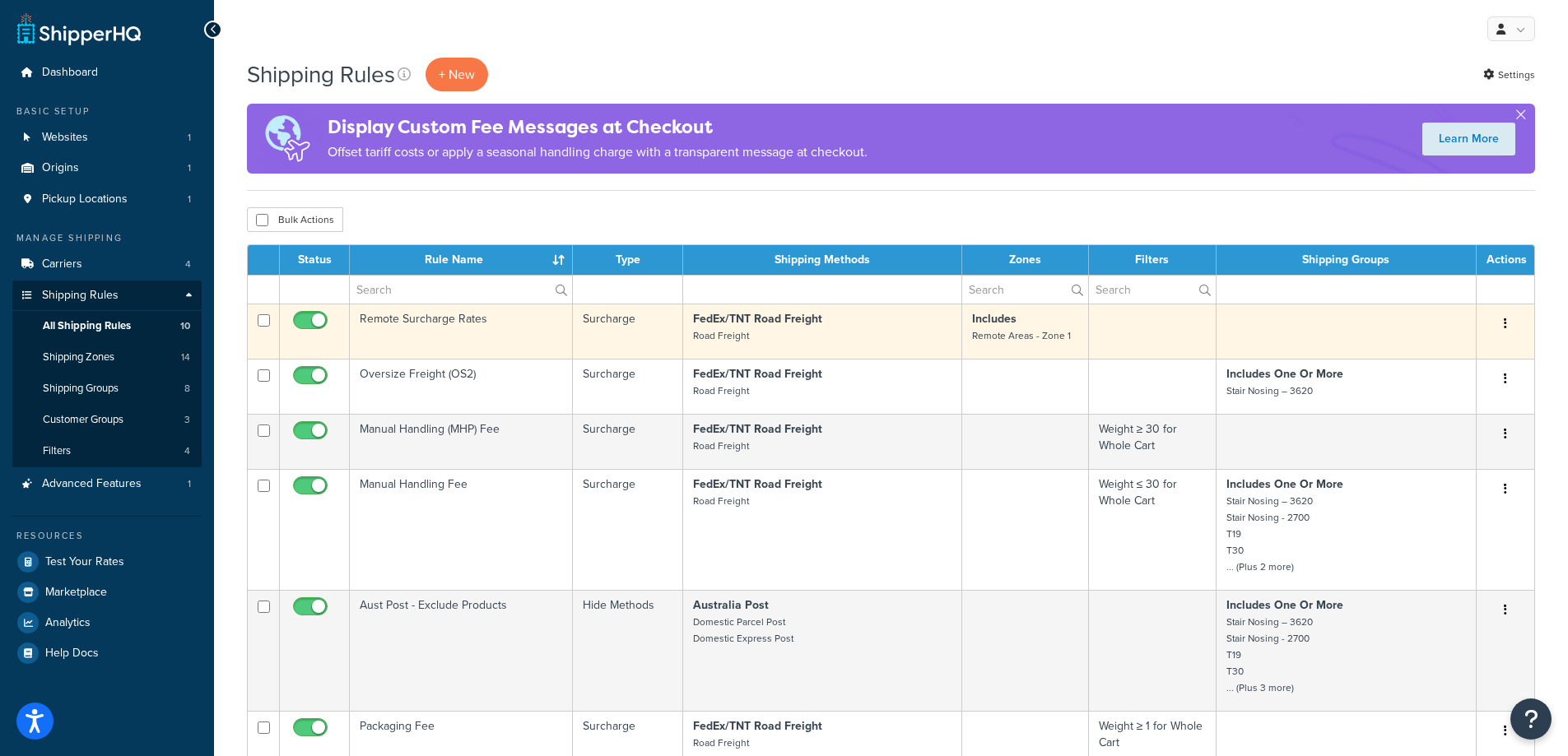
click at [418, 326] on td "Remote Surcharge Rates" at bounding box center [461, 331] width 223 height 55
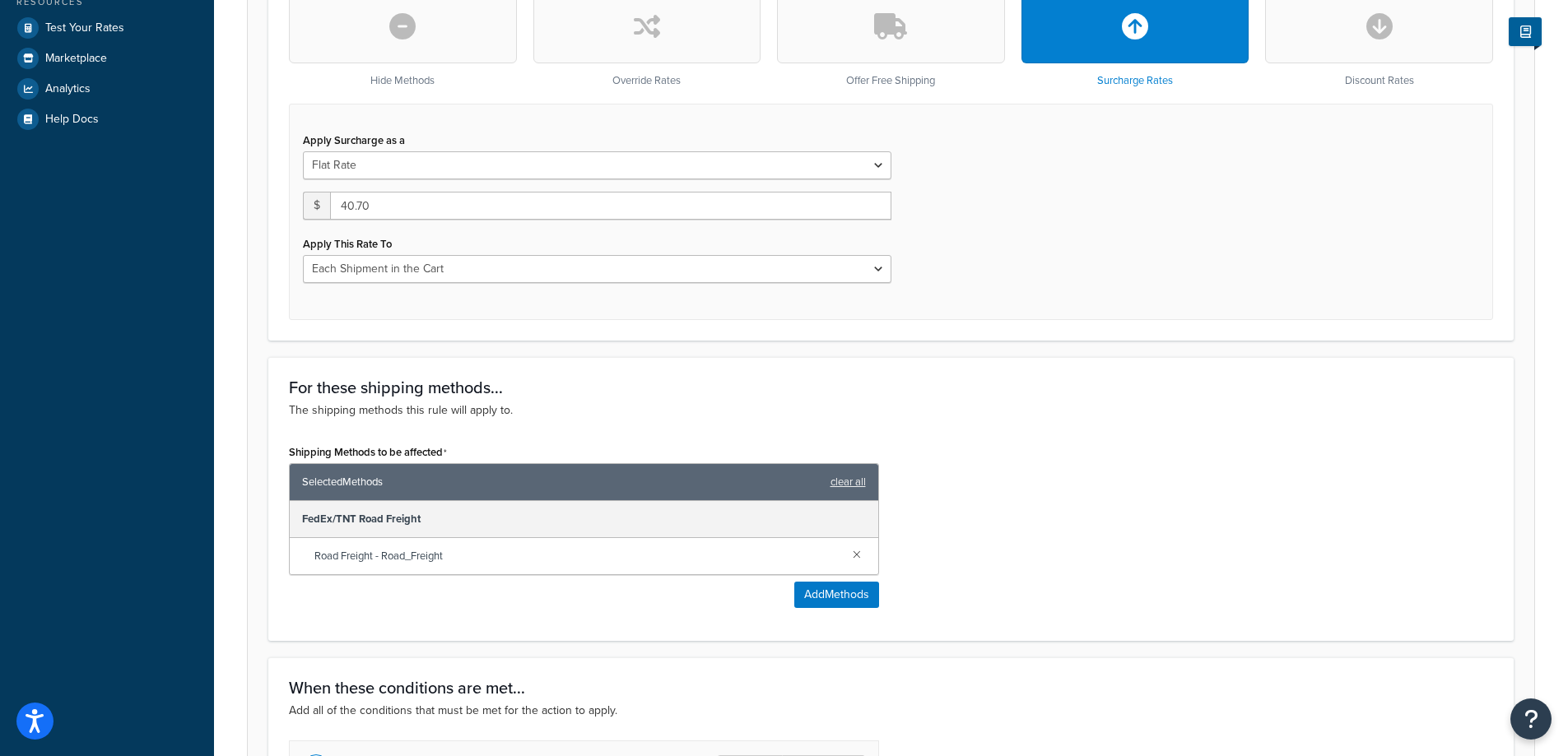
scroll to position [122, 0]
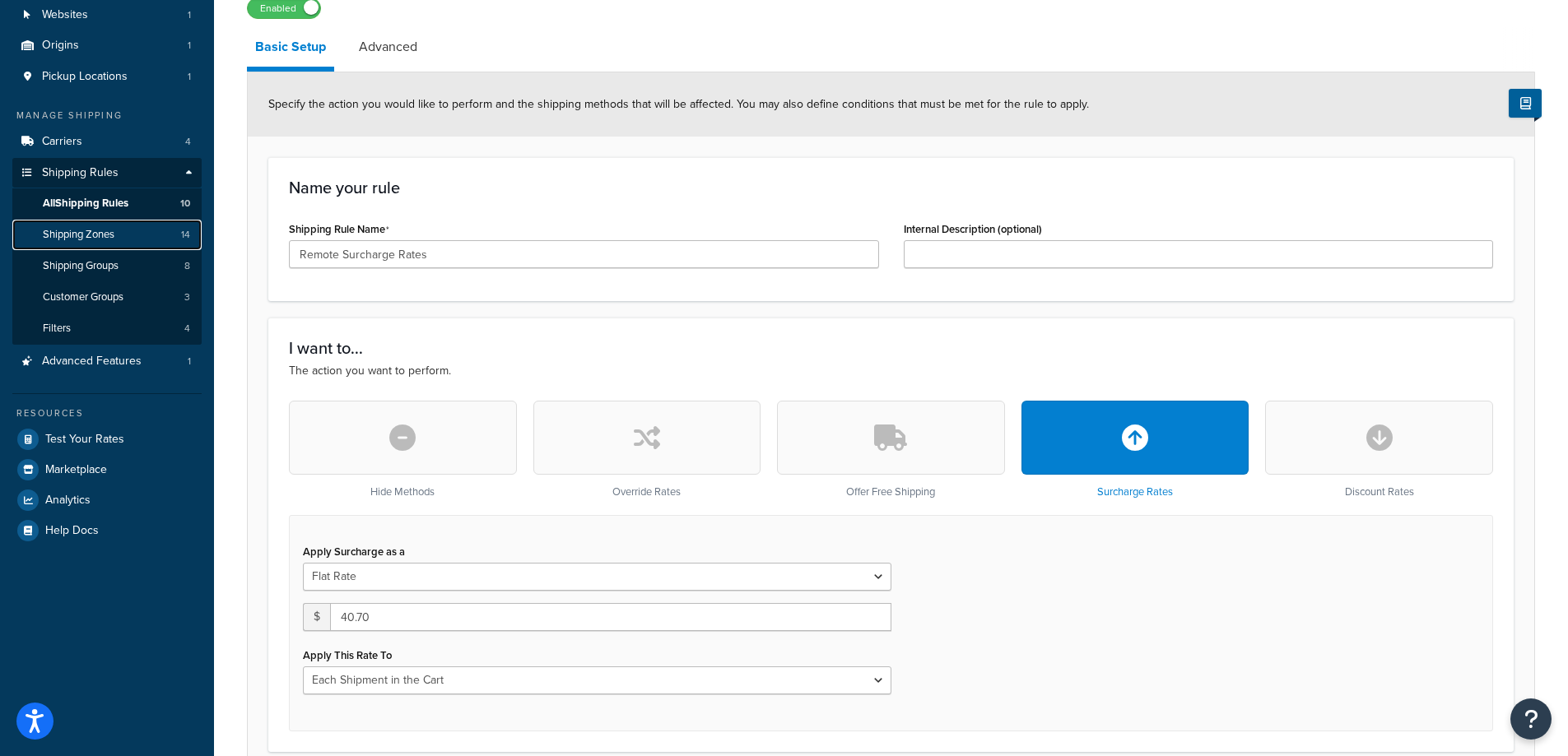
click at [126, 229] on link "Shipping Zones 14" at bounding box center [107, 234] width 189 height 31
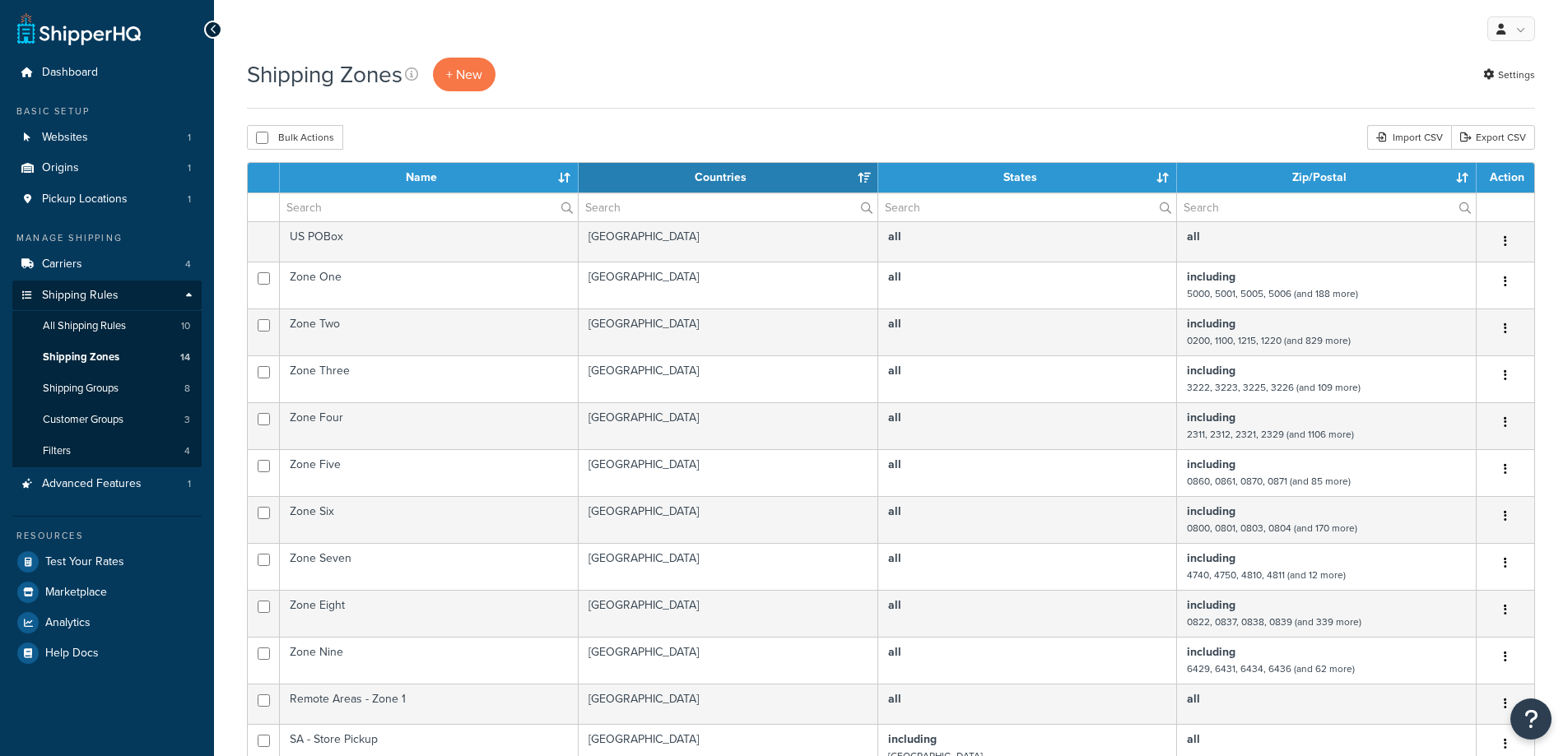
select select "15"
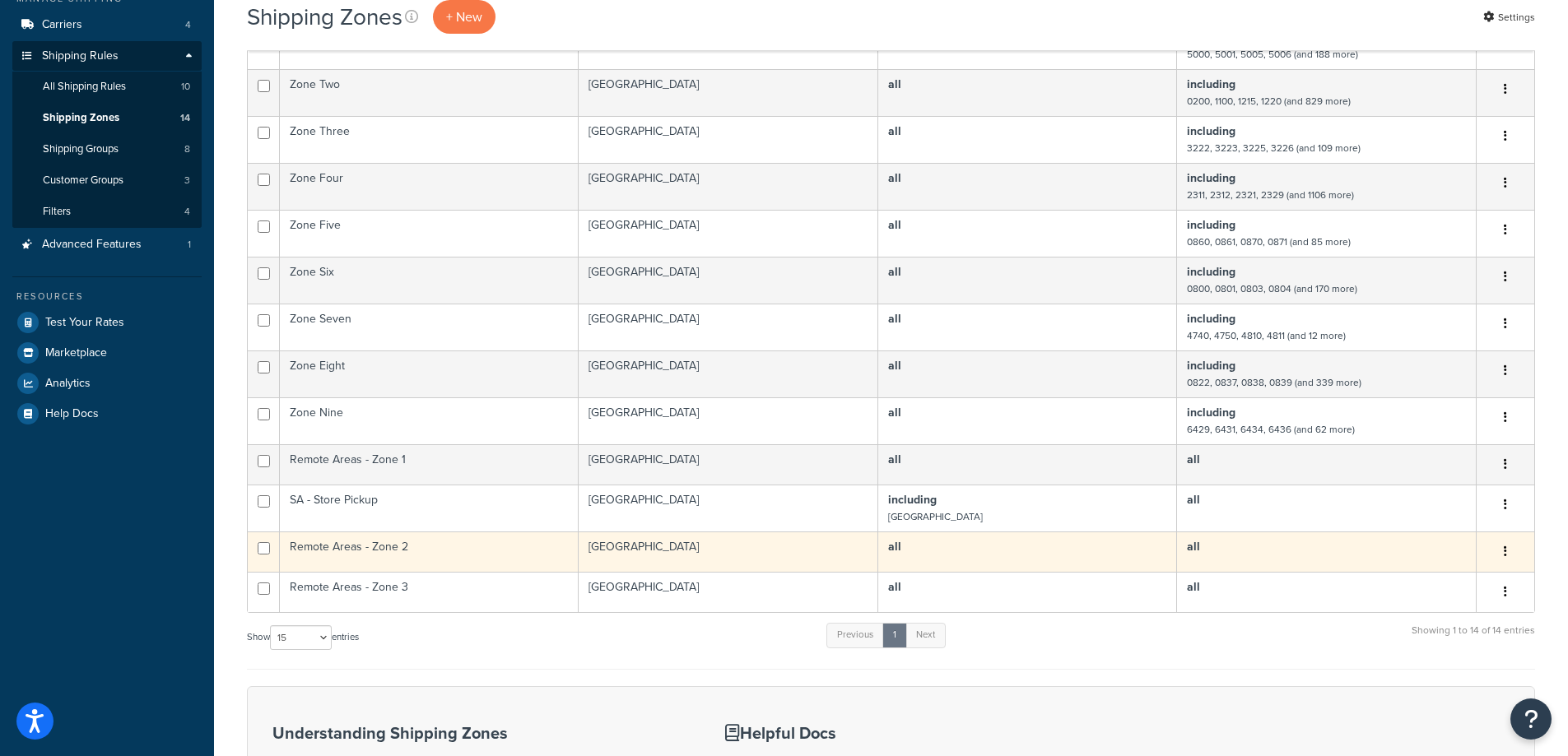
scroll to position [247, 0]
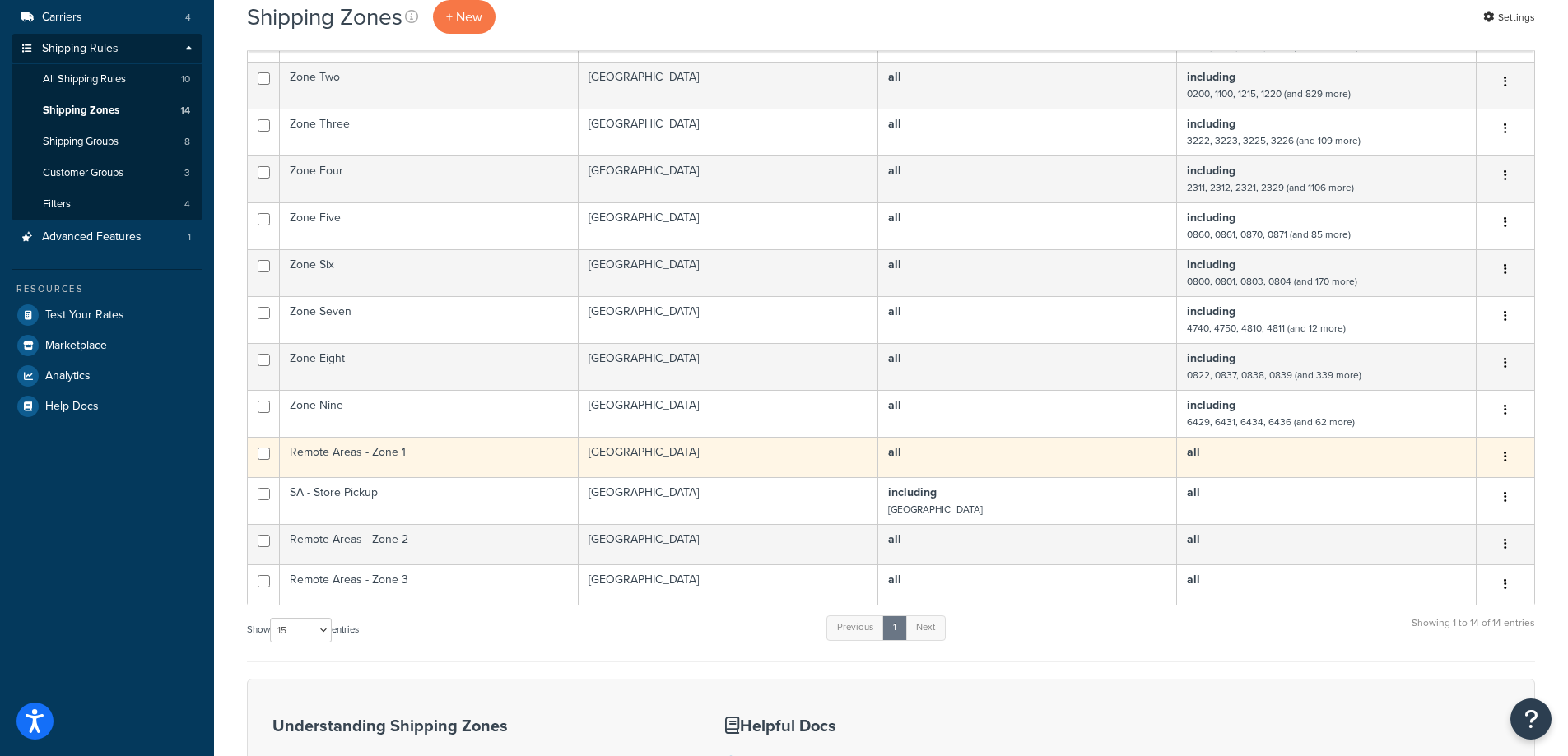
click at [463, 450] on td "Remote Areas - Zone 1" at bounding box center [429, 457] width 299 height 40
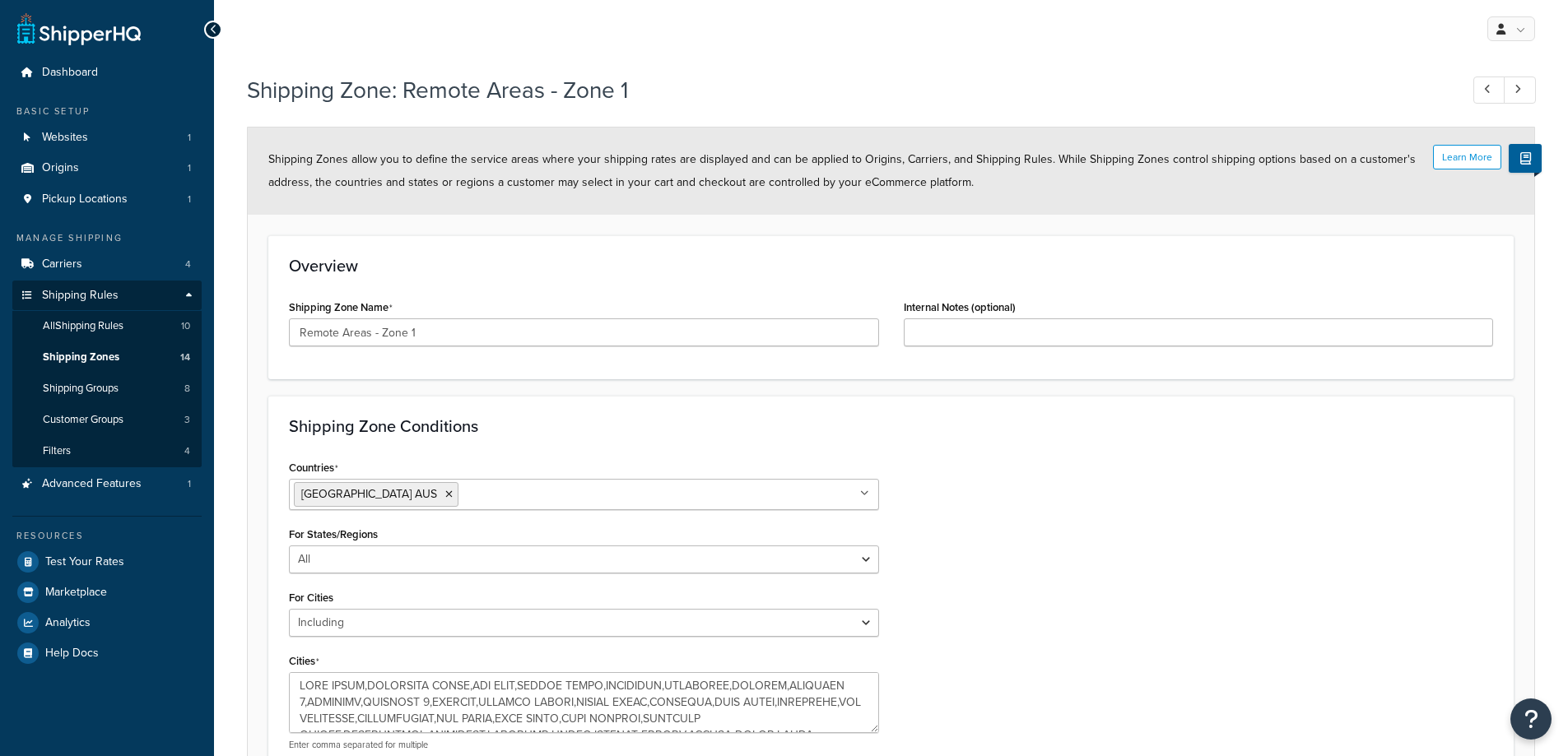
select select "including"
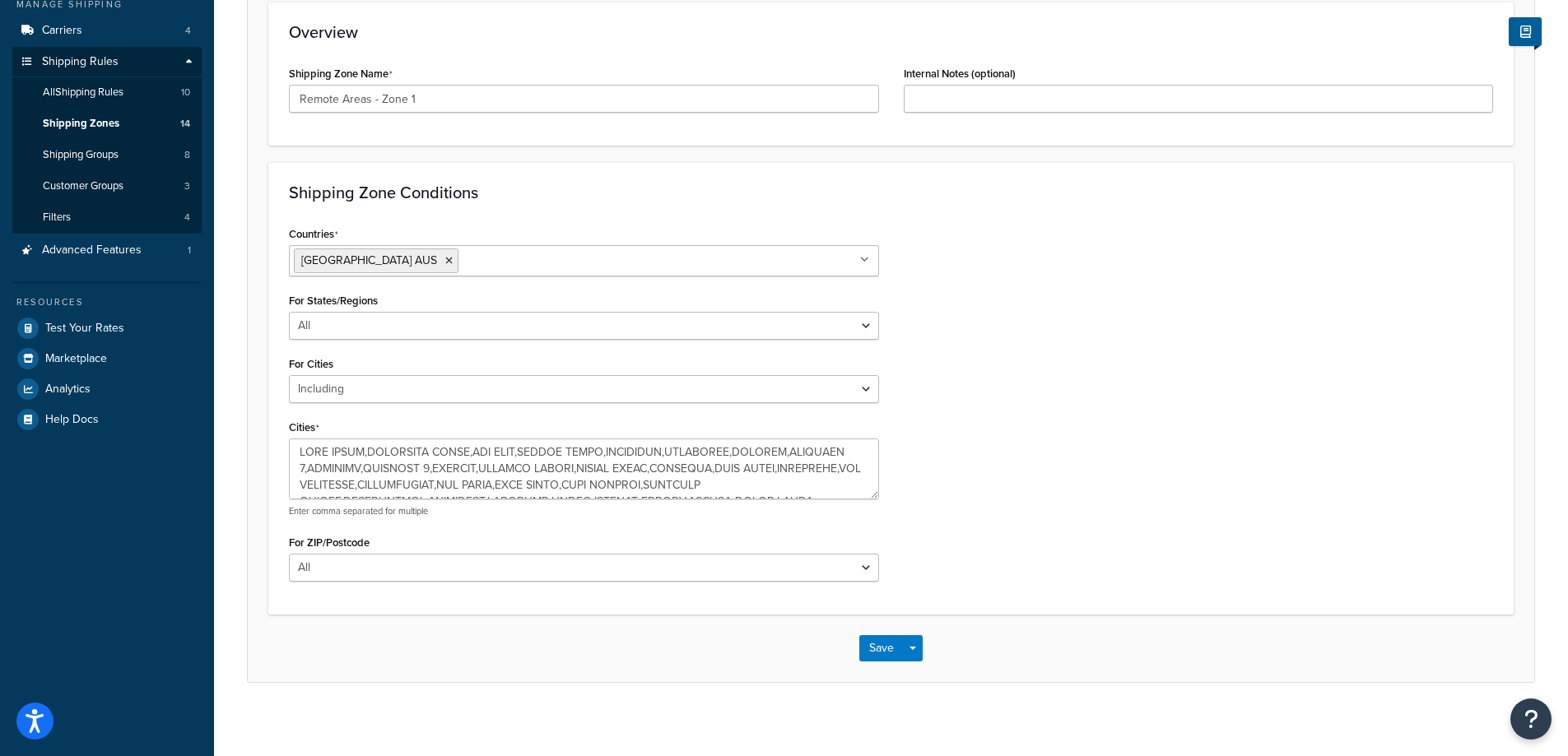
scroll to position [242, 0]
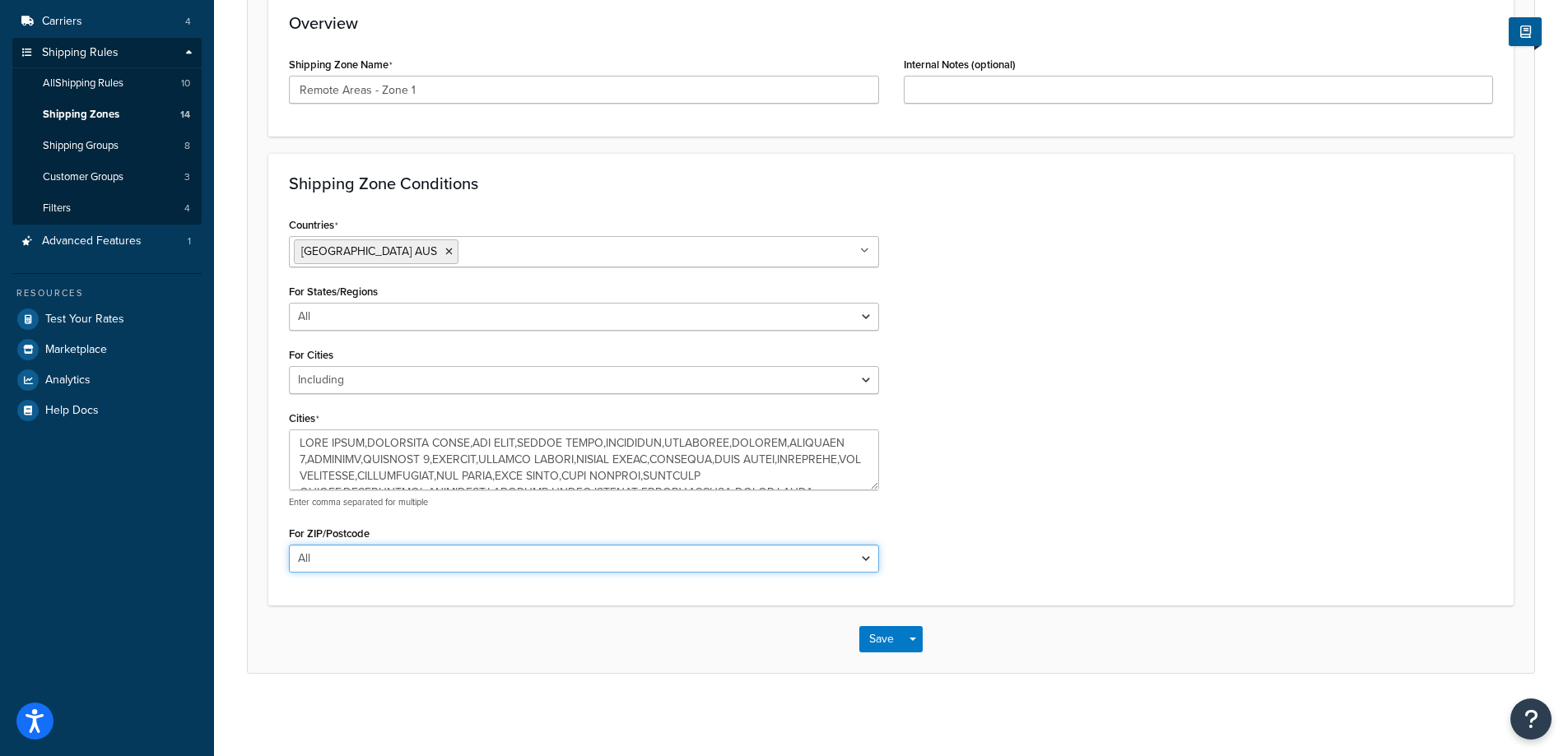
click at [437, 555] on select "All Including Excluding" at bounding box center [584, 558] width 590 height 28
click at [368, 545] on select "All Including Excluding" at bounding box center [584, 558] width 590 height 28
click at [1021, 465] on div "Countries Australia AUS All Countries ALL United States USA Afghanistan AFG Alb…" at bounding box center [890, 398] width 1228 height 371
click at [453, 555] on select "All Including Excluding" at bounding box center [584, 558] width 590 height 28
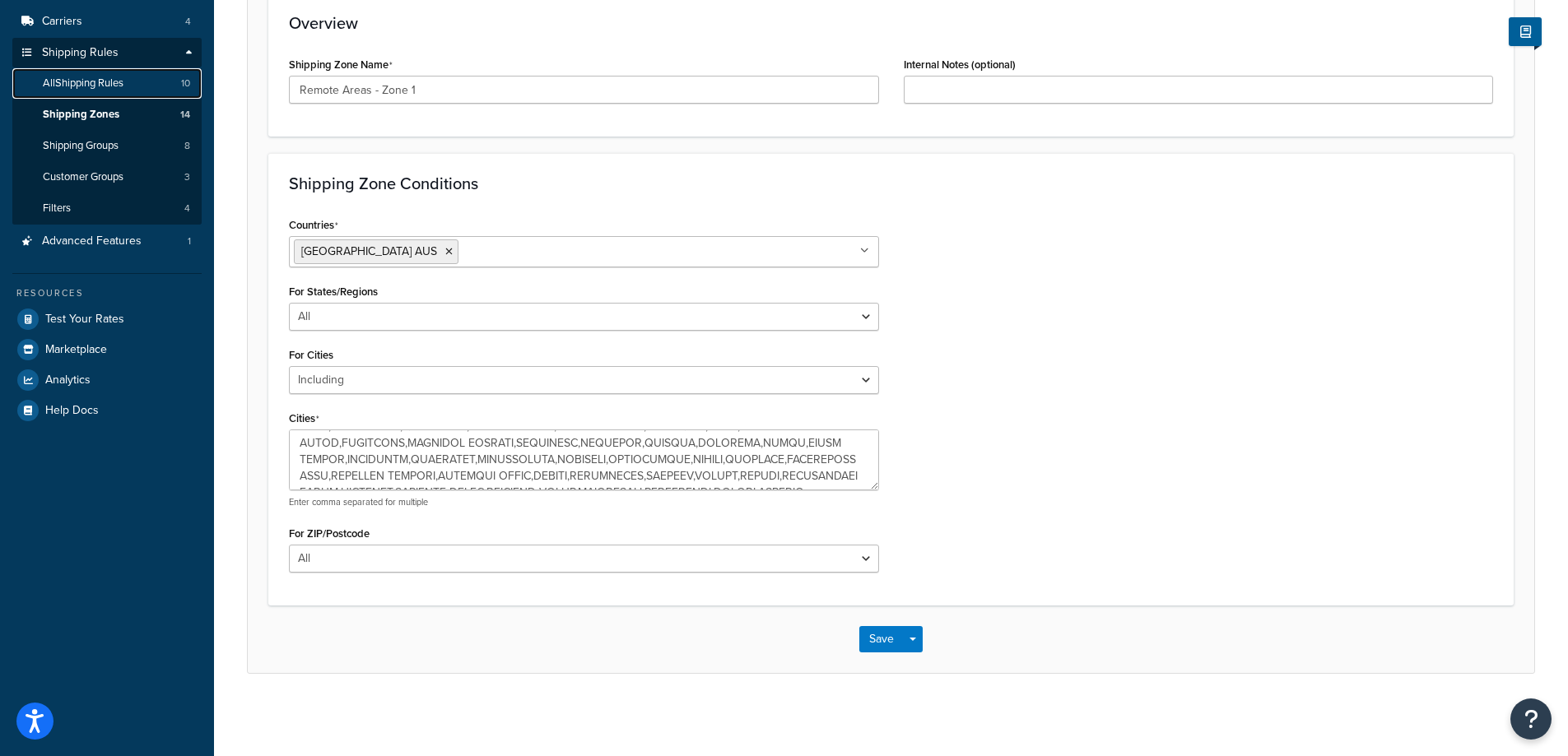
click at [128, 81] on link "All Shipping Rules 10" at bounding box center [107, 83] width 189 height 31
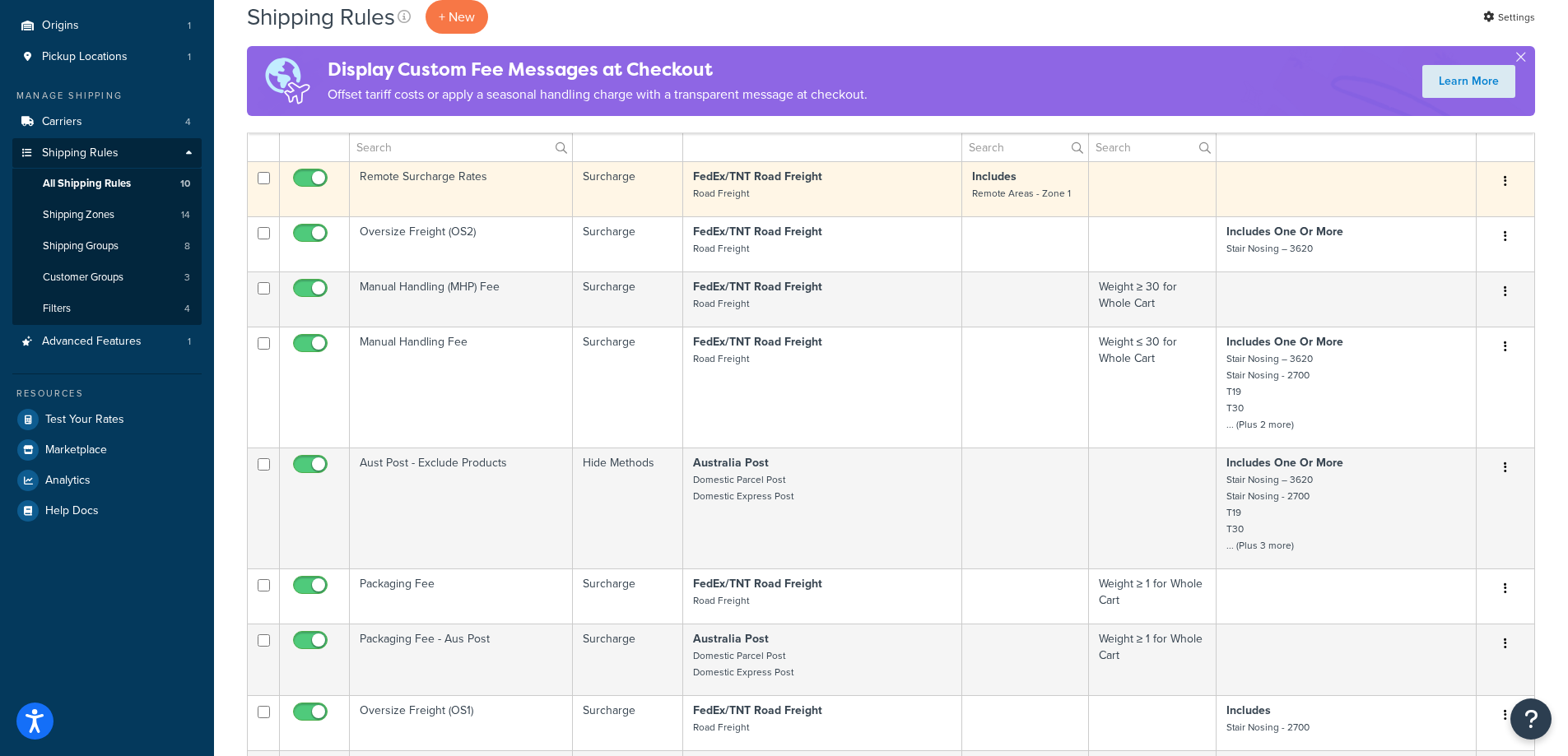
scroll to position [82, 0]
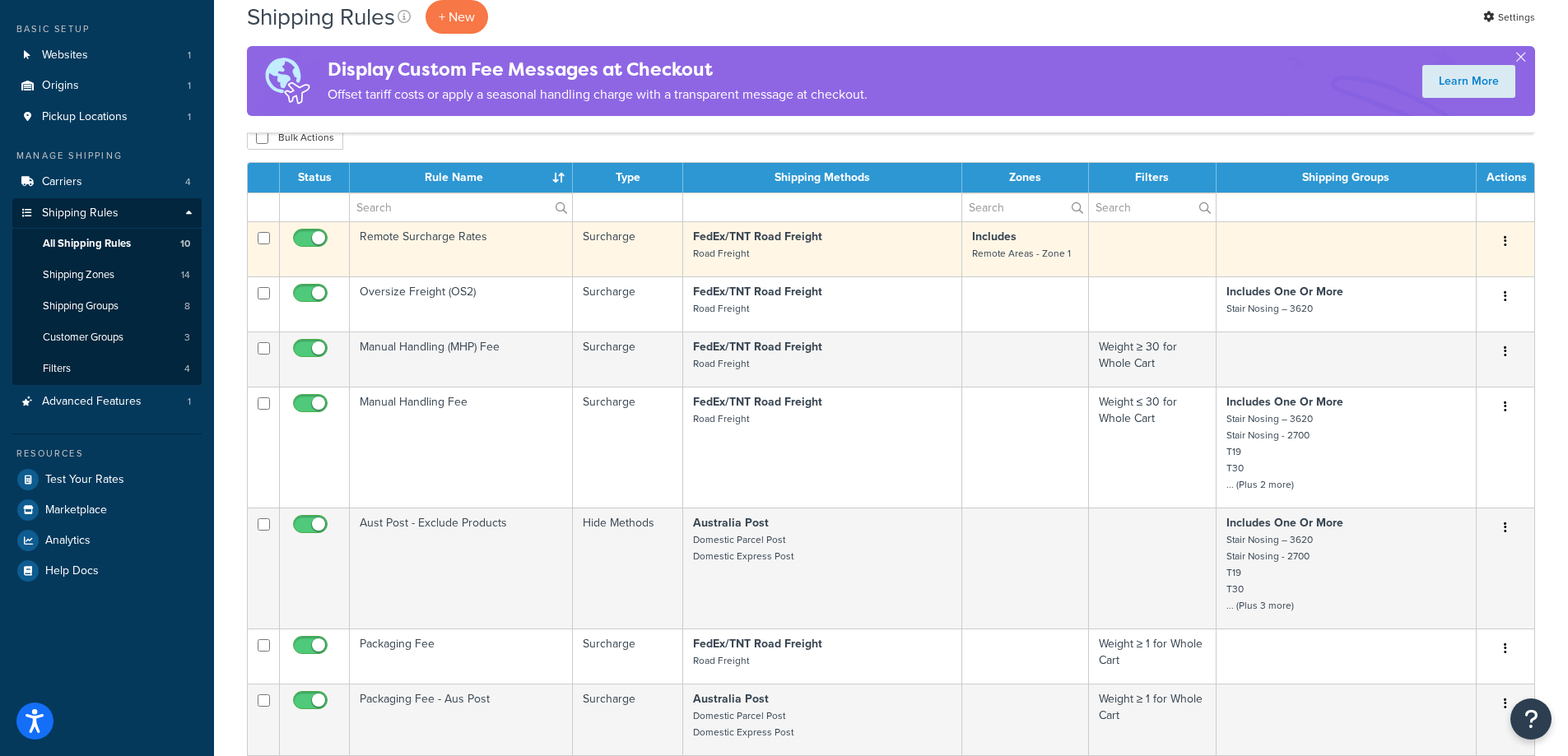
click at [796, 240] on strong "FedEx/TNT Road Freight" at bounding box center [757, 236] width 130 height 18
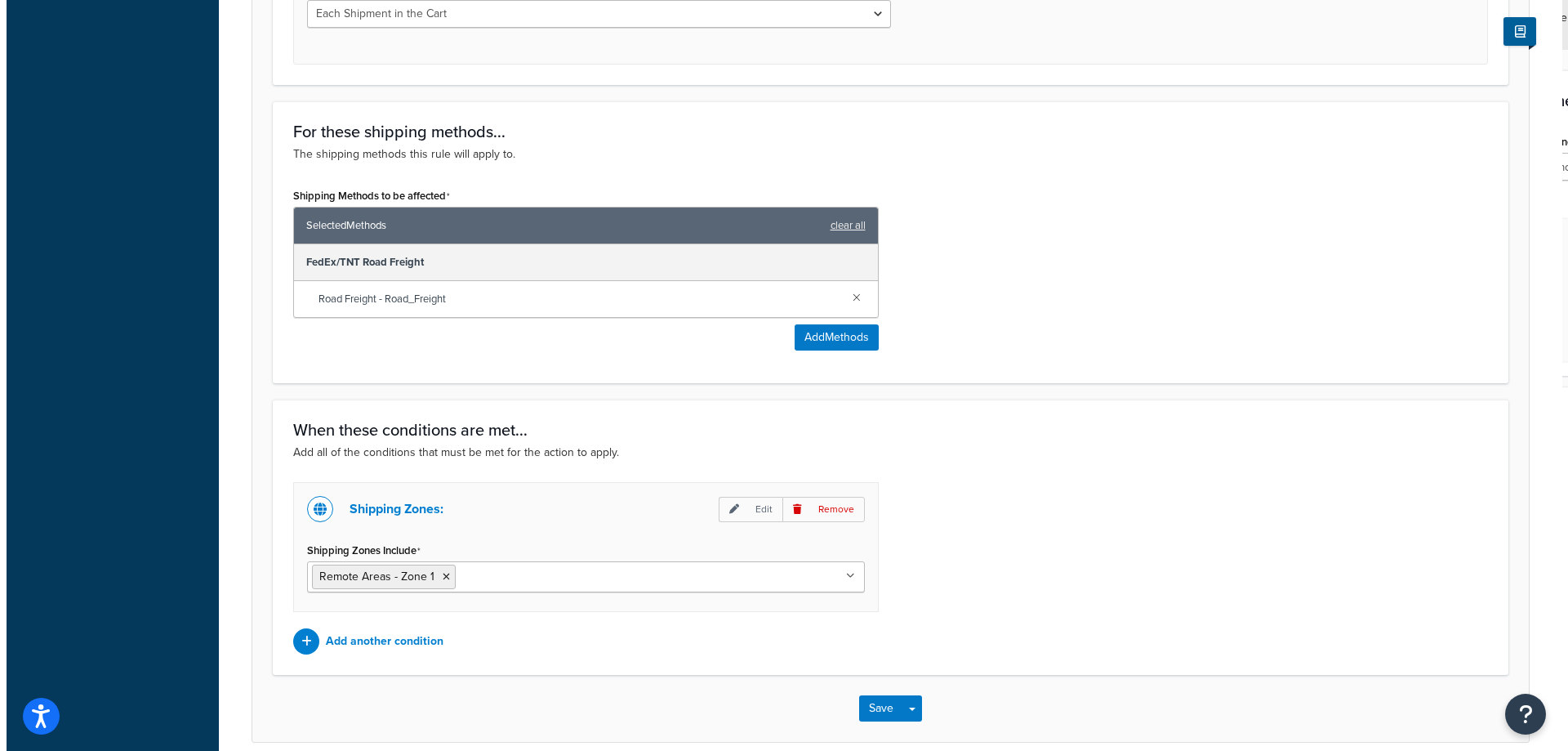
scroll to position [817, 0]
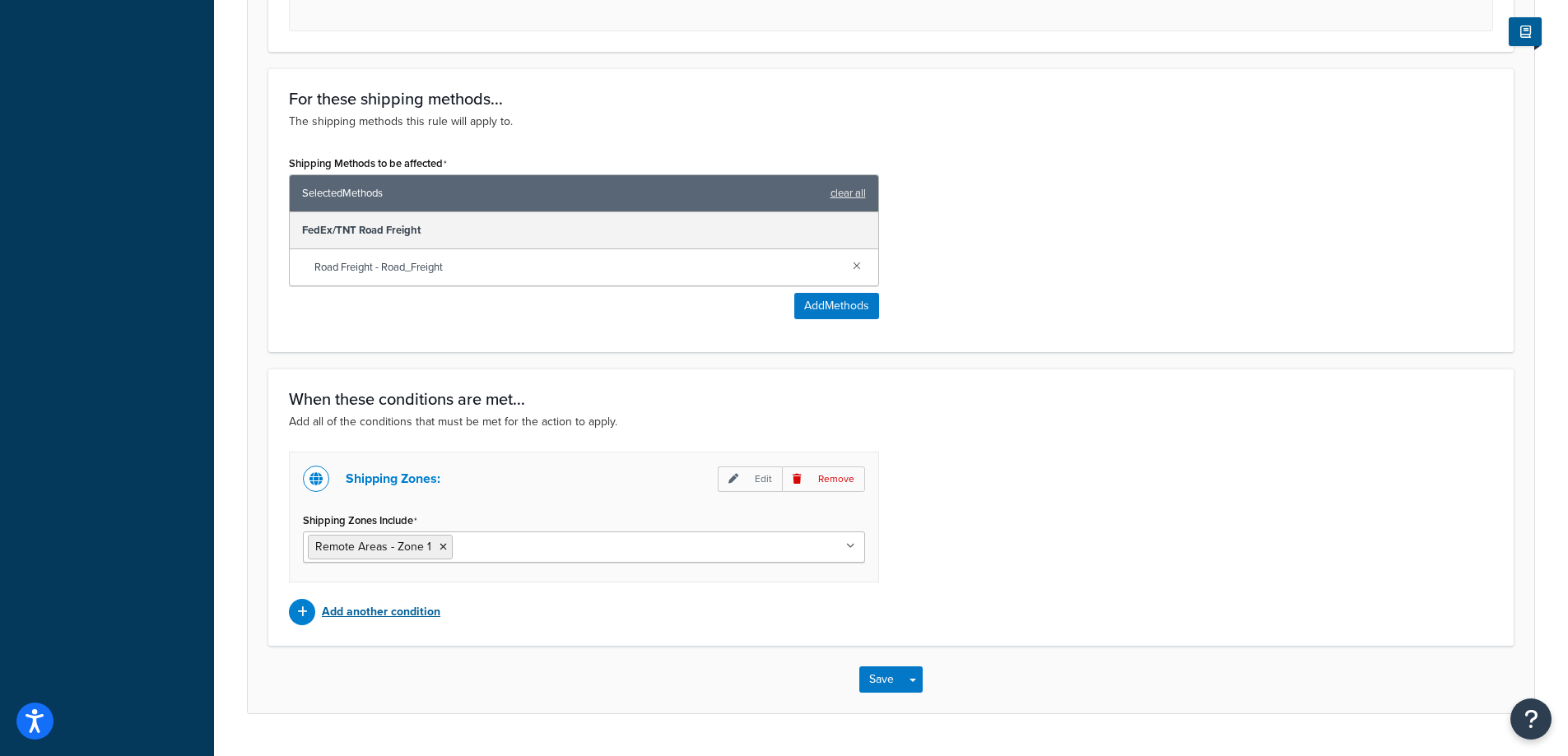
click at [402, 609] on p "Add another condition" at bounding box center [381, 612] width 118 height 23
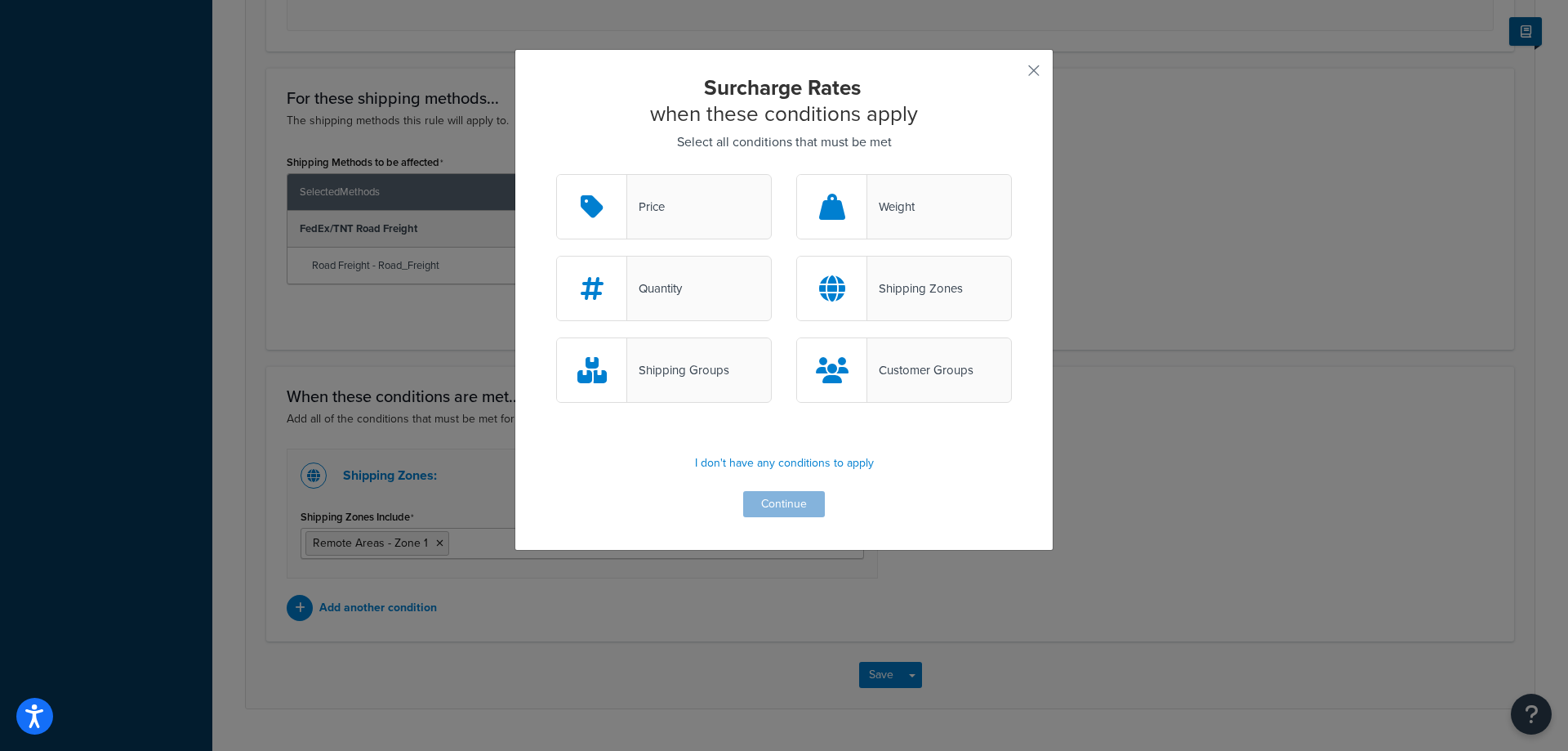
click at [947, 287] on div "Shipping Zones" at bounding box center [915, 289] width 96 height 23
click at [0, 0] on input "Shipping Zones" at bounding box center [0, 0] width 0 height 0
click at [773, 502] on button "Continue" at bounding box center [784, 504] width 82 height 26
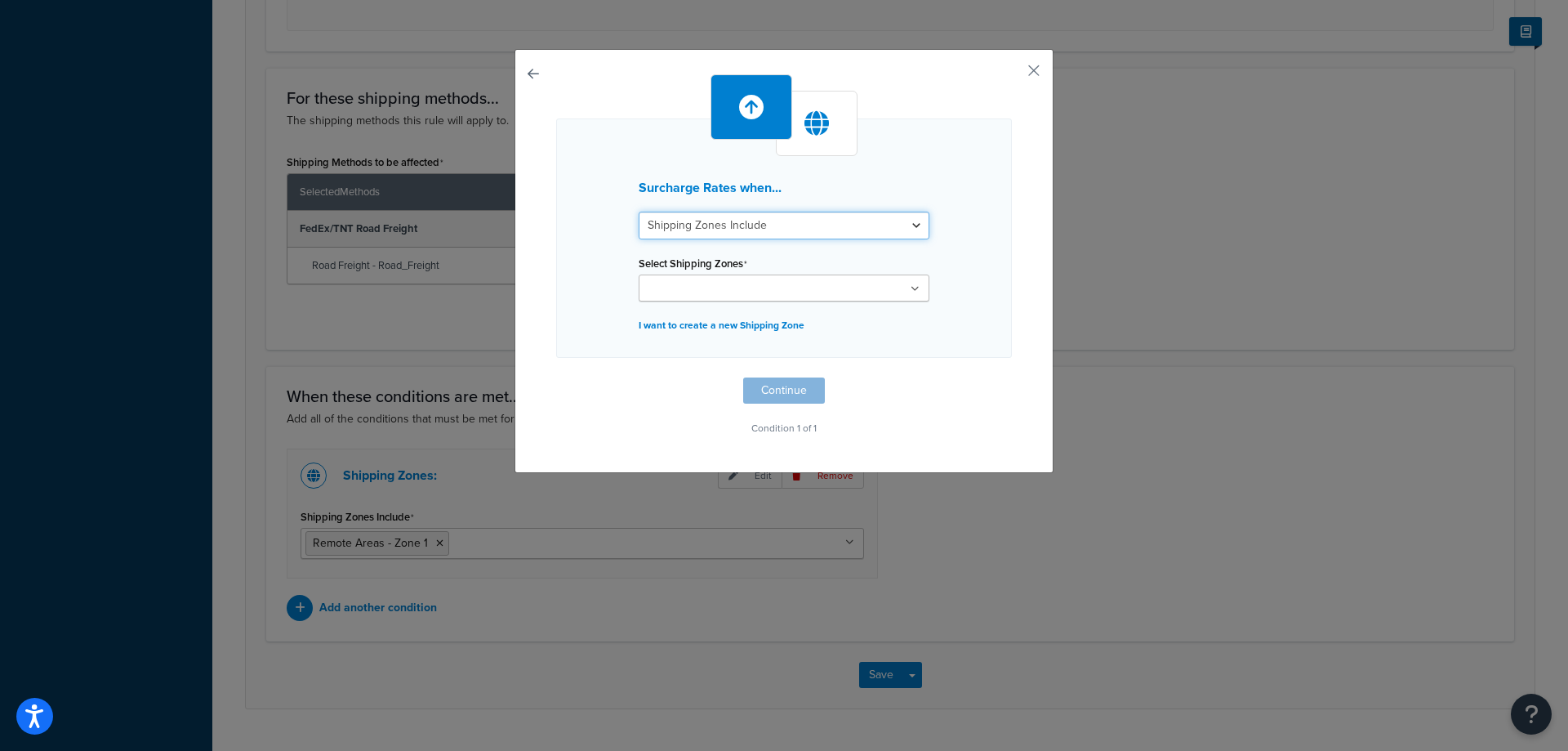
click at [784, 218] on select "Shipping Zones Include Shipping Zones Do Not Include" at bounding box center [784, 225] width 291 height 28
select select "exclude"
click at [638, 211] on select "Shipping Zones Include Shipping Zones Do Not Include" at bounding box center [784, 225] width 291 height 28
click at [787, 295] on ul at bounding box center [784, 288] width 291 height 27
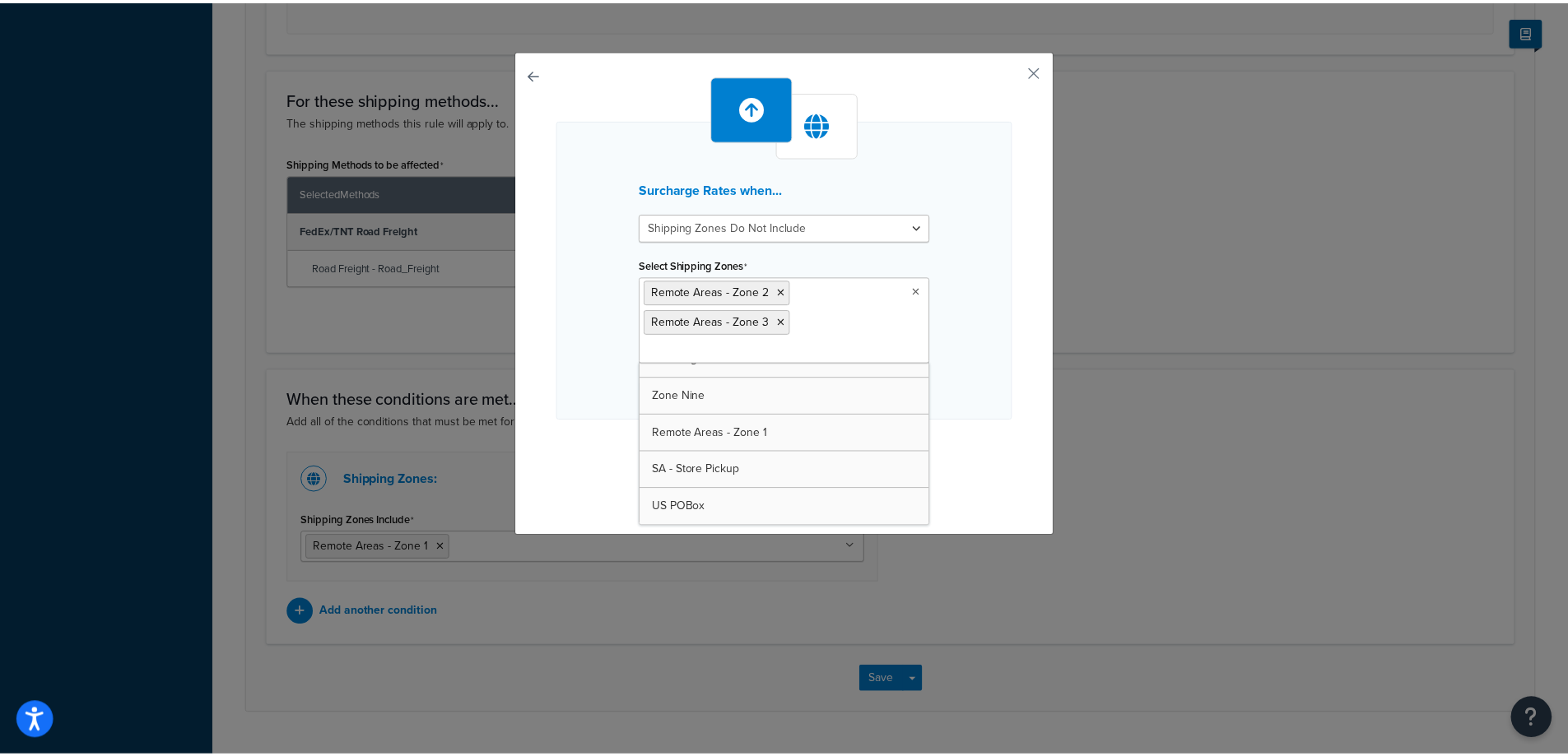
scroll to position [281, 0]
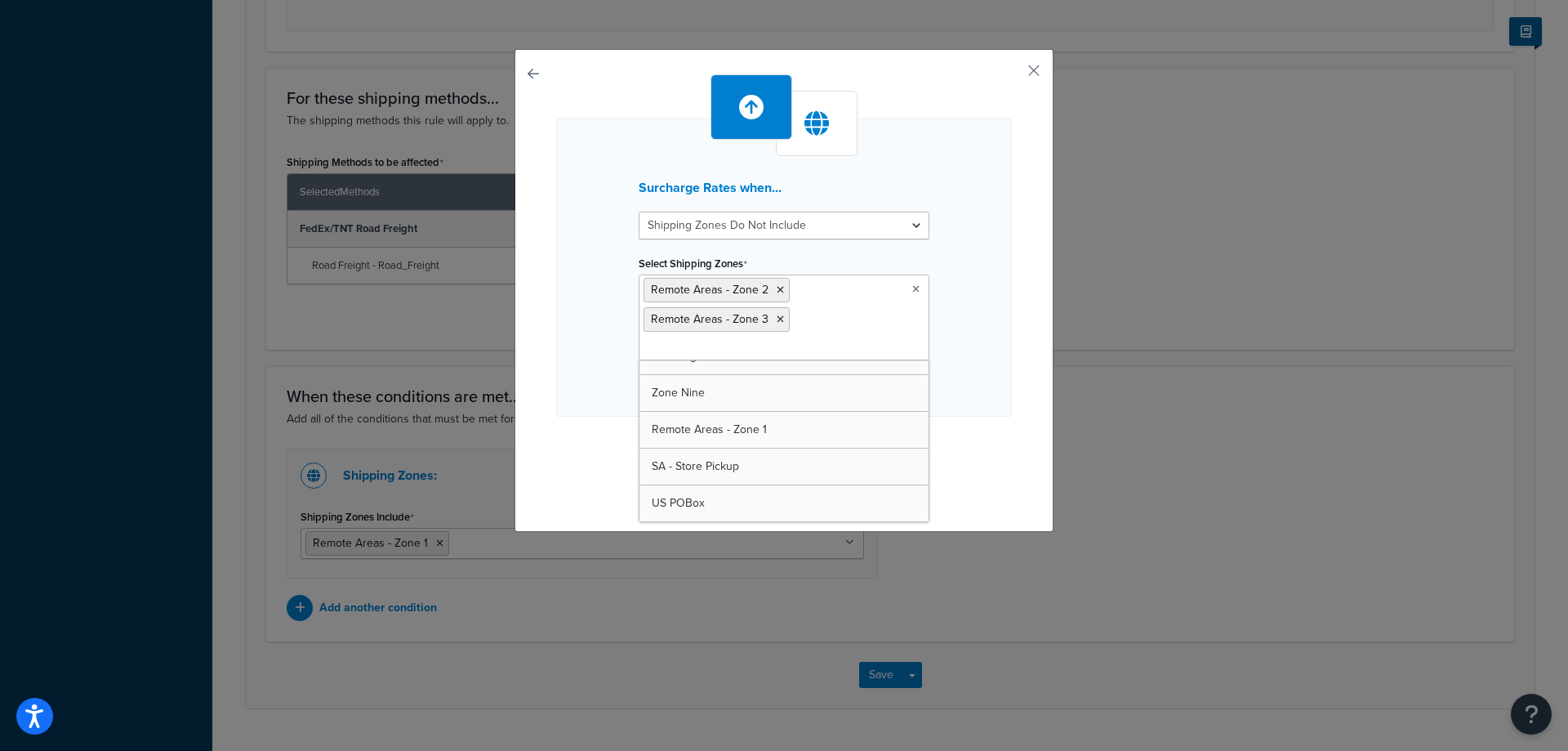
click at [1217, 393] on div "Surcharge Rates when... Shipping Zones Include Shipping Zones Do Not Include Se…" at bounding box center [784, 376] width 1568 height 751
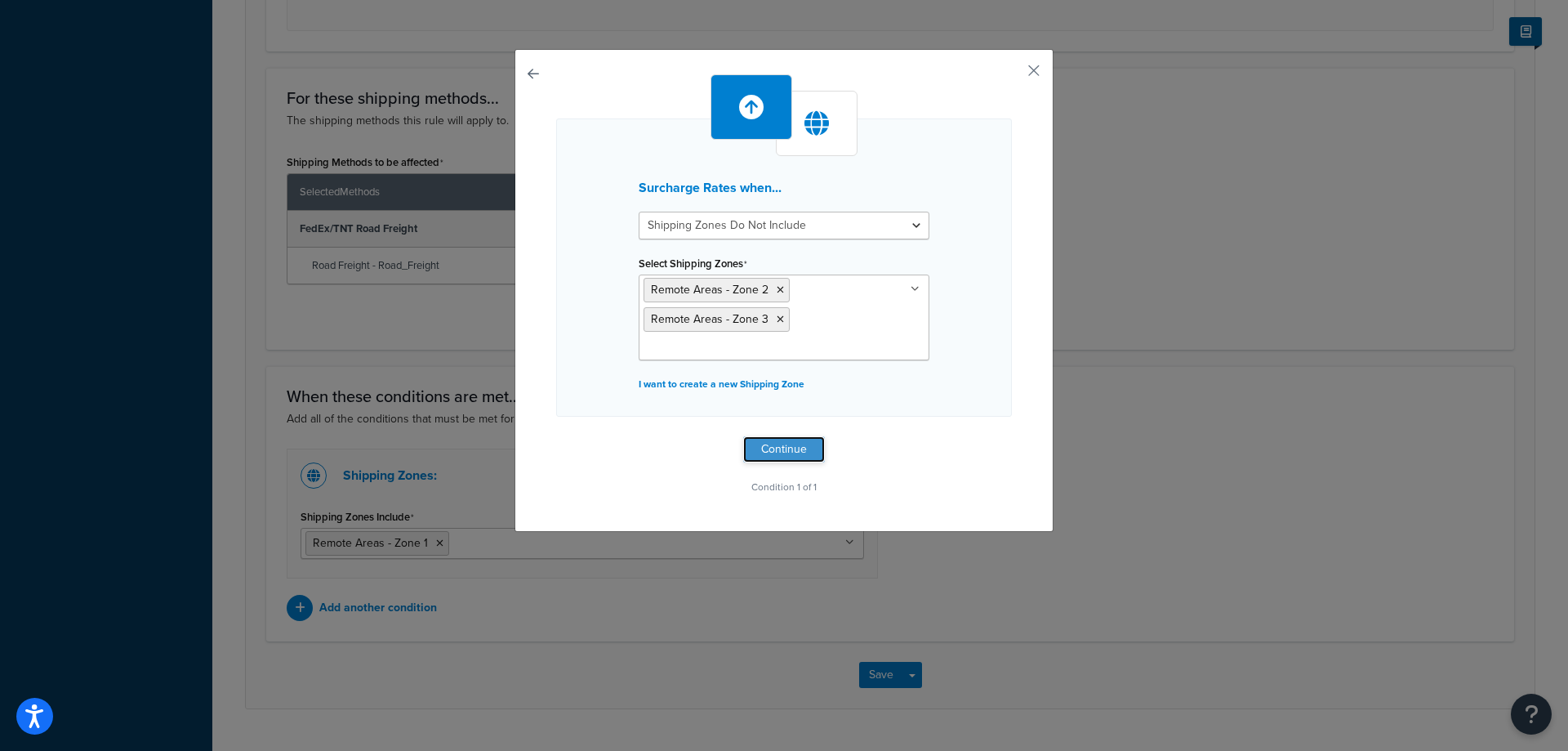
click at [780, 445] on button "Continue" at bounding box center [784, 449] width 82 height 26
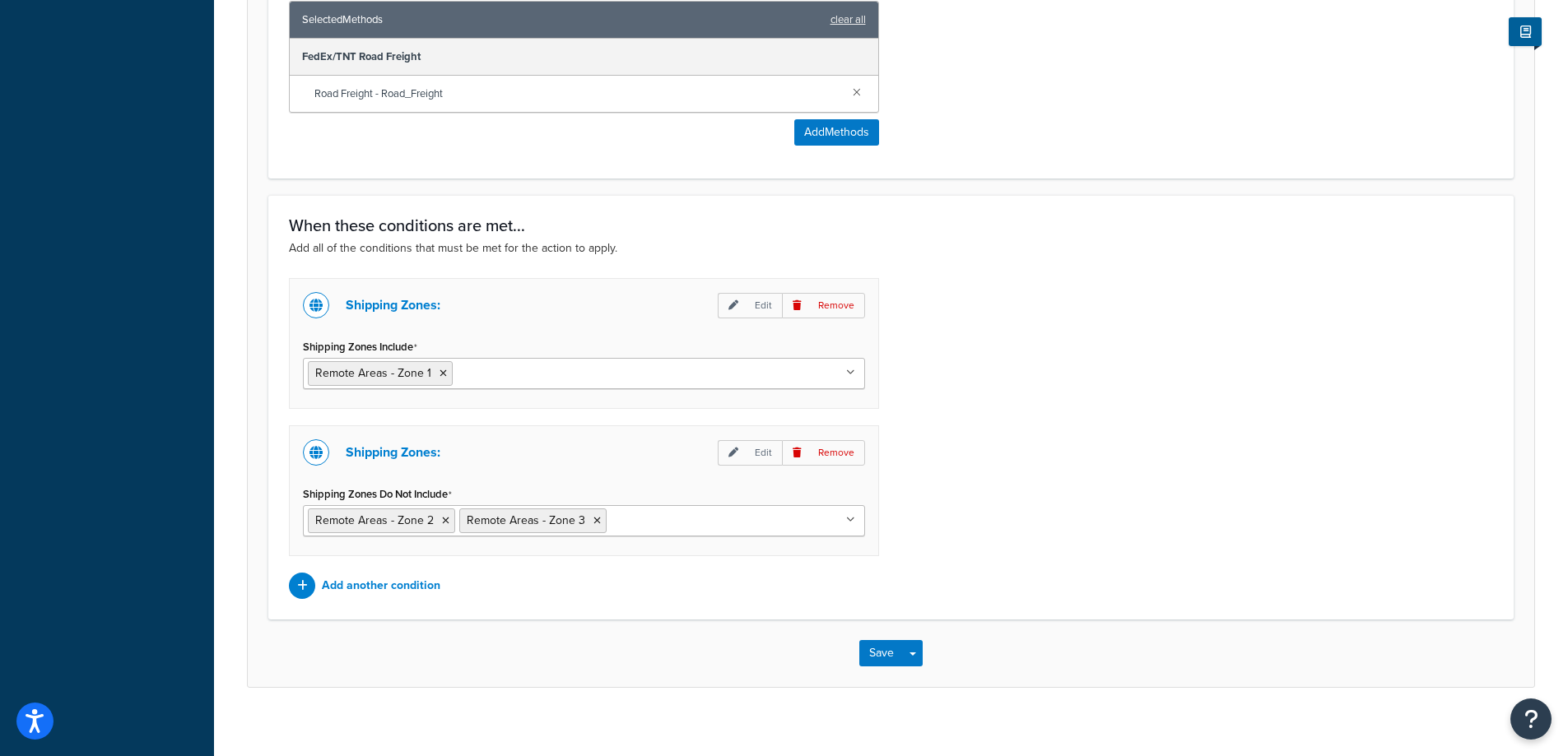
scroll to position [1010, 0]
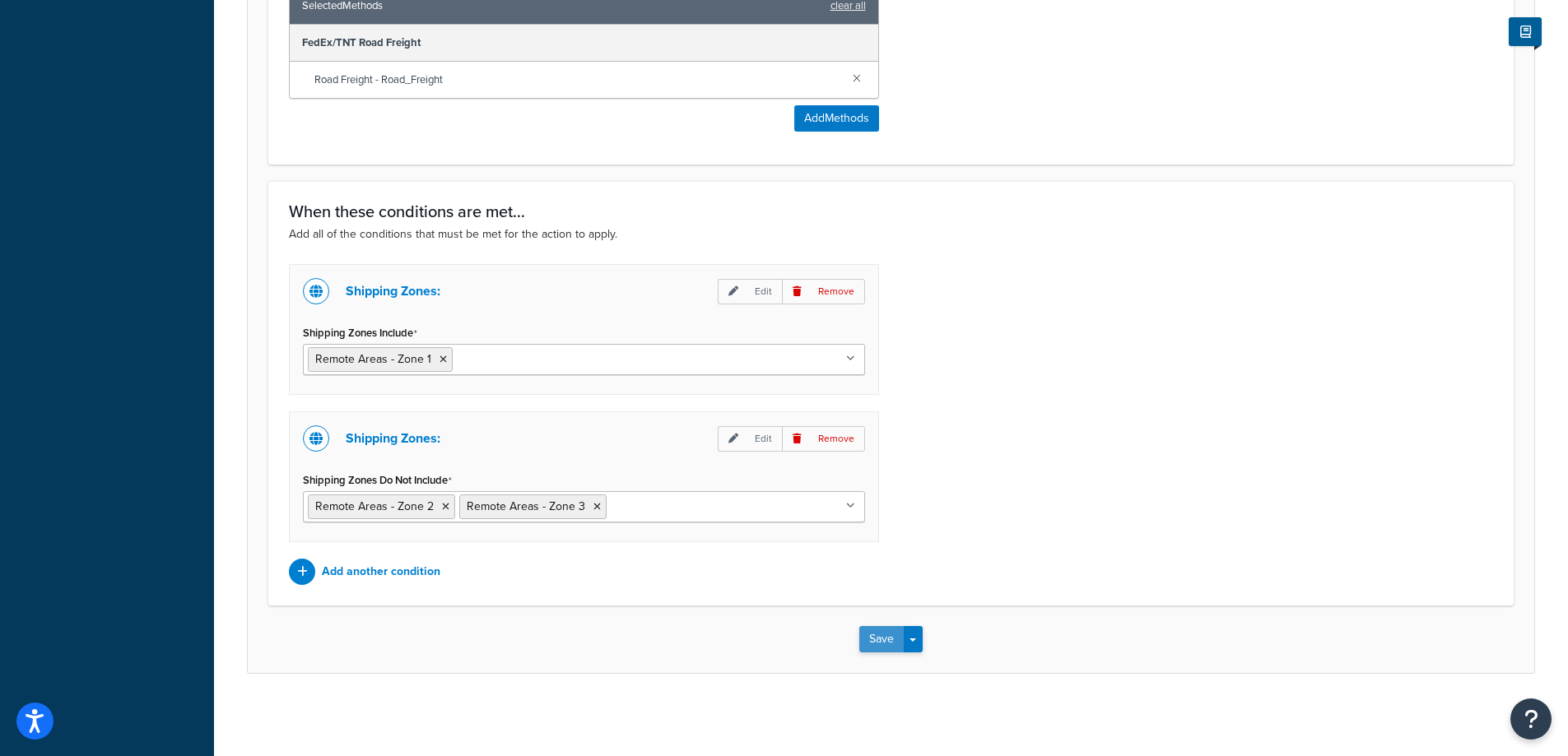
click at [875, 628] on button "Save" at bounding box center [881, 639] width 45 height 26
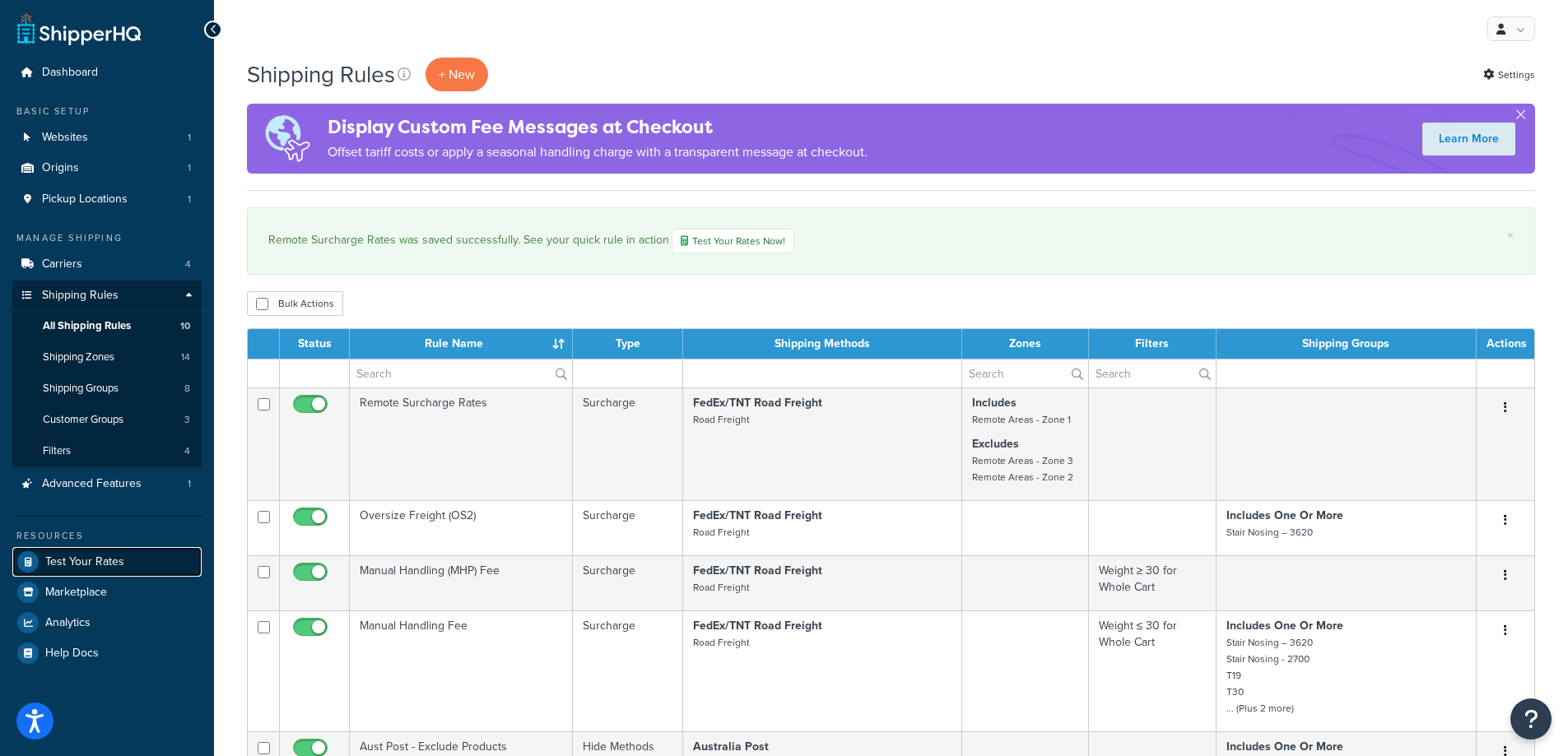
click at [105, 560] on span "Test Your Rates" at bounding box center [85, 562] width 79 height 14
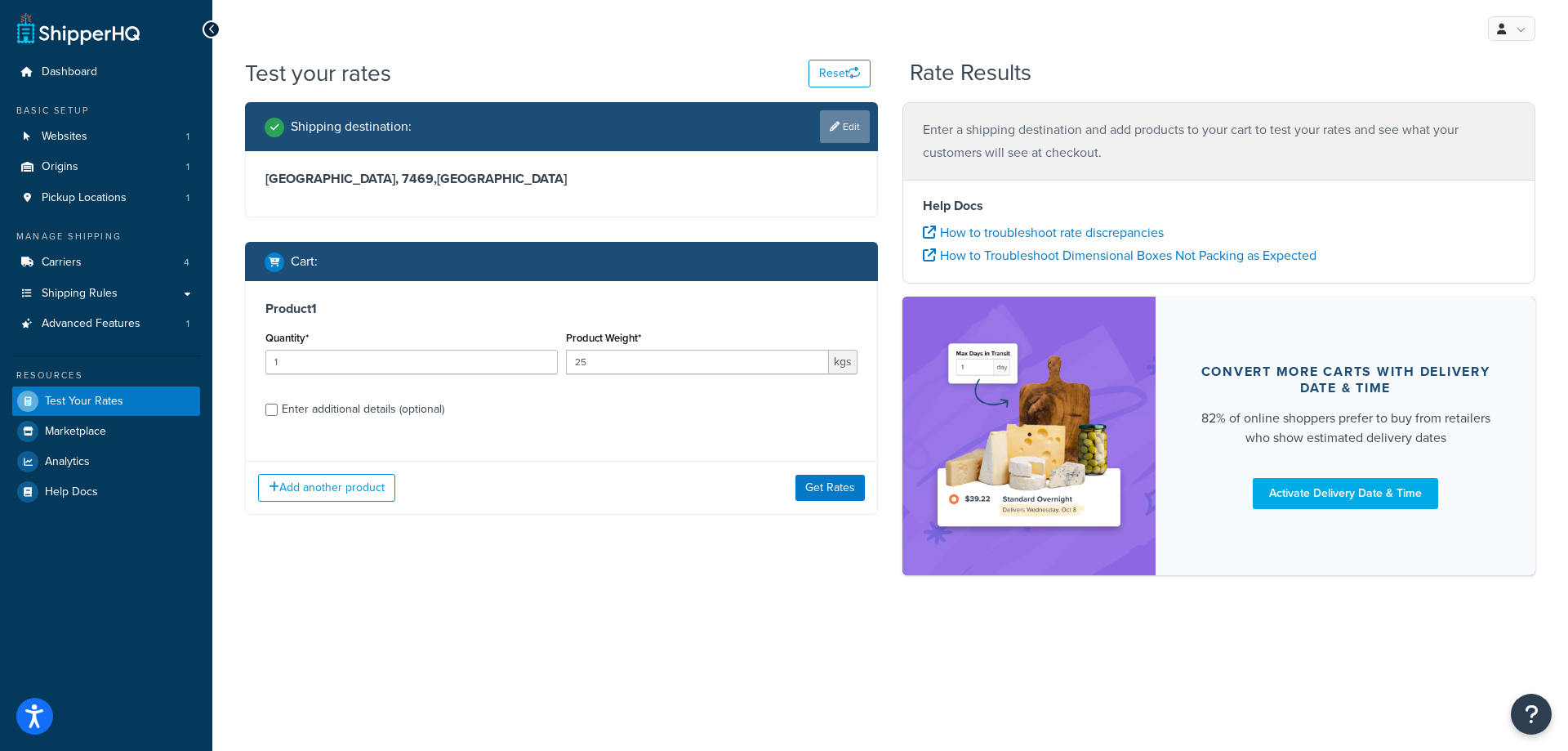
click at [849, 129] on link "Edit" at bounding box center [844, 127] width 50 height 33
select select "AU"
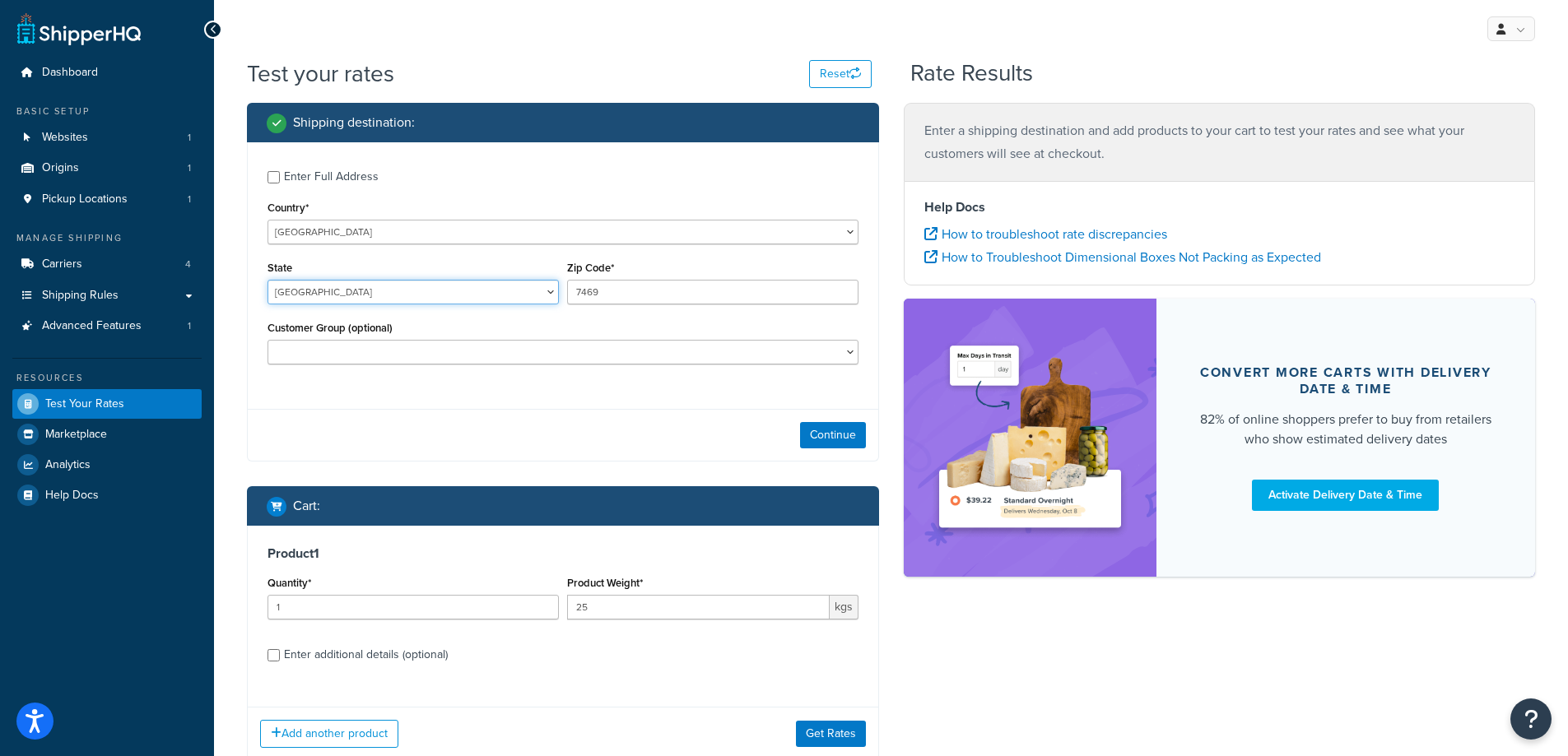
click at [367, 298] on select "[GEOGRAPHIC_DATA] [GEOGRAPHIC_DATA] [GEOGRAPHIC_DATA] [GEOGRAPHIC_DATA] [GEOGRA…" at bounding box center [412, 292] width 292 height 24
select select "QLD"
click at [267, 280] on select "[GEOGRAPHIC_DATA] [GEOGRAPHIC_DATA] [GEOGRAPHIC_DATA] [GEOGRAPHIC_DATA] [GEOGRA…" at bounding box center [412, 292] width 292 height 24
drag, startPoint x: 621, startPoint y: 296, endPoint x: 564, endPoint y: 298, distance: 57.0
click at [564, 298] on div "Zip Code* 7469" at bounding box center [713, 286] width 299 height 60
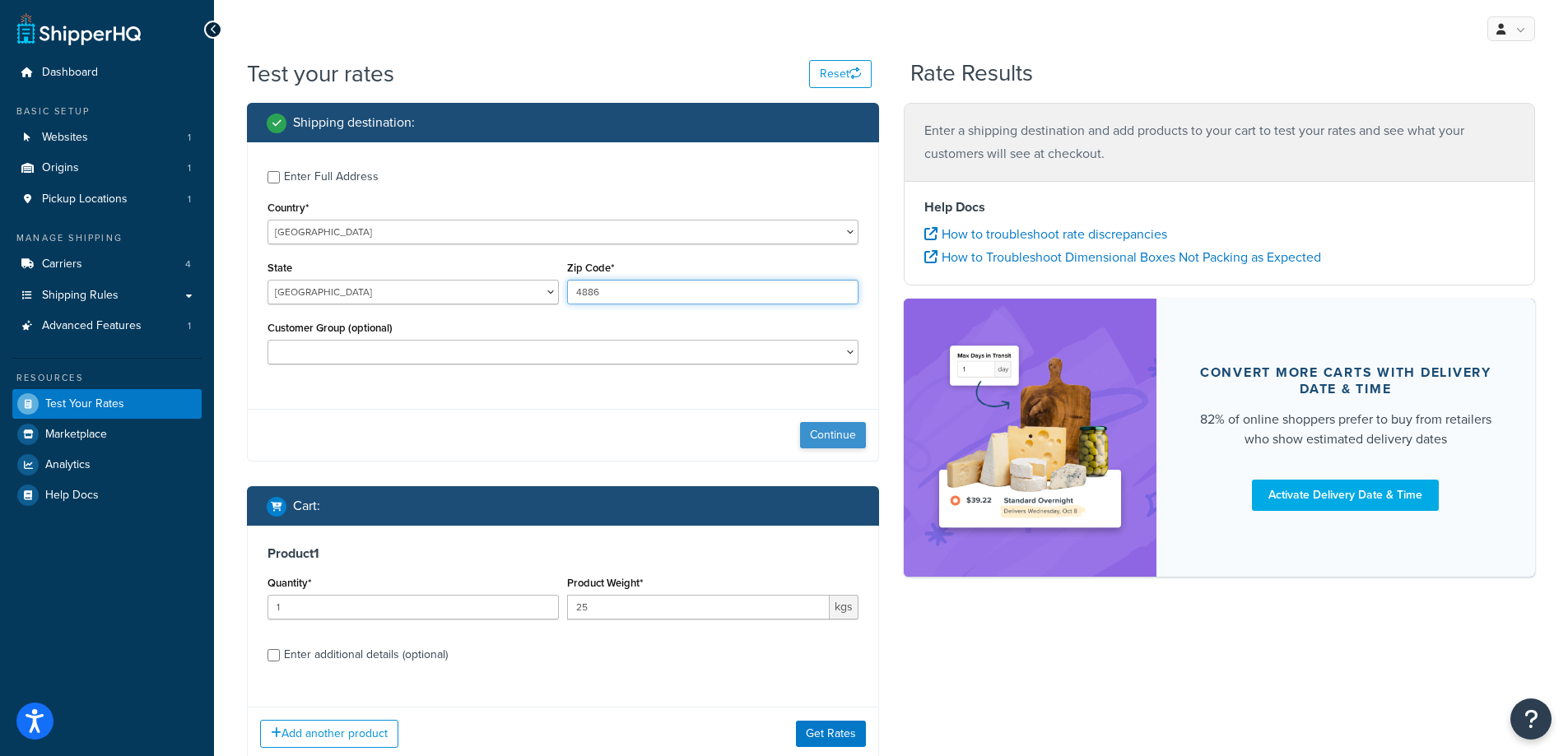
type input "4886"
click at [849, 431] on button "Continue" at bounding box center [833, 435] width 66 height 26
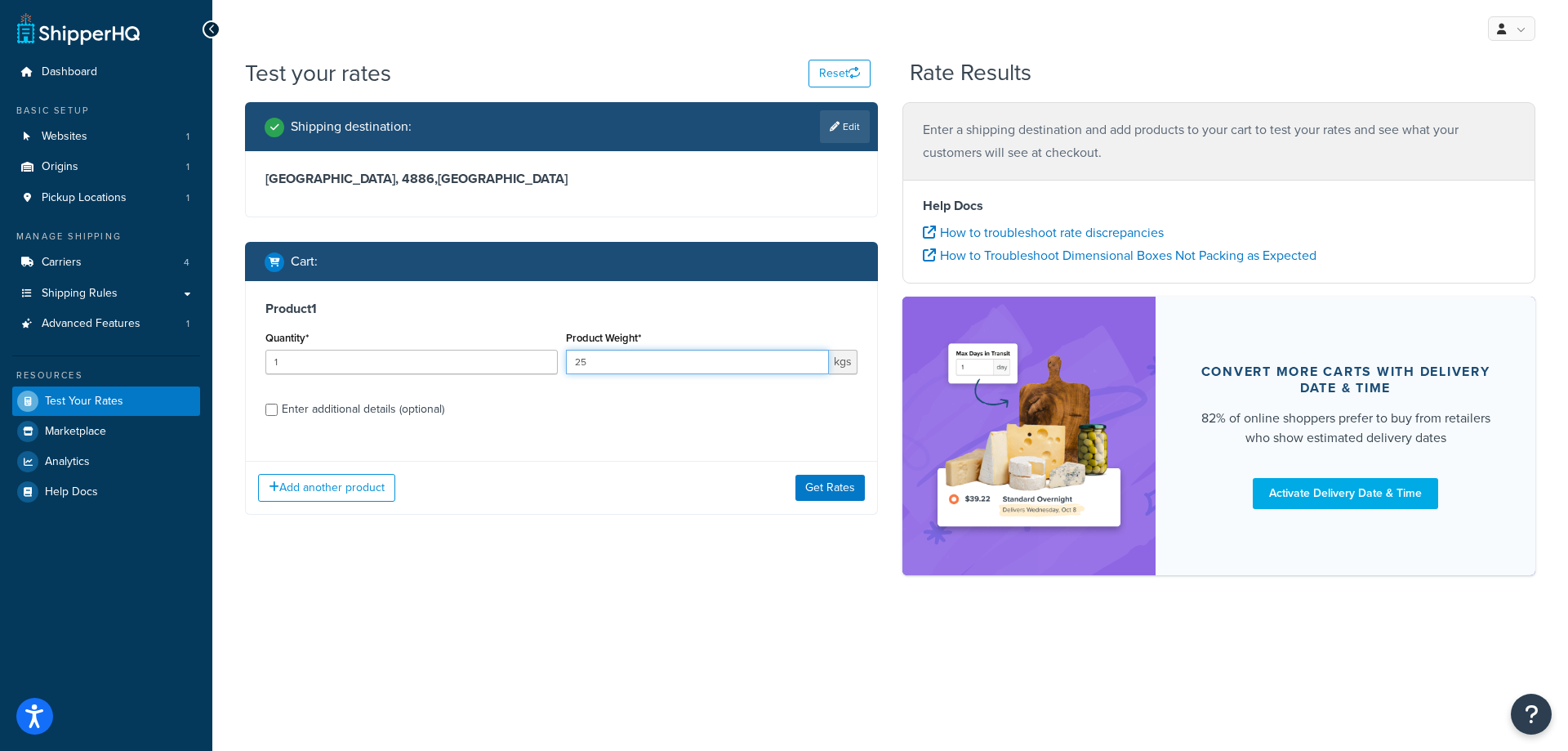
drag, startPoint x: 627, startPoint y: 362, endPoint x: 514, endPoint y: 370, distance: 113.3
click at [514, 370] on div "Quantity* 1 Product Weight* 25 kgs" at bounding box center [561, 356] width 600 height 60
click at [399, 408] on div "Enter additional details (optional)" at bounding box center [362, 409] width 162 height 23
click at [278, 408] on input "Enter additional details (optional)" at bounding box center [271, 409] width 12 height 12
checkbox input "true"
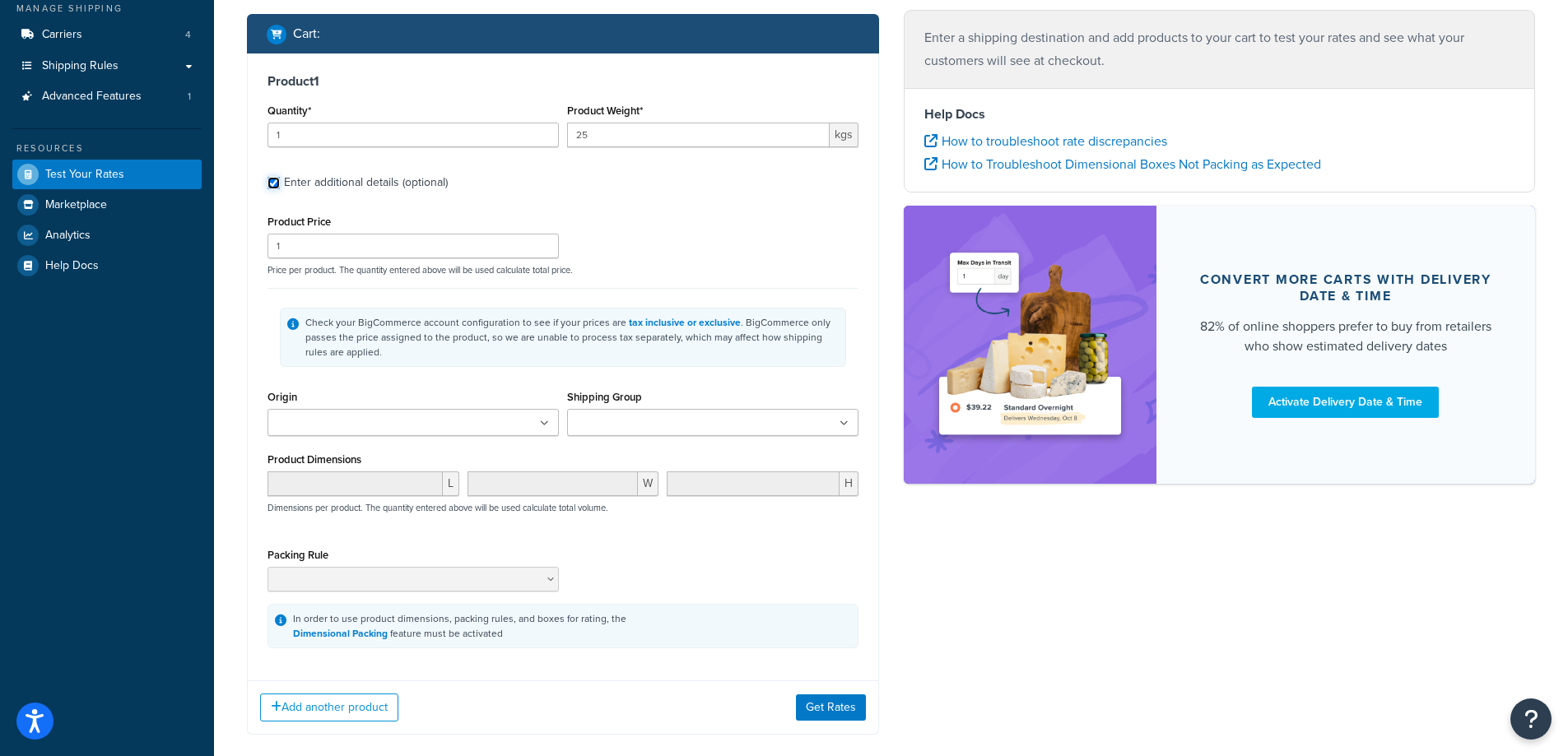
scroll to position [247, 0]
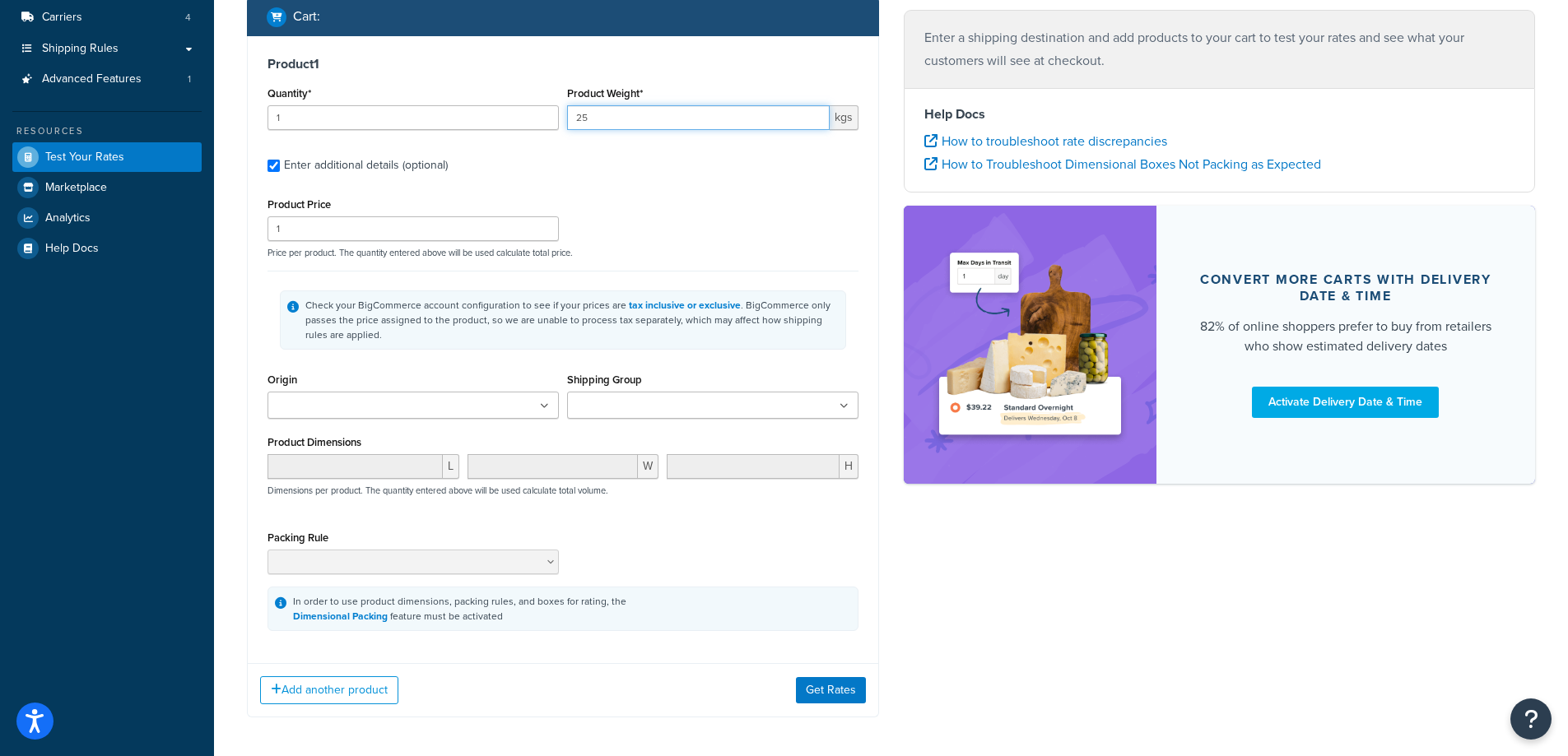
drag, startPoint x: 607, startPoint y: 116, endPoint x: 468, endPoint y: 134, distance: 140.2
click at [468, 134] on div "Quantity* 1 Product Weight* 25 kgs" at bounding box center [563, 112] width 599 height 60
type input "10"
click at [824, 686] on button "Get Rates" at bounding box center [831, 690] width 70 height 26
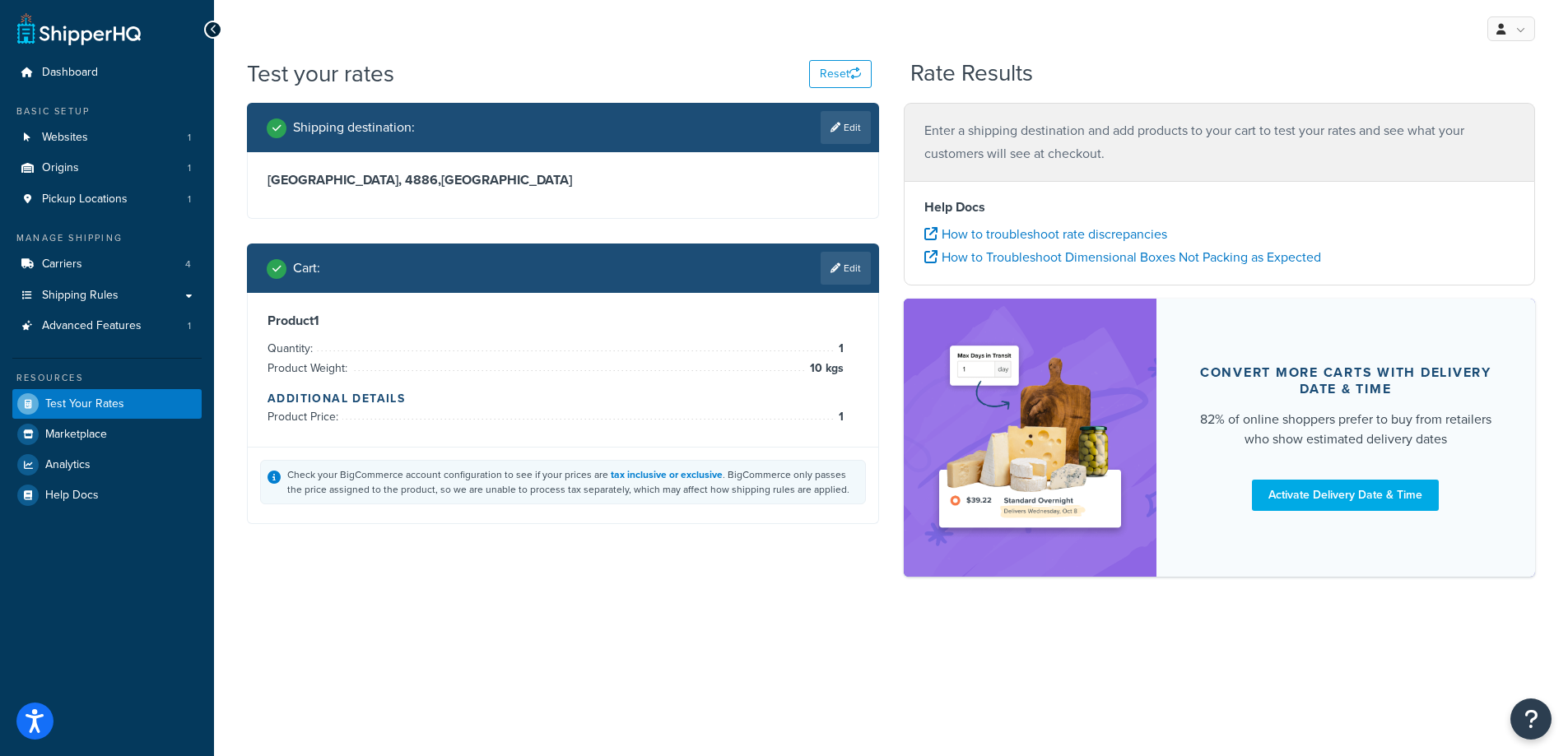
scroll to position [0, 0]
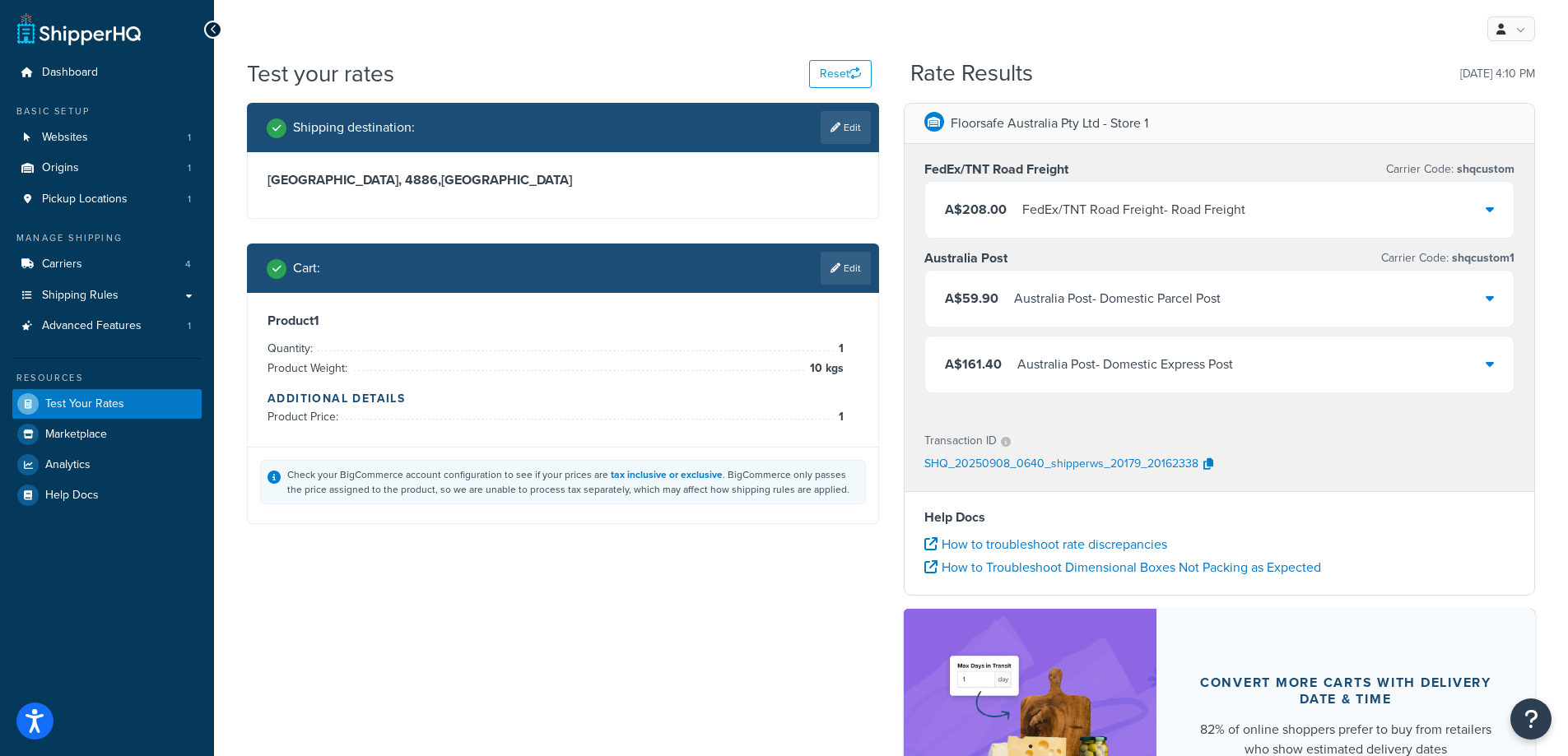
click at [1459, 215] on div "A$208.00 FedEx/TNT Road Freight - Road Freight" at bounding box center [1220, 210] width 589 height 56
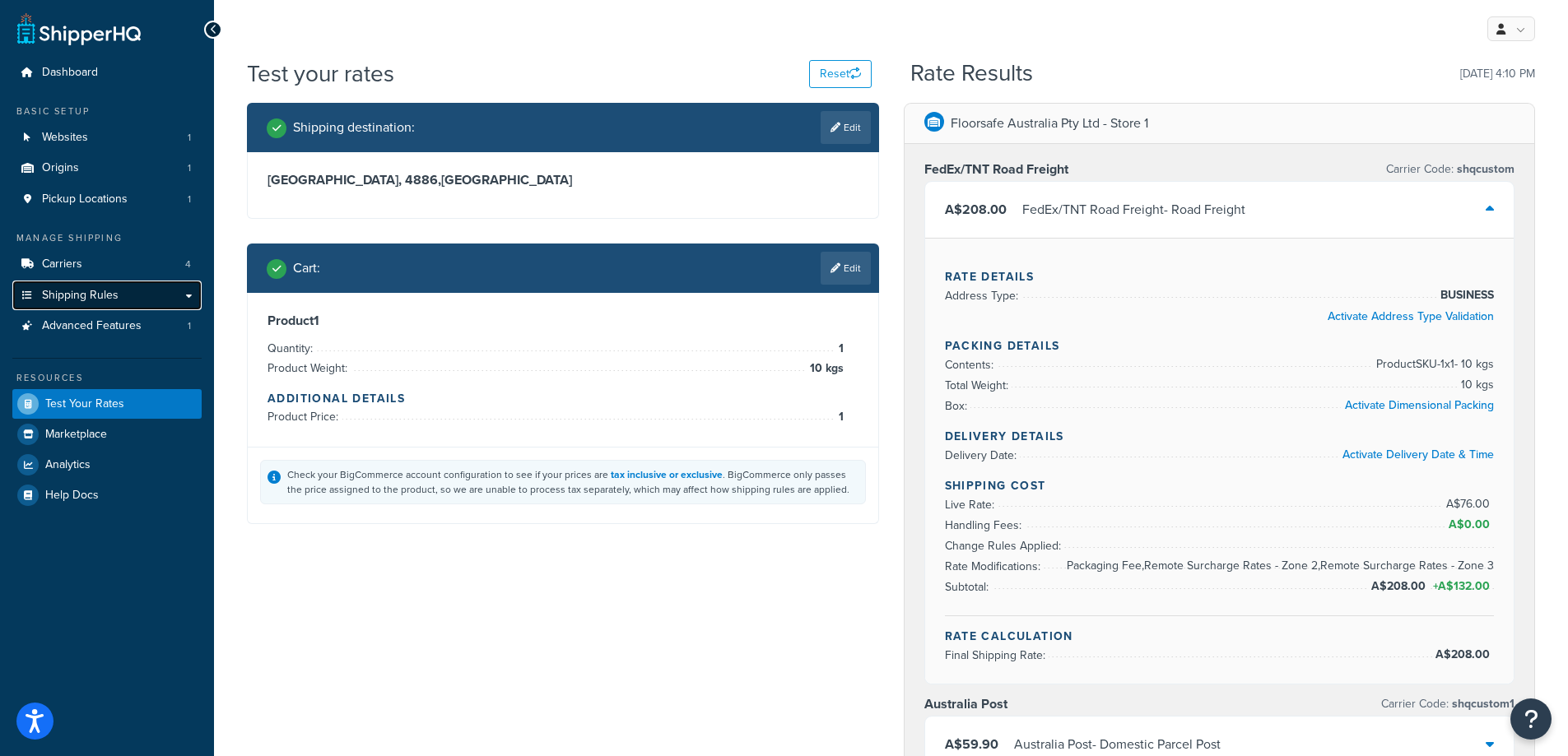
click at [75, 290] on span "Shipping Rules" at bounding box center [80, 296] width 76 height 14
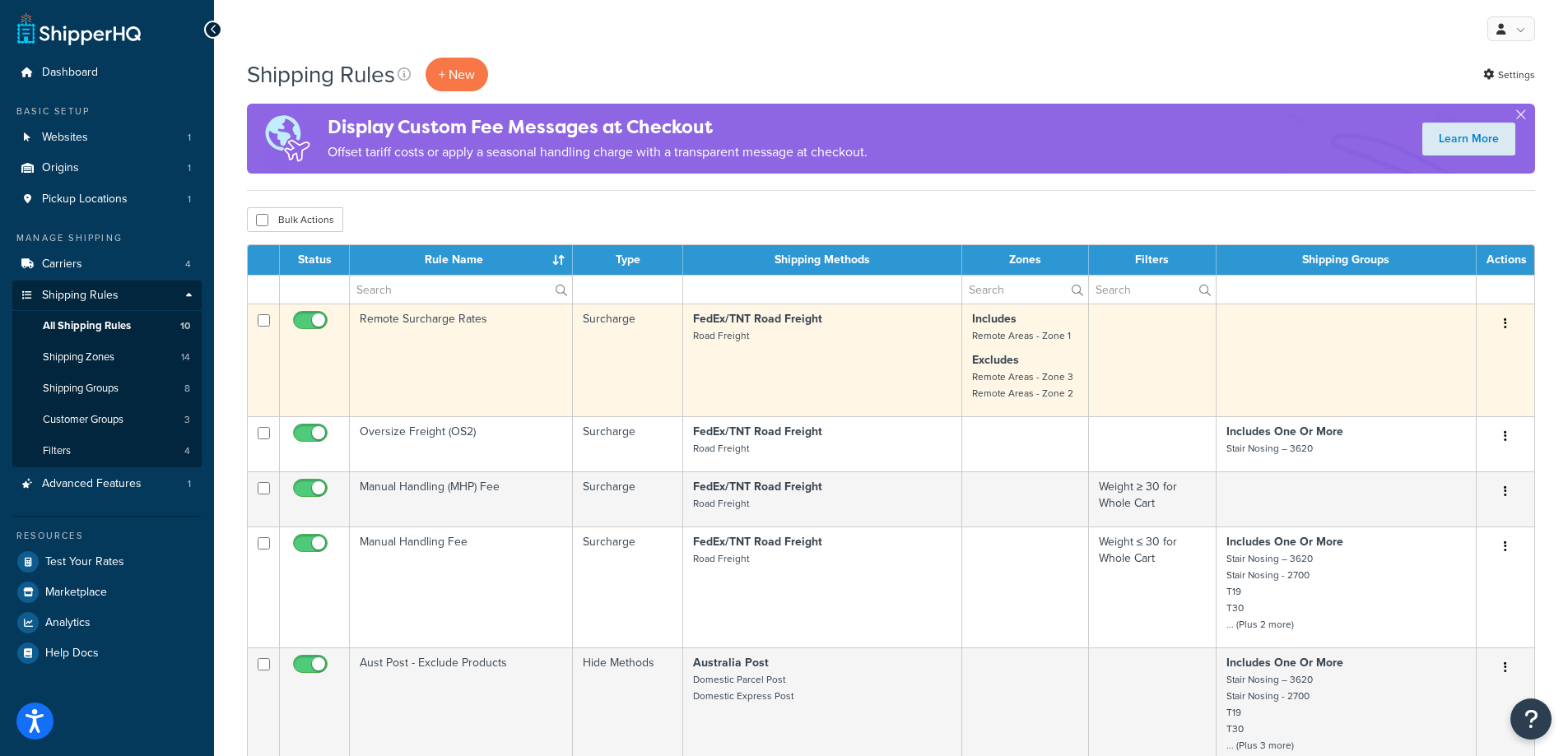
click at [1167, 369] on td at bounding box center [1153, 360] width 128 height 113
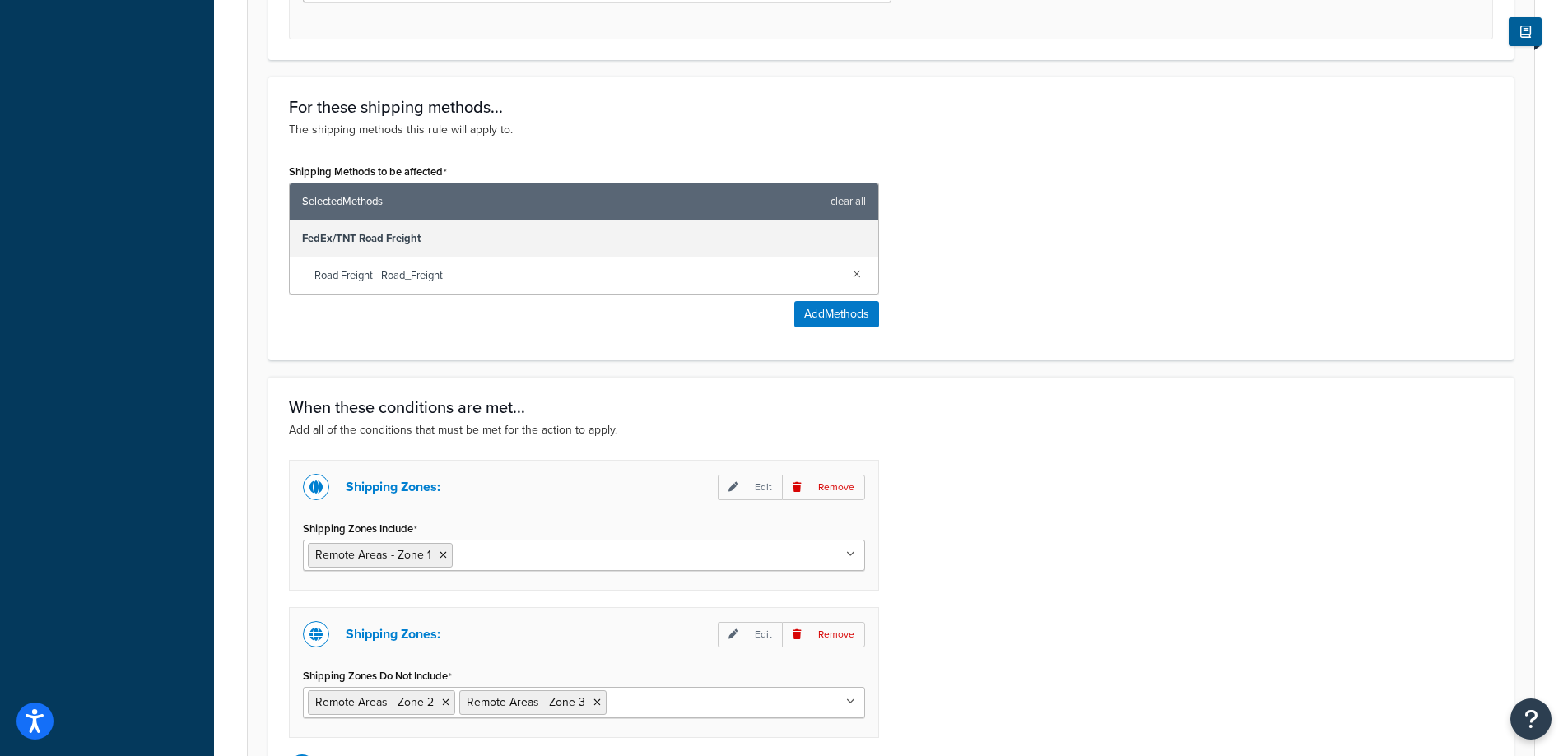
scroll to position [987, 0]
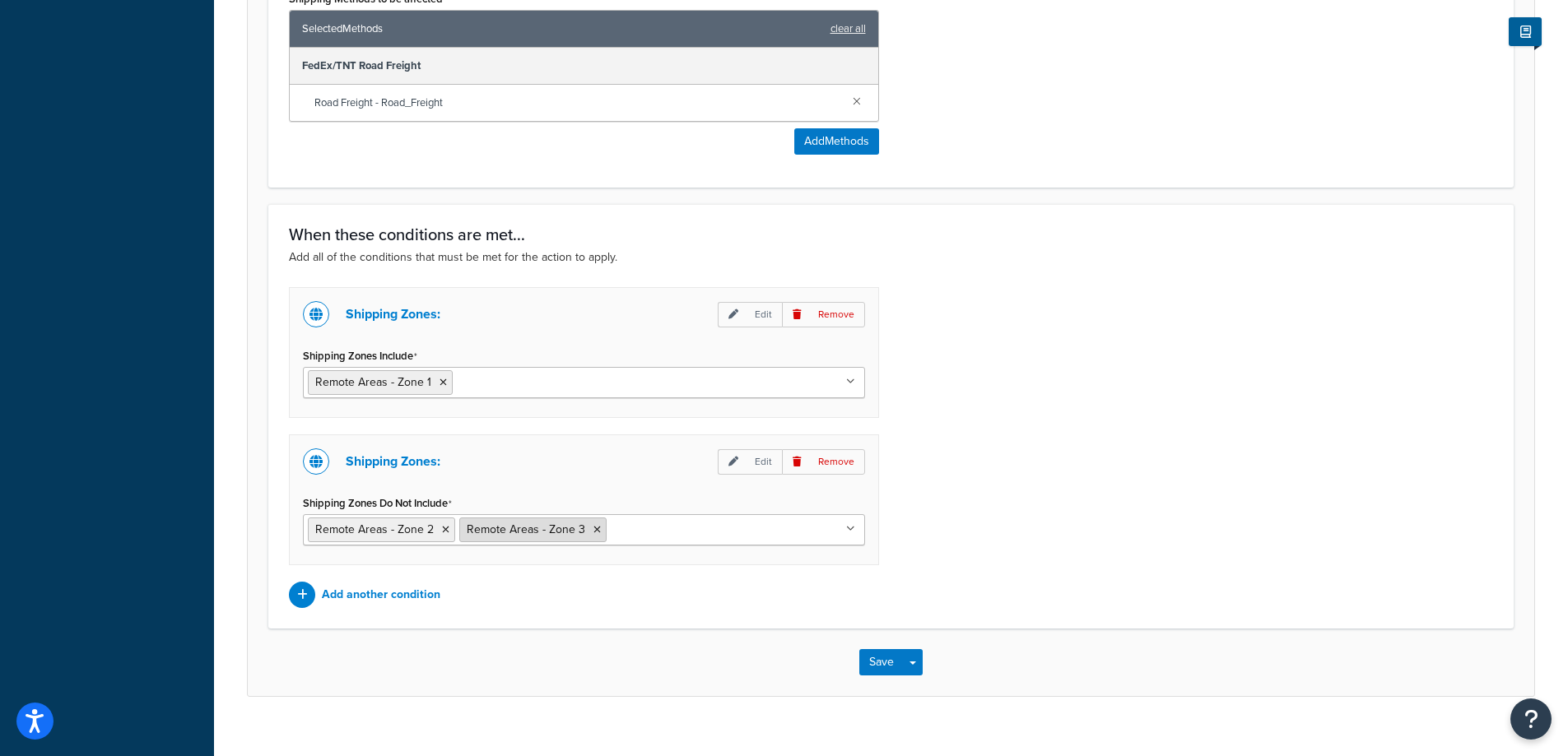
click at [596, 532] on li "Remote Areas - Zone 3" at bounding box center [532, 529] width 147 height 24
click at [834, 464] on p "Remove" at bounding box center [823, 461] width 83 height 25
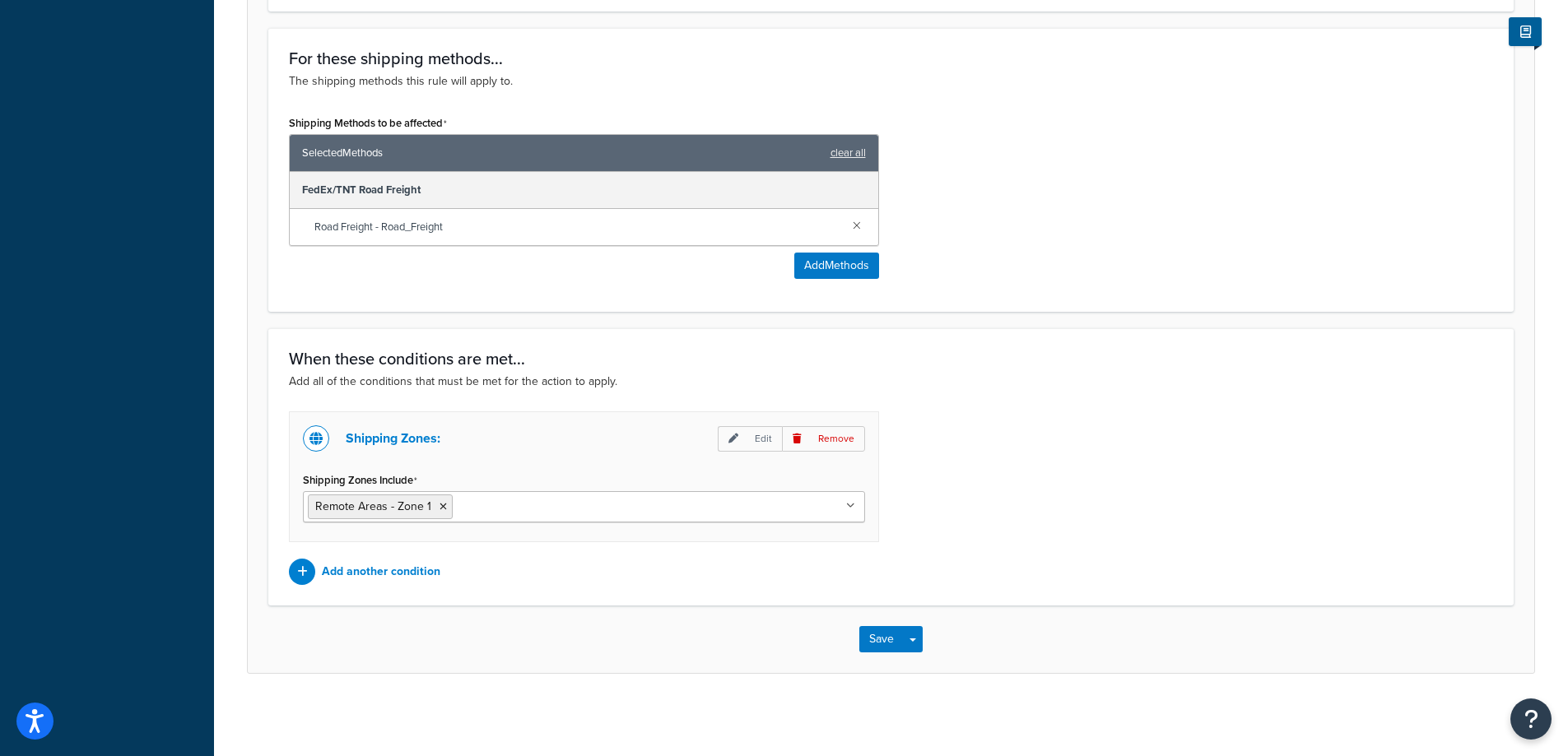
scroll to position [863, 0]
click at [876, 633] on button "Save" at bounding box center [881, 639] width 45 height 26
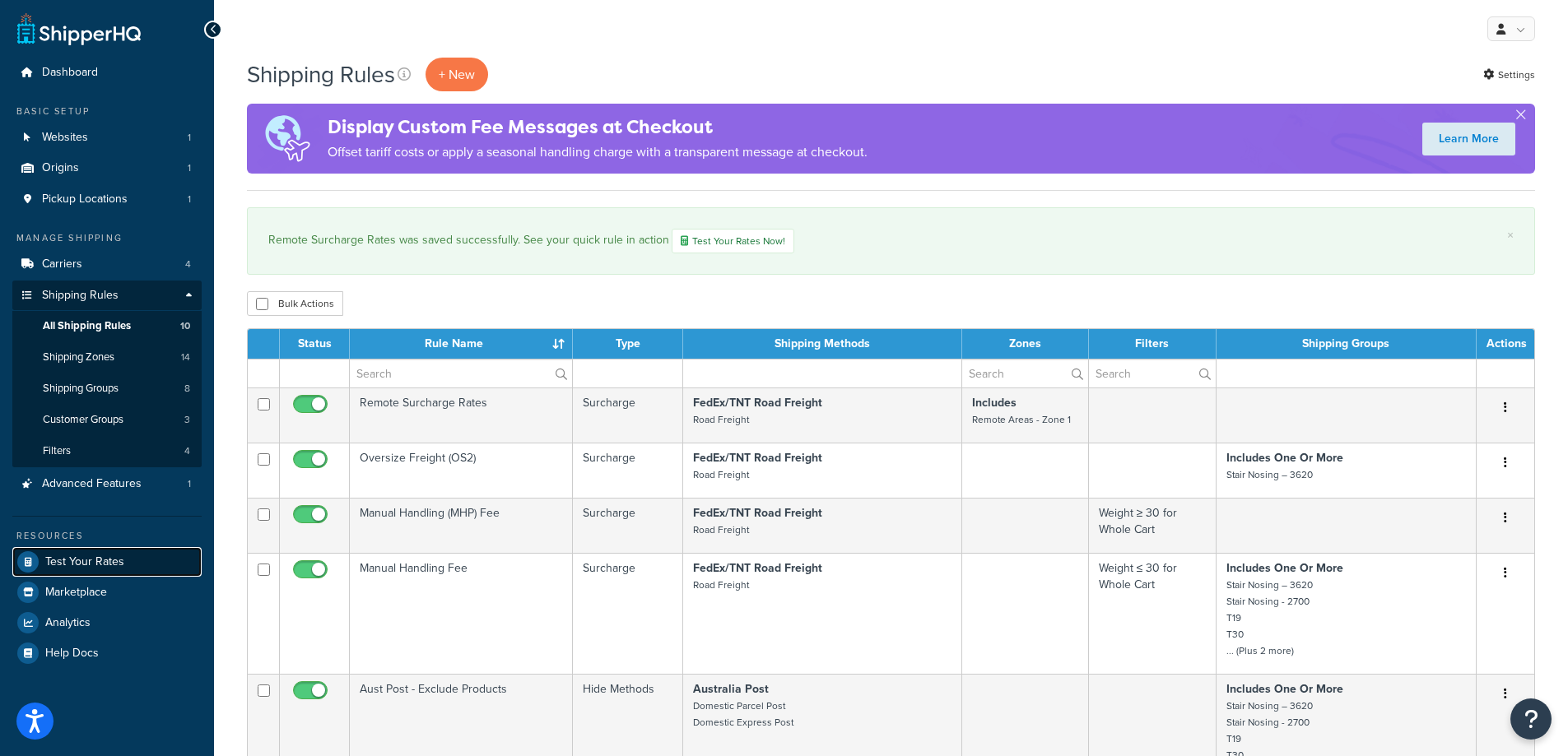
drag, startPoint x: 0, startPoint y: 0, endPoint x: 100, endPoint y: 566, distance: 574.8
click at [100, 566] on span "Test Your Rates" at bounding box center [85, 562] width 79 height 14
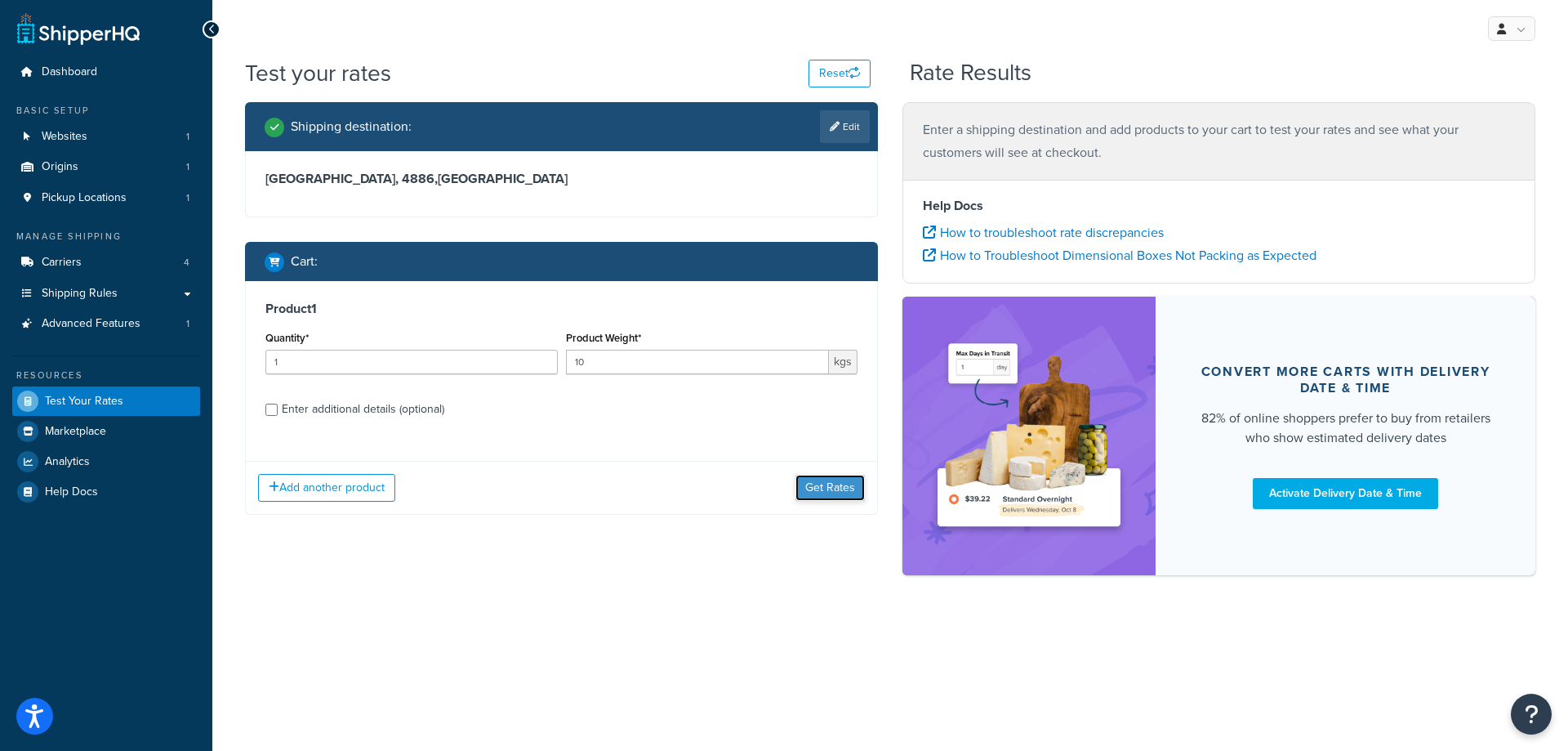
click at [825, 487] on button "Get Rates" at bounding box center [830, 488] width 69 height 26
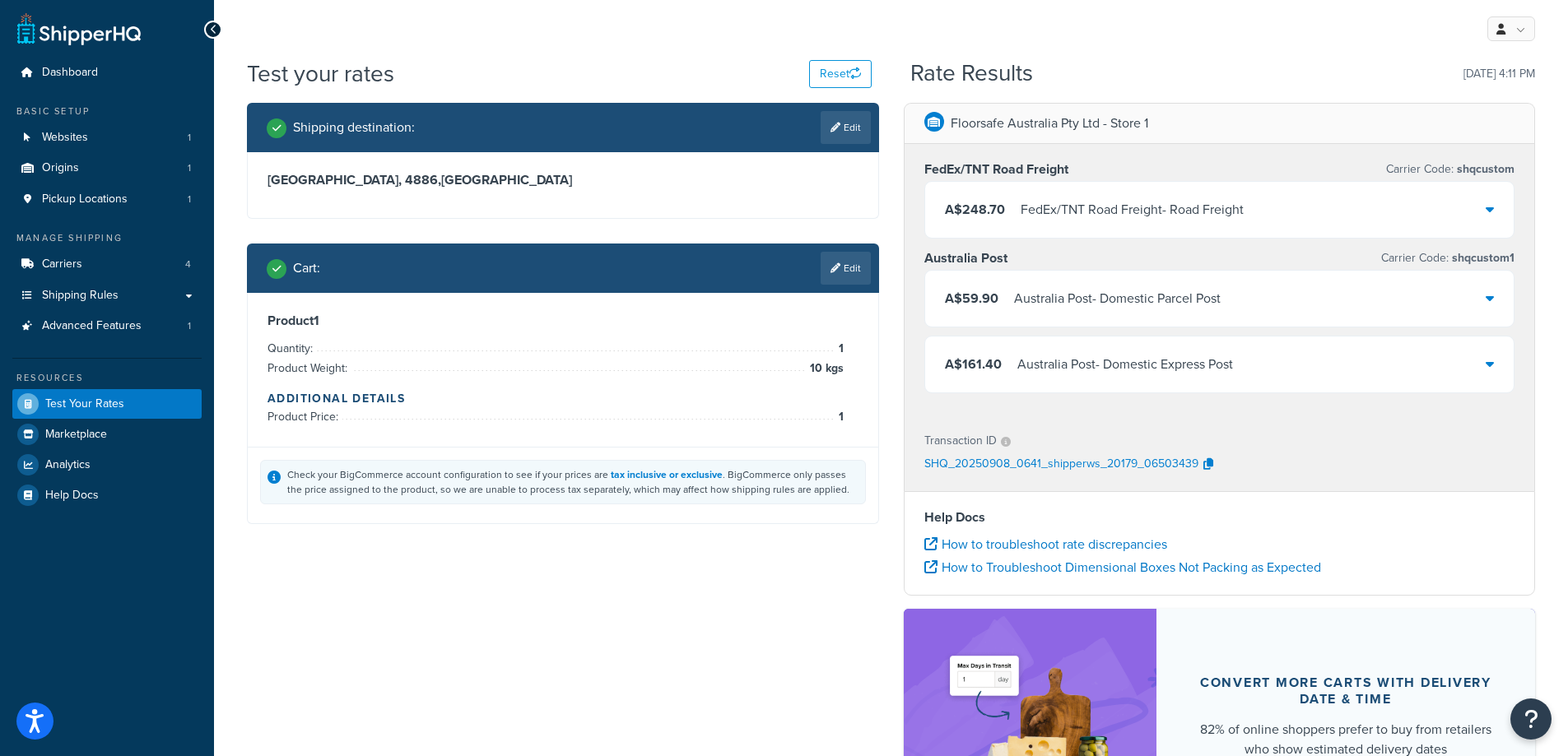
click at [1487, 213] on icon at bounding box center [1489, 208] width 8 height 13
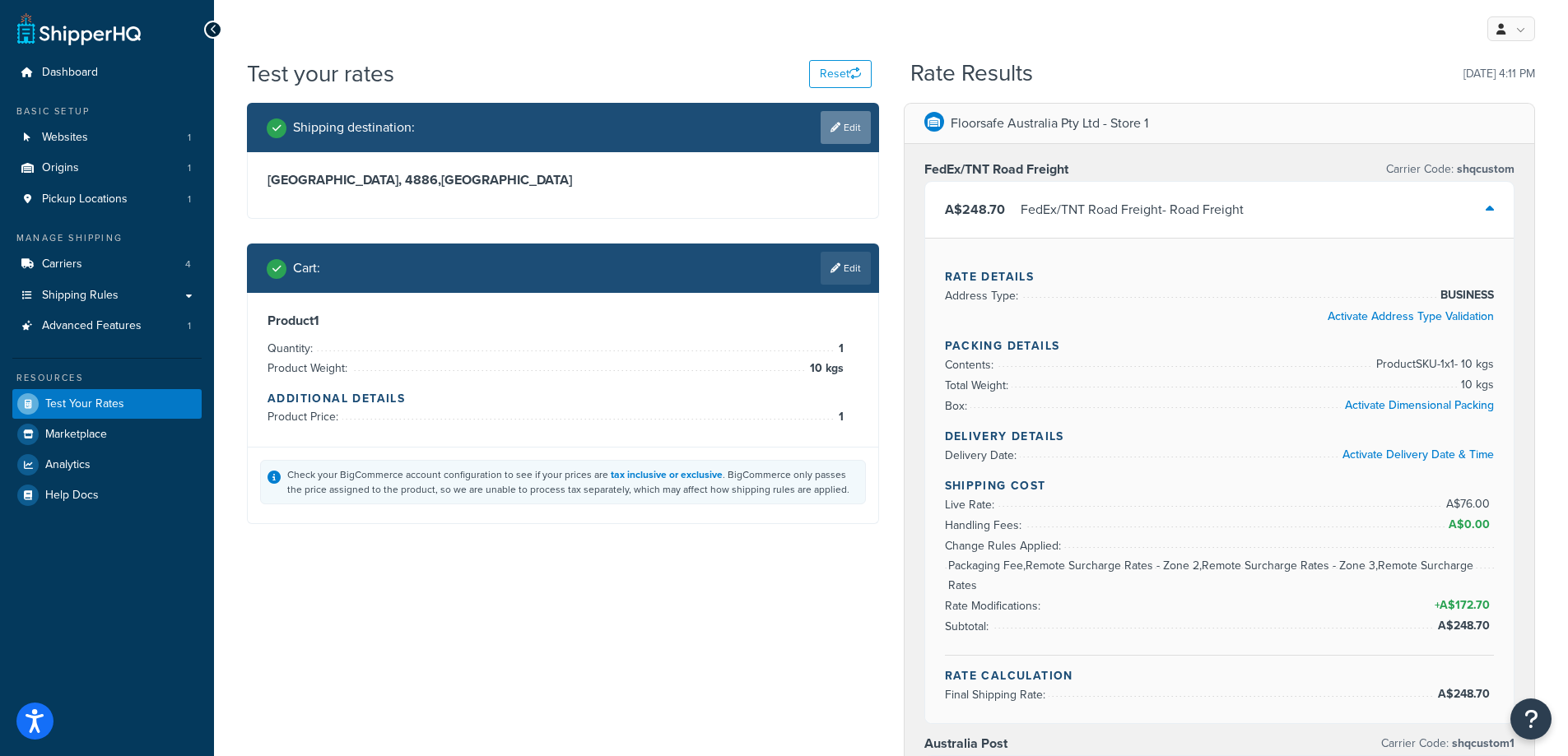
click at [843, 130] on link "Edit" at bounding box center [845, 128] width 50 height 33
select select "AU"
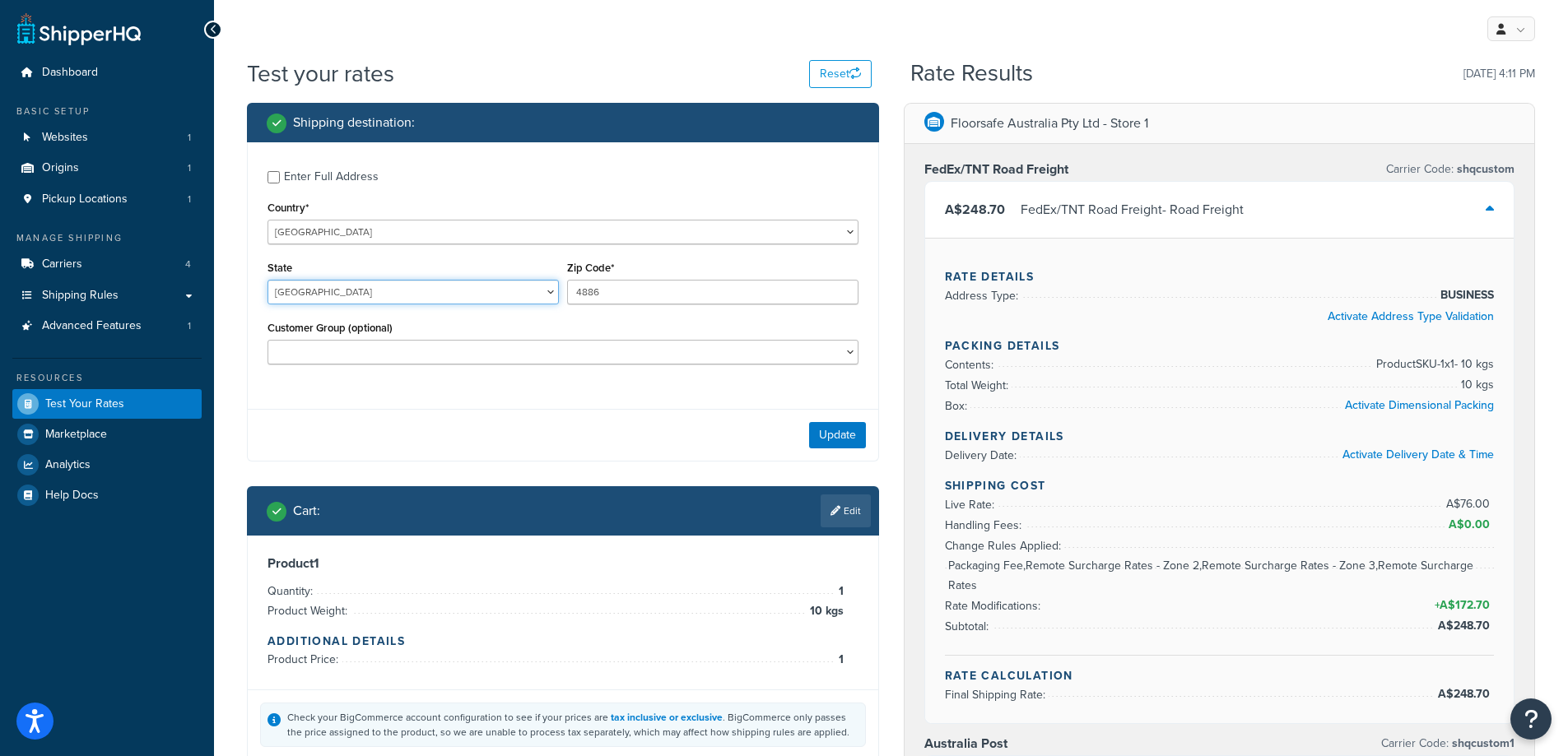
click at [456, 284] on select "[GEOGRAPHIC_DATA] [GEOGRAPHIC_DATA] [GEOGRAPHIC_DATA] [GEOGRAPHIC_DATA] [GEOGRA…" at bounding box center [412, 292] width 292 height 24
select select "TAS"
click at [267, 280] on select "[GEOGRAPHIC_DATA] [GEOGRAPHIC_DATA] [GEOGRAPHIC_DATA] [GEOGRAPHIC_DATA] [GEOGRA…" at bounding box center [412, 292] width 292 height 24
drag, startPoint x: 649, startPoint y: 299, endPoint x: 526, endPoint y: 301, distance: 123.0
click at [528, 301] on div "State [GEOGRAPHIC_DATA] [GEOGRAPHIC_DATA] [GEOGRAPHIC_DATA] [GEOGRAPHIC_DATA] […" at bounding box center [563, 286] width 599 height 60
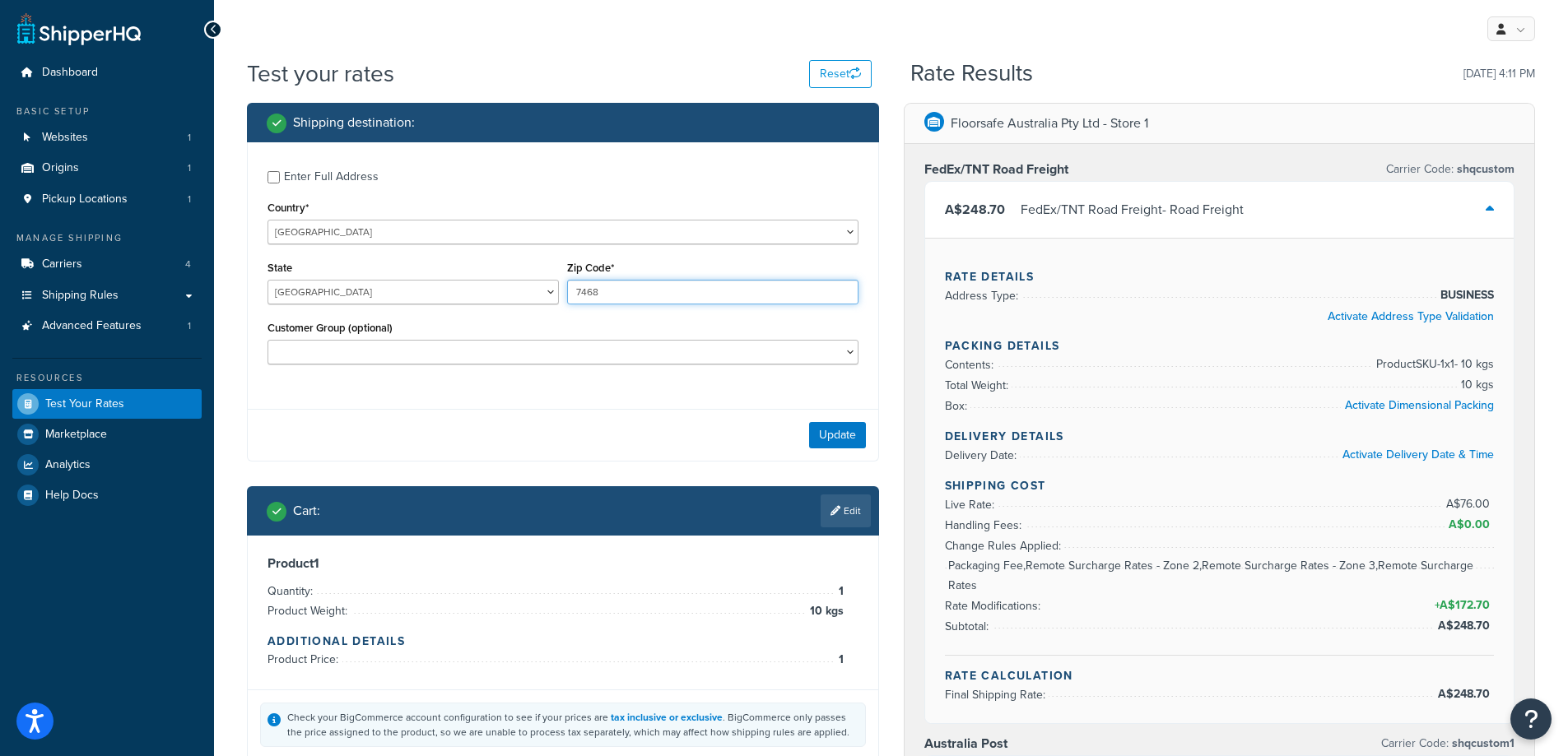
type input "7468"
click at [845, 430] on button "Update" at bounding box center [837, 435] width 57 height 26
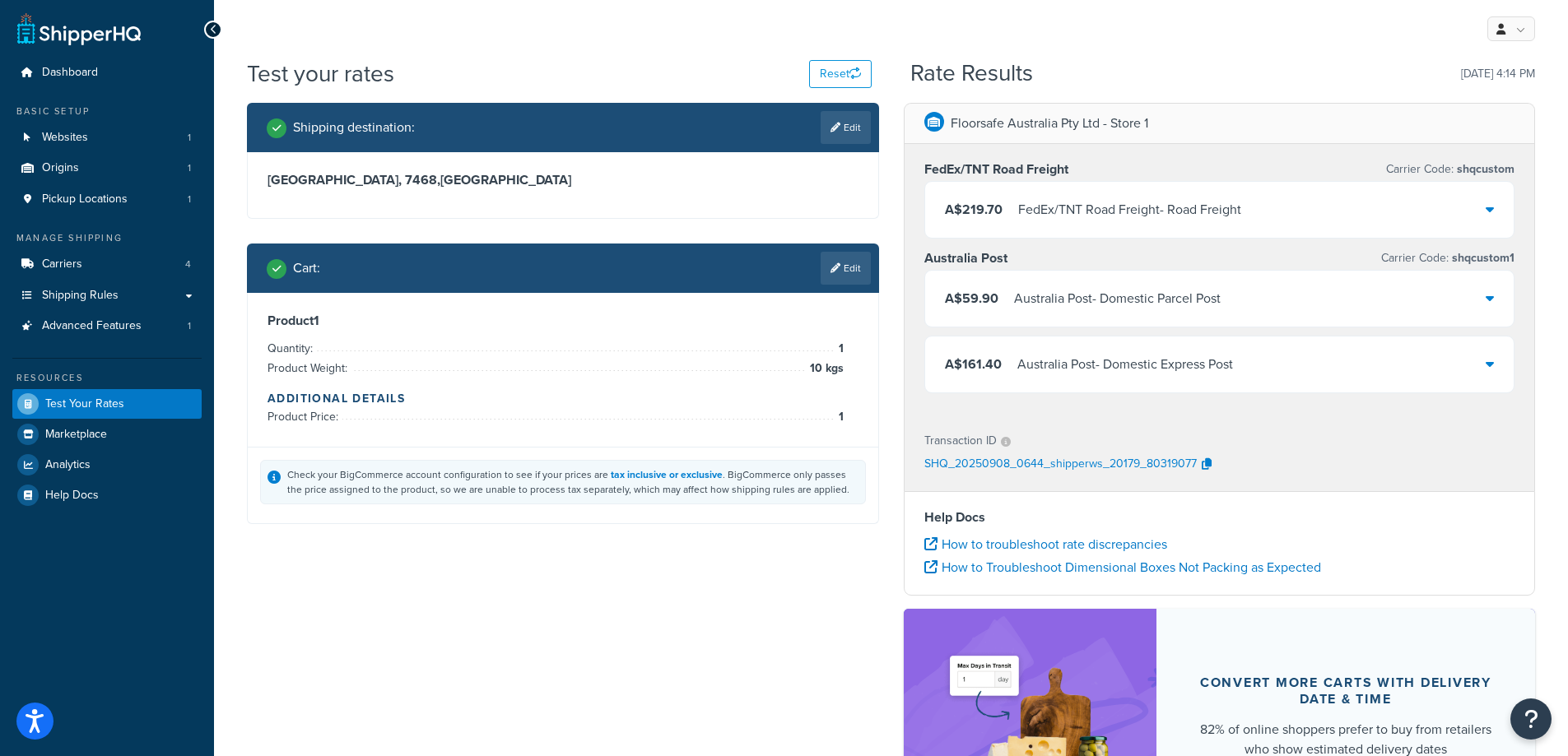
click at [1202, 218] on div "FedEx/TNT Road Freight - Road Freight" at bounding box center [1129, 210] width 223 height 23
